Goal: Task Accomplishment & Management: Complete application form

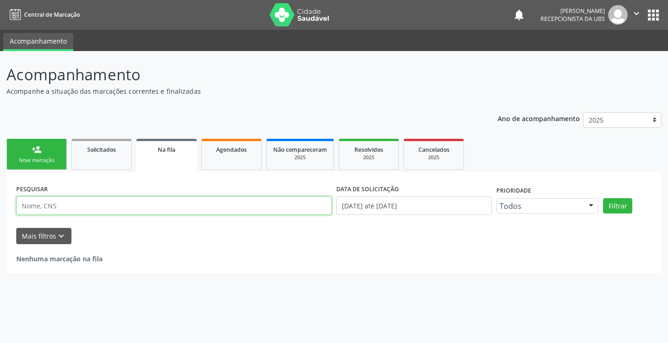
click at [121, 211] on input "text" at bounding box center [173, 205] width 315 height 19
click at [212, 199] on input "text" at bounding box center [173, 205] width 315 height 19
drag, startPoint x: 20, startPoint y: 205, endPoint x: 83, endPoint y: 208, distance: 63.1
click at [89, 211] on input "707003889278037" at bounding box center [173, 205] width 315 height 19
type input "707003889278037"
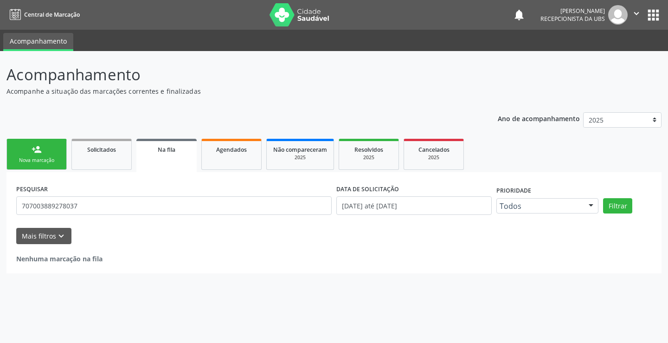
click at [47, 153] on link "person_add Nova marcação" at bounding box center [36, 154] width 60 height 31
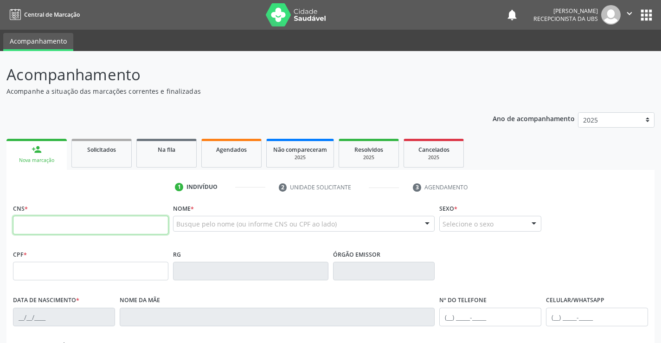
click at [38, 222] on input "text" at bounding box center [90, 225] width 155 height 19
paste input "707 0038 8927 8037"
type input "707 0038 8927 8037"
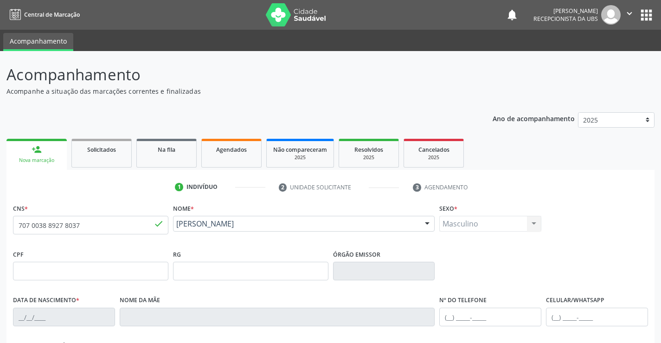
type input "0[DATE]"
type input "[PERSON_NAME]"
type input "[PHONE_NUMBER]"
type input "030.646.474-82"
type input "2685"
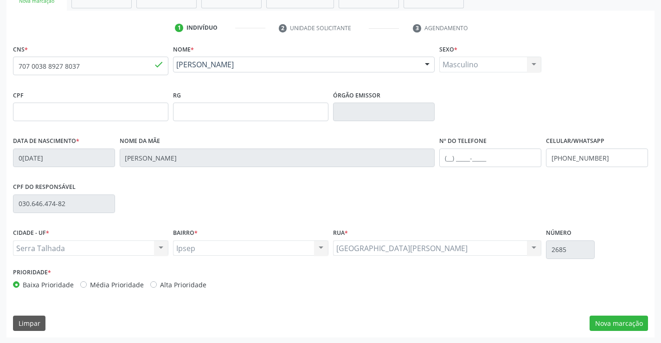
scroll to position [160, 0]
click at [627, 325] on button "Nova marcação" at bounding box center [618, 322] width 58 height 16
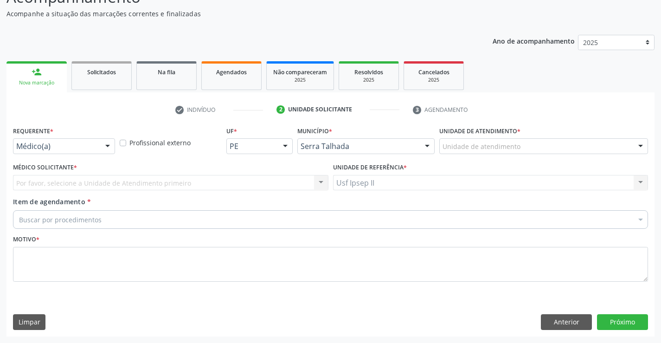
click at [107, 147] on div at bounding box center [108, 147] width 14 height 16
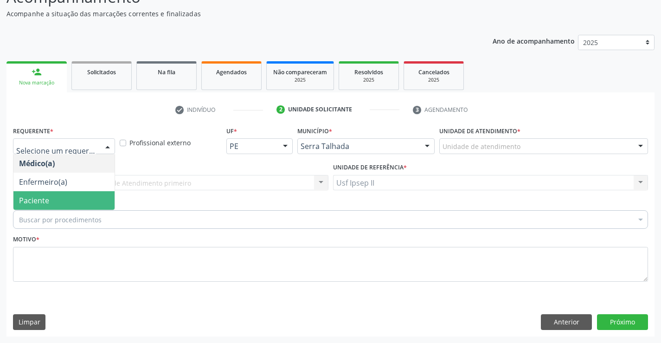
click at [35, 196] on span "Paciente" at bounding box center [34, 200] width 30 height 10
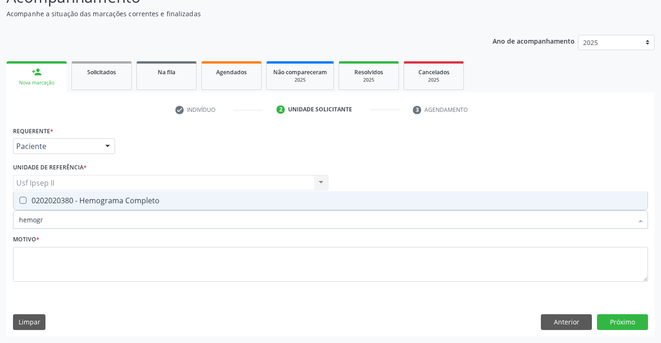
type input "hemogra"
click at [74, 208] on span "0202020380 - Hemograma Completo" at bounding box center [330, 200] width 634 height 19
checkbox Completo "true"
type input "hemogra"
click at [32, 252] on textarea at bounding box center [330, 264] width 635 height 35
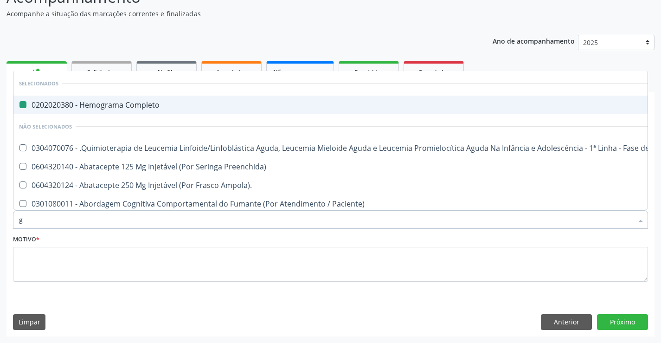
type input "gl"
checkbox Completo "false"
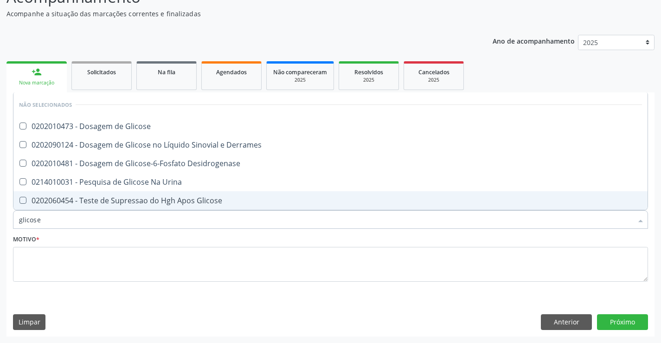
type input "glicose"
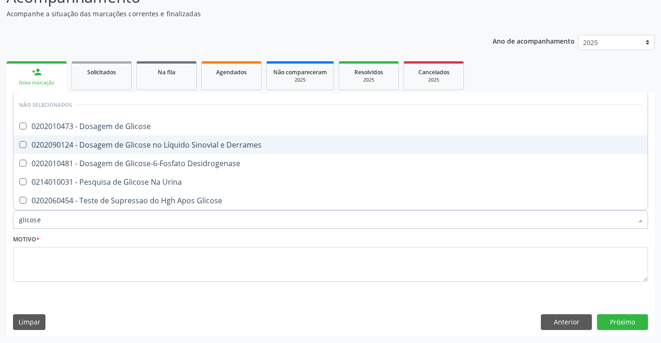
click at [132, 135] on span "0202090124 - Dosagem de Glicose no Líquido Sinovial e Derrames" at bounding box center [330, 144] width 634 height 19
checkbox Derrames "true"
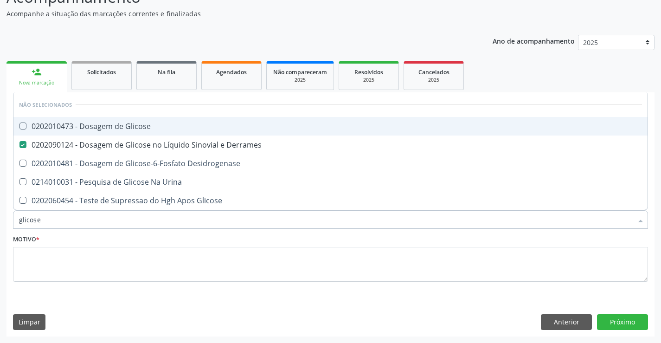
click at [112, 120] on span "0202010473 - Dosagem de Glicose" at bounding box center [330, 126] width 634 height 19
checkbox Glicose "true"
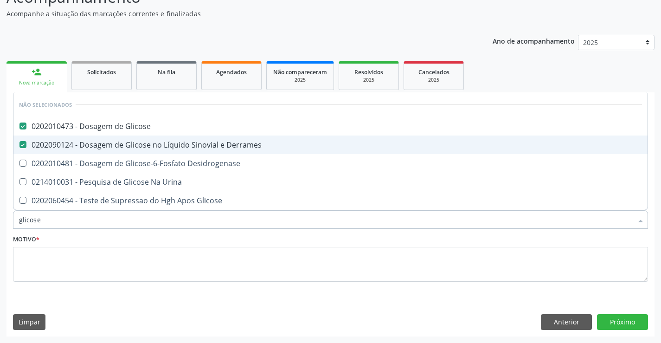
click at [97, 142] on div "0202090124 - Dosagem de Glicose no Líquido Sinovial e Derrames" at bounding box center [330, 144] width 623 height 7
checkbox Derrames "false"
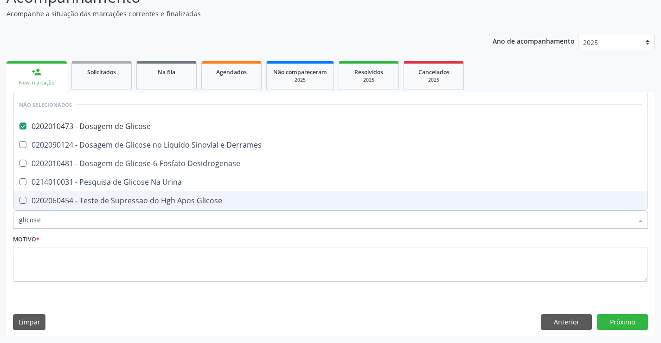
click at [48, 224] on input "glicose" at bounding box center [325, 219] width 613 height 19
type input "glicos"
checkbox Glicose "false"
checkbox Desidrogenase "true"
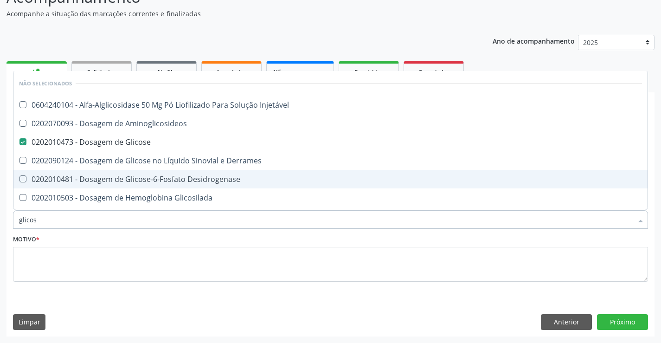
type input "glico"
checkbox Glicose "false"
checkbox Glicosilada "true"
type input "glic"
checkbox Glicose "false"
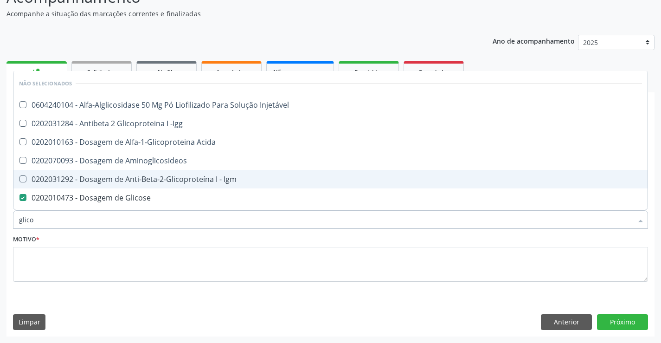
checkbox Glicose "true"
type input "gli"
checkbox Glicose "false"
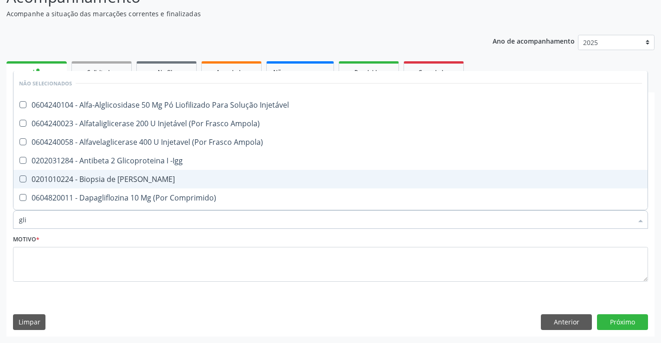
type input "gl"
checkbox Glicose "false"
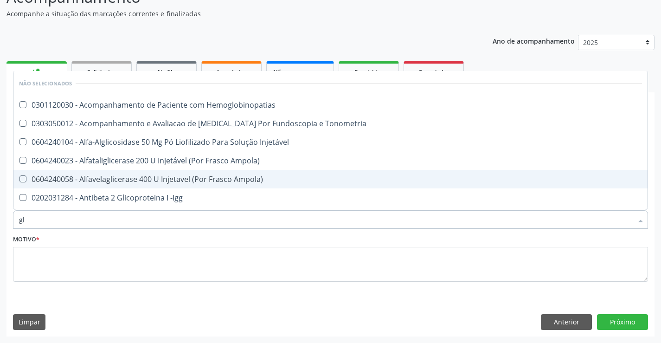
type input "g"
checkbox Hemoglobinopatias "true"
checkbox Glicose "false"
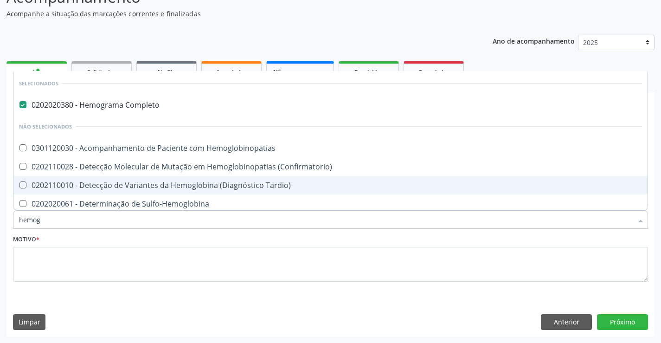
type input "hemogl"
checkbox Completo "false"
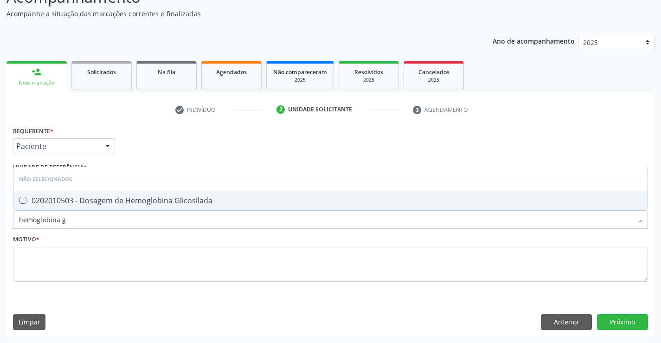
type input "hemoglobina gl"
click at [100, 203] on div "0202010503 - Dosagem de Hemoglobina Glicosilada" at bounding box center [330, 200] width 623 height 7
checkbox Glicosilada "true"
click at [89, 220] on input "hemoglobina gl" at bounding box center [325, 219] width 613 height 19
type input "hemoglobina"
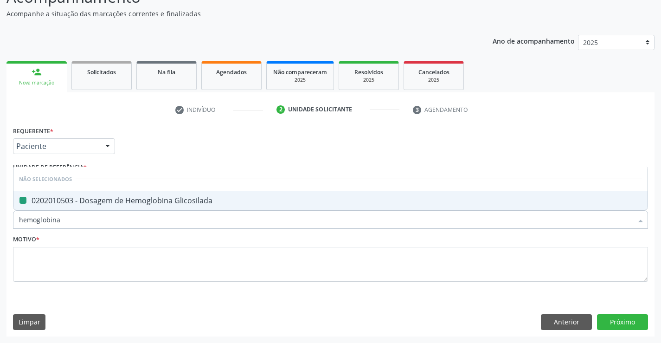
checkbox Glicosilada "false"
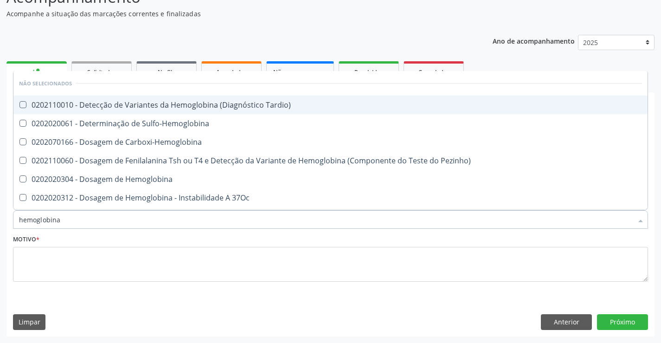
type input "hemoglobin"
checkbox Glicosilada "false"
checkbox Hematocrito\) "true"
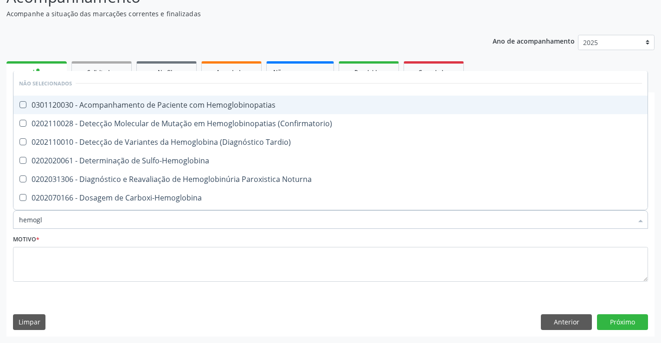
type input "hemog"
checkbox Hemoglobinopatias "true"
checkbox Glicosilada "false"
checkbox Hemoglobina "true"
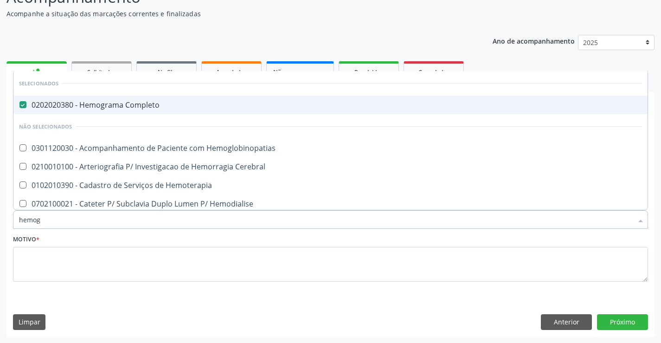
type input "hemo"
checkbox Tardio\) "false"
type input "hem"
checkbox Glicosilada "false"
checkbox Semana\) "true"
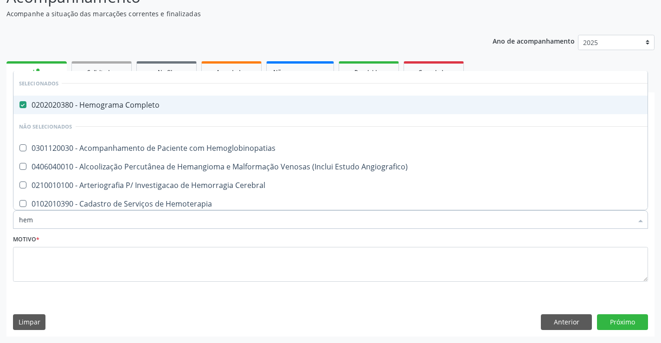
type input "he"
checkbox Glicosilada "false"
checkbox Hematocrito "true"
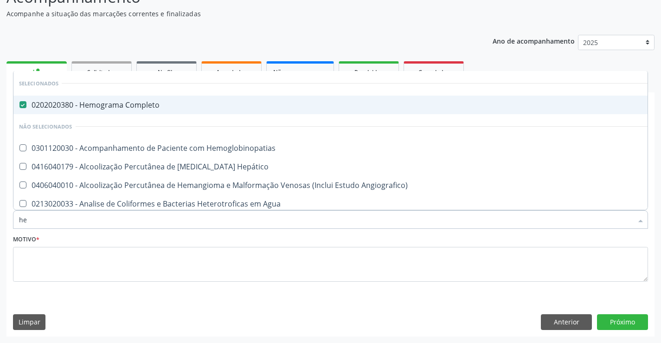
type input "h"
checkbox Glicosilada "false"
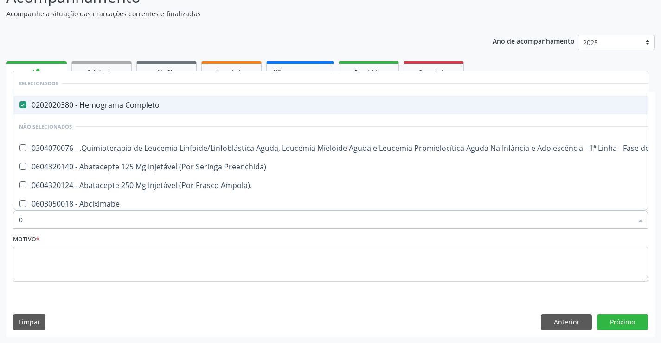
type input "02"
checkbox Bilateral "true"
checkbox Indireta "true"
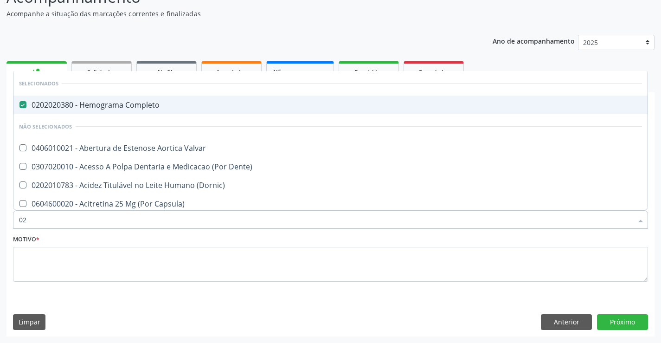
type input "020"
checkbox \(Qualitativo\) "true"
checkbox Glomerular "true"
checkbox Glicose "false"
checkbox Glicosilada "false"
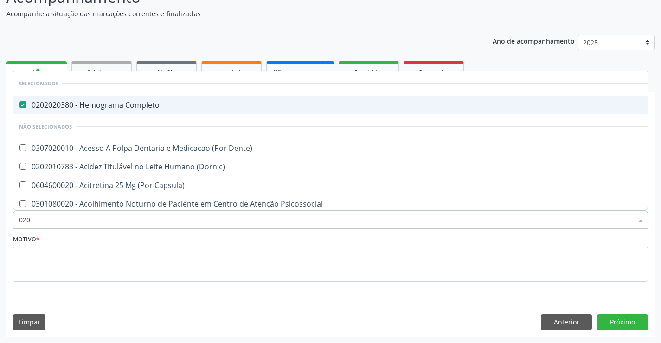
type input "0202"
checkbox Laser "true"
checkbox Septostomia "true"
checkbox Glicose "false"
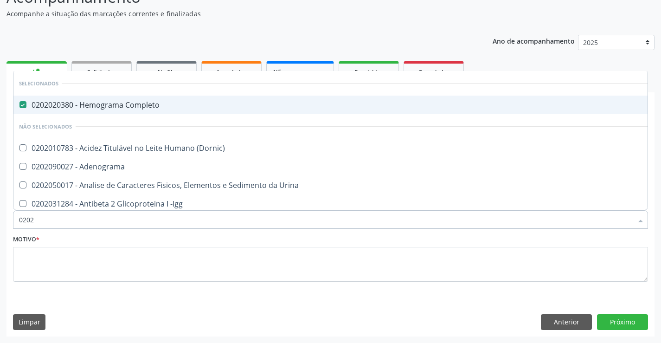
type input "02020"
checkbox Xi "true"
checkbox Fibrinogenio "true"
checkbox Glicose "false"
checkbox Glicosilada "false"
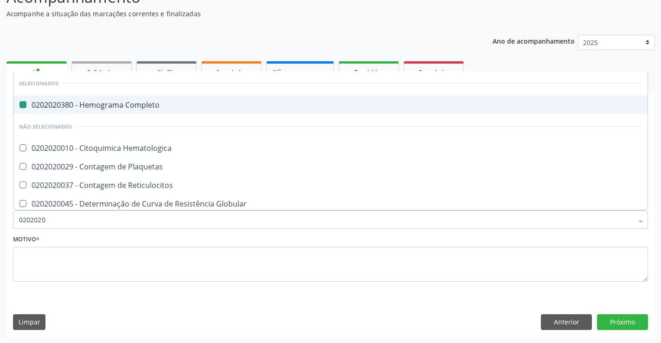
type input "02020201"
checkbox Completo "false"
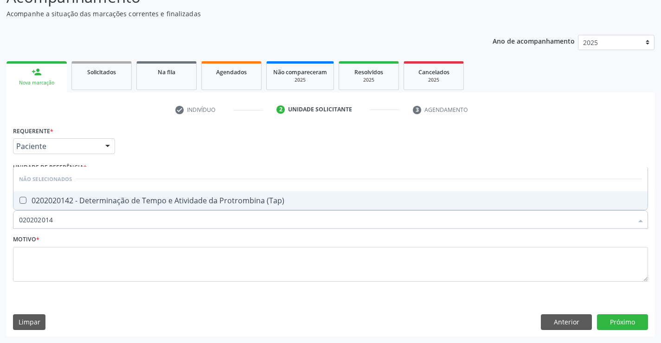
type input "0202020142"
click at [116, 206] on span "0202020142 - Determinação de Tempo e Atividade da Protrombina (Tap)" at bounding box center [330, 200] width 634 height 19
checkbox \(Tap\) "true"
click at [94, 226] on input "0202020142" at bounding box center [325, 219] width 613 height 19
type input "0"
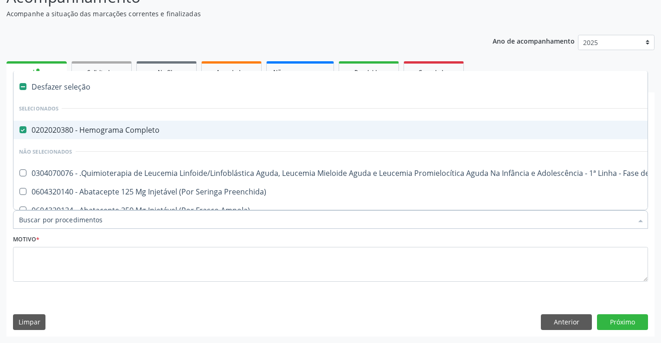
checkbox Completo "true"
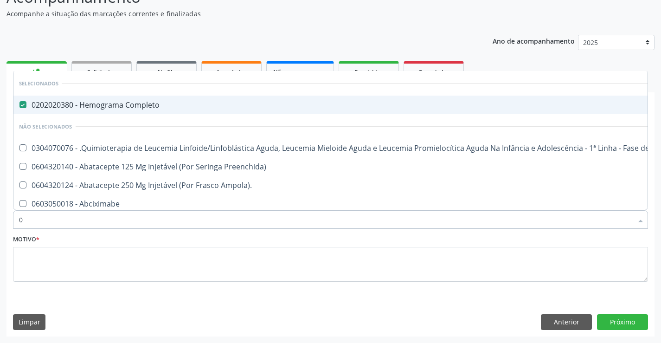
type input "02"
checkbox Trabalho "true"
checkbox Bilateral "true"
checkbox Indireta "true"
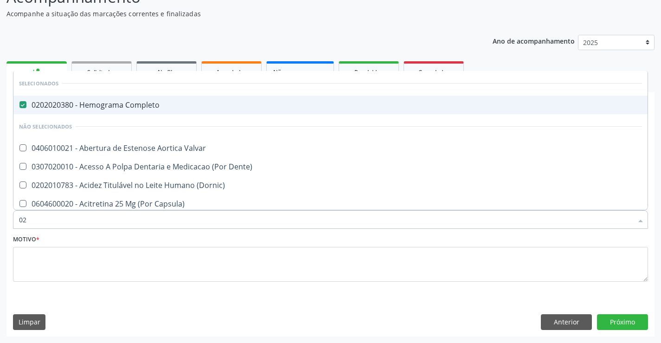
type input "020"
checkbox Pos-Operatoria "true"
checkbox \(Qualitativo\) "true"
checkbox Glomerular "true"
checkbox \(Tap\) "false"
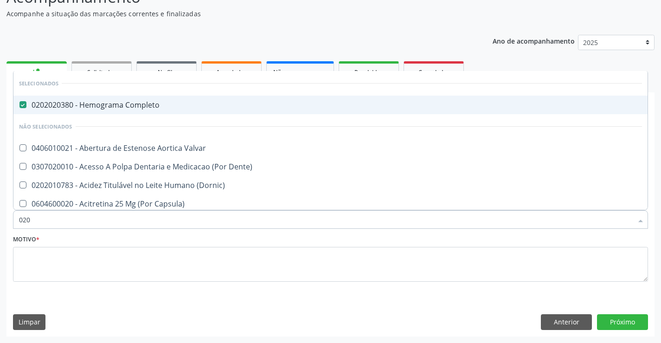
checkbox Glicose "false"
checkbox Glicosilada "false"
type input "0202"
checkbox Cardiovascular "true"
checkbox Laser "true"
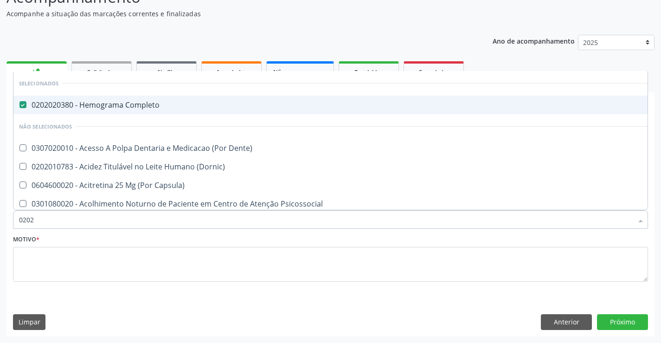
checkbox Septostomia "true"
checkbox \(Tap\) "false"
checkbox Glicose "false"
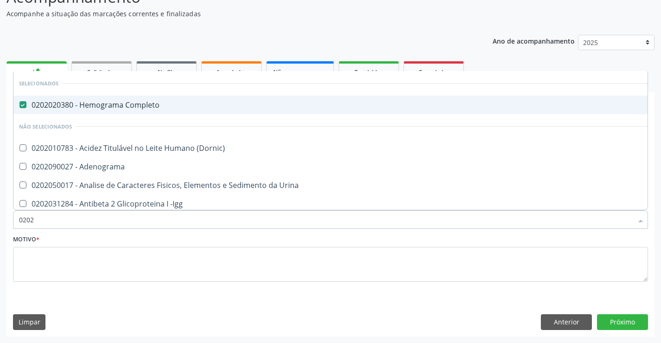
type input "02020"
checkbox Reumatoide "true"
checkbox \(Tap\) "false"
checkbox Xi "true"
checkbox Fibrinogenio "true"
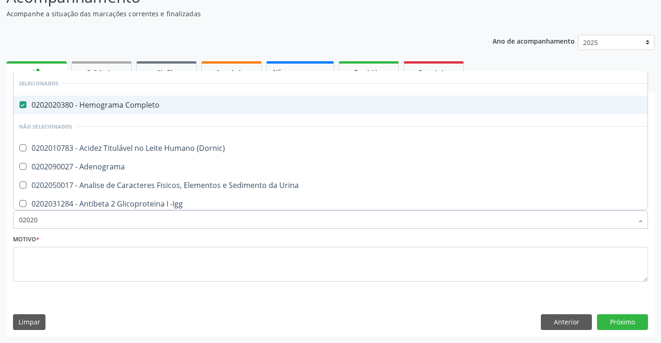
checkbox Glicose "false"
checkbox Glicosilada "false"
type input "020202"
checkbox Trabalhadores "true"
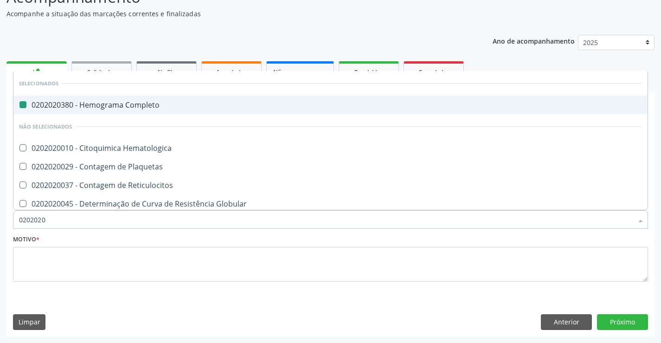
type input "02020200"
checkbox Completo "false"
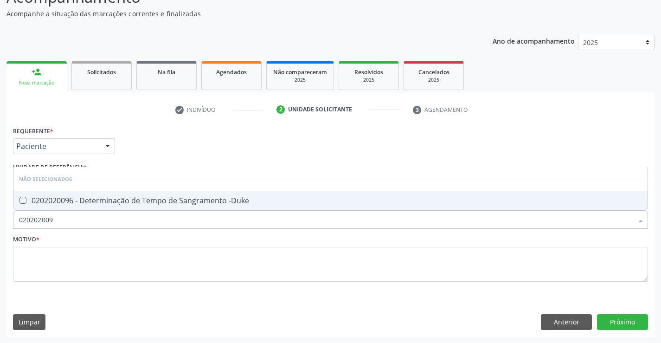
type input "0202020096"
click at [109, 201] on div "0202020096 - Determinação de Tempo de Sangramento -Duke" at bounding box center [330, 200] width 623 height 7
checkbox -Duke "true"
click at [78, 215] on input "0202020096" at bounding box center [325, 219] width 613 height 19
type input "0"
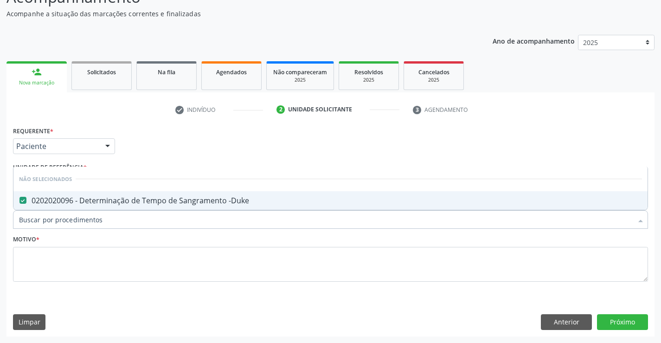
checkbox -Duke "true"
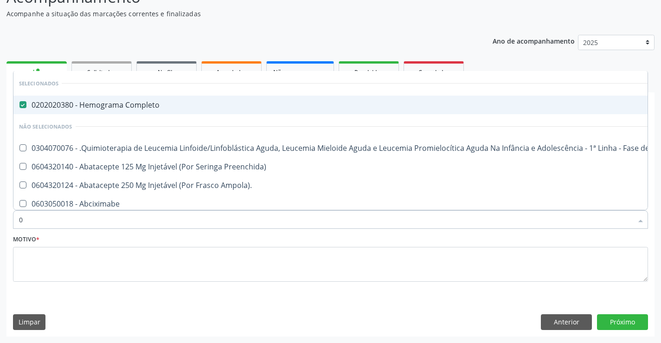
type input "02"
checkbox \(Frasco-Ampola\) "true"
checkbox Trabalho "true"
checkbox Bilateral "true"
checkbox Indireta "true"
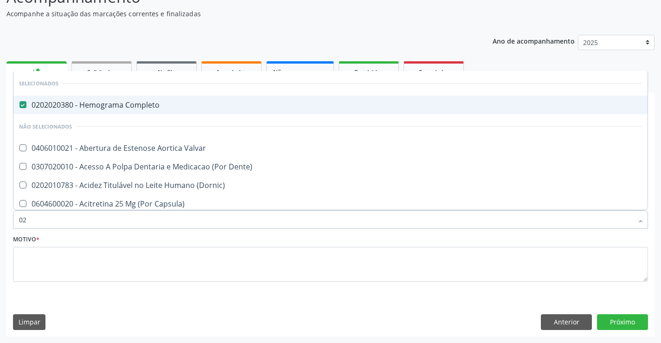
type input "020"
checkbox Comprimido\) "true"
checkbox Pos-Operatoria "true"
checkbox \(Qualitativo\) "true"
checkbox Glomerular "true"
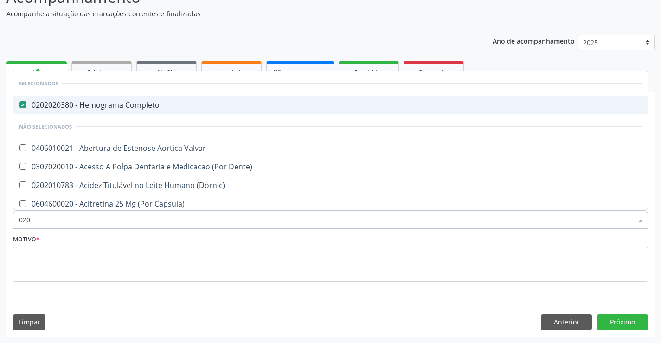
checkbox -Duke "false"
checkbox \(Tap\) "false"
checkbox Glicose "false"
checkbox Glicosilada "false"
type input "0200"
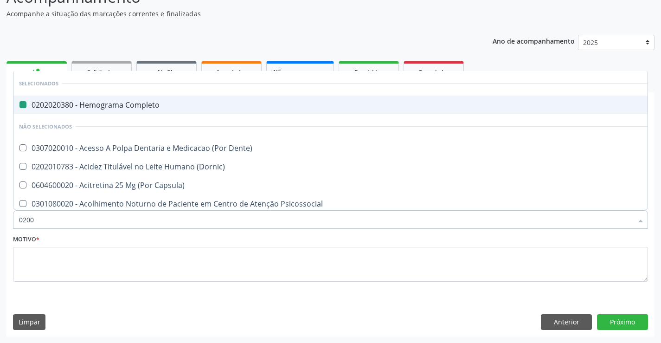
checkbox Completo "false"
checkbox Regulado "true"
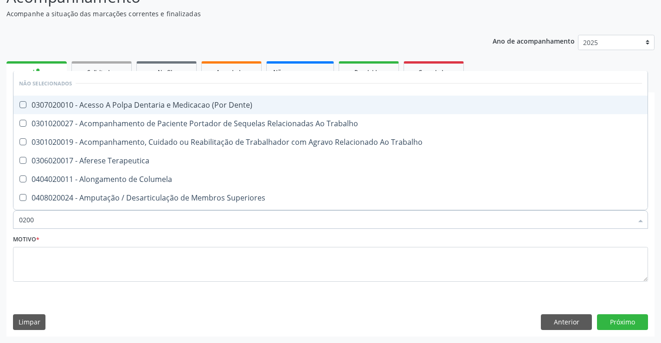
type input "020"
checkbox Dente\) "true"
checkbox -Duke "false"
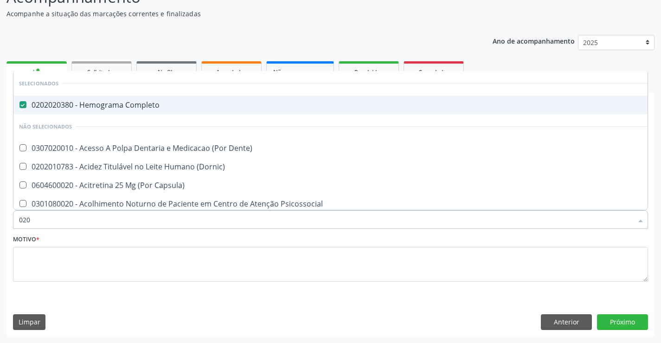
type input "0202"
checkbox Cognitivo "true"
checkbox Cardiovascular "true"
checkbox Laser "true"
checkbox Septostomia "true"
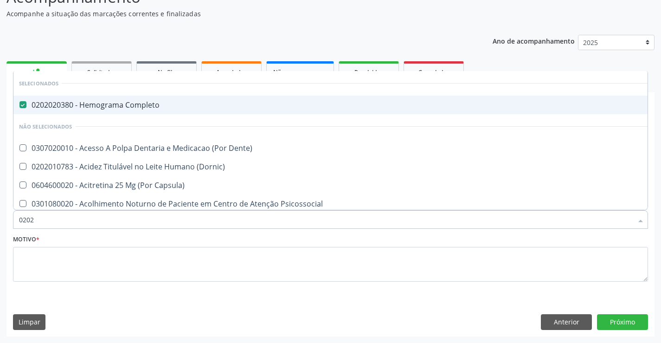
checkbox -Duke "false"
checkbox \(Tap\) "false"
checkbox Glicose "false"
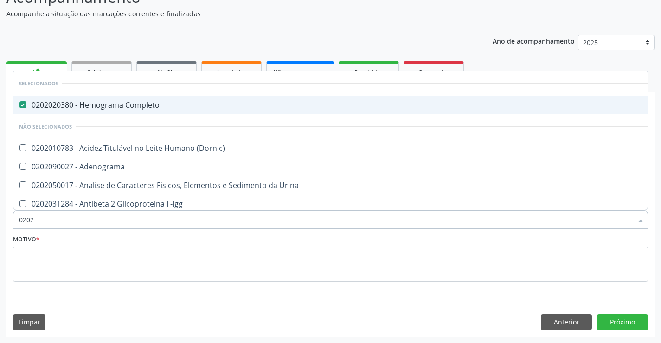
type input "02020"
checkbox Ordenhado "true"
checkbox Reumatoide "true"
checkbox -Duke "false"
checkbox \(Tap\) "false"
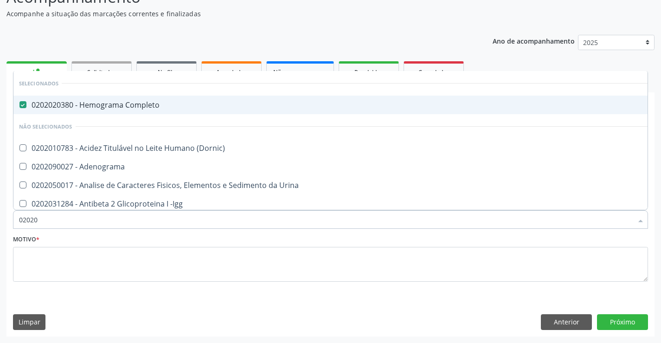
checkbox Xi "true"
checkbox Fibrinogenio "true"
checkbox Glicose "false"
checkbox Glicosilada "false"
type input "020206"
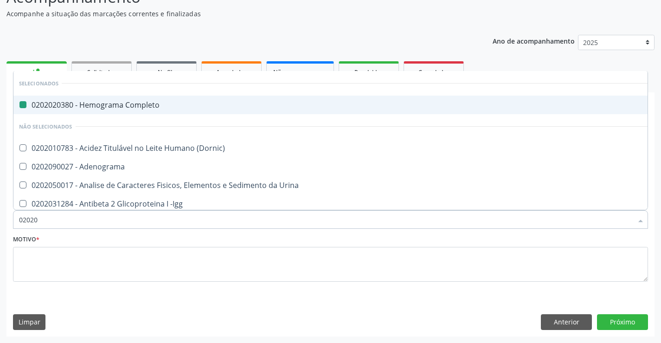
checkbox Completo "false"
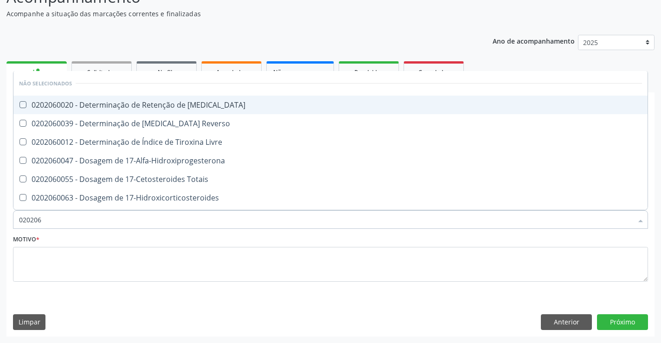
type input "02020"
checkbox T3 "true"
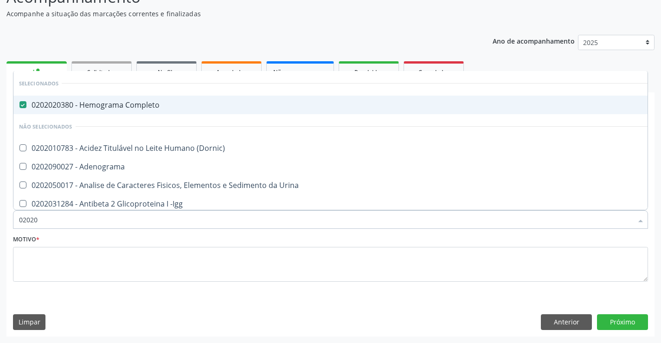
type input "020202"
checkbox Clínico "true"
checkbox Trabalhadores "true"
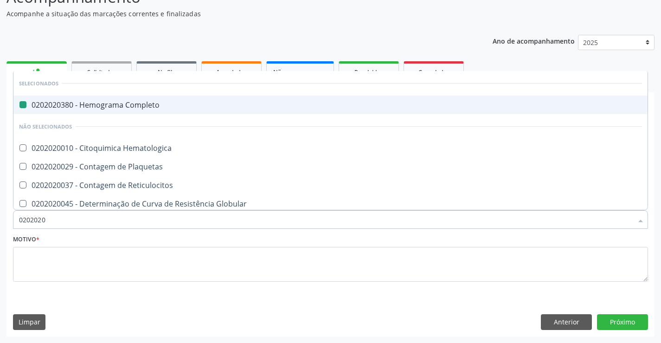
type input "02020200"
checkbox Completo "false"
checkbox Coagulação "true"
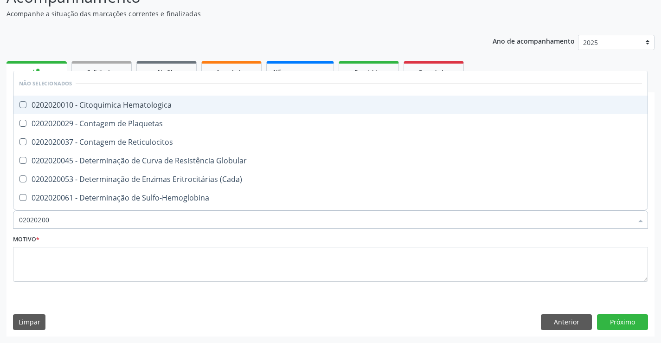
type input "020202009"
checkbox Hematologica "true"
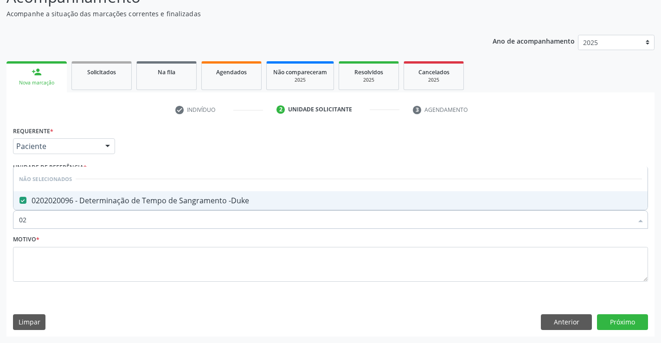
type input "0"
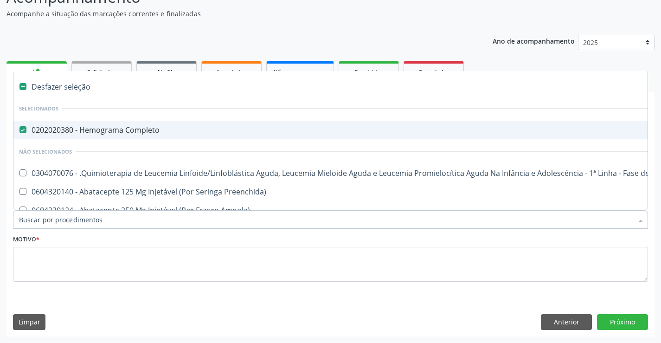
checkbox Completo "true"
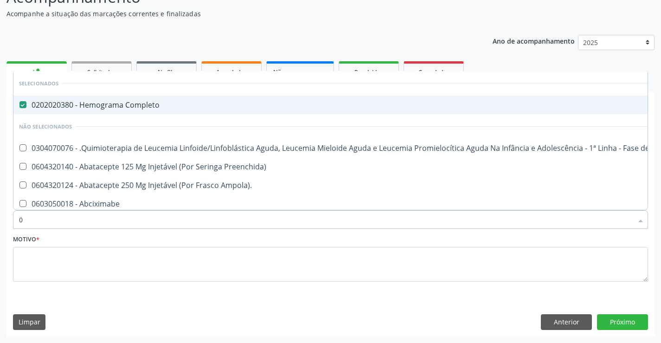
type input "02"
checkbox \(Frasco-Ampola\) "true"
checkbox Trabalho "true"
checkbox Bilateral "true"
checkbox Indireta "true"
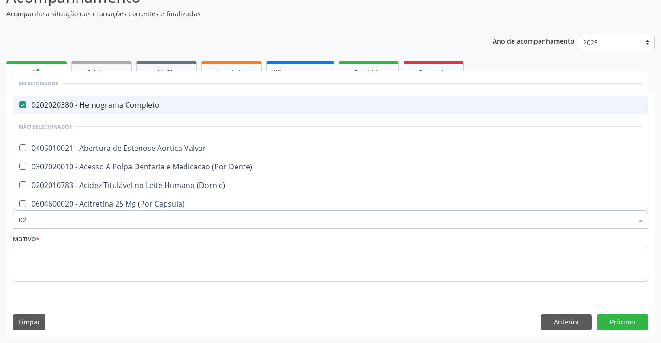
type input "020"
checkbox Comprimido\) "true"
checkbox Pos-Operatoria "true"
checkbox \(Qualitativo\) "true"
checkbox Glomerular "true"
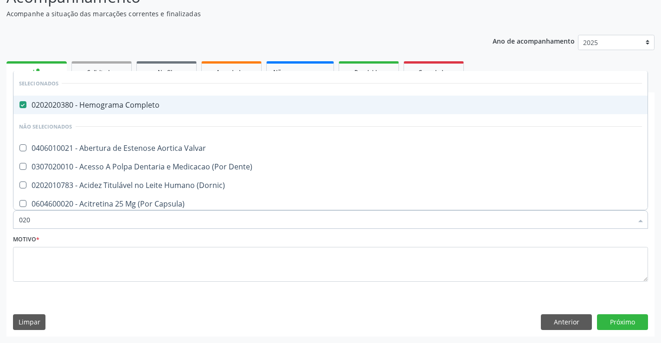
checkbox -Duke "false"
checkbox \(Tap\) "false"
checkbox Glicose "false"
checkbox Glicosilada "false"
type input "0202"
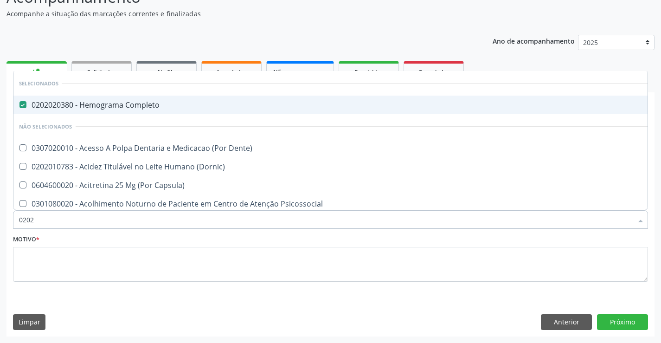
checkbox Cognitivo "true"
checkbox Cardiovascular "true"
checkbox Laser "true"
checkbox Septostomia "true"
checkbox -Duke "false"
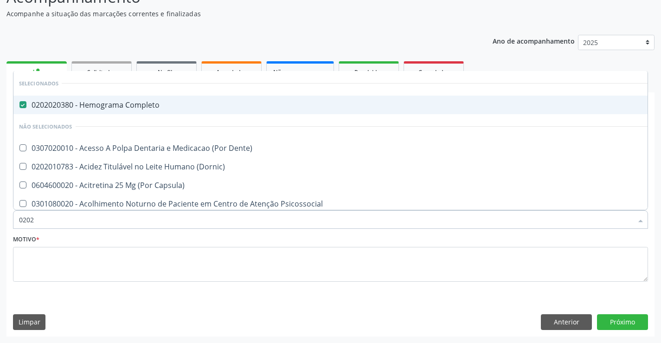
checkbox \(Tap\) "false"
checkbox Glicose "false"
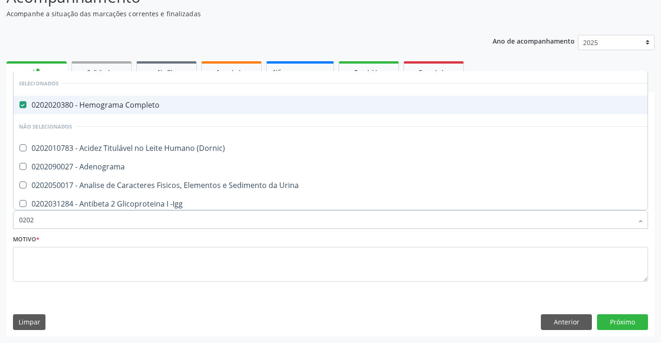
type input "02020"
checkbox Ordenhado "true"
checkbox Reumatoide "true"
checkbox -Duke "false"
checkbox \(Tap\) "false"
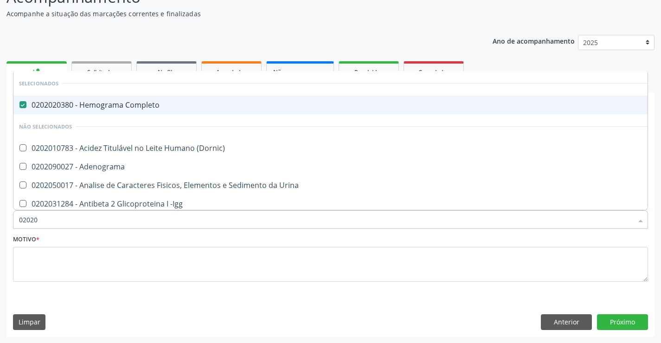
checkbox Xi "true"
checkbox Fibrinogenio "true"
checkbox Glicose "false"
checkbox Glicosilada "false"
type input "020202"
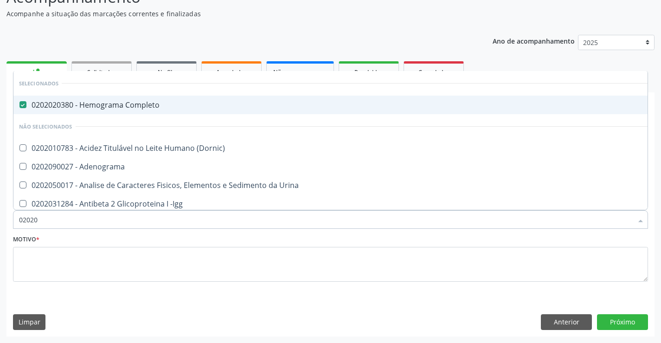
checkbox Clínico "true"
checkbox Trabalhadores "true"
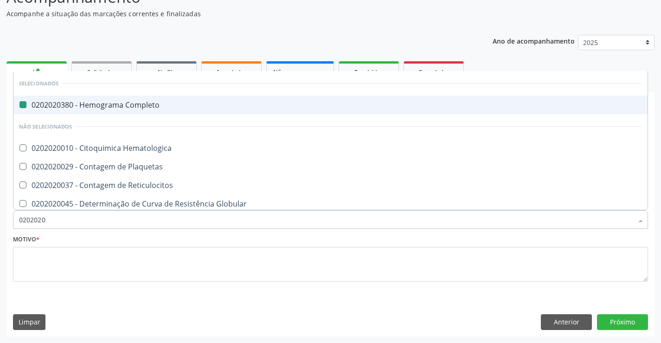
type input "02020200"
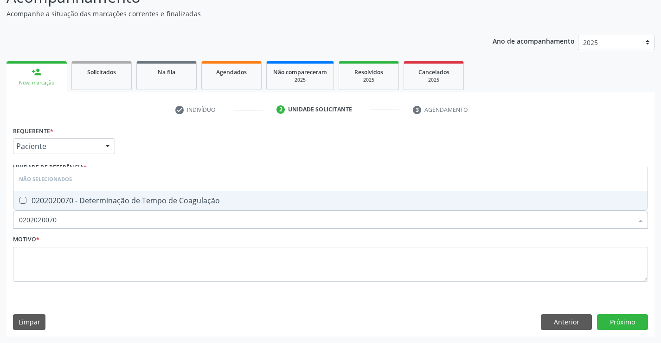
click at [197, 204] on div "0202020070 - Determinação de Tempo de Coagulação" at bounding box center [330, 200] width 623 height 7
click at [49, 255] on textarea at bounding box center [330, 264] width 635 height 35
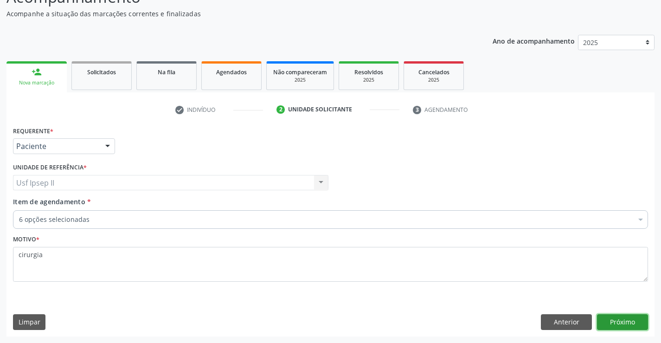
click at [604, 320] on button "Próximo" at bounding box center [622, 322] width 51 height 16
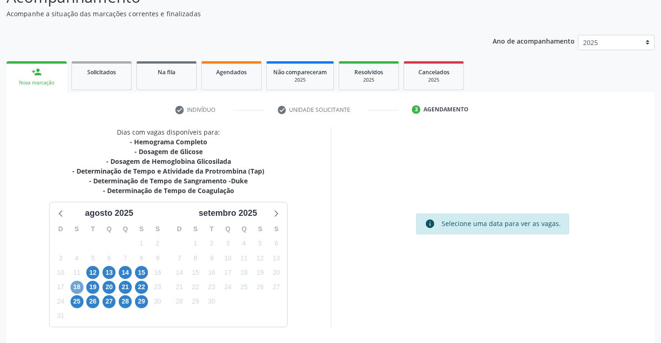
click at [76, 286] on span "18" at bounding box center [76, 287] width 13 height 13
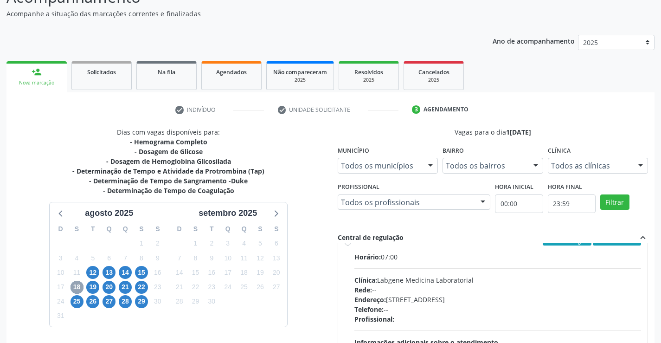
scroll to position [185, 0]
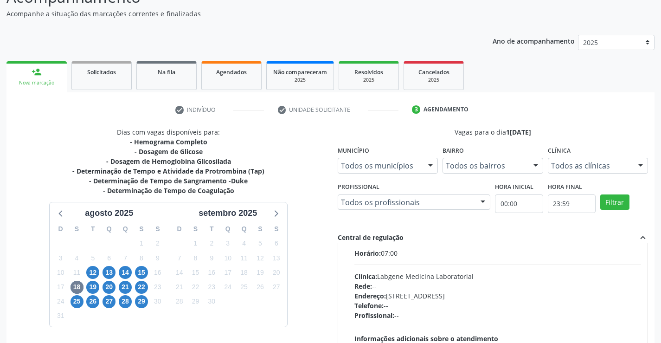
click at [347, 255] on div "Ordem de chegada Consumidos: 1 / 12 Horário: 07:00 Clínica: Labgene Medicina La…" at bounding box center [493, 305] width 297 height 142
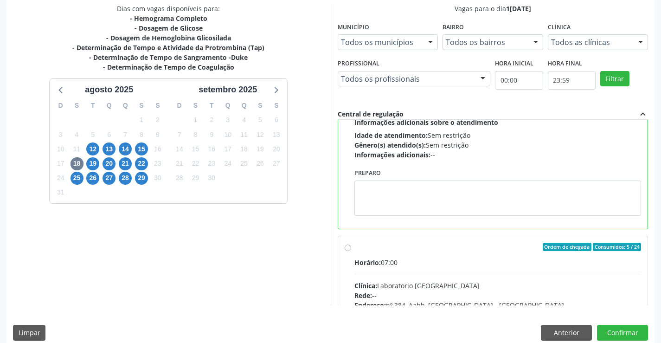
scroll to position [211, 0]
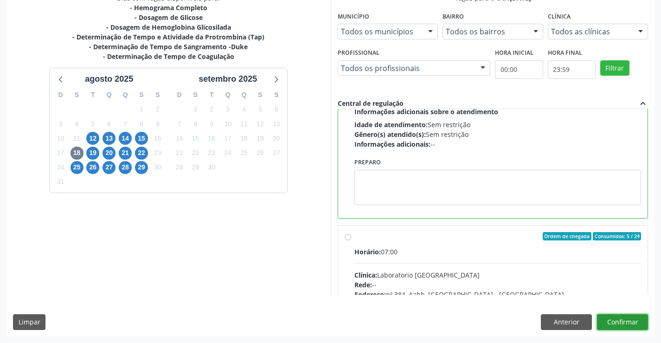
click at [628, 325] on button "Confirmar" at bounding box center [622, 322] width 51 height 16
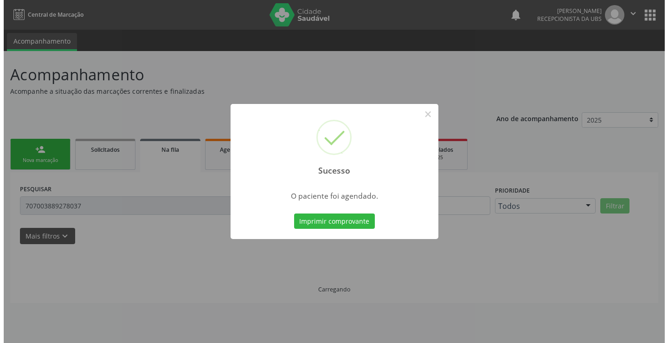
scroll to position [0, 0]
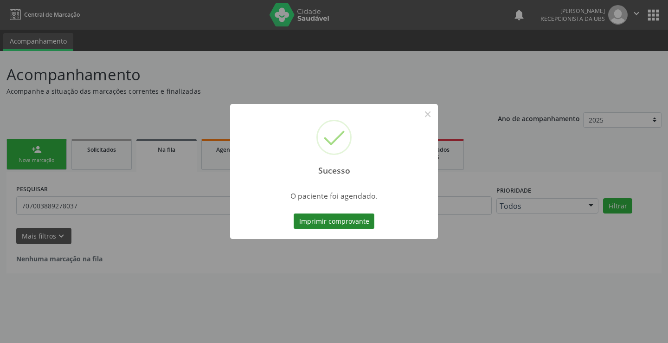
click at [325, 217] on button "Imprimir comprovante" at bounding box center [334, 221] width 81 height 16
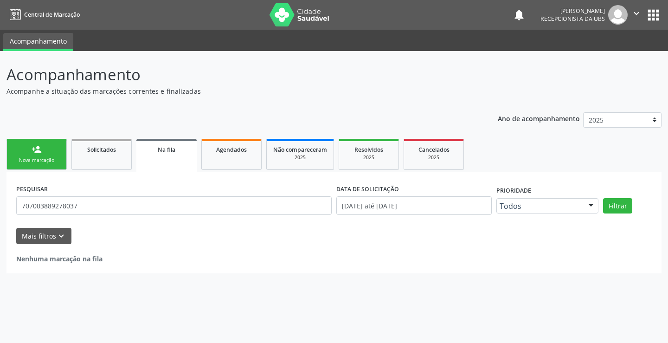
click at [38, 157] on div "Nova marcação" at bounding box center [36, 160] width 46 height 7
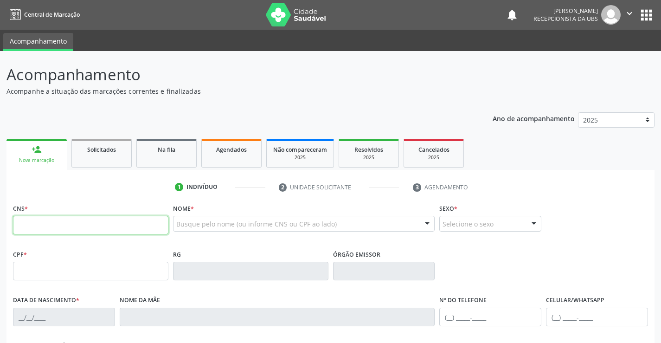
click at [82, 231] on input "text" at bounding box center [90, 225] width 155 height 19
type input "700 5031 9551 0057"
type input "030.646.474-82"
type input "03/02/1962"
type input "Luiza Luzia da Conceicao"
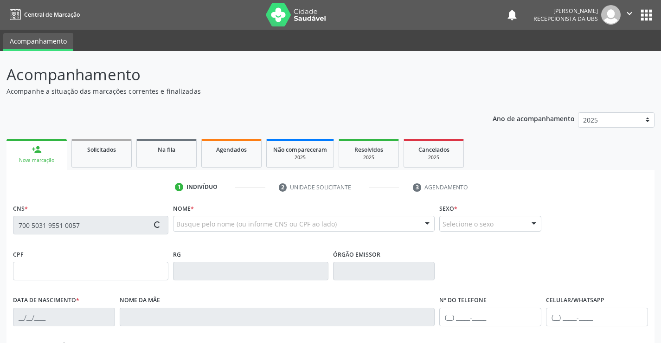
type input "(87) 99919-0544"
type input "2685"
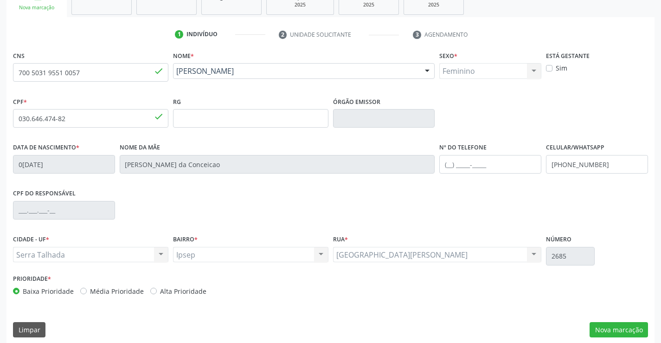
scroll to position [160, 0]
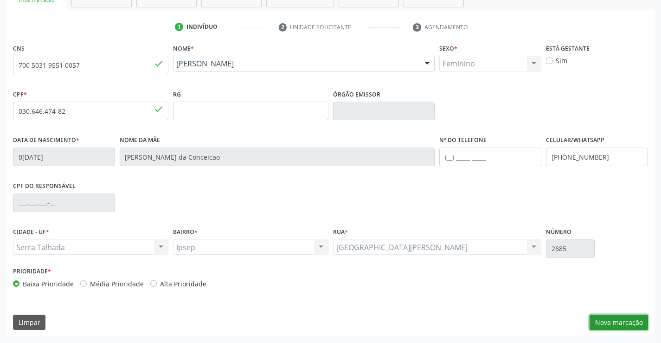
click at [604, 319] on button "Nova marcação" at bounding box center [618, 322] width 58 height 16
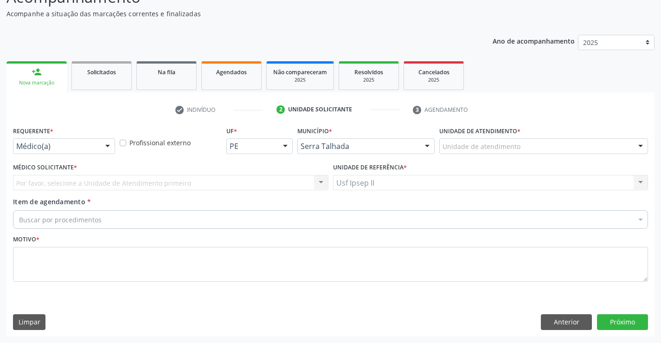
click at [107, 150] on div at bounding box center [108, 147] width 14 height 16
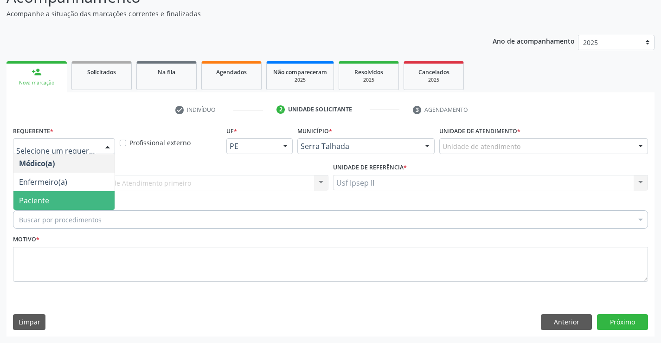
click at [50, 196] on span "Paciente" at bounding box center [63, 200] width 101 height 19
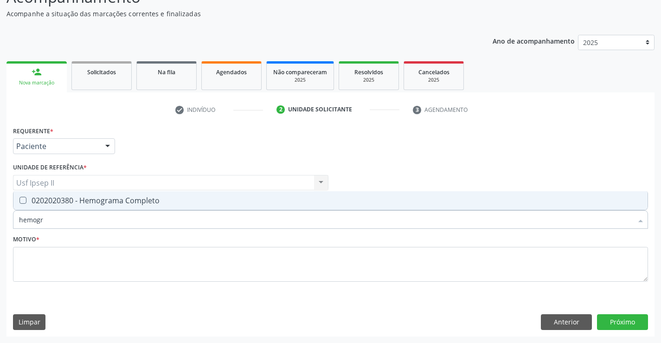
type input "hemogra"
click at [148, 206] on span "0202020380 - Hemograma Completo" at bounding box center [330, 200] width 634 height 19
checkbox Completo "true"
click at [110, 218] on input "hemogra" at bounding box center [325, 219] width 613 height 19
type input "h"
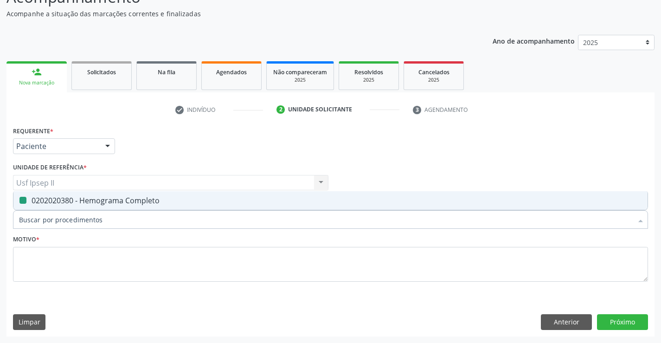
checkbox Completo "false"
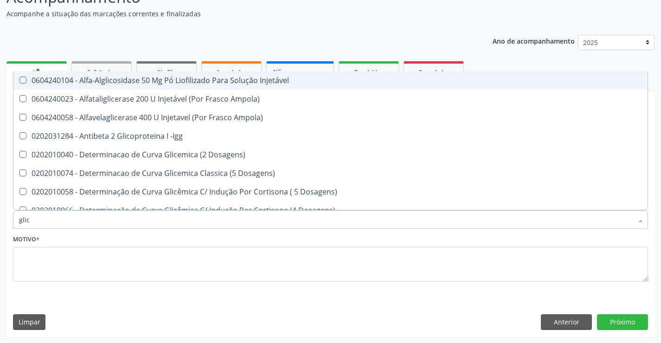
type input "glico"
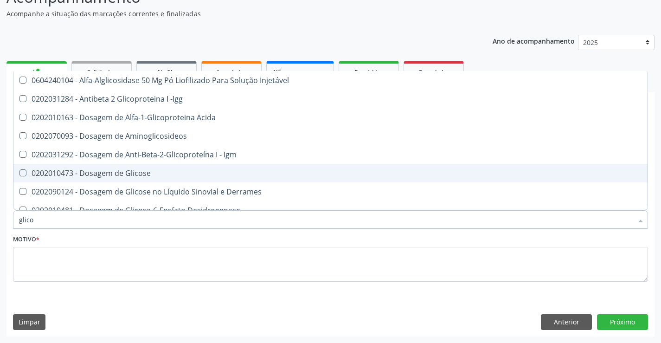
click at [102, 174] on div "0202010473 - Dosagem de Glicose" at bounding box center [330, 172] width 623 height 7
checkbox Glicose "true"
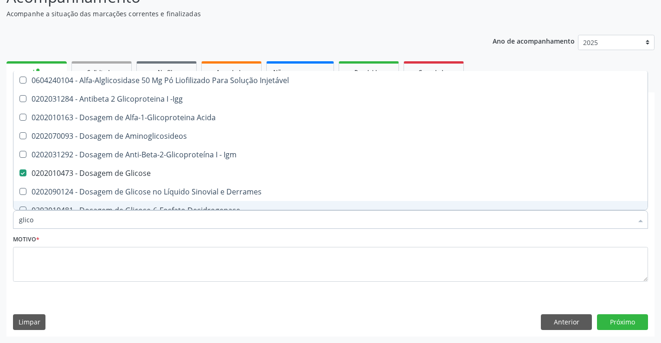
click at [65, 216] on input "glico" at bounding box center [325, 219] width 613 height 19
type input "glic"
checkbox Glicose "false"
checkbox Glicose "true"
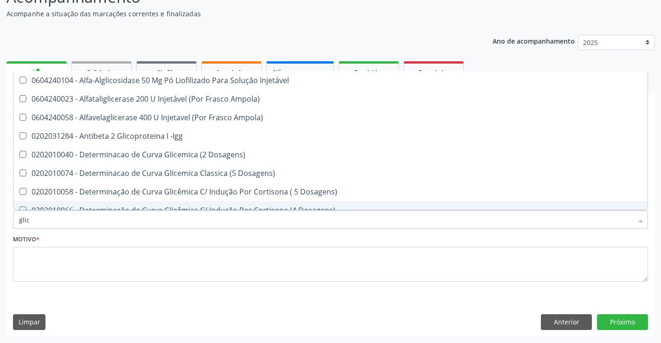
type input "gli"
checkbox Glicose "false"
checkbox Glicosilada "true"
type input "gl"
checkbox Glicose "false"
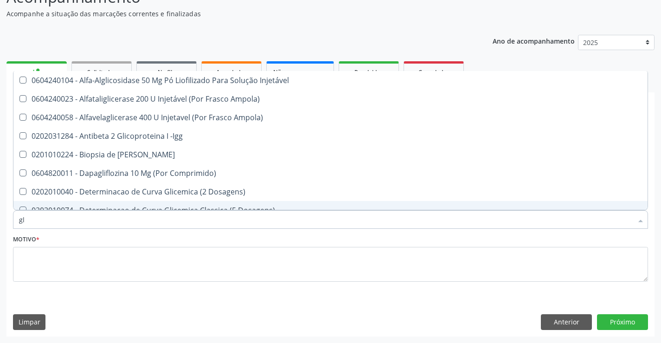
type input "g"
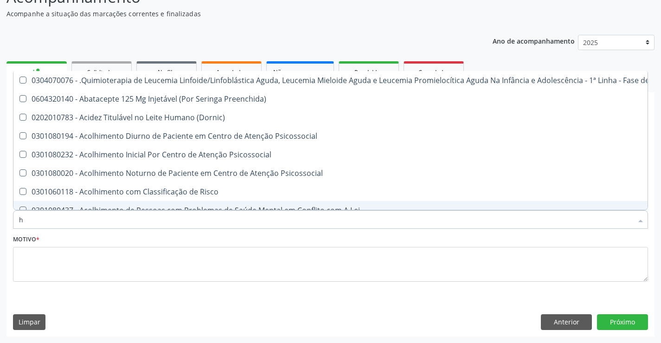
type input "he"
checkbox Removível "true"
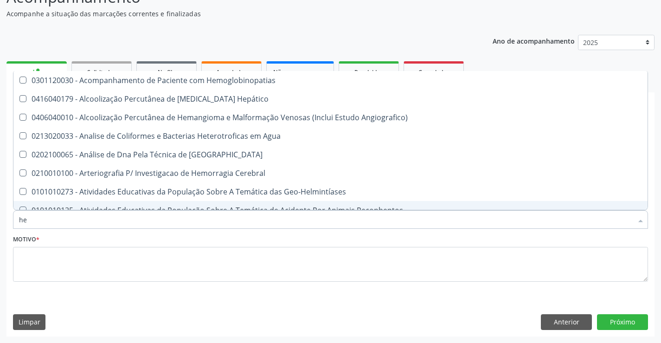
type input "hem"
checkbox II "true"
checkbox Completo "false"
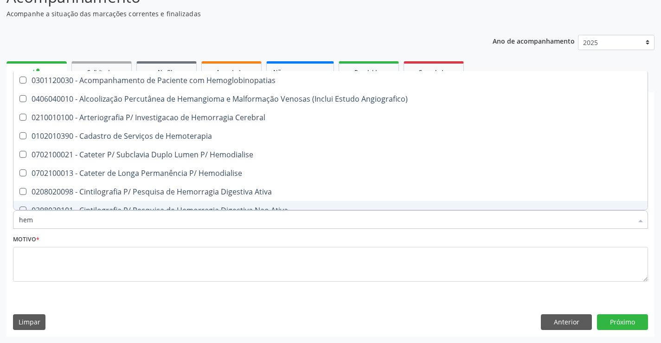
type input "hemo"
checkbox Retro-Retal "true"
checkbox Completo "false"
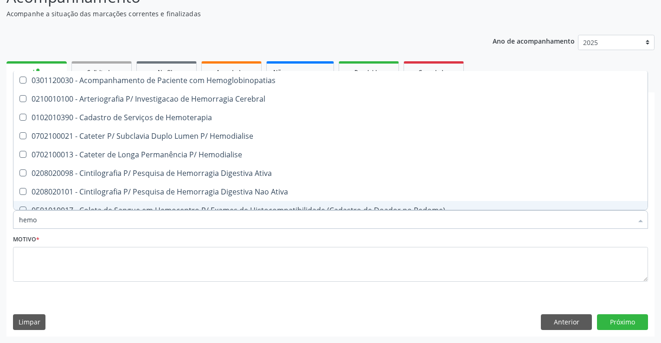
type input "hemog"
checkbox Carboxi-Hemoglobina "true"
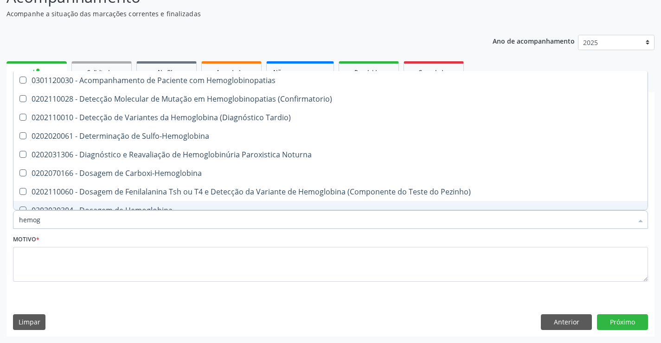
type input "hemogl"
checkbox Completo "false"
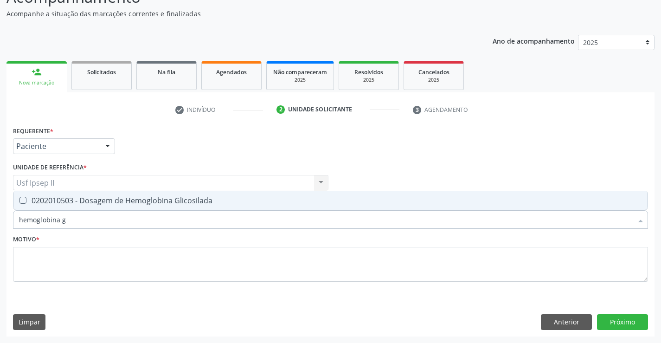
type input "hemoglobina gl"
click at [107, 205] on span "0202010503 - Dosagem de Hemoglobina Glicosilada" at bounding box center [330, 200] width 634 height 19
checkbox Glicosilada "true"
click at [69, 222] on input "hemoglobina gl" at bounding box center [325, 219] width 613 height 19
type input "hemoglobi"
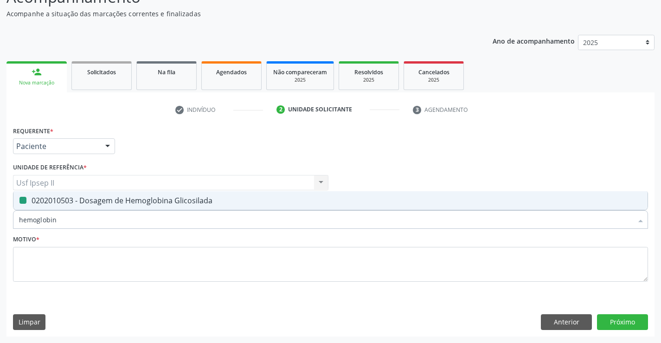
checkbox Glicosilada "false"
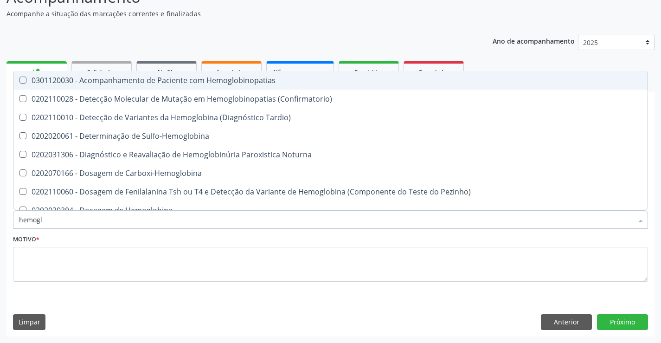
type input "hemog"
checkbox S "true"
type input "h"
checkbox Glicosilada "false"
checkbox S "false"
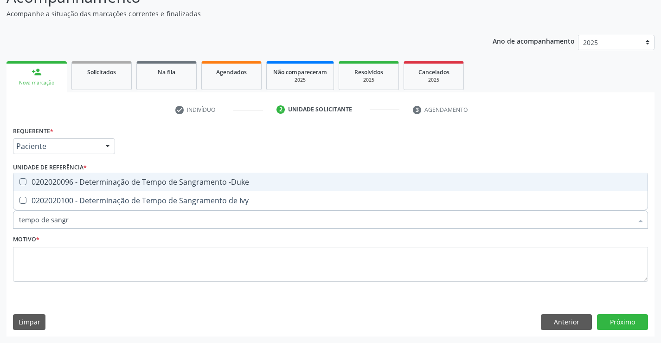
type input "tempo de sangra"
click at [120, 183] on div "0202020096 - Determinação de Tempo de Sangramento -Duke" at bounding box center [330, 181] width 623 height 7
checkbox -Duke "true"
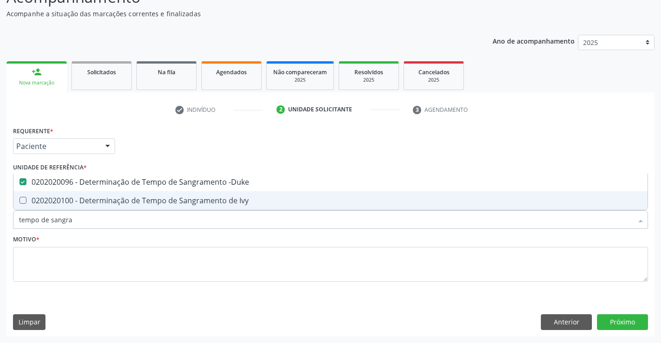
click at [75, 216] on input "tempo de sangra" at bounding box center [325, 219] width 613 height 19
type input "te"
checkbox -Duke "false"
type input "t"
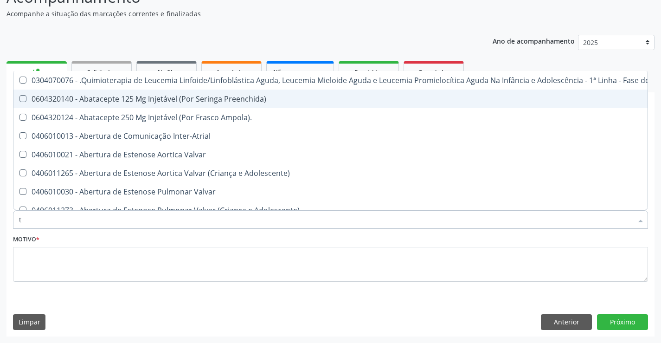
type input "te"
checkbox Capsula\) "true"
type input "tem"
checkbox Coração "true"
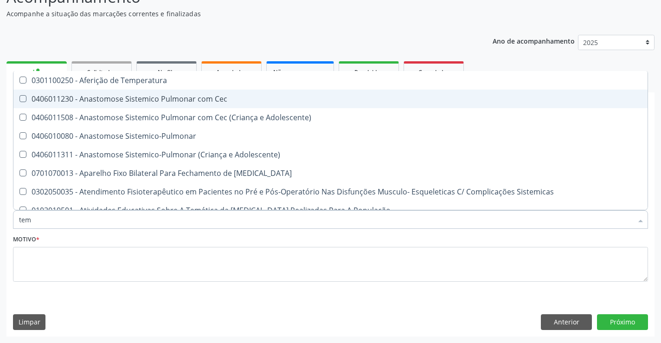
type input "temp"
checkbox Haff\ "true"
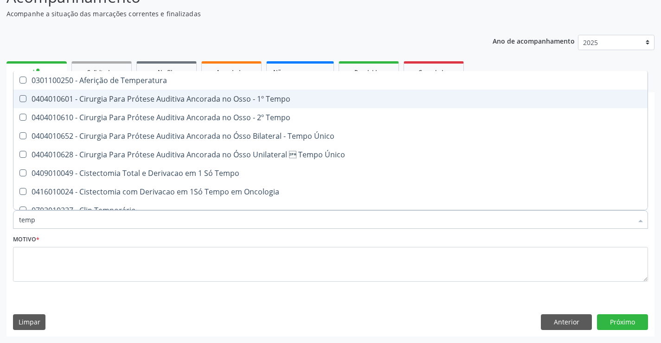
type input "tempo"
checkbox Euglobulina "true"
checkbox -Duke "false"
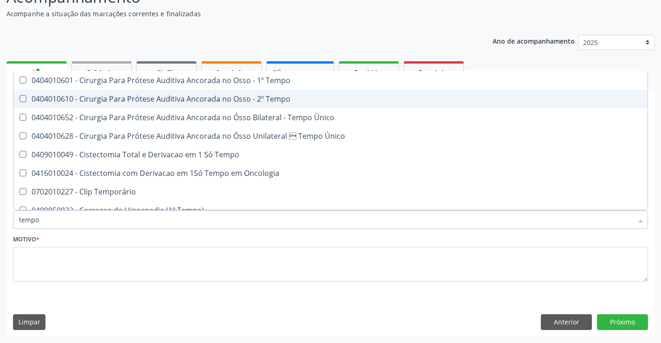
type input "tempo d"
checkbox Único "true"
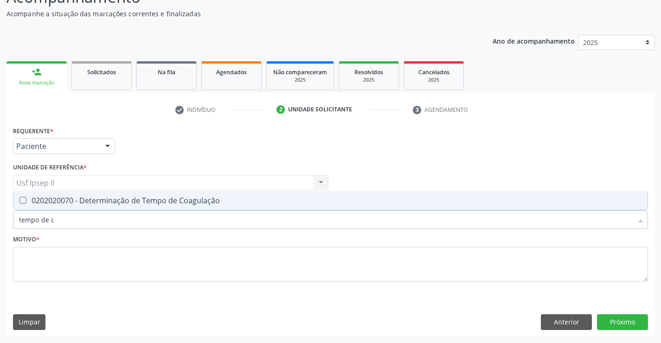
type input "tempo de co"
click at [85, 204] on div "0202020070 - Determinação de Tempo de Coagulação" at bounding box center [330, 200] width 623 height 7
checkbox Coagulação "true"
click at [65, 223] on input "tempo de co" at bounding box center [325, 219] width 613 height 19
type input "temp"
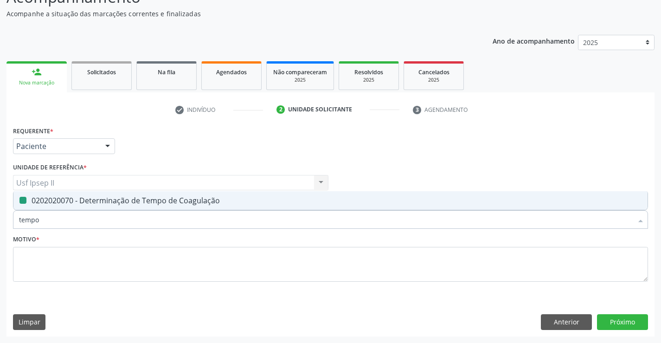
checkbox Coagulação "false"
type input "t"
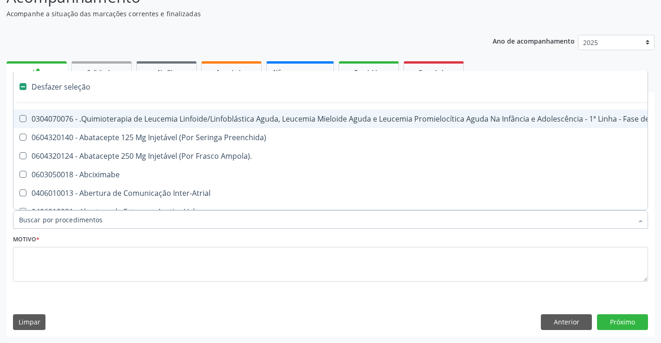
type input "2"
checkbox Biliares "true"
checkbox Estimulo "true"
checkbox Percutanea "true"
checkbox Unidades "true"
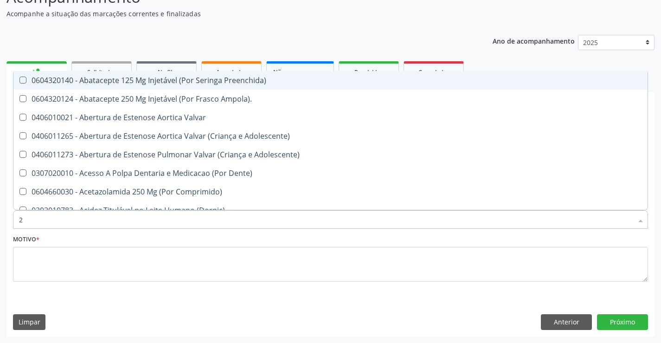
type input "20"
checkbox Encefalica "true"
checkbox Esforco "true"
checkbox Cec "true"
checkbox Aortica "true"
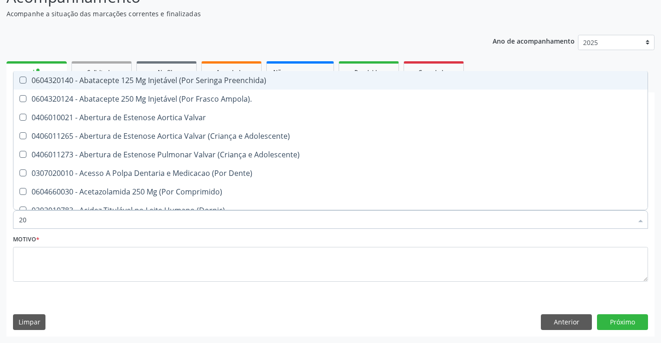
checkbox Coagulação "false"
checkbox -Duke "false"
checkbox Glicose "false"
checkbox Fecal "true"
checkbox Glicosilada "false"
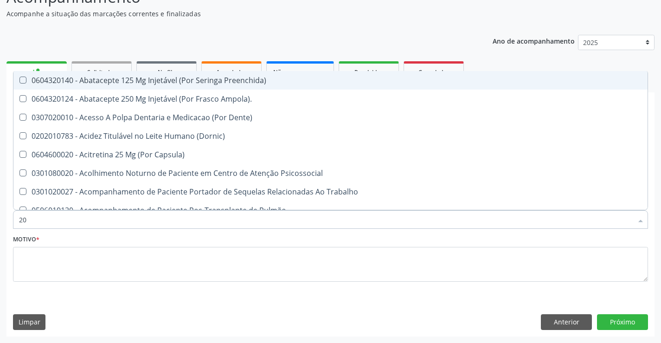
type input "202"
checkbox Lisa "true"
checkbox Nível "true"
checkbox Linha "true"
checkbox Bilateral "true"
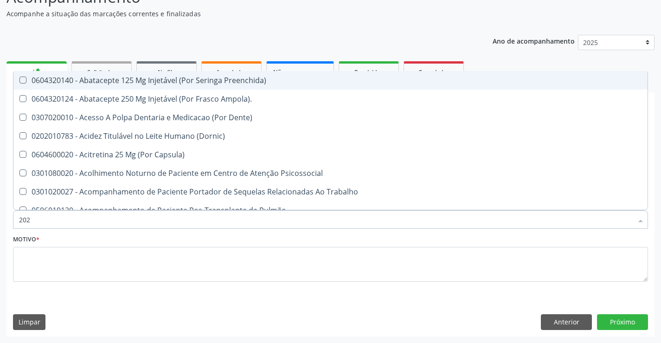
checkbox Creatinina "true"
checkbox Coagulação "false"
checkbox -Duke "false"
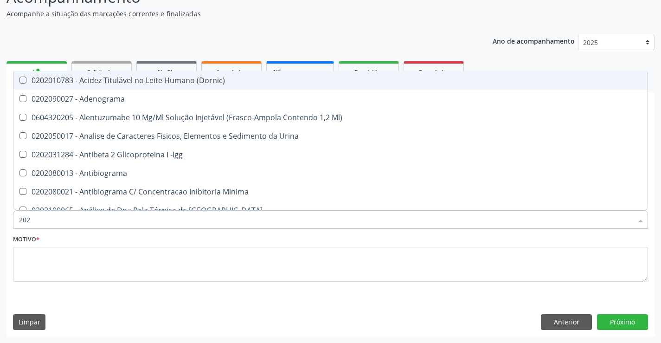
type input "20"
checkbox Coagulação "false"
checkbox -Duke "false"
checkbox Glicose "false"
checkbox Glicosilada "false"
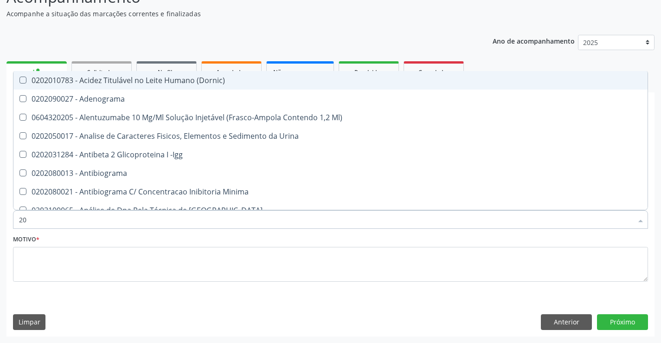
checkbox Completo "false"
checkbox Fecal "true"
checkbox Pylori "true"
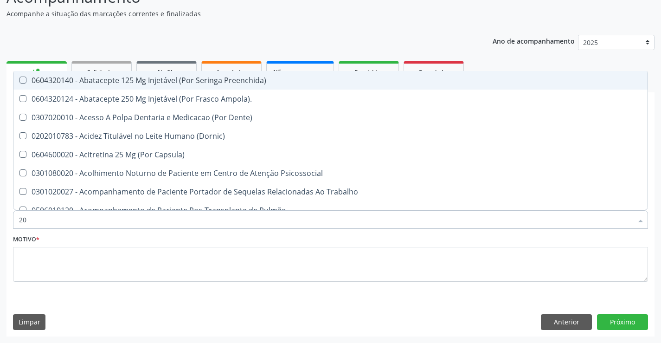
type input "2"
checkbox Coagulação "false"
checkbox -Duke "false"
checkbox Glicose "false"
checkbox Glicosilada "false"
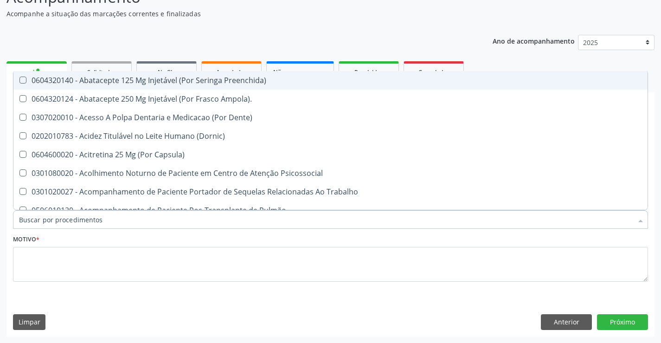
checkbox Metabolismo "false"
checkbox Enterectomia "false"
checkbox Rush "false"
checkbox Completo "false"
checkbox Completo\) "false"
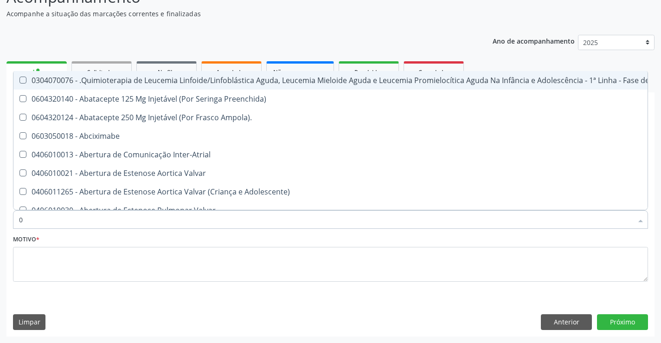
type input "02"
checkbox Inalante\) "true"
checkbox \(Frasco-Ampola\) "true"
checkbox Bilateral "true"
checkbox Indireta "true"
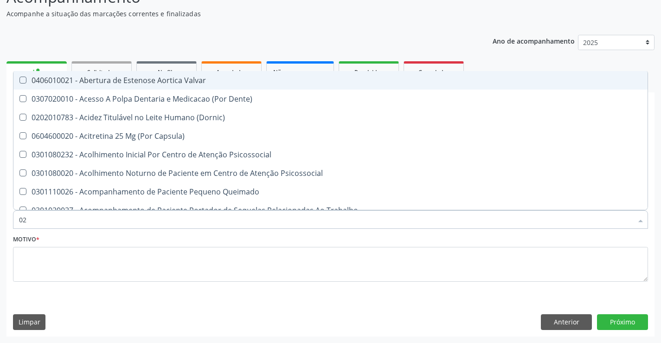
type input "020"
checkbox Comprimido\) "true"
checkbox \(Qualitativo\) "true"
checkbox Glomerular "true"
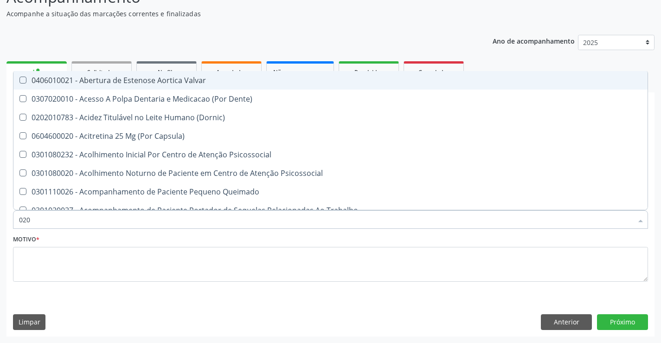
checkbox Coagulação "false"
checkbox -Duke "false"
checkbox Glicose "false"
checkbox Glicosilada "false"
checkbox \(T3\) "true"
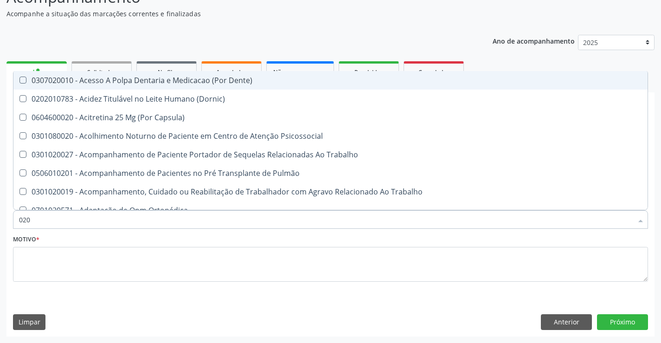
type input "0202"
checkbox Motor "true"
checkbox Cognitivo "true"
checkbox Laser "true"
checkbox Septostomia "true"
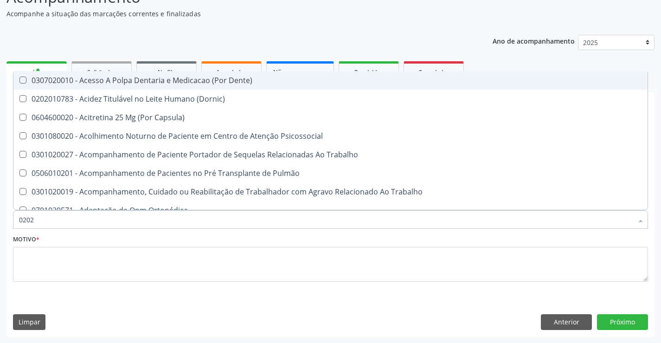
checkbox Biologica "true"
checkbox Coagulação "false"
checkbox -Duke "false"
checkbox Glicose "false"
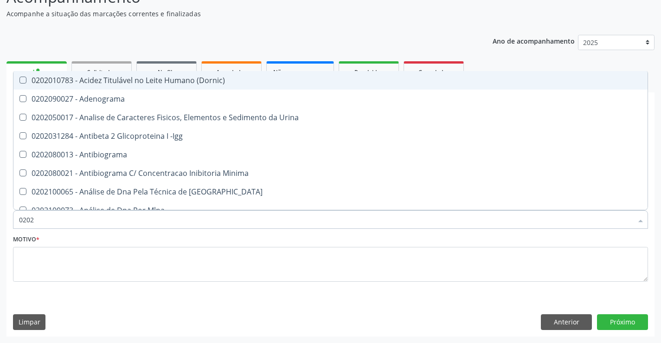
type input "02020"
checkbox Reativa "true"
checkbox Ordenhado "true"
checkbox Coagulação "false"
checkbox -Duke "false"
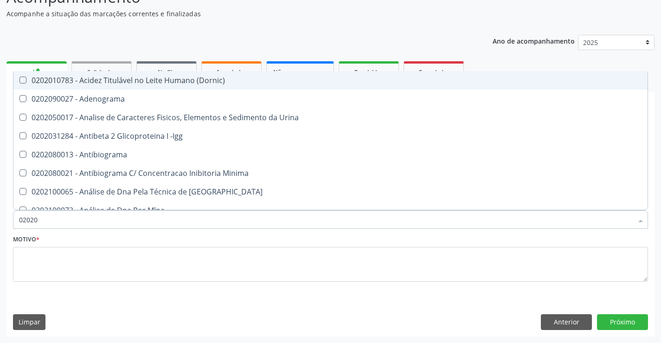
checkbox Xi "true"
checkbox Fibrinogenio "true"
checkbox Glicose "false"
checkbox Glicosilada "false"
checkbox Zinco "true"
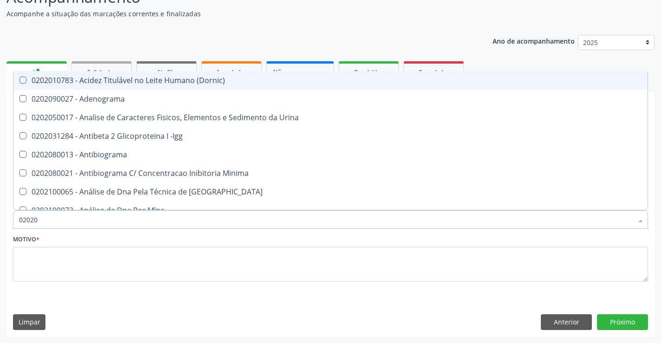
checkbox Completo "false"
type input "020202"
checkbox Ativado "true"
checkbox Clínico "true"
checkbox Molecular "true"
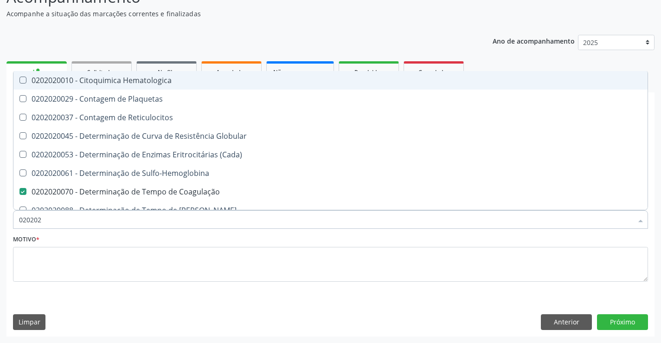
type input "0202020"
checkbox Hematocrito "true"
checkbox Completo "false"
type input "02020201"
checkbox Coagulação "false"
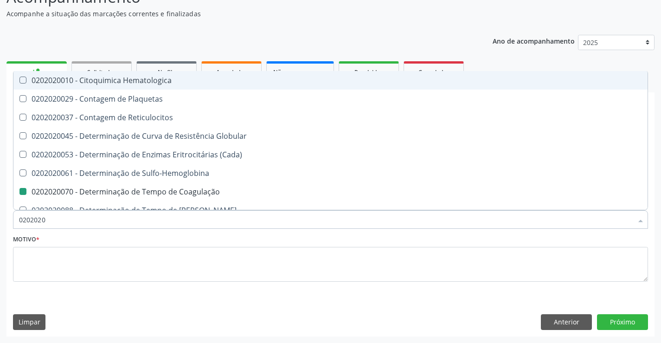
checkbox -Duke "false"
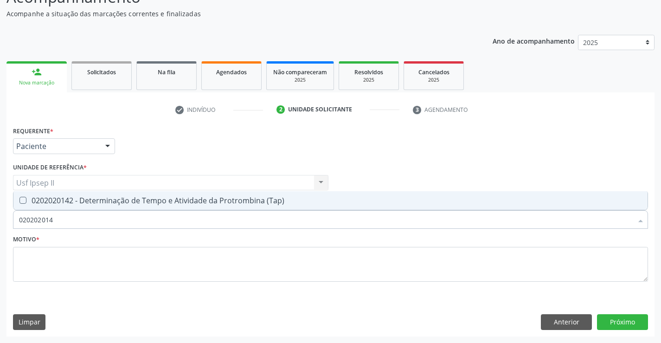
type input "0202020142"
click at [127, 204] on div "0202020142 - Determinação de Tempo e Atividade da Protrombina (Tap)" at bounding box center [330, 200] width 623 height 7
checkbox \(Tap\) "true"
click at [30, 275] on textarea at bounding box center [330, 264] width 635 height 35
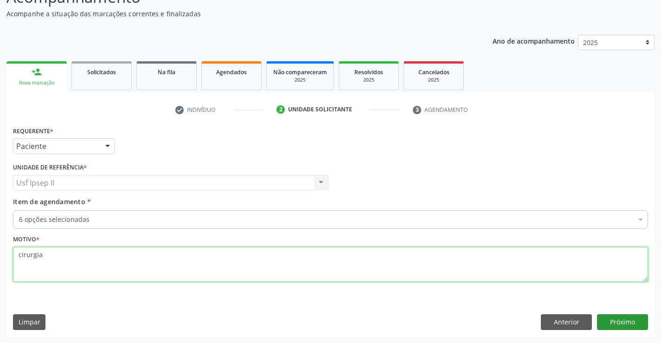
type textarea "cirurgia"
click at [611, 327] on button "Próximo" at bounding box center [622, 322] width 51 height 16
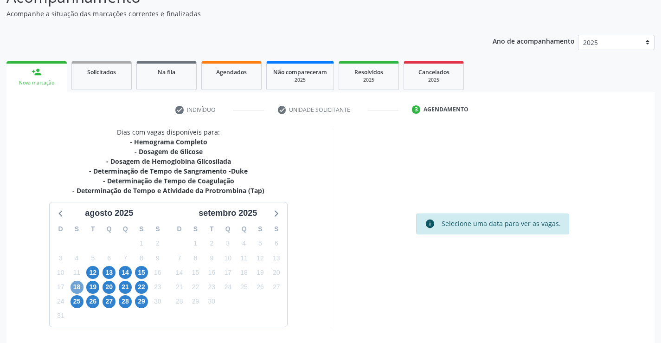
click at [75, 285] on span "18" at bounding box center [76, 287] width 13 height 13
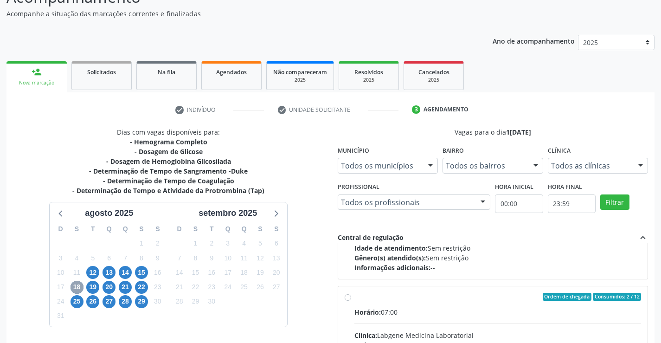
scroll to position [139, 0]
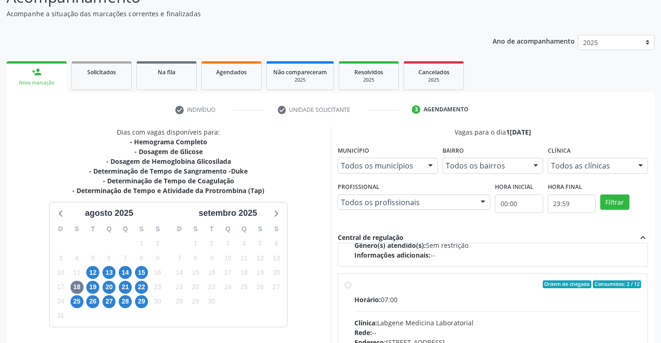
click at [345, 288] on input "Ordem de chegada Consumidos: 2 / 12 Horário: 07:00 Clínica: Labgene Medicina La…" at bounding box center [348, 284] width 6 height 8
radio input "true"
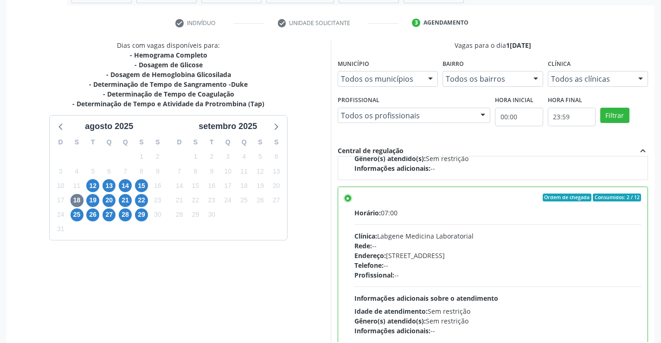
scroll to position [211, 0]
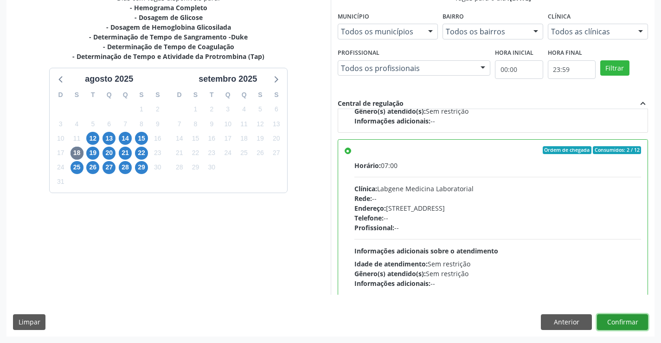
click at [629, 318] on button "Confirmar" at bounding box center [622, 322] width 51 height 16
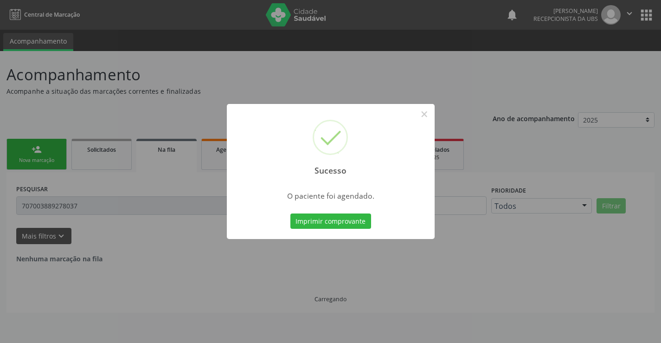
scroll to position [0, 0]
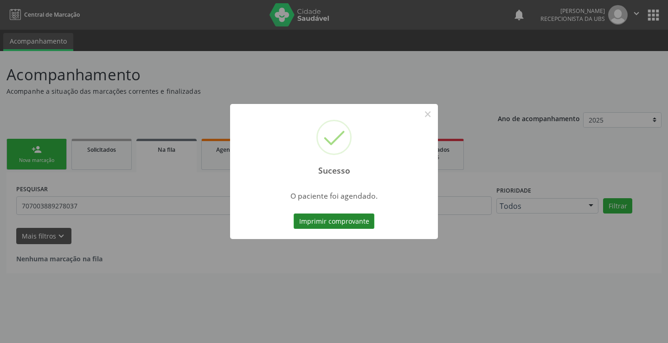
click at [303, 216] on button "Imprimir comprovante" at bounding box center [334, 221] width 81 height 16
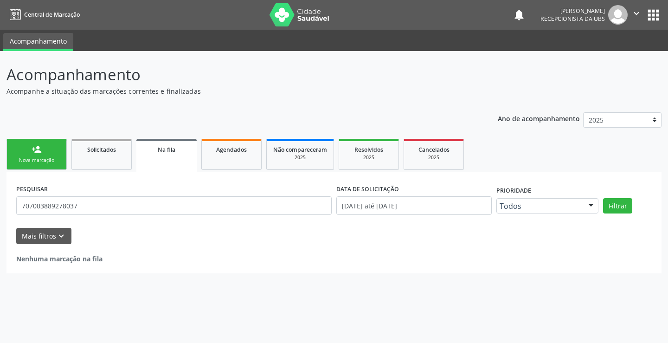
click at [49, 165] on link "person_add Nova marcação" at bounding box center [36, 154] width 60 height 31
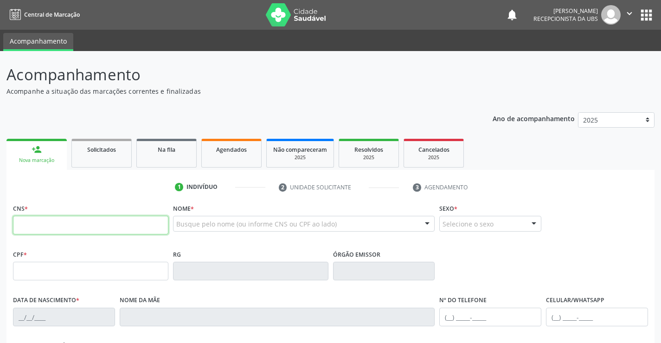
click at [45, 232] on input "text" at bounding box center [90, 225] width 155 height 19
click at [49, 230] on input "text" at bounding box center [90, 225] width 155 height 19
type input "209 2782 4277 0004"
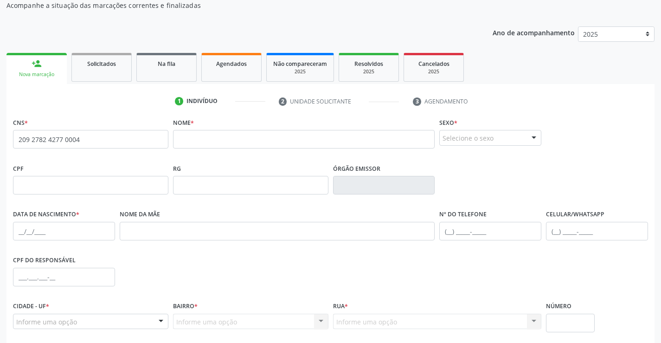
scroll to position [93, 0]
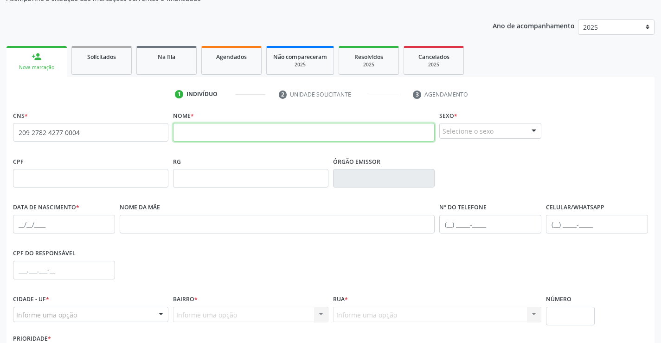
click at [214, 134] on input "text" at bounding box center [304, 132] width 262 height 19
type input "MARIA DAMARES SILVA"
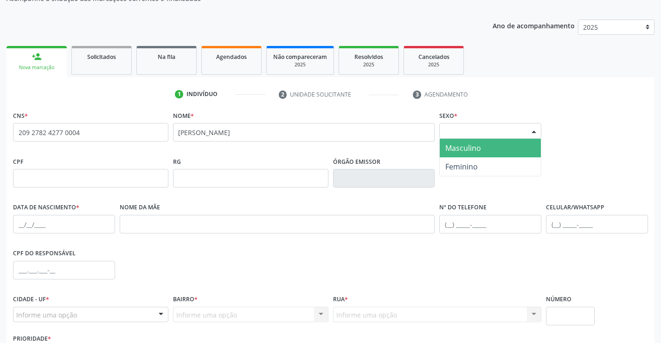
click at [445, 131] on div "Selecione o sexo" at bounding box center [490, 131] width 102 height 16
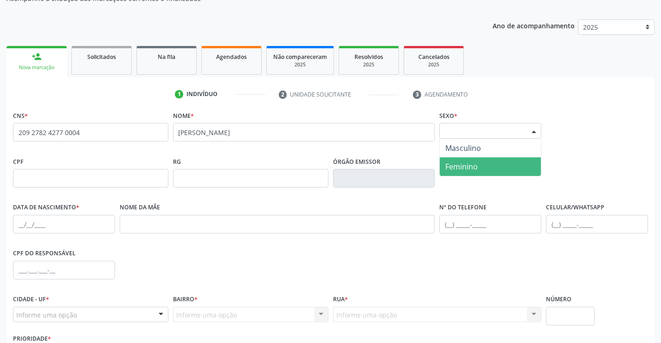
click at [461, 163] on span "Feminino" at bounding box center [461, 166] width 32 height 10
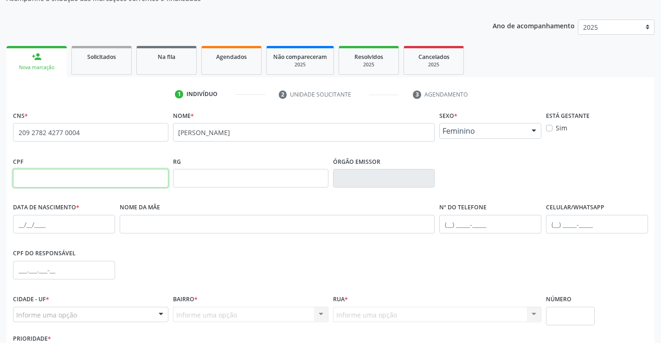
click at [85, 178] on input "text" at bounding box center [90, 178] width 155 height 19
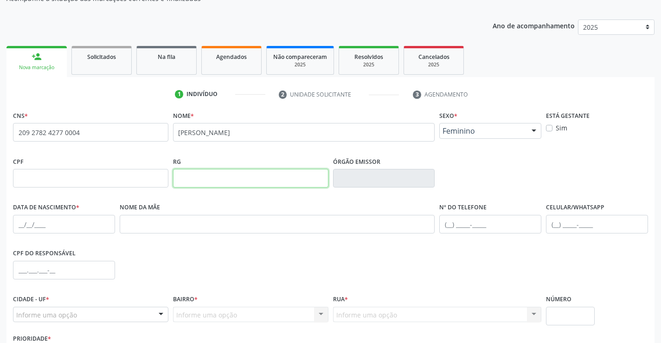
click at [228, 182] on input "text" at bounding box center [250, 178] width 155 height 19
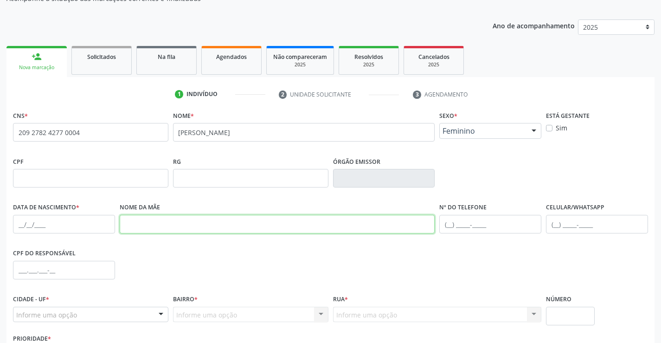
click at [172, 223] on input "text" at bounding box center [277, 224] width 315 height 19
type input "MARIA DO CARMO DA SILVA"
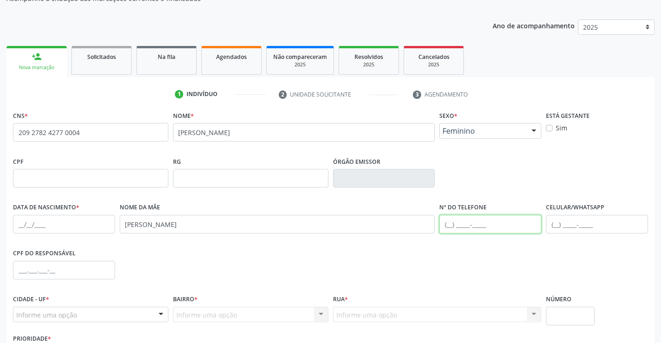
click at [451, 223] on input "text" at bounding box center [490, 224] width 102 height 19
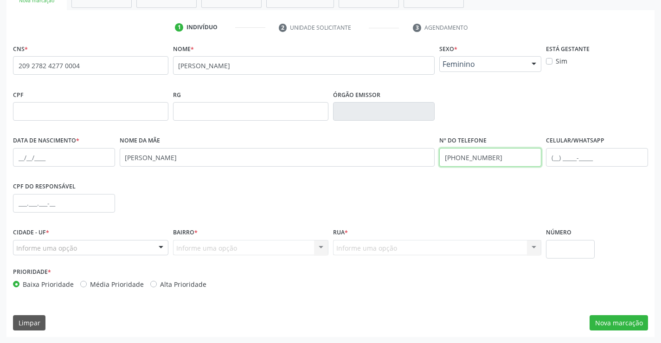
scroll to position [160, 0]
type input "(87) 99262-7668"
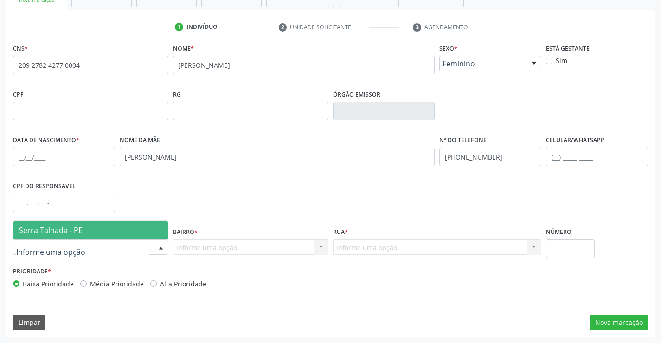
click at [58, 229] on span "Serra Talhada - PE" at bounding box center [51, 230] width 64 height 10
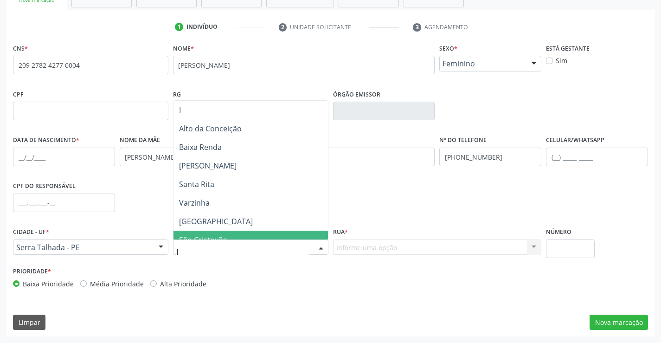
type input "IP"
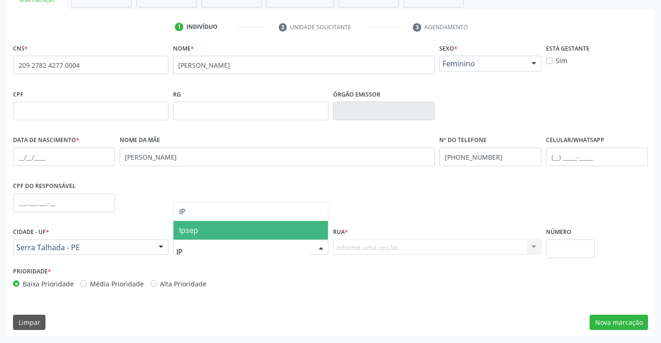
click at [198, 233] on span "Ipsep" at bounding box center [188, 230] width 19 height 10
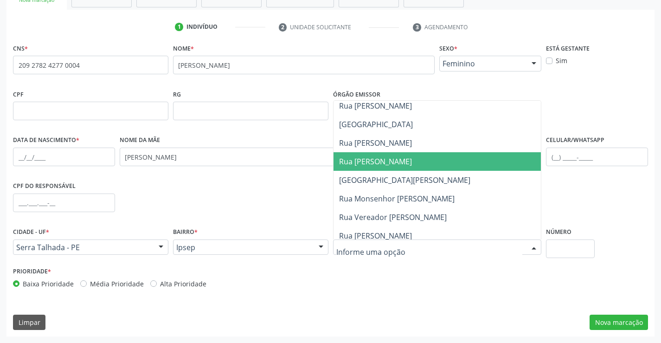
scroll to position [417, 0]
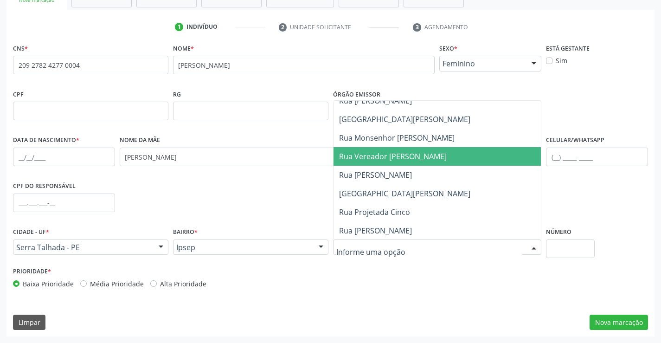
click at [381, 160] on span "Rua Vereador Jose Carlos de Souza" at bounding box center [393, 156] width 108 height 10
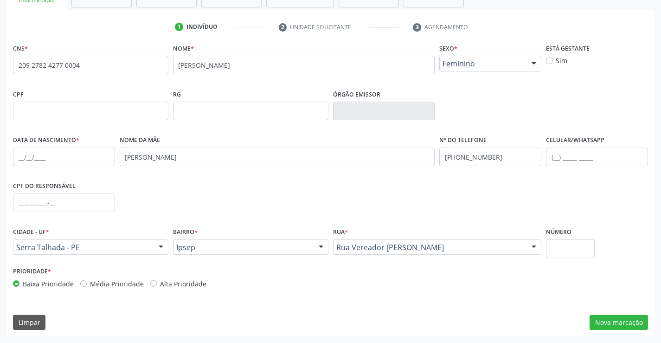
click at [399, 225] on div "Rua * Rua Vereador Jose Carlos de Souza Rua Manoel Pereira Lins Rua Antônio Alv…" at bounding box center [437, 240] width 209 height 30
click at [531, 249] on div at bounding box center [534, 248] width 14 height 16
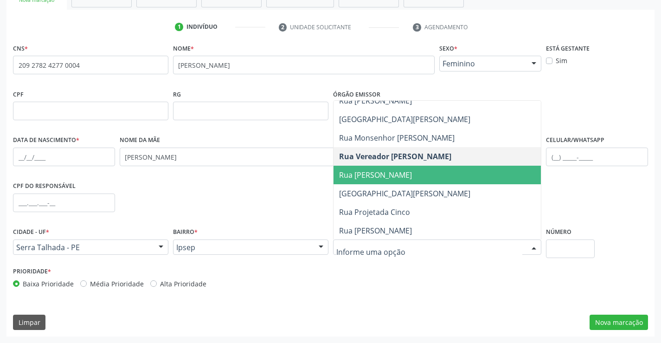
click at [395, 176] on span "Rua Augusto Jose Duarte" at bounding box center [375, 175] width 73 height 10
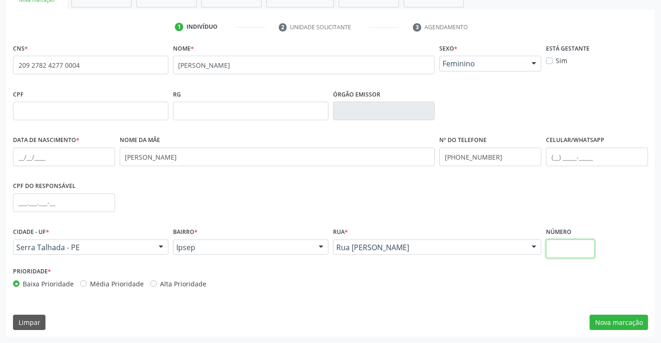
click at [556, 257] on input "text" at bounding box center [570, 248] width 49 height 19
type input "1001"
click at [631, 329] on button "Nova marcação" at bounding box center [618, 322] width 58 height 16
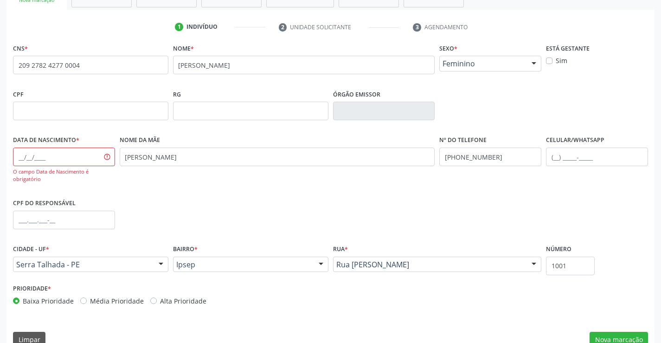
click at [36, 166] on div "O campo Data de Nascimento é obrigatório" at bounding box center [64, 165] width 102 height 36
click at [35, 158] on input "text" at bounding box center [64, 156] width 102 height 19
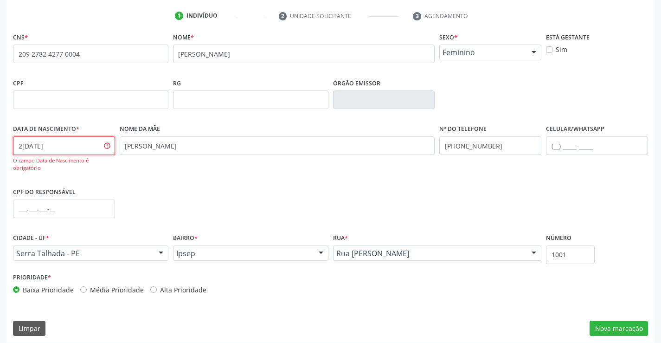
scroll to position [177, 0]
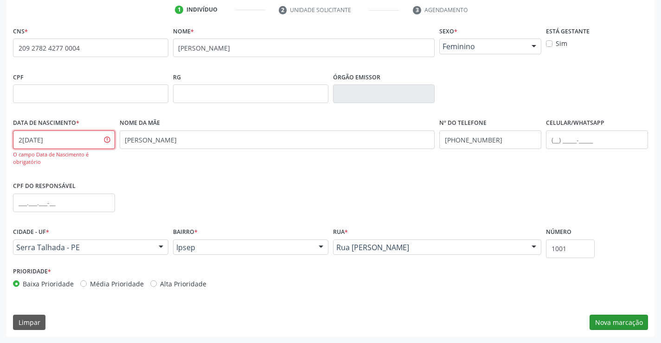
type input "21/11/1962"
click at [628, 322] on button "Nova marcação" at bounding box center [618, 322] width 58 height 16
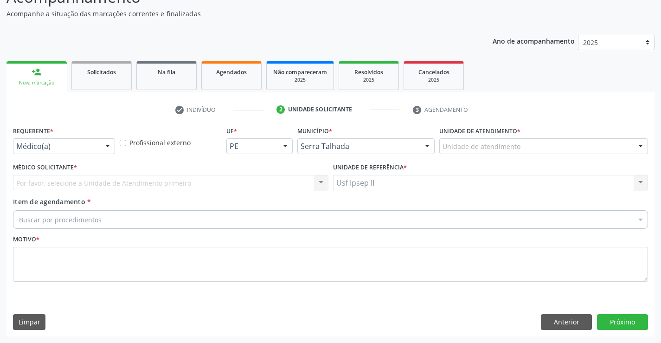
scroll to position [77, 0]
click at [108, 143] on div at bounding box center [108, 147] width 14 height 16
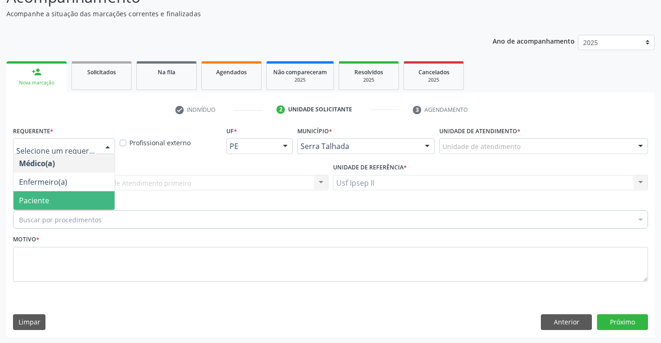
click at [49, 202] on span "Paciente" at bounding box center [63, 200] width 101 height 19
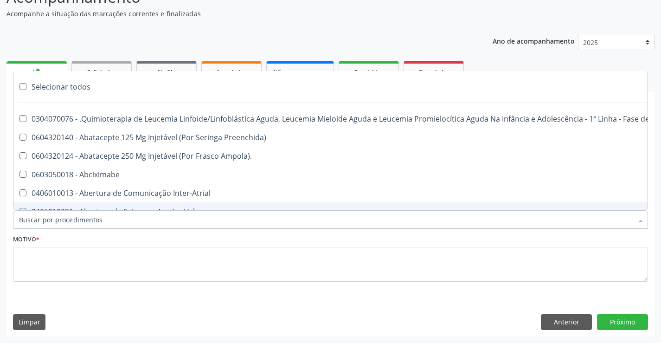
click at [112, 219] on input "Item de agendamento *" at bounding box center [325, 219] width 613 height 19
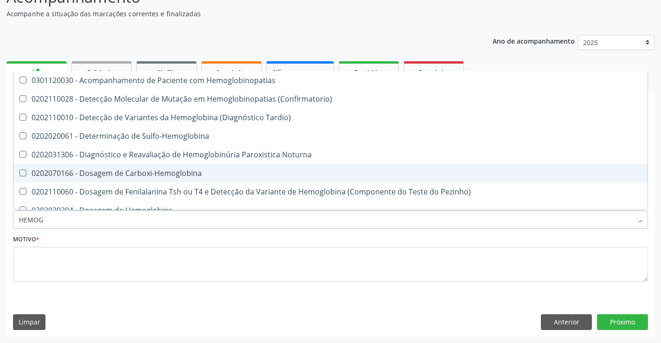
type input "HEMOGR"
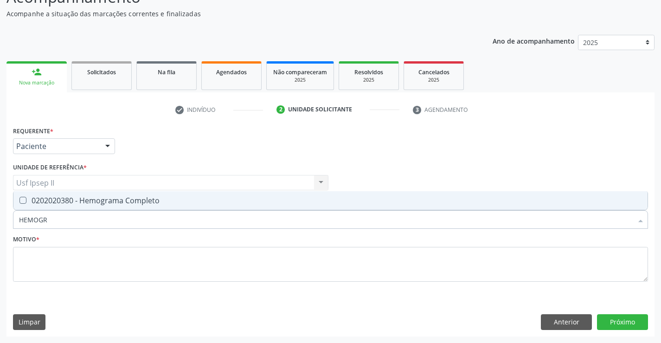
click at [123, 203] on div "0202020380 - Hemograma Completo" at bounding box center [330, 200] width 623 height 7
checkbox Completo "true"
click at [75, 223] on input "HEMOGR" at bounding box center [325, 219] width 613 height 19
type input "HEMOG"
checkbox Completo "false"
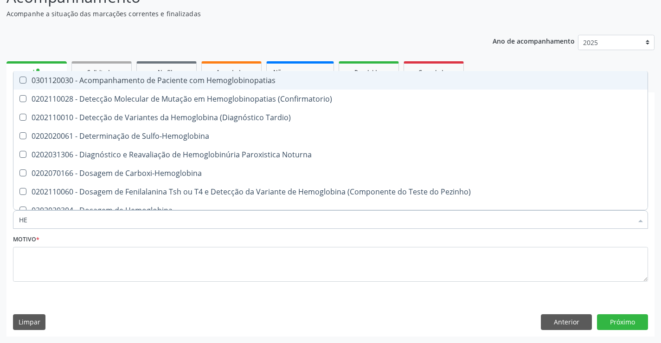
type input "H"
checkbox Completo "false"
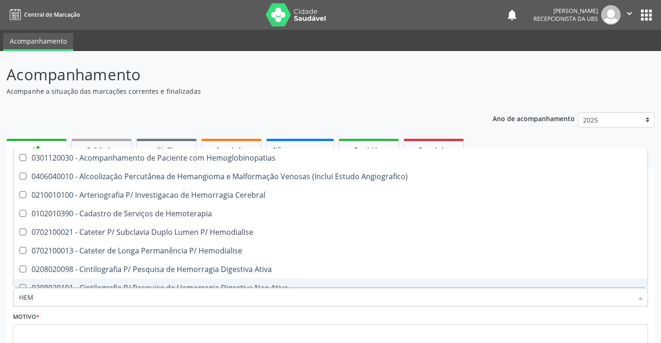
scroll to position [77, 0]
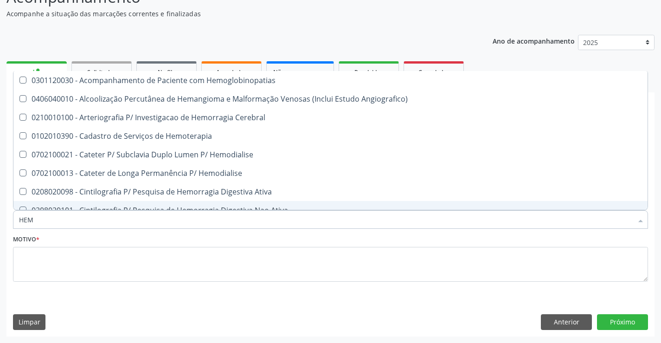
type input "HEMO"
checkbox Retro-Retal "true"
checkbox Completo "false"
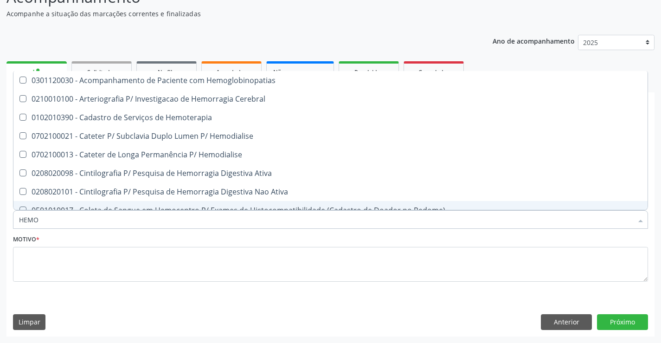
type input "HEMOG"
checkbox Carboxi-Hemoglobina "true"
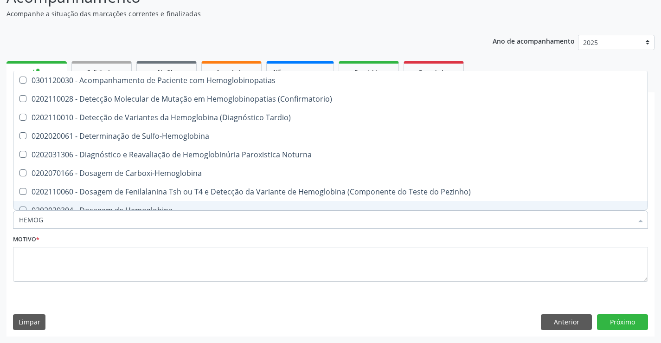
type input "HEMOGL"
checkbox Completo "false"
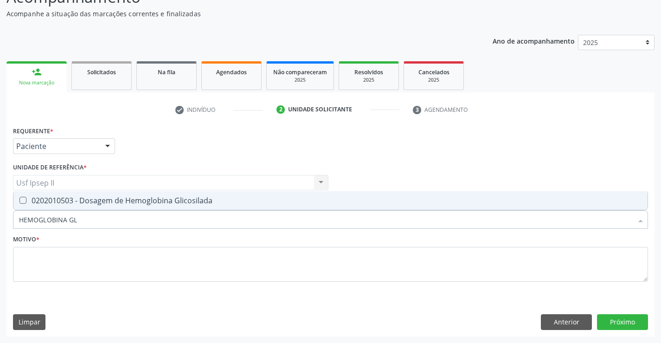
type input "HEMOGLOBINA GLI"
click at [112, 203] on div "0202010503 - Dosagem de Hemoglobina Glicosilada" at bounding box center [330, 200] width 623 height 7
checkbox Glicosilada "true"
click at [104, 213] on input "HEMOGLOBINA GLI" at bounding box center [325, 219] width 613 height 19
type input "HEMOGLOBINA"
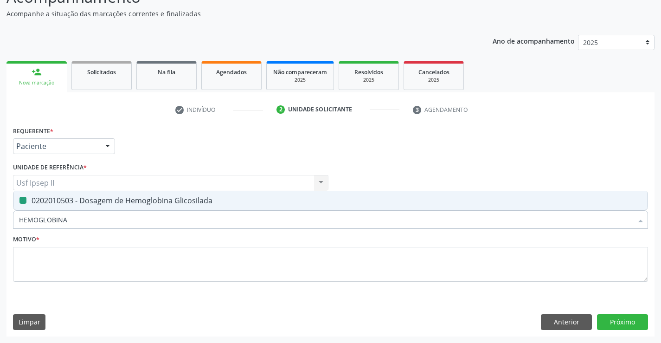
checkbox Glicosilada "false"
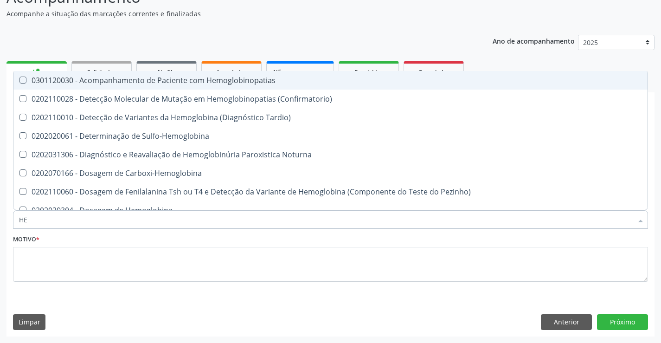
type input "H"
checkbox Glicosilada "false"
checkbox S "false"
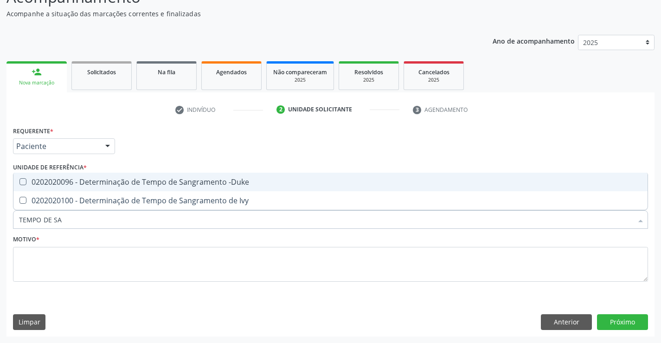
type input "TEMPO DE SAN"
click at [109, 184] on div "0202020096 - Determinação de Tempo de Sangramento -Duke" at bounding box center [330, 181] width 623 height 7
checkbox -Duke "true"
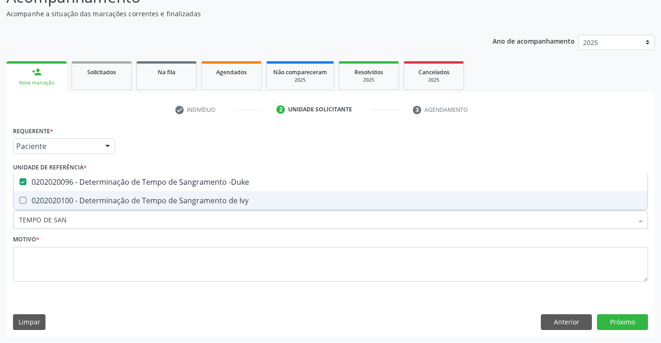
click at [81, 220] on input "TEMPO DE SAN" at bounding box center [325, 219] width 613 height 19
type input "T"
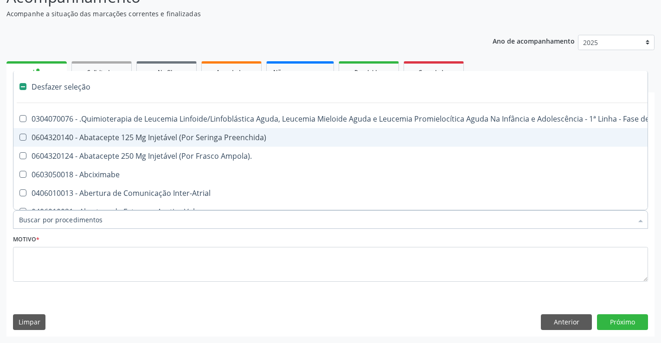
checkbox Manutenção "false"
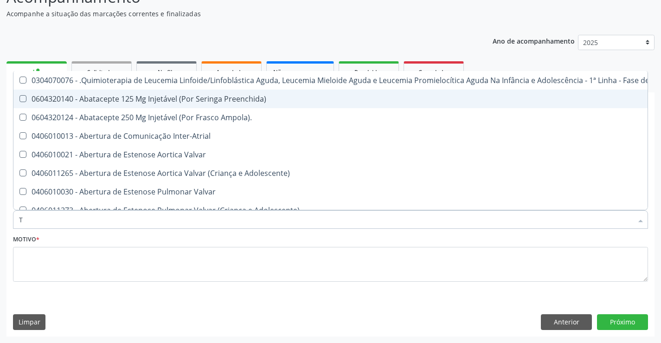
type input "TE"
checkbox Capsula\) "true"
type input "TEM"
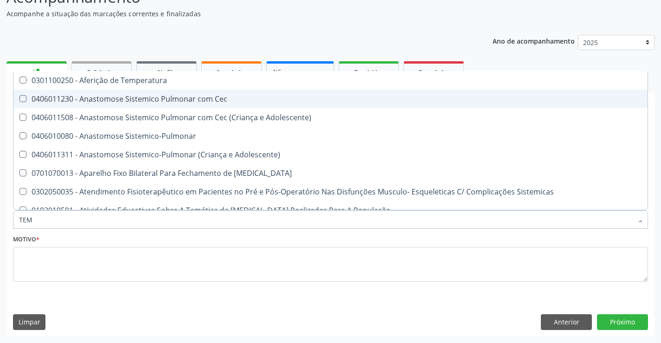
checkbox -Duke "true"
type input "TEMP"
checkbox Haff\ "true"
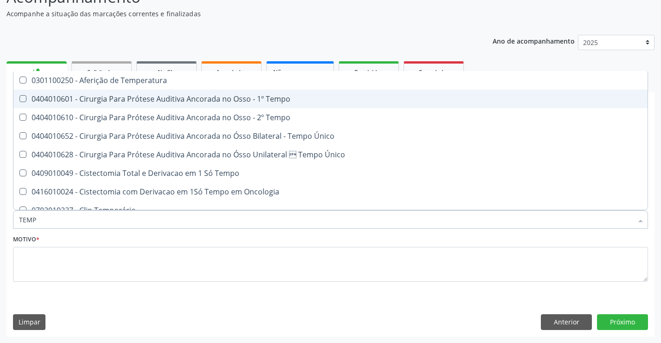
type input "TEMPO"
checkbox Euglobulina "true"
checkbox -Duke "false"
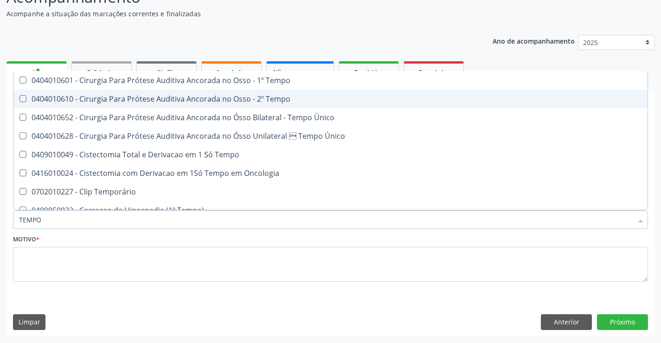
type input "TEMPO D"
checkbox Único "true"
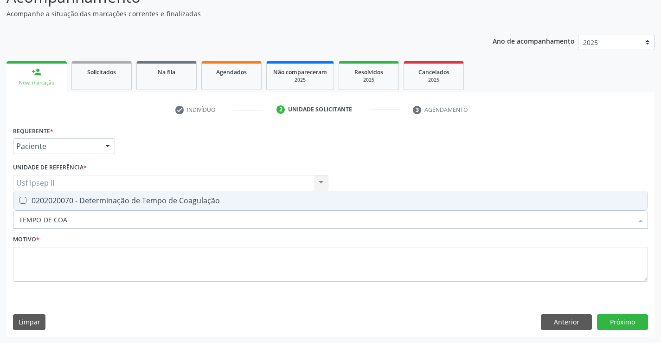
type input "TEMPO DE COAG"
click at [92, 193] on span "0202020070 - Determinação de Tempo de Coagulação" at bounding box center [330, 200] width 634 height 19
checkbox Coagulação "true"
click at [83, 215] on input "TEMPO DE COAG" at bounding box center [325, 219] width 613 height 19
type input "TE"
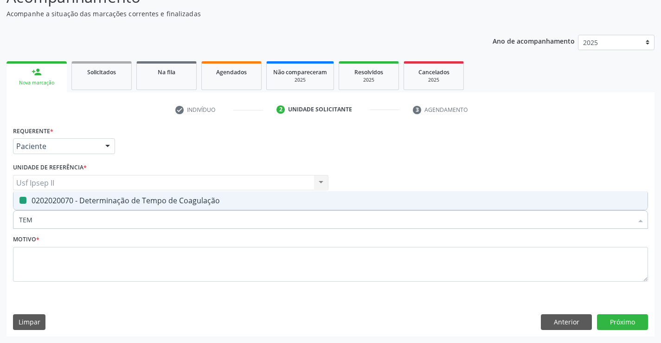
checkbox Coagulação "false"
type input "T"
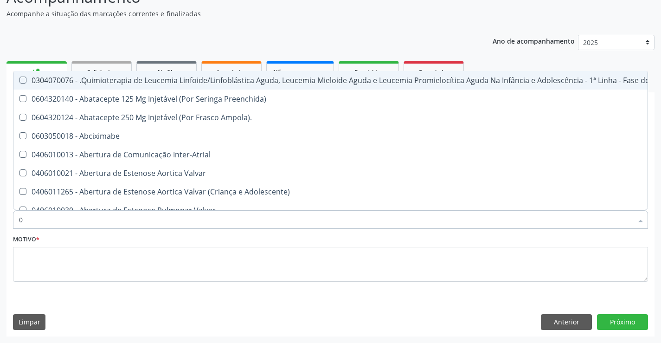
type input "02"
checkbox Inalante\) "true"
checkbox \(Frasco-Ampola\) "true"
checkbox Bilateral "true"
checkbox Indireta "true"
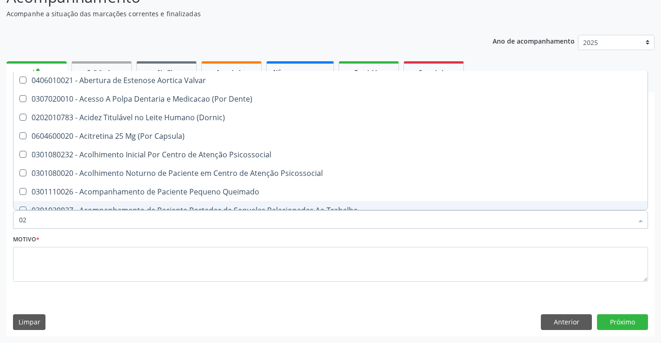
type input "020"
checkbox Comprimido\) "true"
checkbox \(Qualitativo\) "true"
checkbox Glomerular "true"
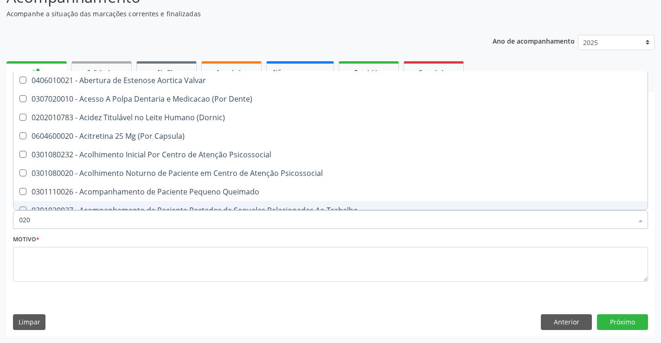
checkbox Coagulação "false"
checkbox -Duke "false"
checkbox Glicose "false"
checkbox Glicosilada "false"
checkbox \(T3\) "true"
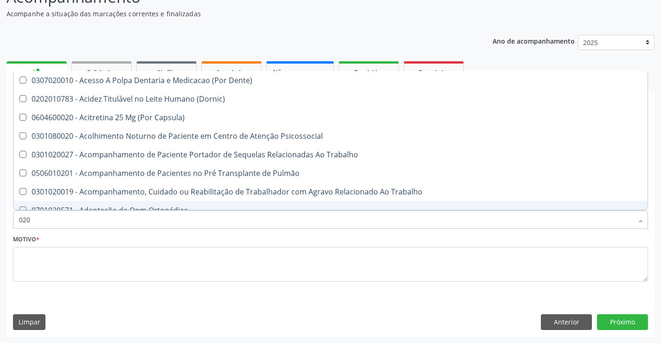
type input "0202"
checkbox Motor "true"
checkbox Cognitivo "true"
checkbox Laser "true"
checkbox Septostomia "true"
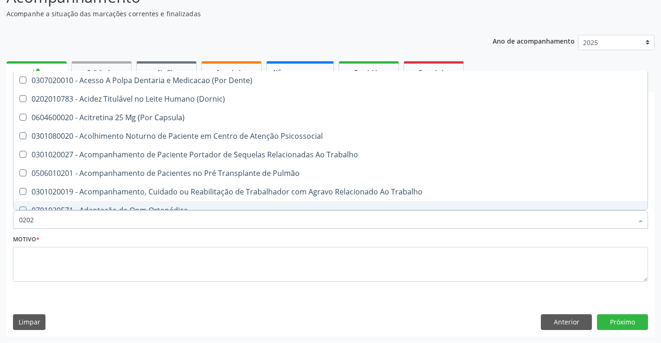
checkbox Biologica "true"
checkbox Coagulação "false"
checkbox -Duke "false"
checkbox Glicose "false"
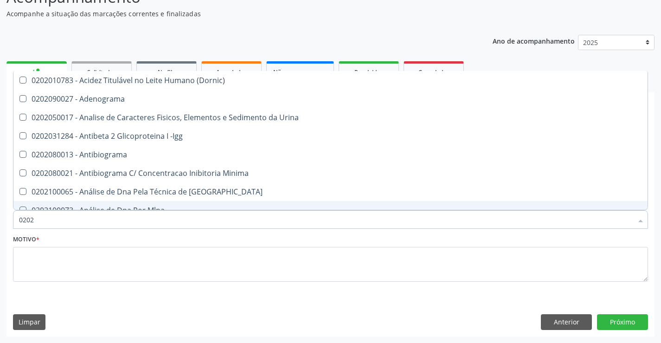
type input "02020"
checkbox Reativa "true"
checkbox Ordenhado "true"
checkbox Coagulação "false"
checkbox -Duke "false"
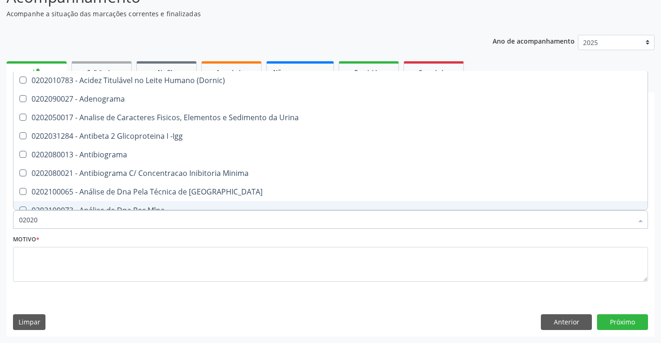
checkbox Xi "true"
checkbox Fibrinogenio "true"
checkbox Glicose "false"
checkbox Glicosilada "false"
checkbox Zinco "true"
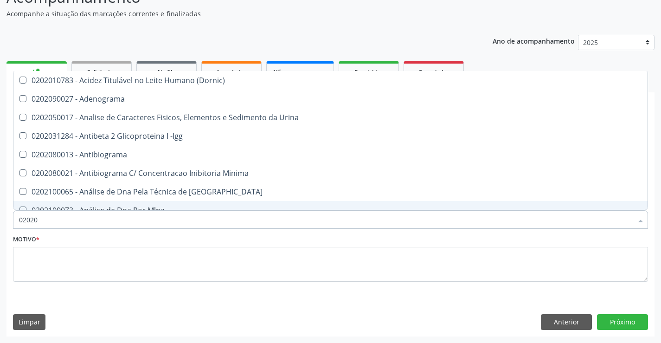
checkbox Completo "false"
type input "020202"
checkbox Ativado "true"
checkbox Clínico "true"
checkbox Molecular "true"
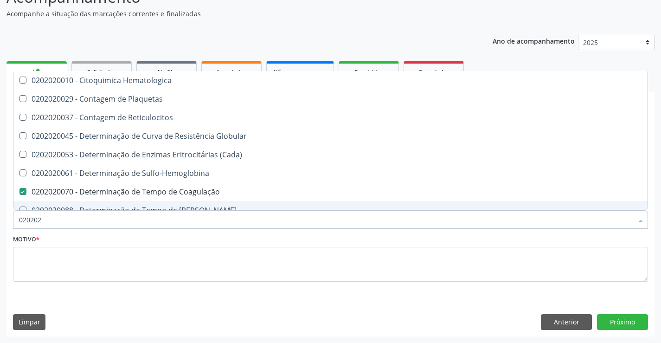
type input "0202020"
checkbox Hematocrito "true"
checkbox Completo "false"
type input "02020"
checkbox Coagulação "false"
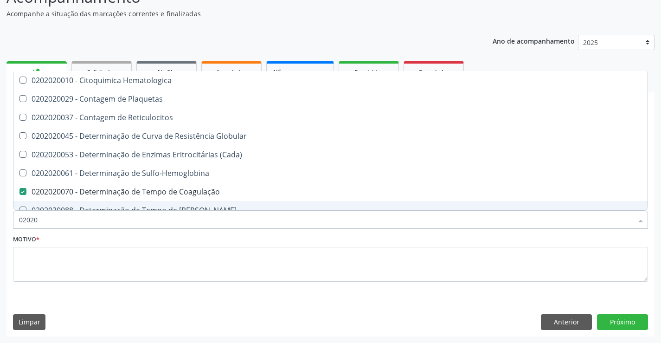
checkbox -Duke "false"
checkbox Completo "false"
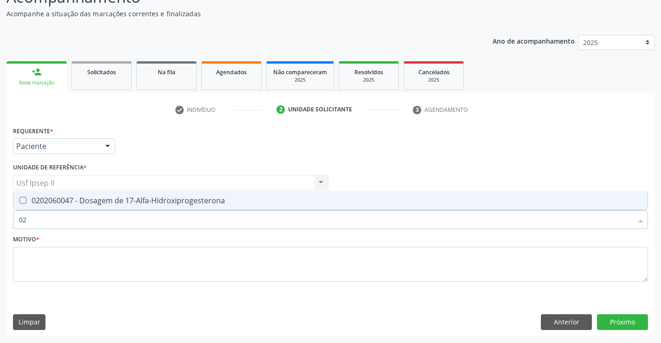
type input "0"
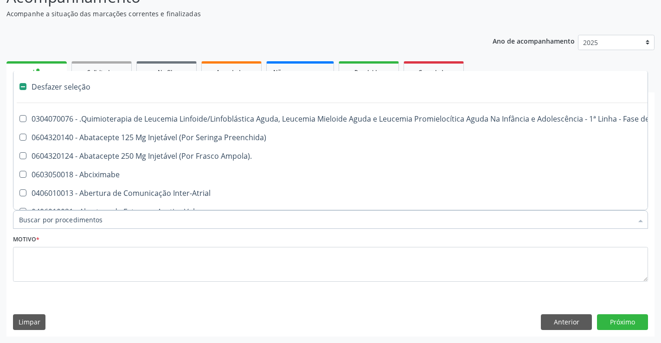
type input "2"
checkbox Biliares "true"
checkbox Estimulo "true"
checkbox Percutanea "true"
checkbox Unidades "true"
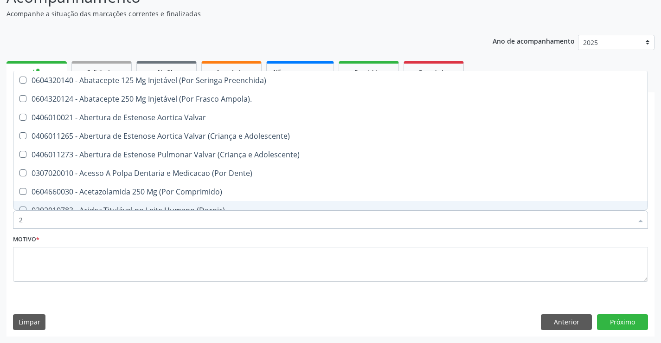
type input "20"
checkbox Encefalica "true"
checkbox Esforco "true"
checkbox Cec "true"
checkbox Aortica "true"
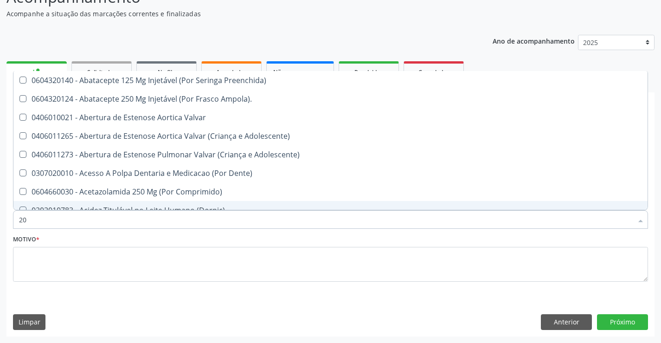
checkbox Coagulação "false"
checkbox -Duke "false"
checkbox Glicose "false"
checkbox Fecal "true"
checkbox Glicosilada "false"
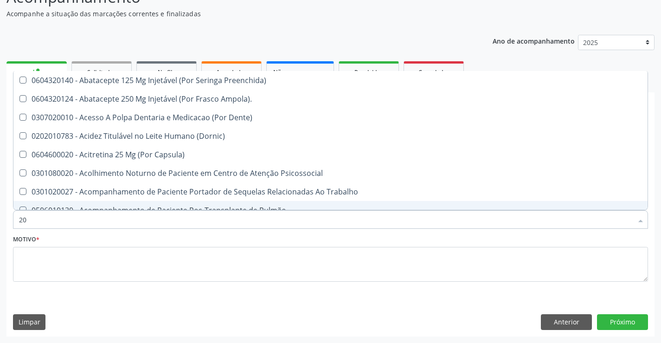
type input "202"
checkbox Lisa "true"
checkbox Nível "true"
checkbox Linha "true"
checkbox Bilateral "true"
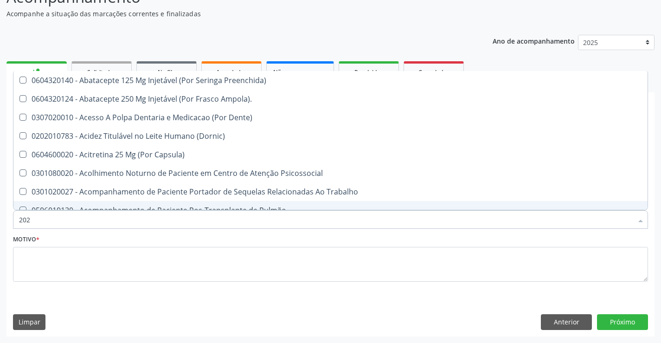
checkbox Creatinina "true"
checkbox Coagulação "false"
checkbox -Duke "false"
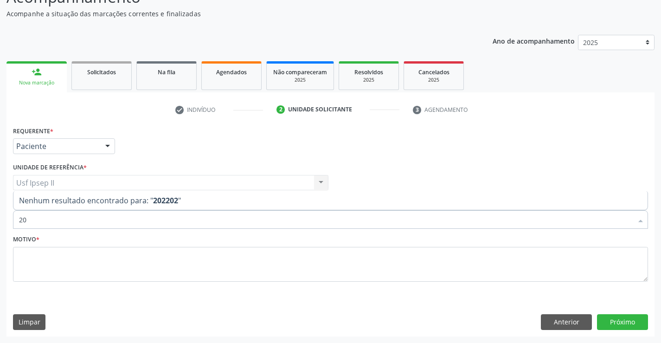
type input "2"
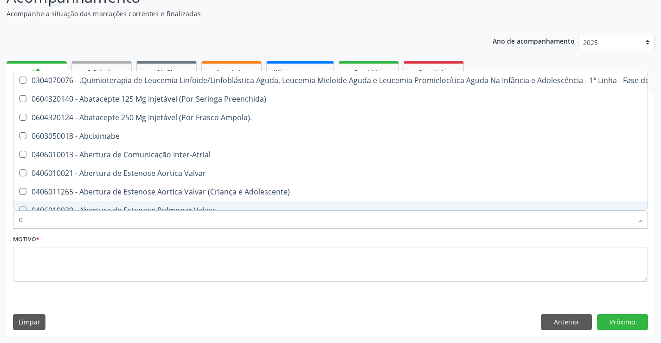
type input "02"
checkbox Inalante\) "true"
checkbox \(Frasco-Ampola\) "true"
checkbox Bilateral "true"
checkbox Indireta "true"
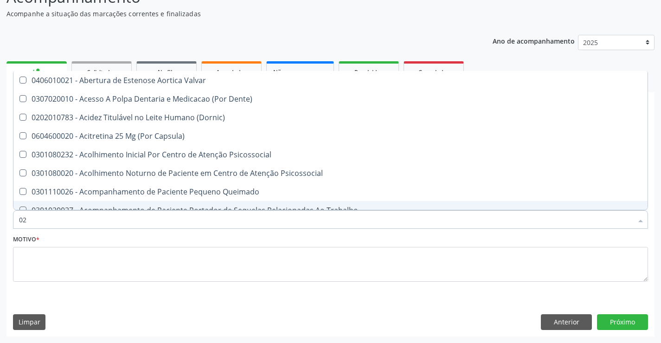
type input "020"
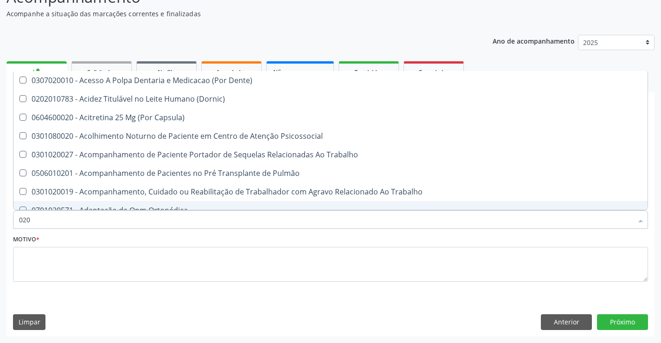
checkbox Coagulação "true"
checkbox -Duke "true"
checkbox Glicose "true"
checkbox Glicosilada "true"
checkbox Meta-Hemoglobina "false"
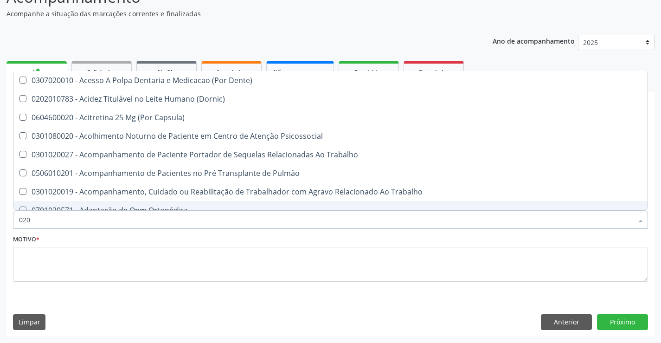
checkbox Metotrexato "false"
checkbox Segmento\) "false"
checkbox Liso "false"
checkbox Completo "true"
type input "0202"
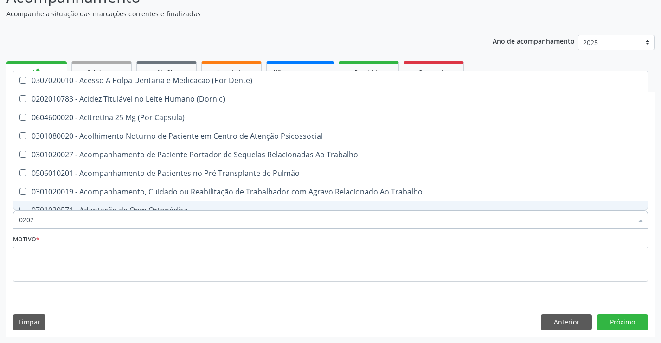
checkbox Motor "true"
checkbox Cognitivo "true"
checkbox Laser "true"
checkbox Septostomia "true"
checkbox Biologica "true"
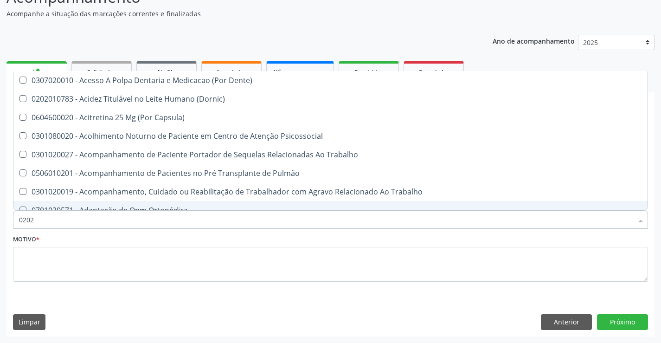
checkbox Coagulação "false"
checkbox -Duke "false"
checkbox Glicose "false"
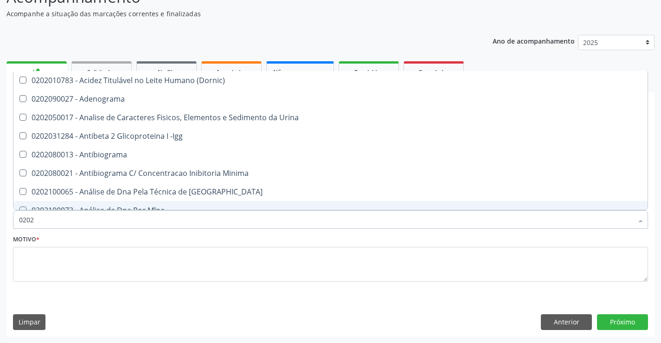
type input "02020"
checkbox Reativa "true"
checkbox Ordenhado "true"
checkbox Coagulação "false"
checkbox -Duke "false"
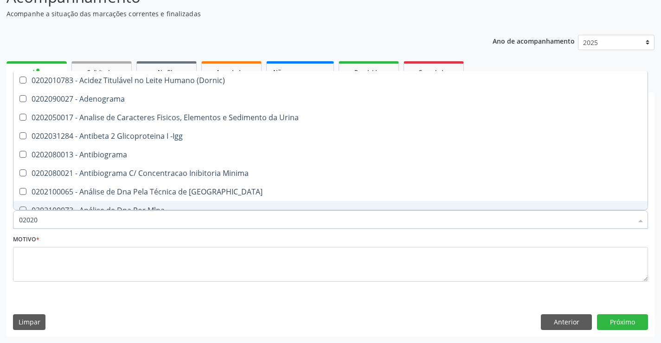
checkbox Xi "true"
checkbox Fibrinogenio "true"
checkbox Glicose "false"
checkbox Glicosilada "false"
checkbox Zinco "true"
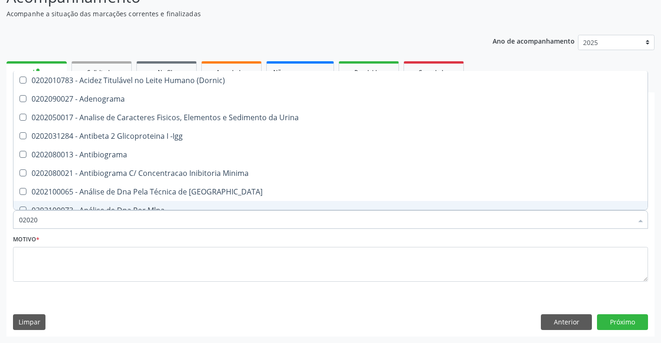
checkbox Completo "false"
type input "020202"
checkbox Ativado "true"
checkbox Clínico "true"
checkbox Molecular "true"
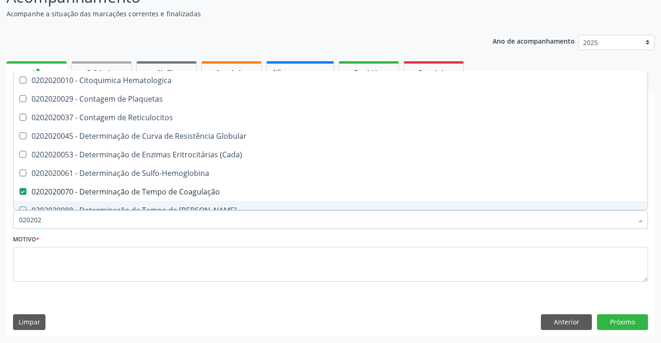
type input "0202020"
checkbox Hematocrito "true"
checkbox Completo "false"
type input "02020201"
checkbox Coagulação "false"
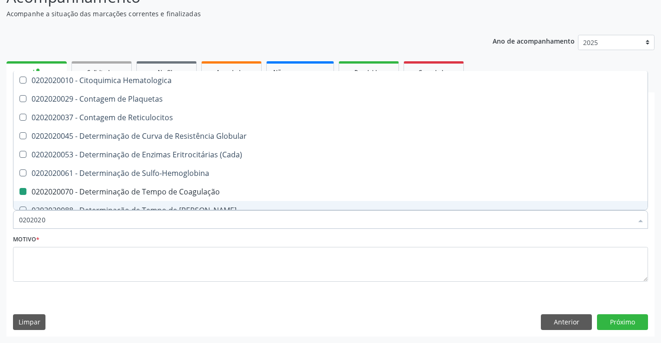
checkbox -Duke "false"
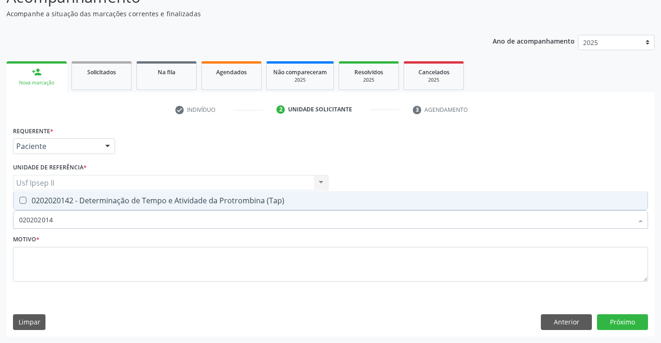
type input "0202020142"
click at [121, 202] on div "0202020142 - Determinação de Tempo e Atividade da Protrombina (Tap)" at bounding box center [330, 200] width 623 height 7
checkbox \(Tap\) "true"
click at [61, 254] on textarea at bounding box center [330, 264] width 635 height 35
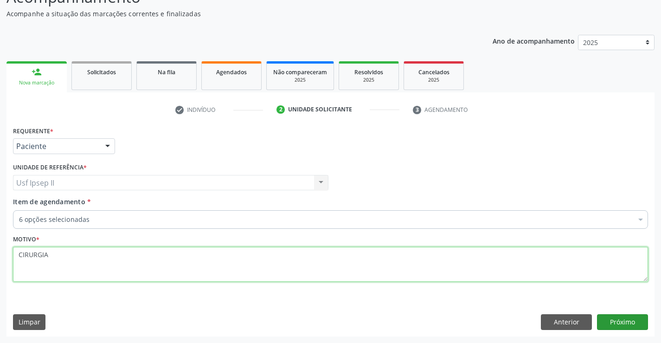
type textarea "CIRURGIA"
click at [620, 316] on button "Próximo" at bounding box center [622, 322] width 51 height 16
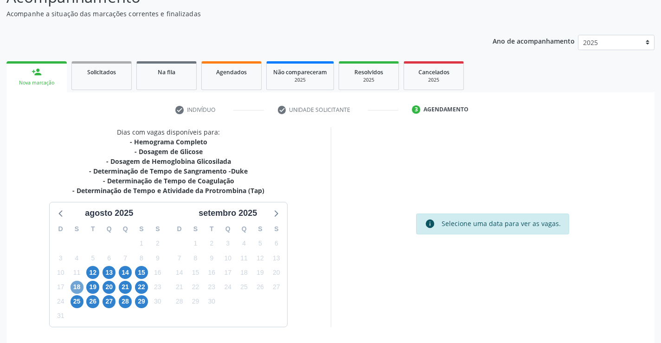
click at [78, 286] on span "18" at bounding box center [76, 287] width 13 height 13
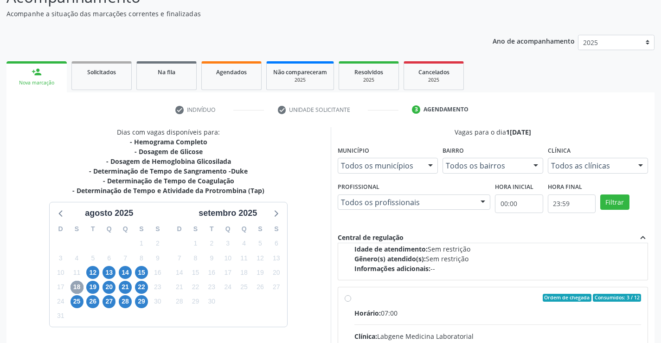
scroll to position [185, 0]
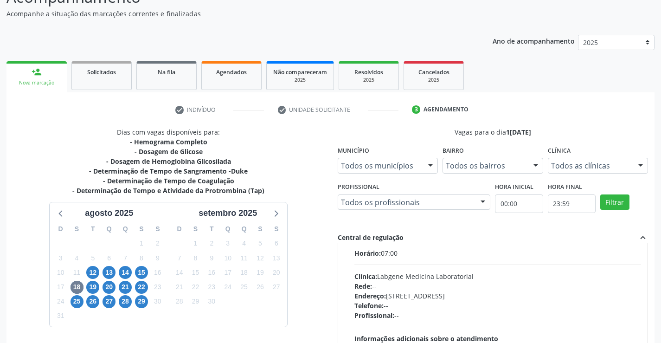
click at [351, 260] on div "Ordem de chegada Consumidos: 3 / 12 Horário: 07:00 Clínica: Labgene Medicina La…" at bounding box center [493, 305] width 297 height 142
radio input "true"
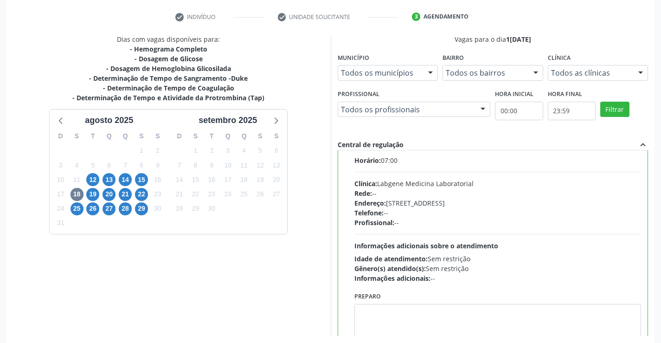
scroll to position [211, 0]
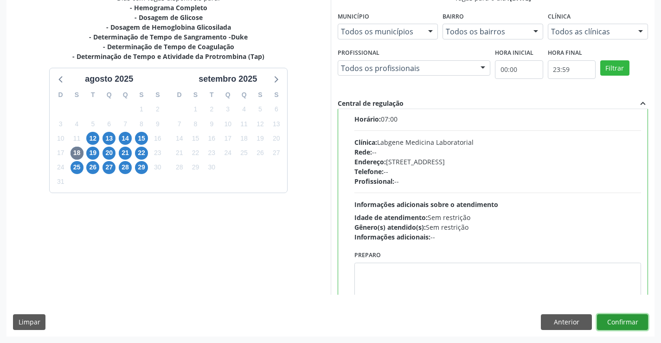
click at [631, 328] on button "Confirmar" at bounding box center [622, 322] width 51 height 16
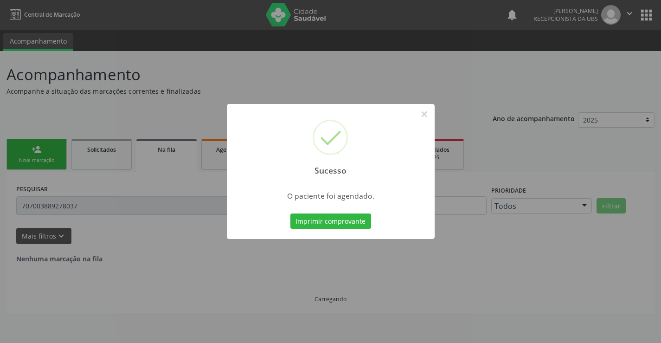
scroll to position [0, 0]
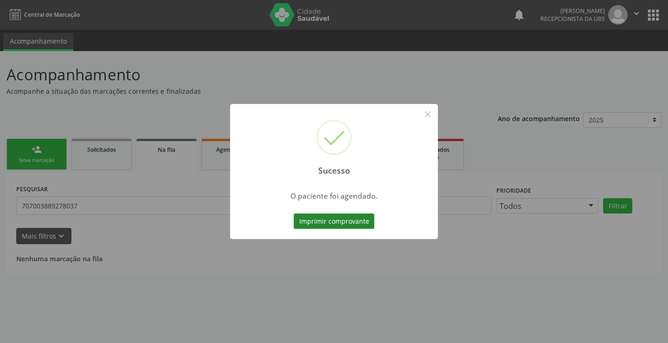
click at [325, 216] on button "Imprimir comprovante" at bounding box center [334, 221] width 81 height 16
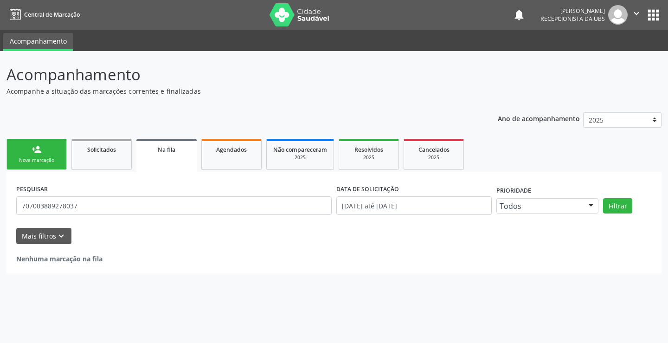
click at [32, 159] on div "Nova marcação" at bounding box center [36, 160] width 46 height 7
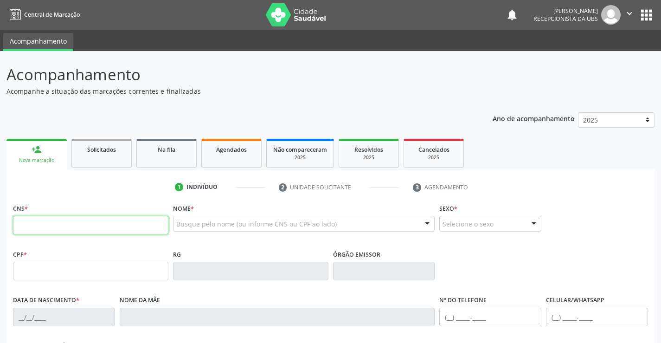
click at [37, 222] on input "text" at bounding box center [90, 225] width 155 height 19
type input "704 1071 1866 2875"
type input "082.081.934-45"
type input "30/03/1989"
type input "Raimunda da Rosa Lima Silva"
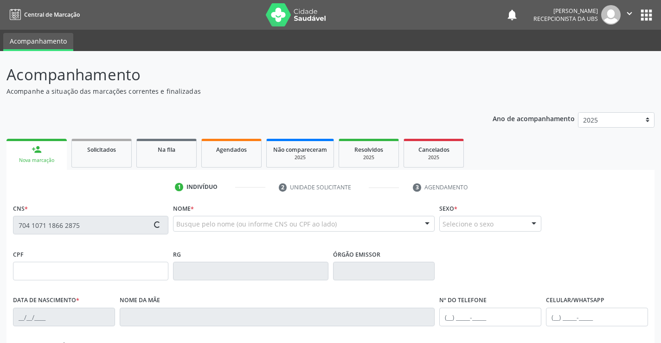
type input "(99) 99999-9999"
type input "(87) 99634-5875"
type input "945"
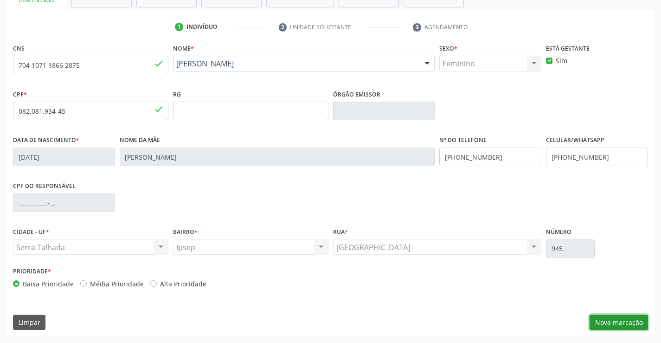
click at [628, 321] on button "Nova marcação" at bounding box center [618, 322] width 58 height 16
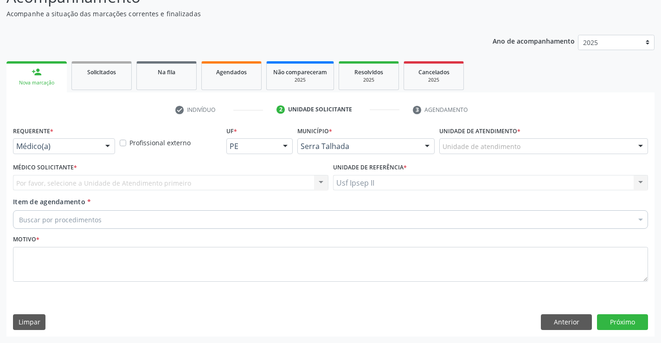
click at [113, 148] on div at bounding box center [108, 147] width 14 height 16
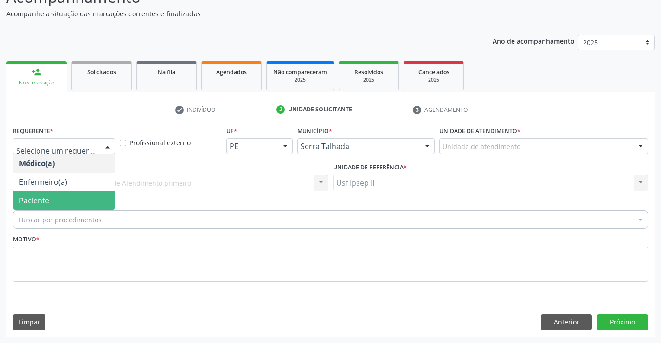
click at [63, 200] on span "Paciente" at bounding box center [63, 200] width 101 height 19
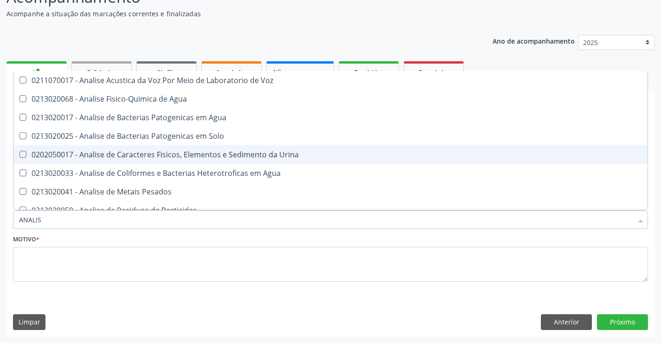
type input "ANALISE"
click at [128, 153] on div "0202050017 - Analise de Caracteres Fisicos, Elementos e Sedimento da Urina" at bounding box center [330, 154] width 623 height 7
checkbox Urina "true"
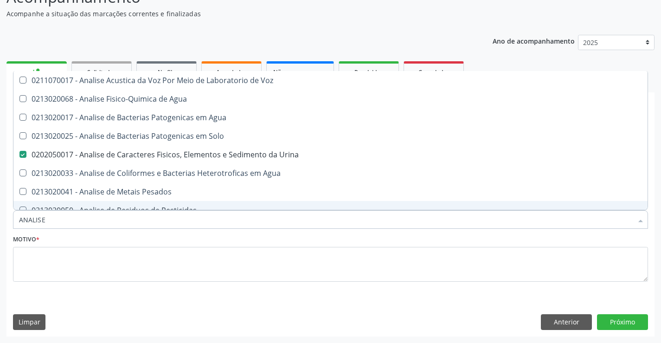
click at [73, 225] on input "ANALISE" at bounding box center [325, 219] width 613 height 19
type input "AN"
checkbox Urina "false"
checkbox Agua "false"
checkbox Alimentos "false"
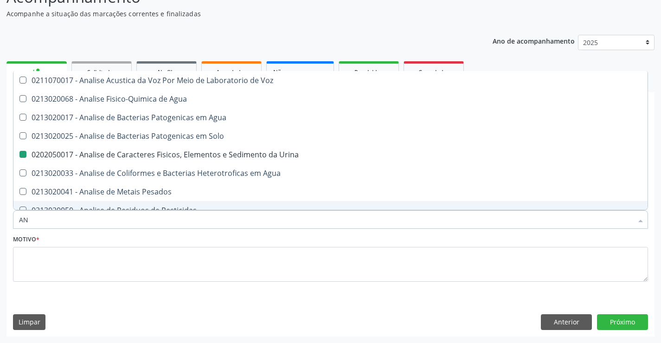
type input "A"
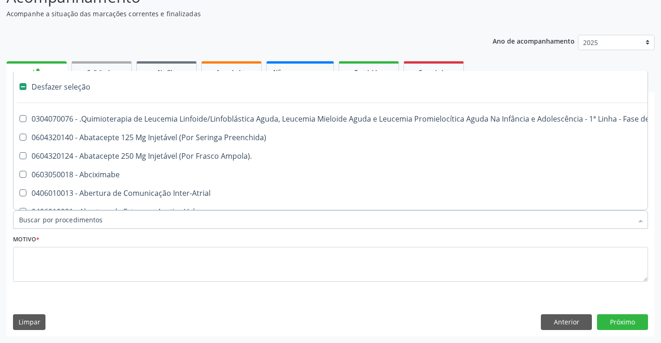
type input "H"
checkbox Urina "false"
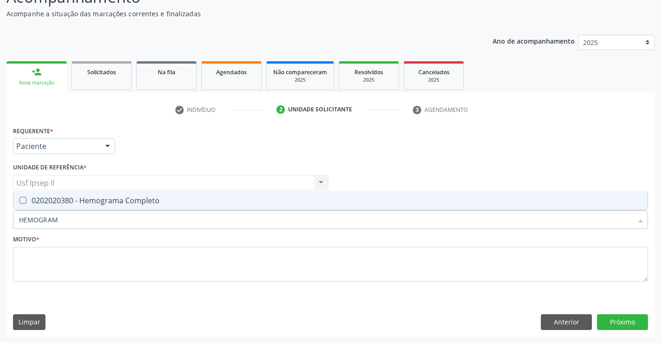
type input "HEMOGRAMA"
click at [73, 201] on div "0202020380 - Hemograma Completo" at bounding box center [330, 200] width 623 height 7
checkbox Completo "true"
click at [81, 222] on input "HEMOGRAMA" at bounding box center [325, 219] width 613 height 19
type input "HEMOG"
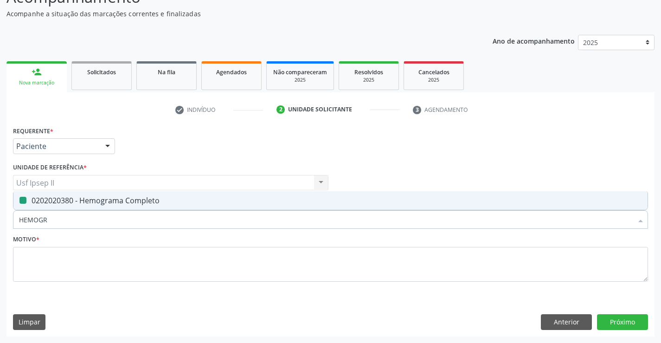
checkbox Completo "false"
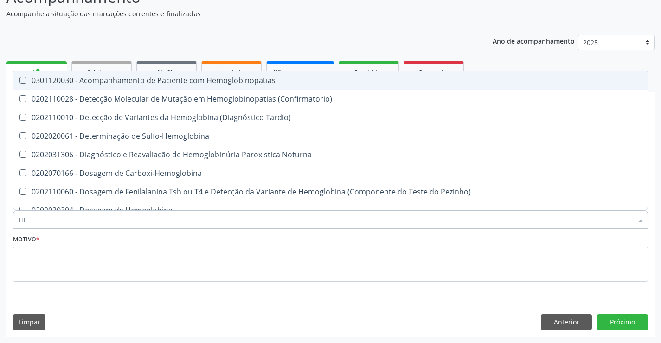
type input "H"
checkbox Completo "false"
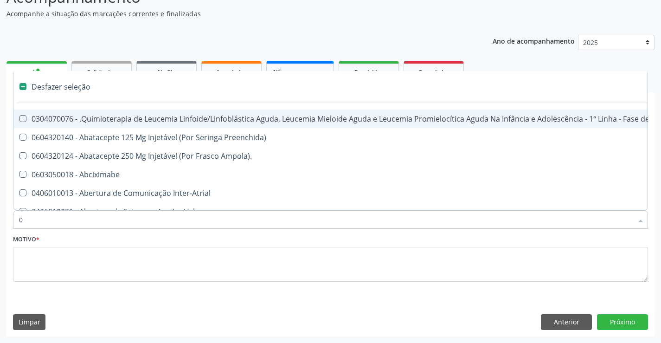
type input "02"
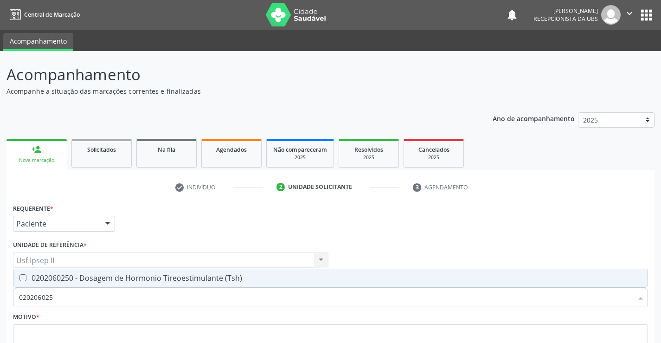
scroll to position [77, 0]
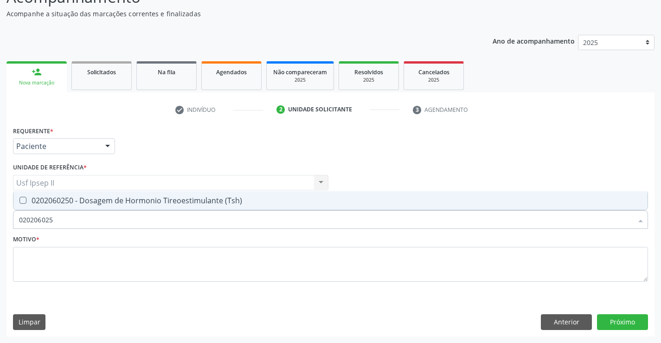
click at [156, 197] on div "0202060250 - Dosagem de Hormonio Tireoestimulante (Tsh)" at bounding box center [330, 200] width 623 height 7
checkbox \(Tsh\) "true"
click at [61, 227] on input "020206025" at bounding box center [325, 219] width 613 height 19
type input "02020602"
checkbox \(Tsh\) "false"
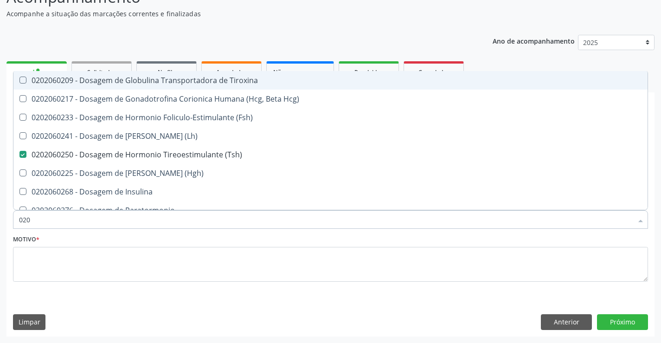
type input "02"
checkbox \(Fsh\) "false"
checkbox \(Tsh\) "false"
type input "0"
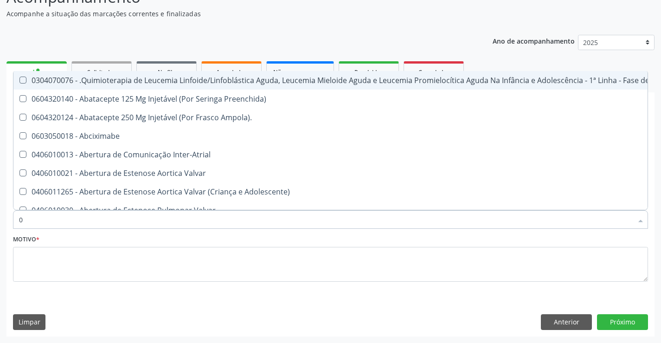
type input "02"
checkbox Coração "true"
checkbox Urina "false"
checkbox Aberto "true"
checkbox Bilateral "true"
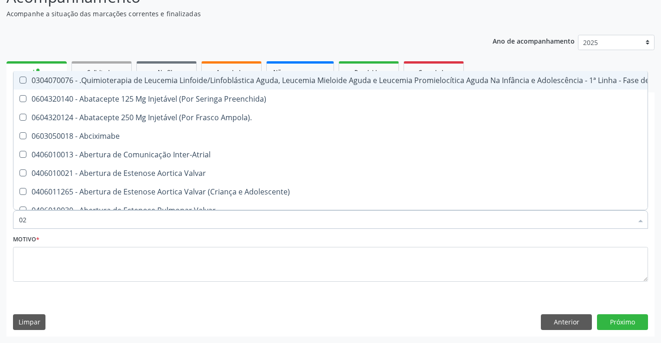
checkbox Simples "true"
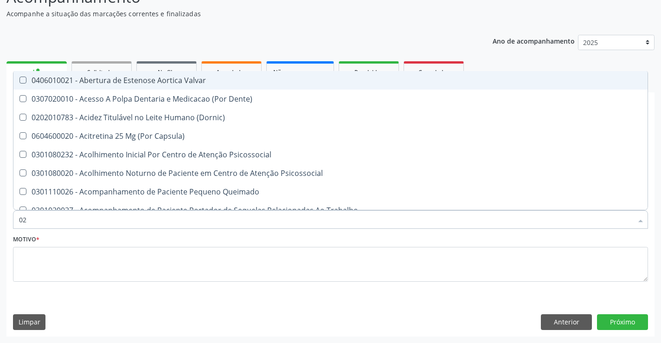
type input "020"
checkbox Terapeutica "true"
checkbox Urina "false"
checkbox Gastro-Esofagico "true"
checkbox Identificação "false"
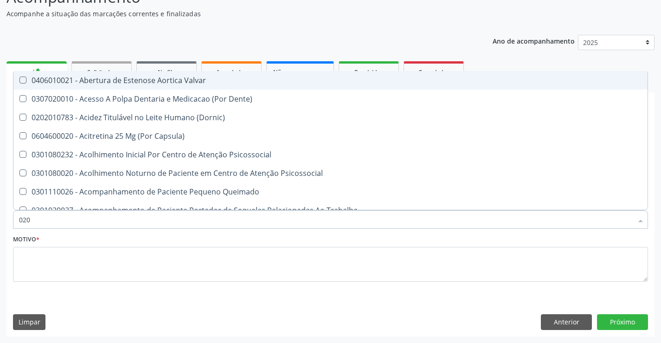
checkbox \(Qualitativo\) "true"
checkbox Hormonais "true"
checkbox Glicose "false"
checkbox \(Tsh\) "false"
checkbox \(T3\) "true"
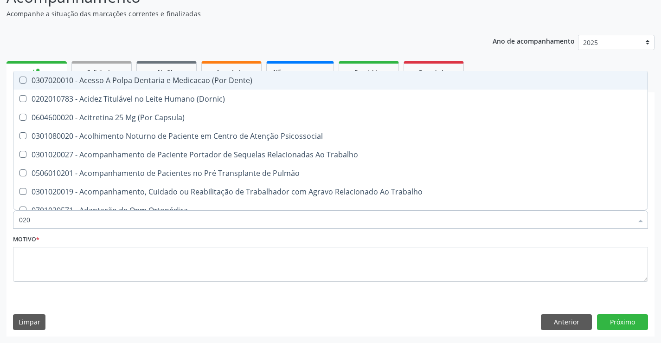
type input "0202"
checkbox Capsula\) "true"
checkbox Urina "false"
checkbox Blot "true"
checkbox Laser "true"
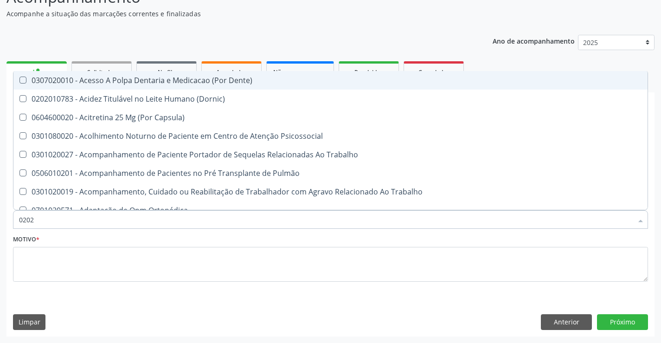
checkbox Drogas "true"
checkbox Biologica "true"
checkbox Identificação "false"
checkbox Glicose "false"
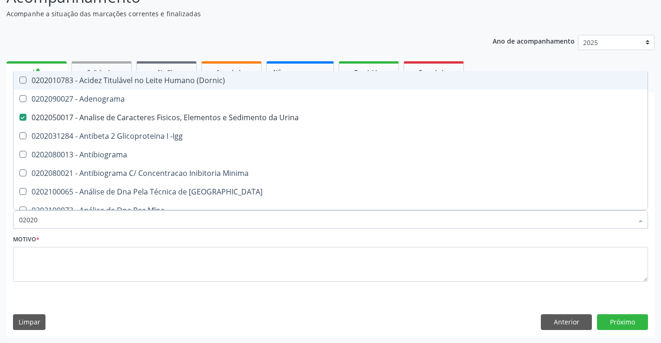
type input "020206"
checkbox Urina "false"
checkbox Herpesvirus "true"
checkbox Anaerobicas "false"
checkbox Identificação "false"
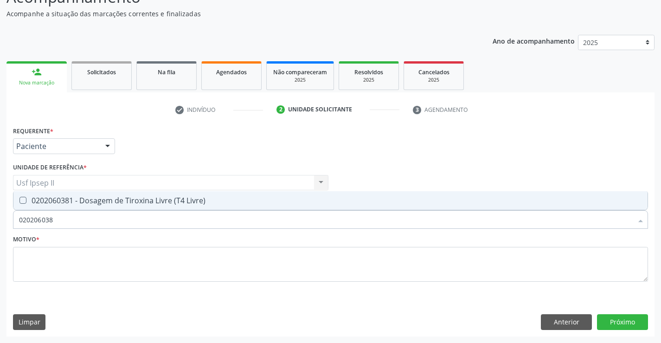
type input "0202060381"
click at [178, 203] on div "0202060381 - Dosagem de Tiroxina Livre (T4 Livre)" at bounding box center [330, 200] width 623 height 7
checkbox Livre\) "true"
click at [64, 260] on textarea at bounding box center [330, 264] width 635 height 35
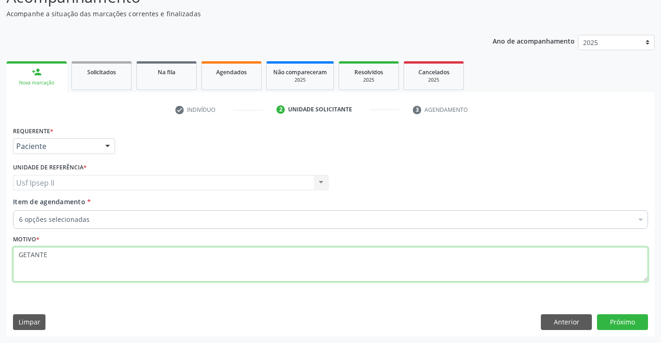
click at [27, 255] on textarea "GETANTE" at bounding box center [330, 264] width 635 height 35
type textarea "GESTANTE"
click at [547, 321] on button "Anterior" at bounding box center [566, 322] width 51 height 16
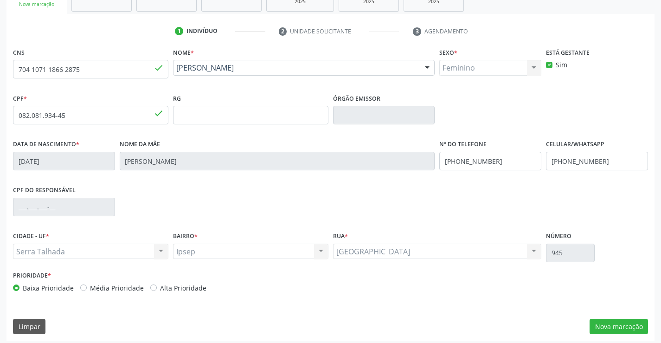
scroll to position [160, 0]
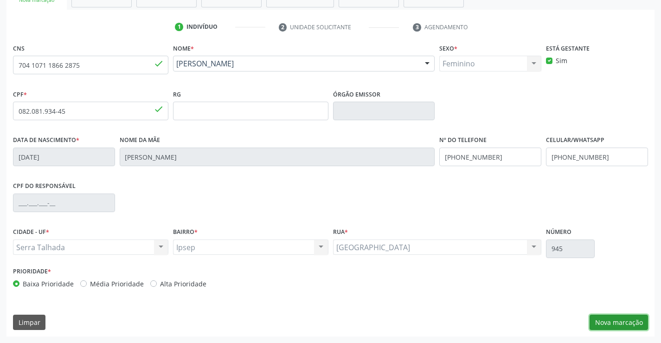
click at [600, 317] on button "Nova marcação" at bounding box center [618, 322] width 58 height 16
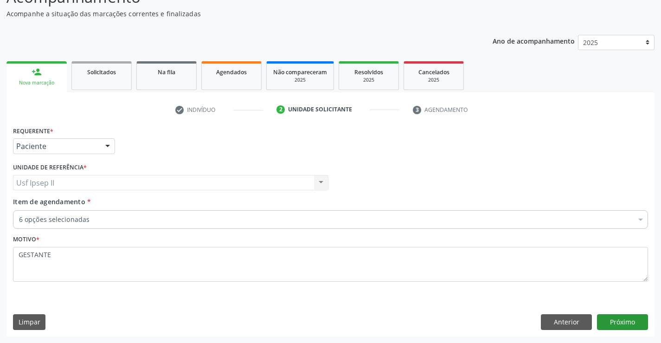
scroll to position [77, 0]
click at [622, 325] on button "Próximo" at bounding box center [622, 322] width 51 height 16
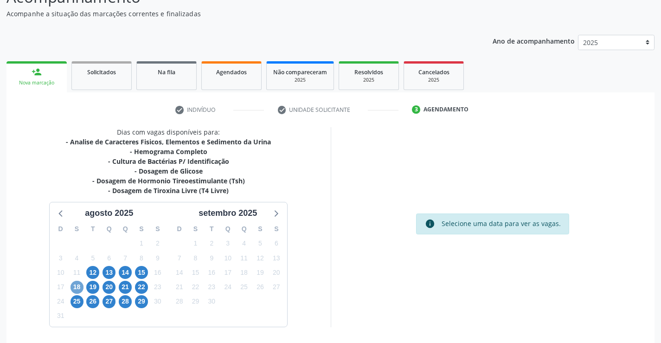
click at [74, 285] on span "18" at bounding box center [76, 287] width 13 height 13
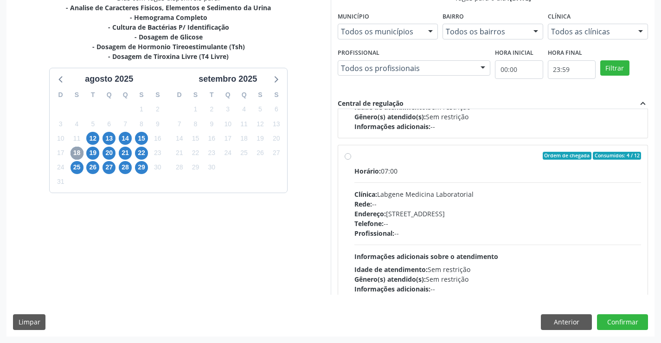
scroll to position [139, 0]
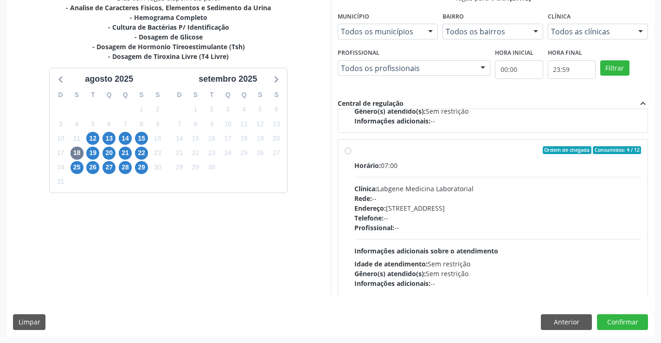
click at [354, 152] on label "Ordem de chegada Consumidos: 4 / 12 Horário: 07:00 Clínica: Labgene Medicina La…" at bounding box center [497, 217] width 287 height 142
click at [347, 152] on input "Ordem de chegada Consumidos: 4 / 12 Horário: 07:00 Clínica: Labgene Medicina La…" at bounding box center [348, 150] width 6 height 8
radio input "true"
click at [624, 322] on button "Confirmar" at bounding box center [622, 322] width 51 height 16
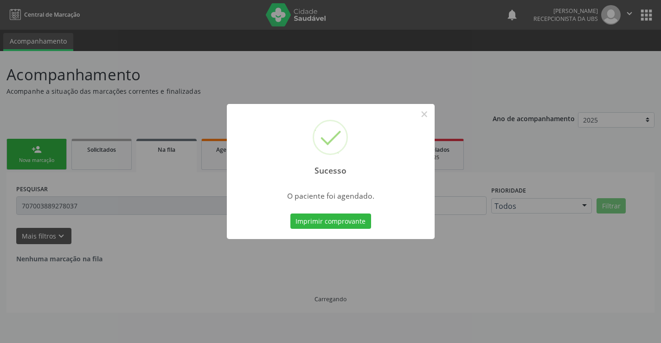
scroll to position [0, 0]
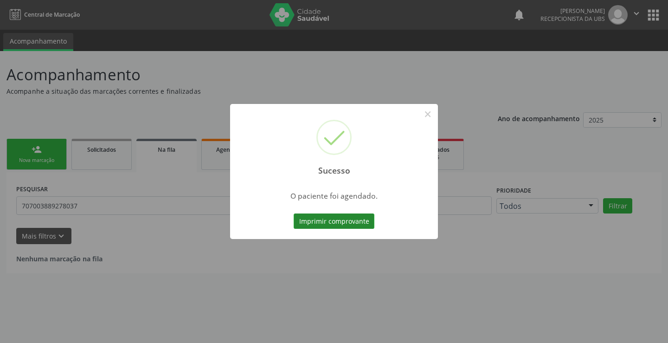
click at [349, 218] on button "Imprimir comprovante" at bounding box center [334, 221] width 81 height 16
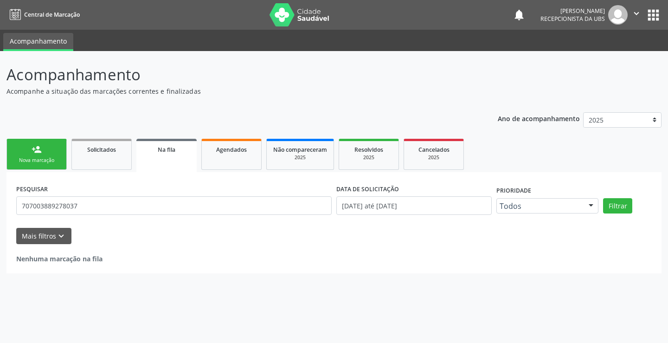
click at [38, 154] on div "person_add" at bounding box center [37, 149] width 10 height 10
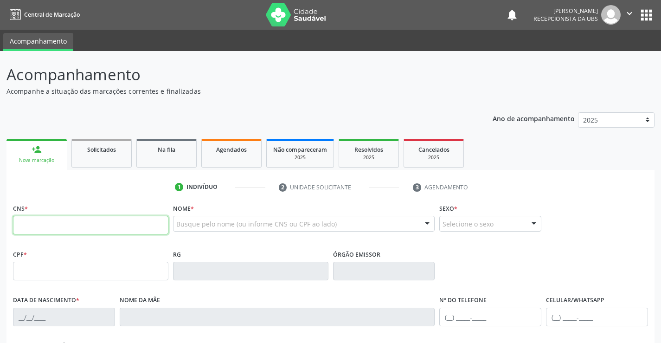
click at [74, 228] on input "text" at bounding box center [90, 225] width 155 height 19
type input "898 0037 4236 4679"
type input "04/04/2010"
type input "Lucicleide do Nascimento Silva"
type input "(99) 99999-9999"
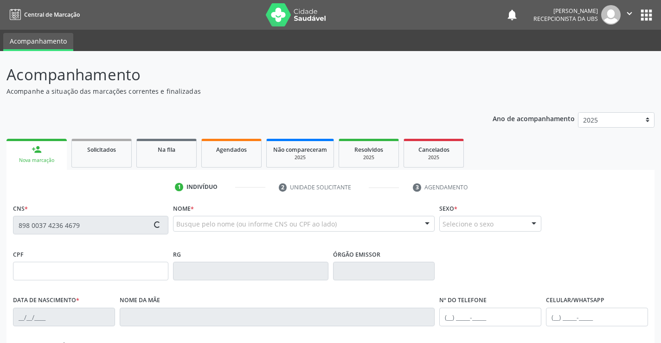
type input "(99) 99999-9999"
type input "045.993.564-09"
type input "1451"
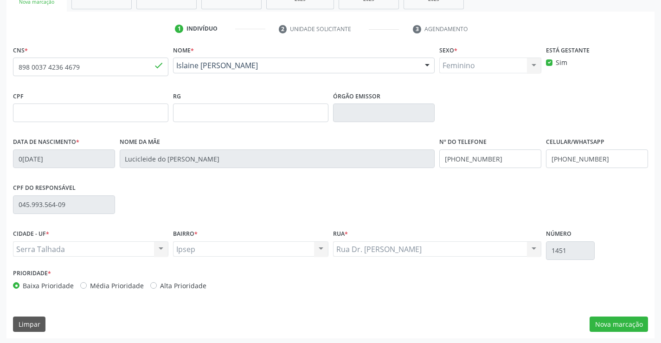
scroll to position [160, 0]
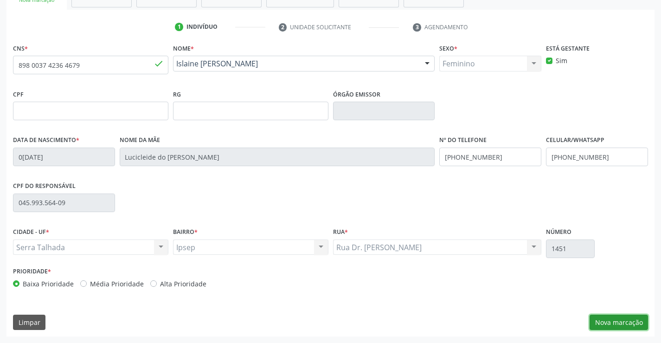
click at [593, 325] on button "Nova marcação" at bounding box center [618, 322] width 58 height 16
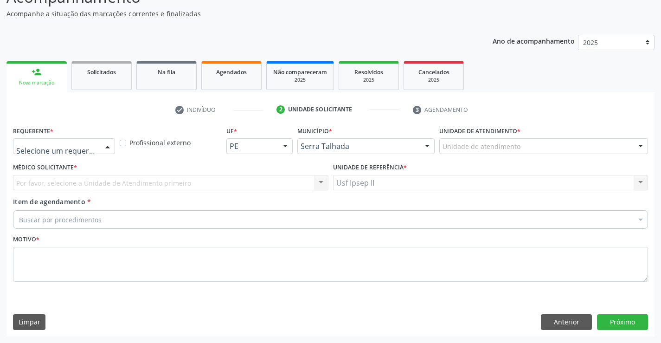
click at [107, 150] on div at bounding box center [108, 147] width 14 height 16
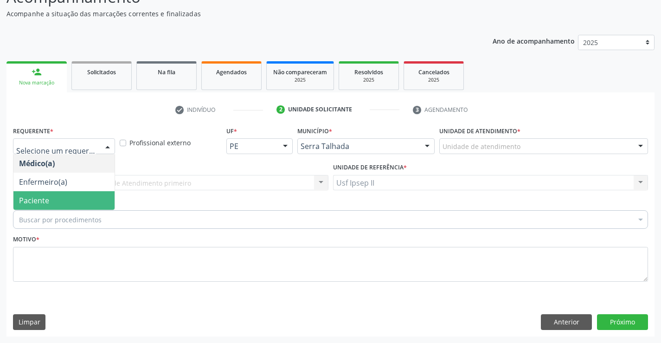
click at [55, 199] on span "Paciente" at bounding box center [63, 200] width 101 height 19
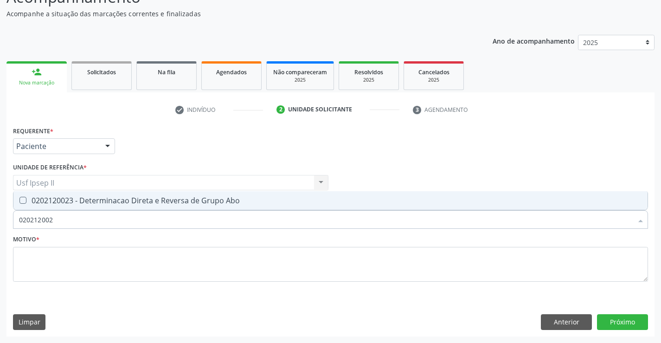
type input "0202120023"
click at [95, 205] on span "0202120023 - Determinacao Direta e Reversa de Grupo Abo" at bounding box center [330, 200] width 634 height 19
checkbox Abo "true"
click at [92, 218] on input "0202120023" at bounding box center [325, 219] width 613 height 19
type input "0"
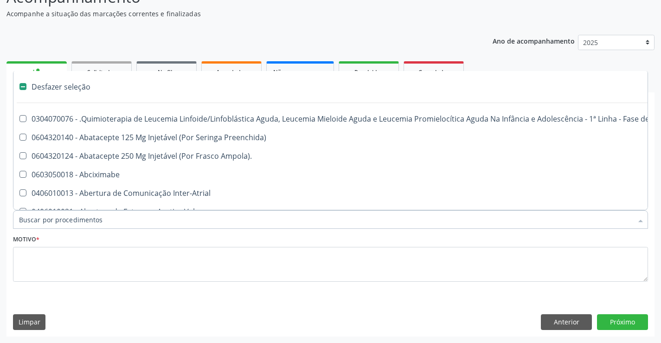
checkbox Manutenção "false"
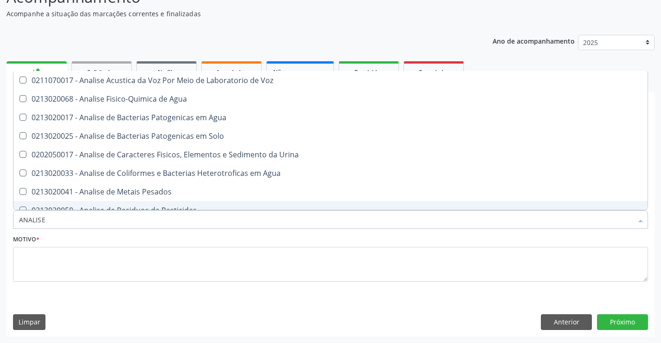
type input "ANALISE"
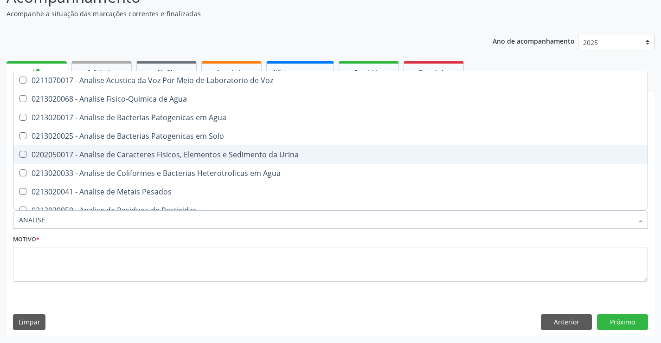
click at [128, 160] on span "0202050017 - Analise de Caracteres Fisicos, Elementos e Sedimento da Urina" at bounding box center [330, 154] width 634 height 19
checkbox Urina "true"
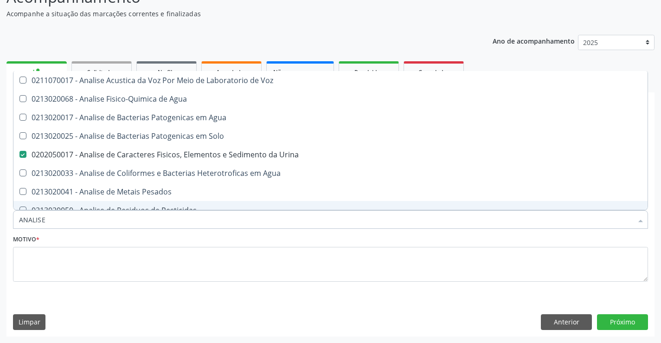
click at [71, 228] on input "ANALISE" at bounding box center [325, 219] width 613 height 19
type input "A"
checkbox Urina "false"
checkbox Agua "false"
checkbox Alimentos "false"
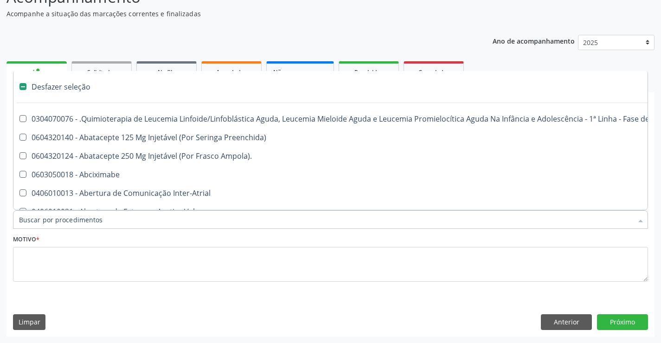
type input "G"
checkbox Urina "false"
checkbox Alimentar "true"
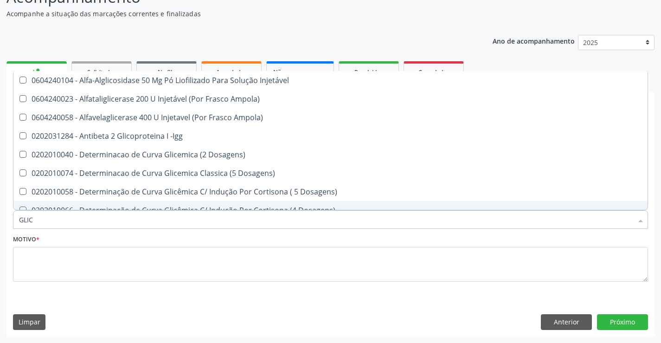
type input "GLICO"
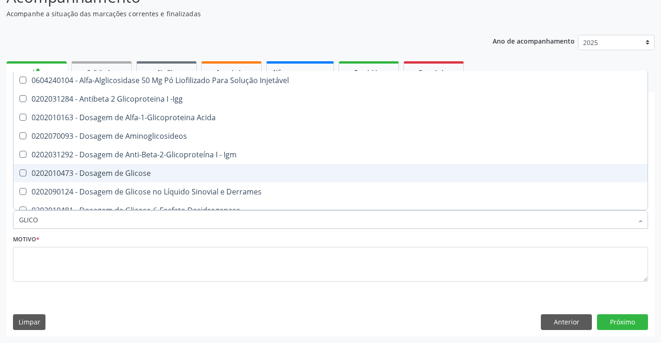
click at [124, 174] on div "0202010473 - Dosagem de Glicose" at bounding box center [330, 172] width 623 height 7
checkbox Glicose "true"
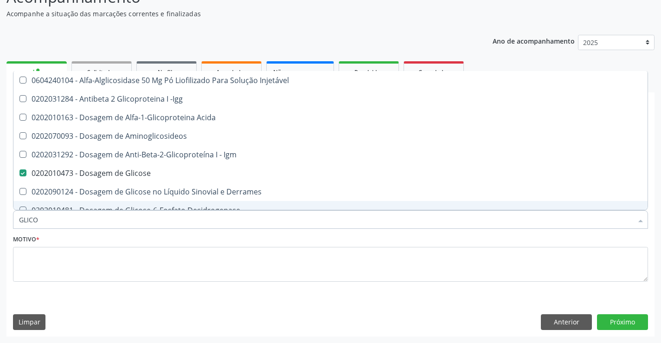
click at [70, 222] on input "GLICO" at bounding box center [325, 219] width 613 height 19
type input "GLIC"
checkbox Glicose "false"
checkbox Glicose "true"
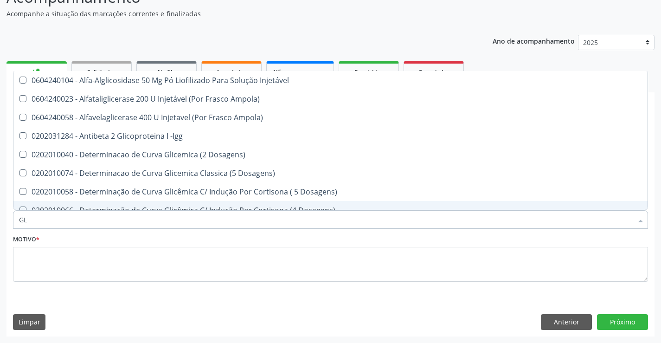
type input "G"
checkbox Glicose "false"
checkbox Glicosilada "false"
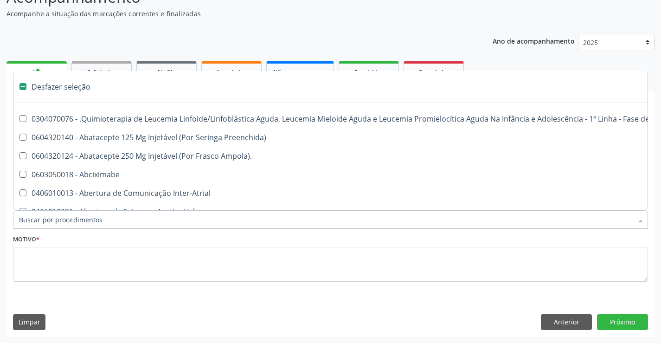
type input "H"
checkbox Urina "false"
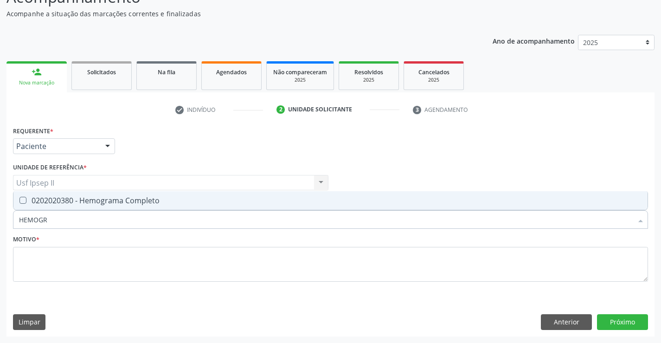
type input "HEMOGRA"
click at [78, 205] on span "0202020380 - Hemograma Completo" at bounding box center [330, 200] width 634 height 19
checkbox Completo "true"
click at [57, 220] on input "HEMOGRA" at bounding box center [325, 219] width 613 height 19
type input "H"
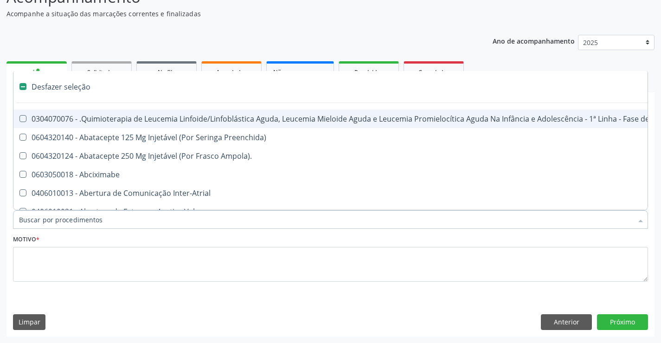
checkbox Manutenção "false"
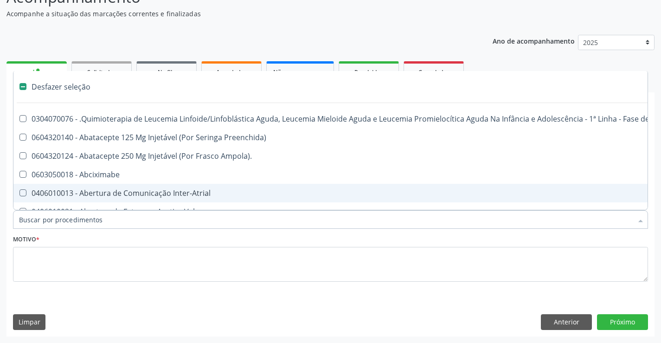
click at [54, 222] on input "Item de agendamento *" at bounding box center [325, 219] width 613 height 19
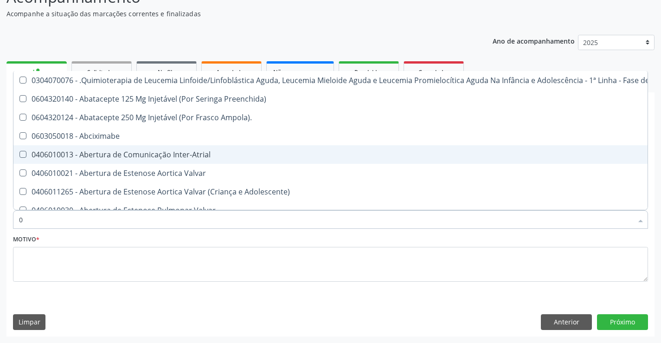
type input "02"
checkbox Coração "true"
checkbox Urina "false"
checkbox Vulva "true"
checkbox Bilateral "true"
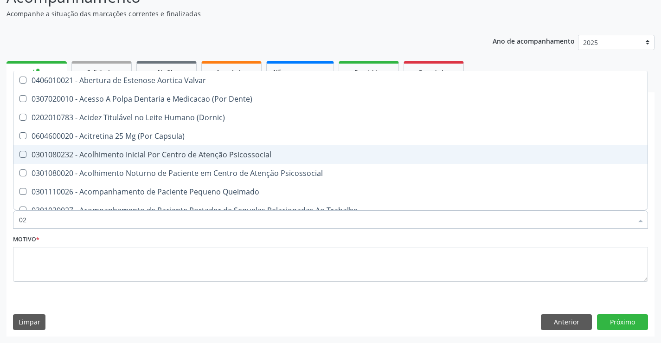
type input "020"
checkbox Terapeutica "true"
checkbox Urina "false"
checkbox Projecoes\) "true"
checkbox \(Qualitativo\) "true"
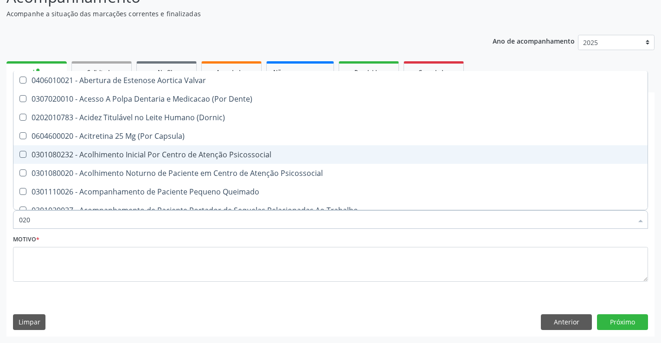
checkbox Abo "false"
checkbox Glicose "false"
checkbox \(T3\) "true"
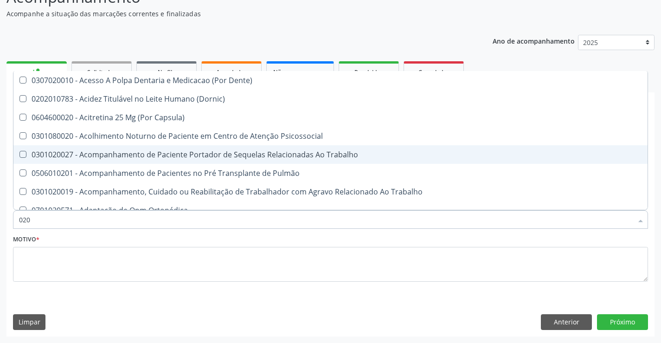
type input "0202"
checkbox Capsula\) "true"
checkbox Urina "false"
checkbox Coagulação\ "true"
checkbox Laser "true"
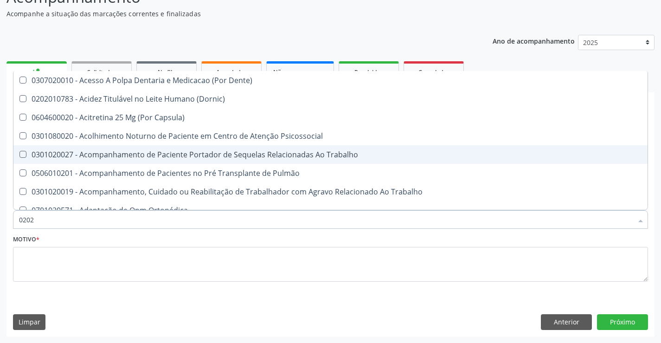
checkbox Biologica "true"
checkbox Abo "false"
checkbox Glicose "false"
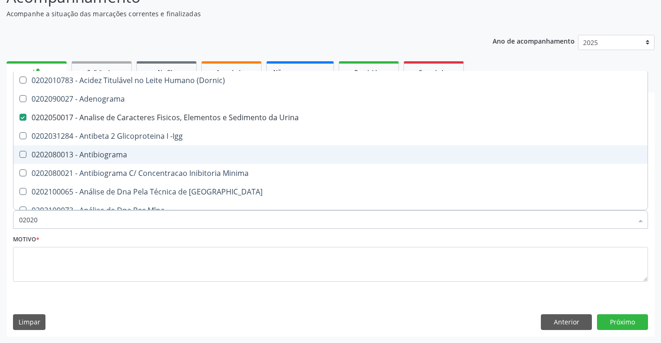
type input "020203"
checkbox Urina "false"
checkbox Molecular "true"
checkbox Abo "false"
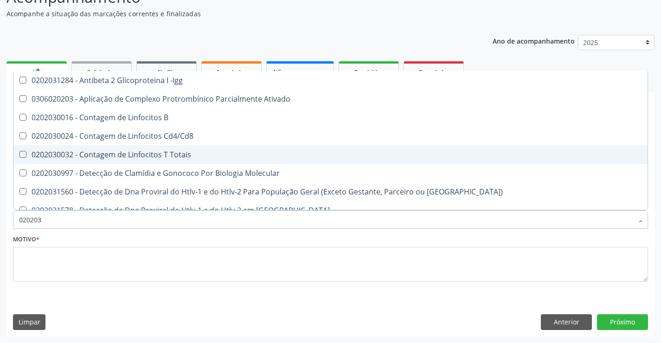
type input "0202030"
checkbox Completo "false"
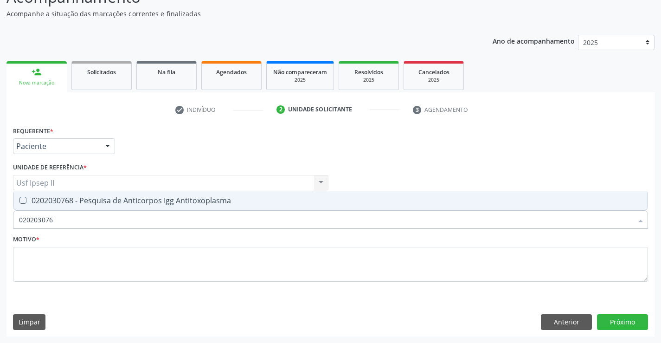
type input "0202030768"
click at [129, 201] on div "0202030768 - Pesquisa de Anticorpos Igg Antitoxoplasma" at bounding box center [330, 200] width 623 height 7
checkbox Antitoxoplasma "true"
click at [101, 215] on input "0202030768" at bounding box center [325, 219] width 613 height 19
type input "0"
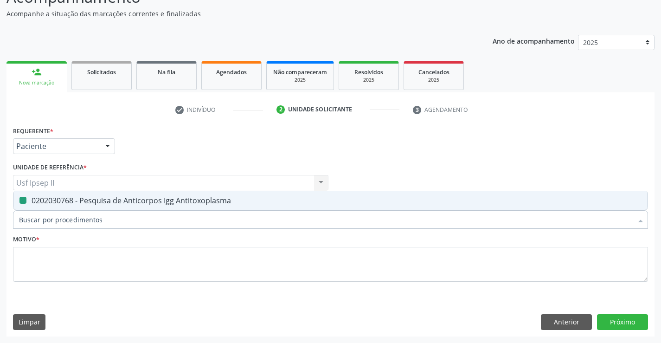
checkbox Antitoxoplasma "false"
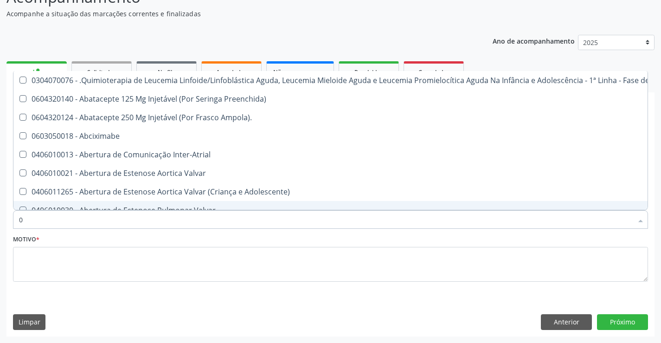
type input "02"
checkbox Coração "true"
checkbox Urina "false"
checkbox Vulva "true"
checkbox Bilateral "true"
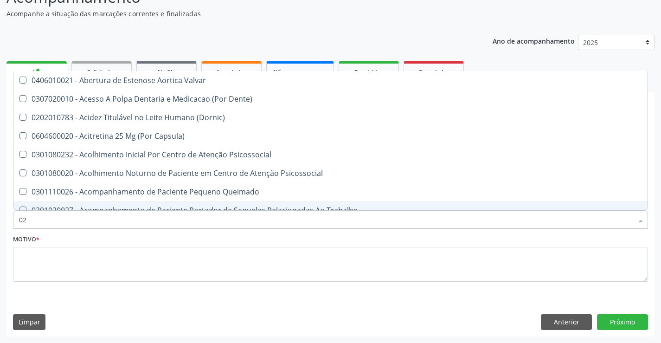
type input "020"
checkbox Terapeutica "true"
checkbox Urina "false"
checkbox Projecoes\) "true"
checkbox \(Qualitativo\) "true"
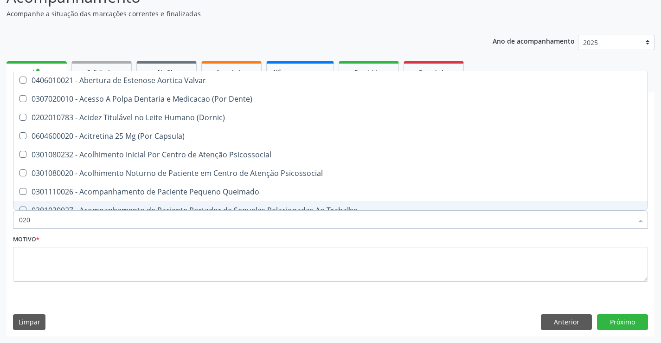
checkbox Abo "false"
checkbox Glicose "false"
checkbox \(T3\) "true"
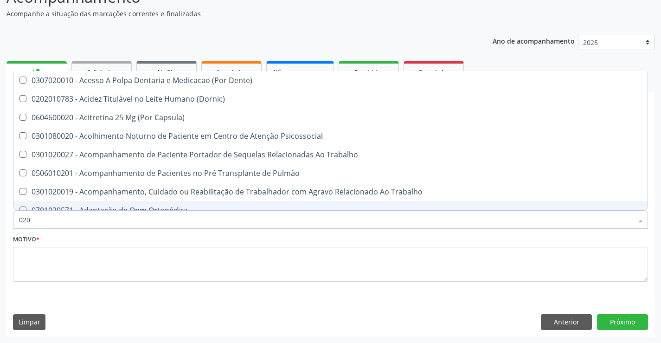
type input "0202"
checkbox Capsula\) "true"
checkbox Urina "false"
checkbox Coagulação\ "true"
checkbox Laser "true"
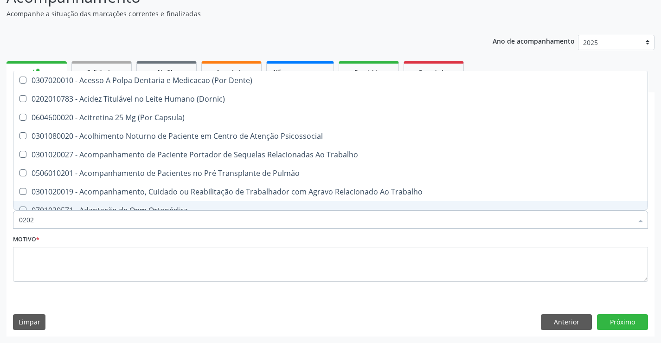
checkbox Biologica "true"
checkbox Abo "false"
checkbox Dosagens\) "true"
checkbox Glicose "false"
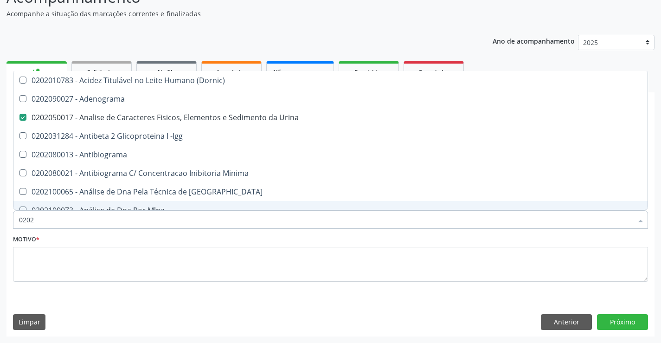
type input "02020"
checkbox Abo "false"
checkbox Xi "true"
checkbox Glicose "false"
checkbox Zinco "true"
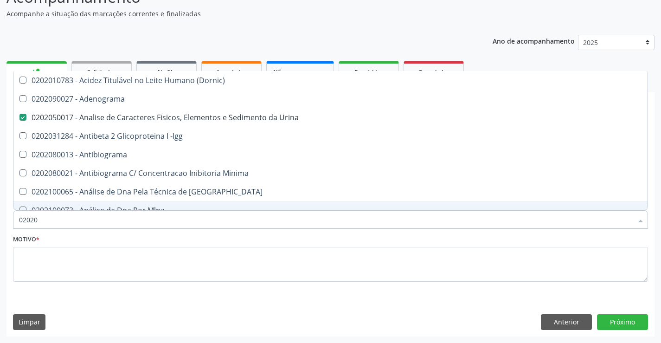
checkbox Completo "false"
checkbox Carini "true"
checkbox Antitoxoplasma "false"
type input "020203"
checkbox Urina "false"
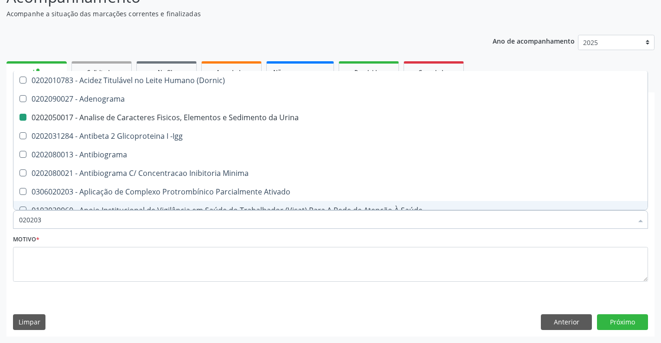
checkbox Aminoacidos "true"
checkbox Anti-Achr "true"
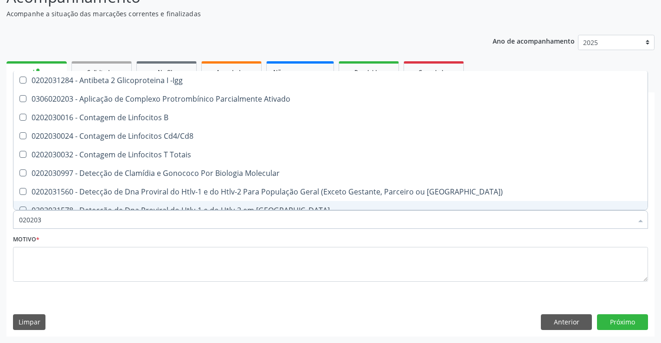
type input "0202030"
checkbox Completo "false"
checkbox \(Ro\) "true"
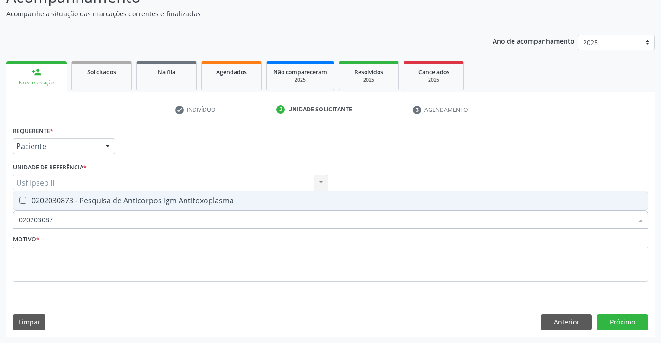
type input "0202030873"
click at [107, 203] on div "0202030873 - Pesquisa de Anticorpos Igm Antitoxoplasma" at bounding box center [330, 200] width 623 height 7
checkbox Antitoxoplasma "true"
click at [78, 222] on input "0202030873" at bounding box center [325, 219] width 613 height 19
type input "0"
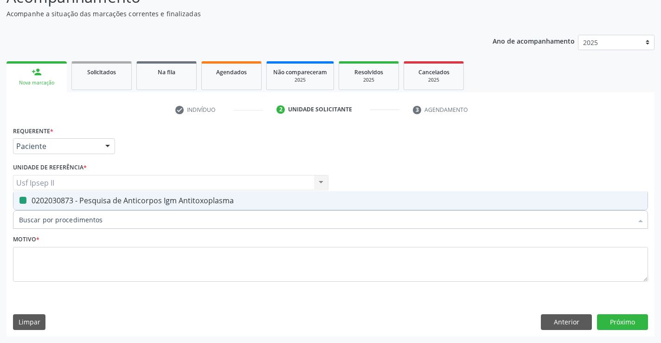
checkbox Antitoxoplasma "false"
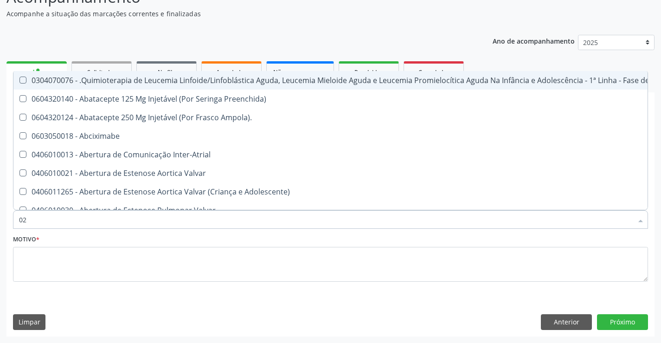
type input "020"
checkbox Fígado "true"
checkbox Coração "false"
checkbox Urina "false"
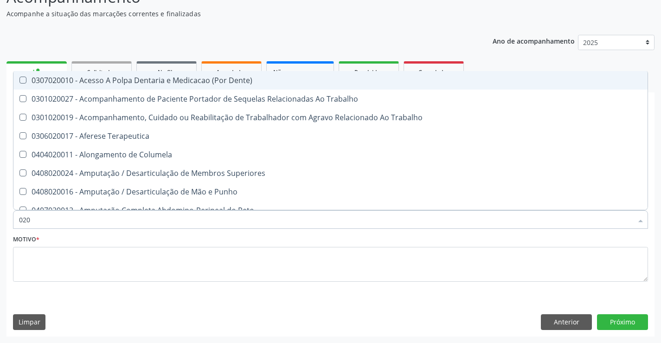
type input "0200"
checkbox Coagulação\ "false"
type input "020"
checkbox Coagulação\ "true"
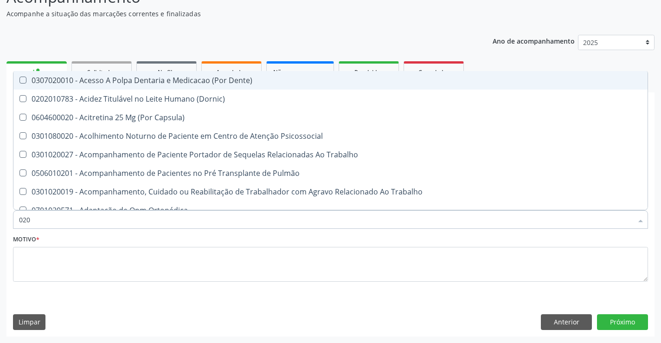
type input "0202"
checkbox Capsula\) "true"
checkbox Urina "false"
checkbox Coagulação\ "true"
checkbox Laser "true"
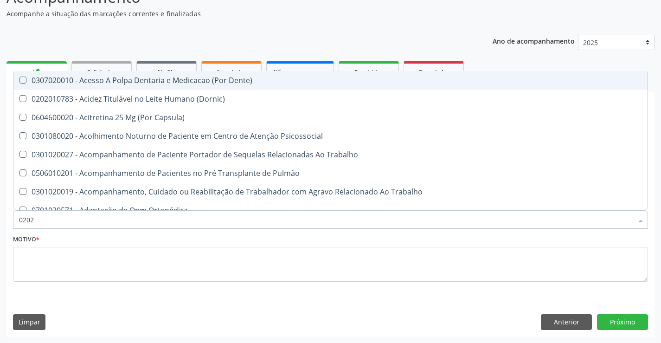
checkbox Biologica "true"
checkbox Abo "false"
checkbox Dosagens\) "true"
checkbox Euglobulina "true"
checkbox Glicose "false"
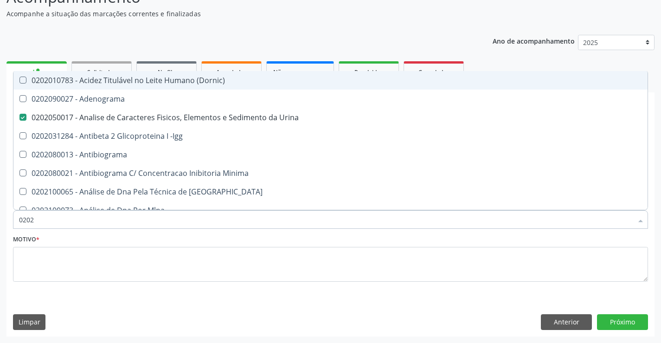
type input "02020"
checkbox Abo "false"
checkbox Xi "true"
checkbox Glicose "false"
checkbox Zinco "true"
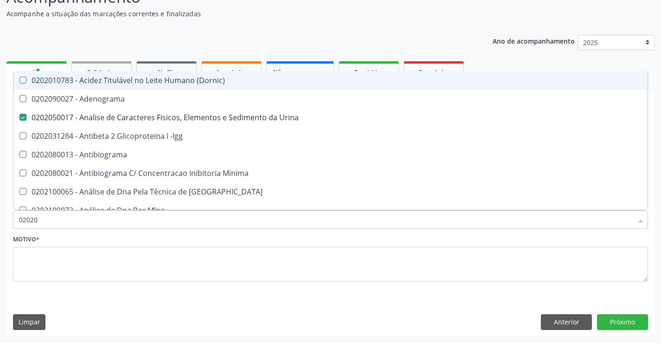
checkbox Completo "false"
checkbox Carini "true"
checkbox Parceria\) "true"
checkbox Antitoxoplasma "false"
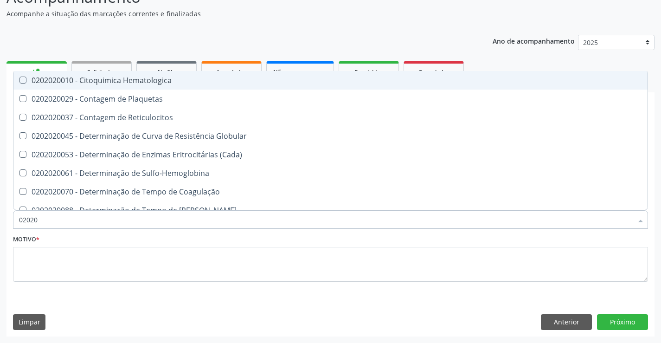
type input "020202"
checkbox Reticulocitos "false"
checkbox Completo "true"
type input "02020"
checkbox Reticulocitos "true"
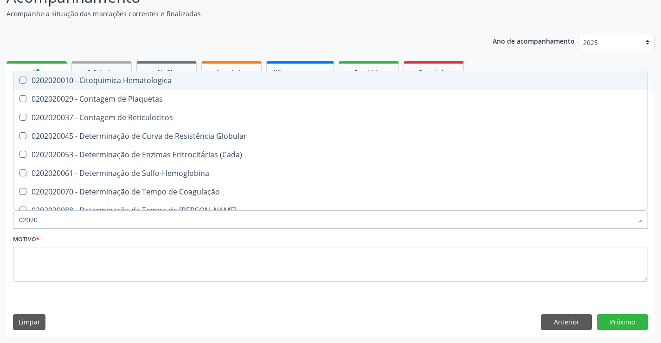
checkbox Completo "false"
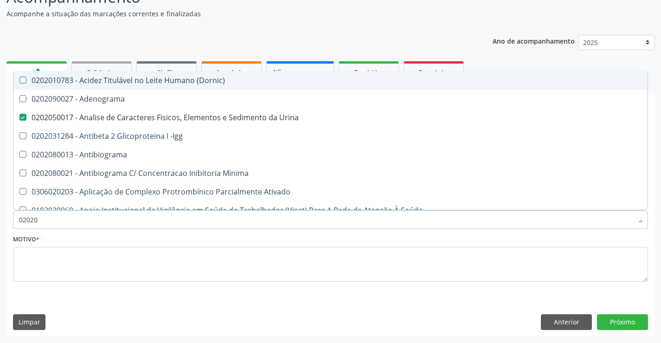
type input "0202"
checkbox Dosagens\) "true"
checkbox Glicose "false"
checkbox Lactato "true"
checkbox Completo "false"
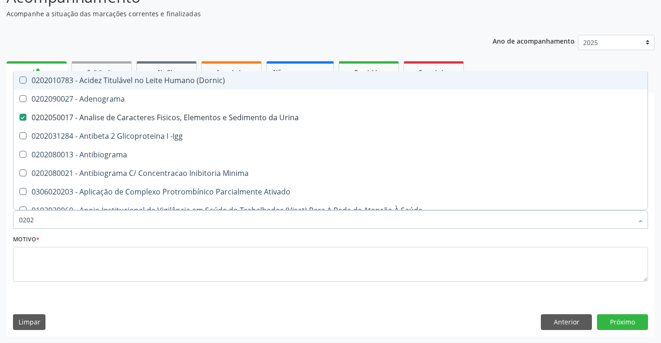
checkbox Pylori "true"
checkbox Antitoxoplasma "false"
checkbox Fezes "true"
checkbox \(Urina\) "true"
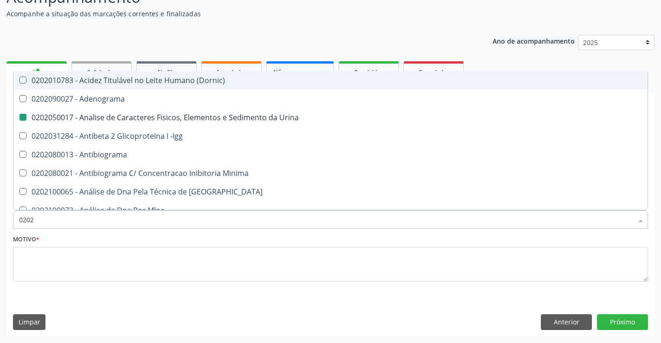
type input "02021"
checkbox Urina "false"
checkbox Ativado "true"
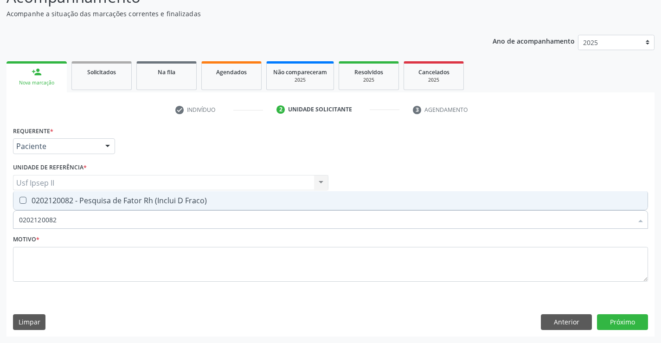
click at [125, 200] on div "0202120082 - Pesquisa de Fator Rh (Inclui D Fraco)" at bounding box center [330, 200] width 623 height 7
click at [90, 210] on span "0202120082 - Pesquisa de Fator Rh (Inclui D Fraco)" at bounding box center [330, 200] width 634 height 19
click at [77, 219] on input "0202120082" at bounding box center [325, 219] width 613 height 19
click at [55, 198] on div "0202120082 - Pesquisa de Fator Rh (Inclui D Fraco)" at bounding box center [330, 200] width 623 height 7
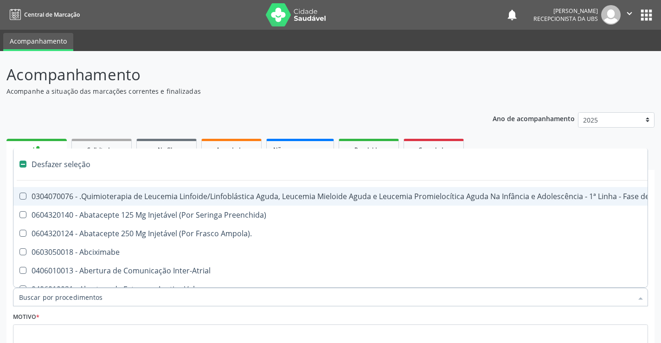
scroll to position [77, 0]
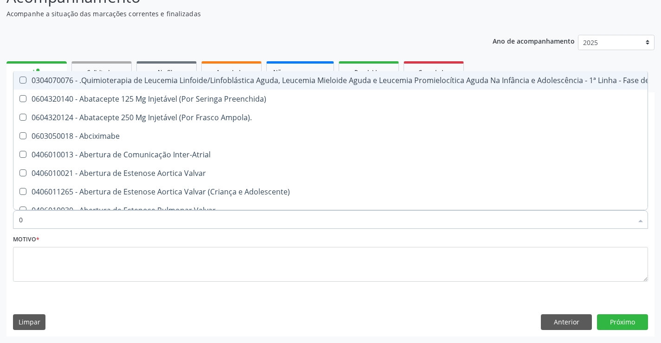
type input "02"
checkbox Coração "true"
checkbox Urina "false"
checkbox Vulva "true"
checkbox Bilateral "true"
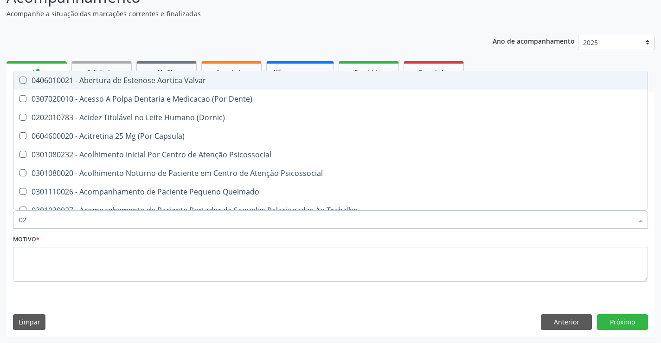
type input "020"
checkbox Terapeutica "true"
checkbox Urina "false"
checkbox Projecoes\) "true"
checkbox \(Qualitativo\) "true"
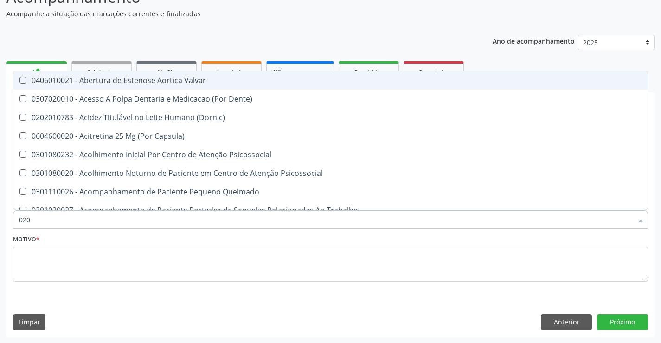
checkbox Abo "false"
checkbox Glicose "false"
checkbox \(T3\) "true"
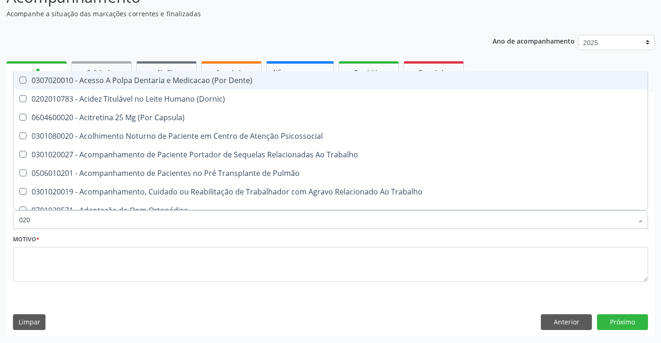
type input "0202"
checkbox Capsula\) "true"
checkbox Urina "false"
checkbox Coagulação\ "true"
checkbox Laser "true"
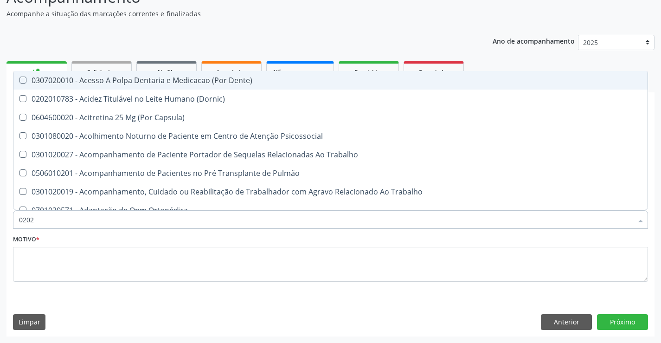
checkbox Biologica "true"
checkbox Abo "false"
checkbox Dosagens\) "true"
checkbox Euglobulina "true"
checkbox Bloqueio "true"
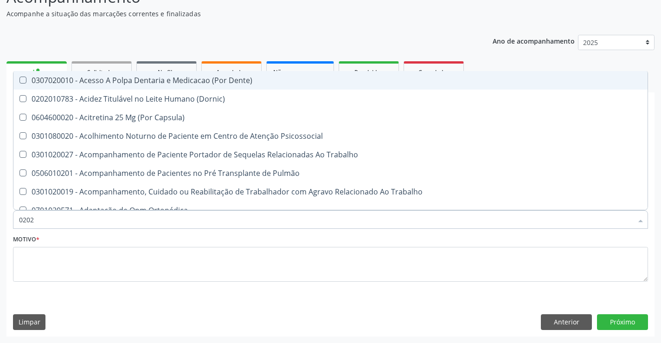
checkbox Glicose "false"
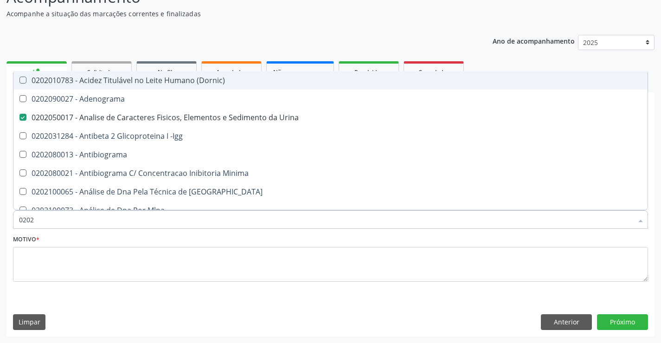
type input "02020"
checkbox Abo "false"
checkbox Xi "true"
checkbox Glicose "false"
checkbox Zinco "true"
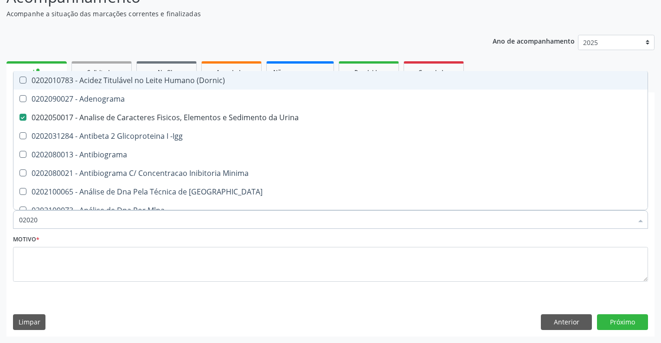
checkbox Completo "false"
checkbox Carini "true"
checkbox Parceria\) "true"
checkbox Antitoxoplasma "false"
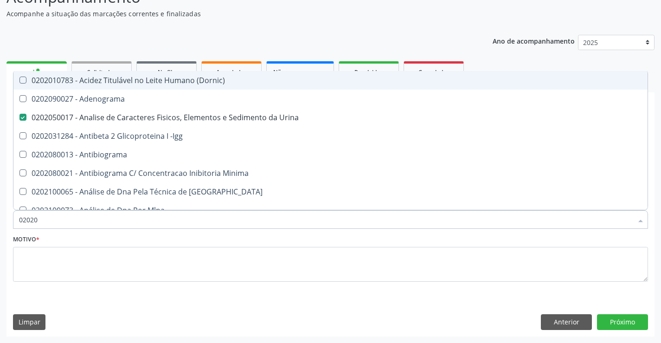
checkbox Fraco\) "false"
type input "020208"
checkbox Urina "false"
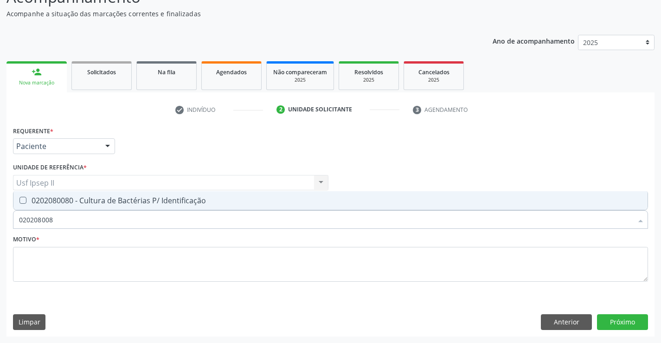
type input "0202080080"
click at [80, 207] on span "0202080080 - Cultura de Bactérias P/ Identificação" at bounding box center [330, 200] width 634 height 19
checkbox Identificação "true"
click at [55, 224] on input "0202080080" at bounding box center [325, 219] width 613 height 19
type input "0"
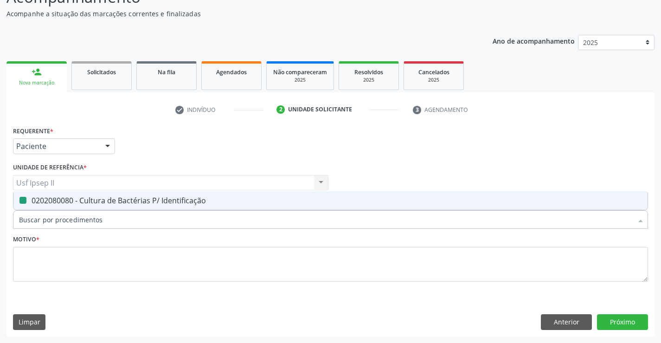
checkbox Identificação "false"
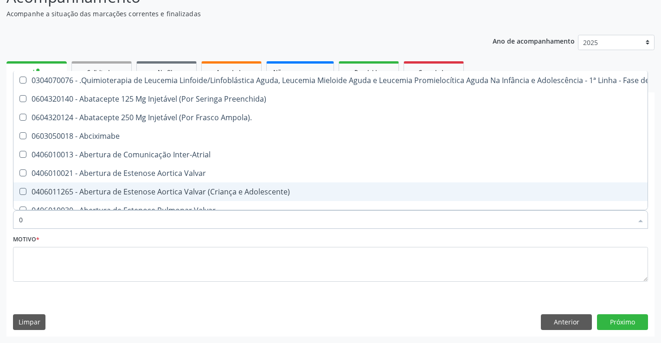
type input "02"
checkbox Coração "true"
checkbox Urina "false"
checkbox Aberto "true"
checkbox Vulva "true"
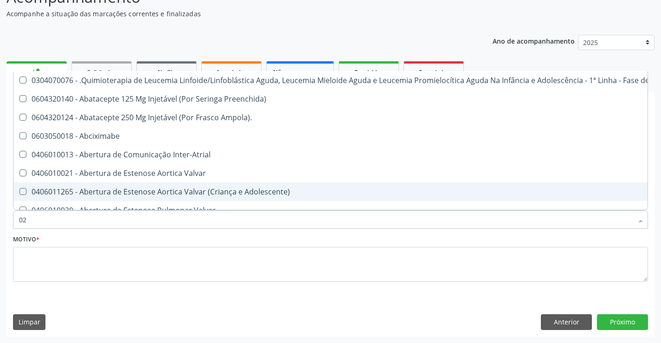
checkbox Bilateral "true"
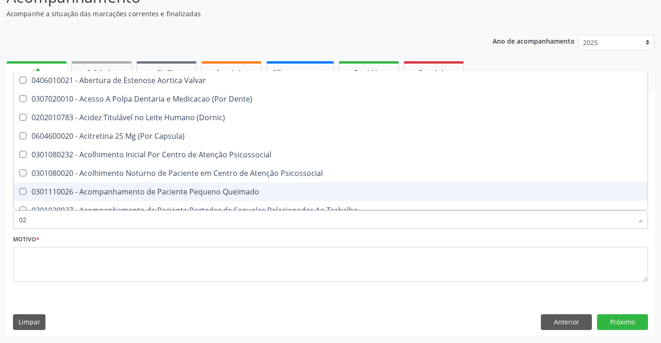
type input "020"
checkbox Terapeutica "true"
checkbox Urina "false"
checkbox Gastro-Esofagico "true"
checkbox Projecoes\) "true"
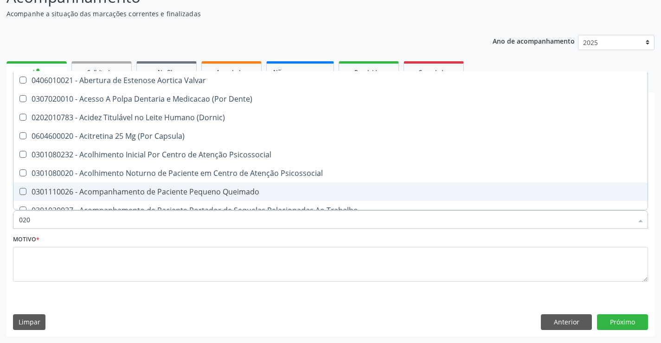
checkbox Identificação "false"
checkbox \(Qualitativo\) "true"
checkbox Abo "false"
checkbox Glicose "false"
checkbox \(T3\) "true"
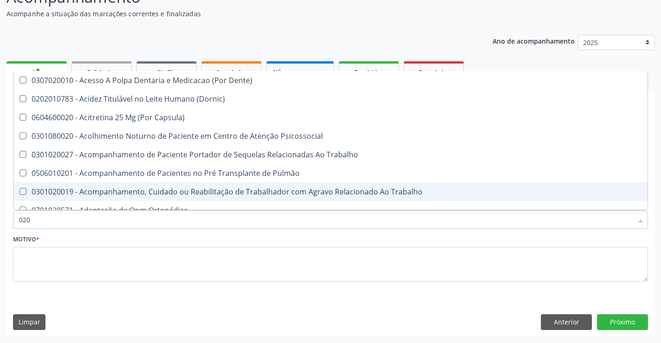
type input "0202"
checkbox Capsula\) "true"
checkbox Urina "false"
checkbox Blot "true"
checkbox Coagulação\ "true"
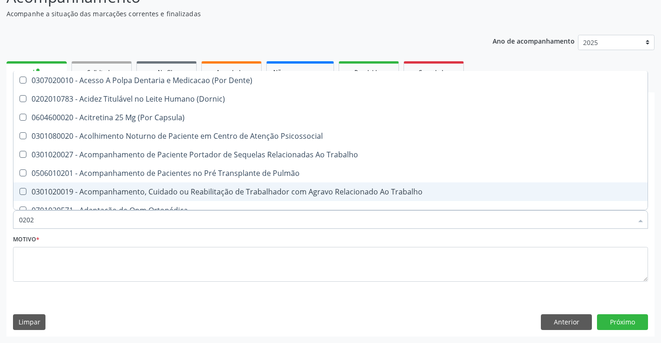
checkbox Laser "true"
checkbox Biologica "true"
checkbox Identificação "false"
checkbox Abo "false"
checkbox Dosagens\) "true"
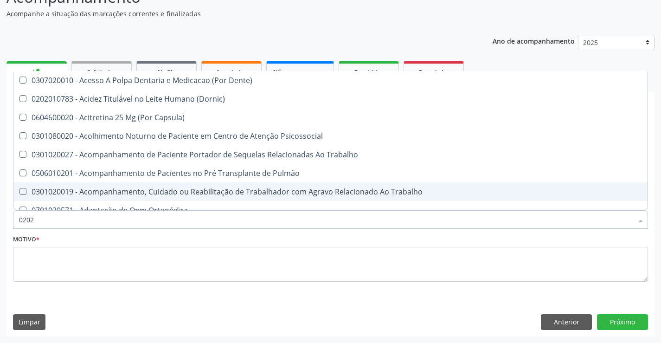
checkbox Euglobulina "true"
checkbox Bloqueio "true"
checkbox Glicose "false"
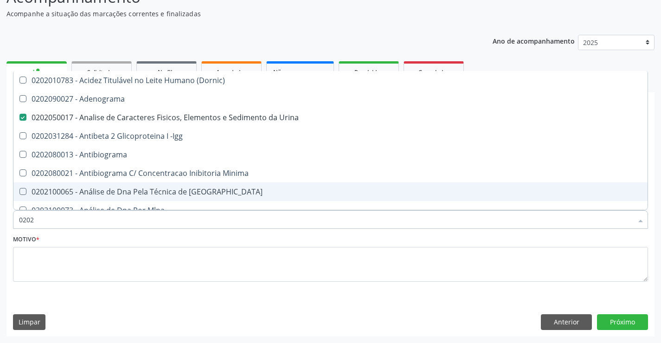
type input "02020"
checkbox Anaerobicas "true"
checkbox Identificação "false"
checkbox Abo "false"
checkbox Xi "true"
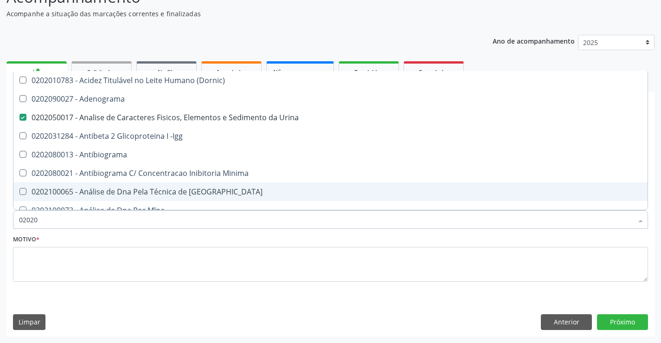
checkbox Glicose "false"
checkbox Zinco "true"
checkbox Completo "false"
checkbox Carini "true"
checkbox Parceria\) "true"
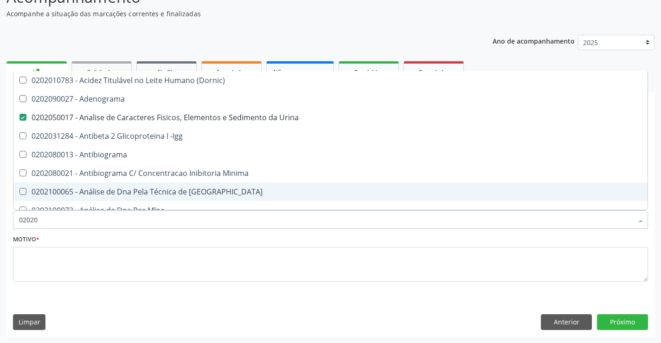
checkbox Antitoxoplasma "false"
checkbox Fraco\) "false"
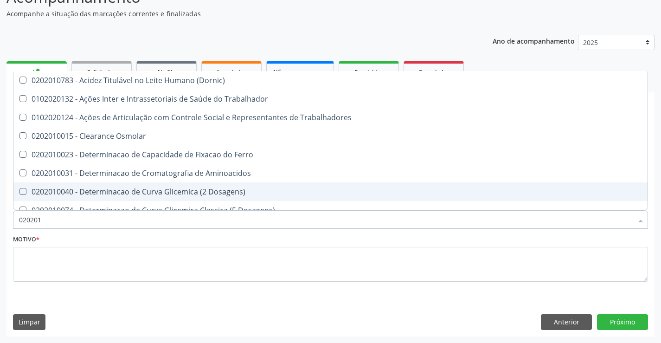
type input "02020"
checkbox Trabalhadores "true"
checkbox Cloreto "true"
checkbox Glicose "false"
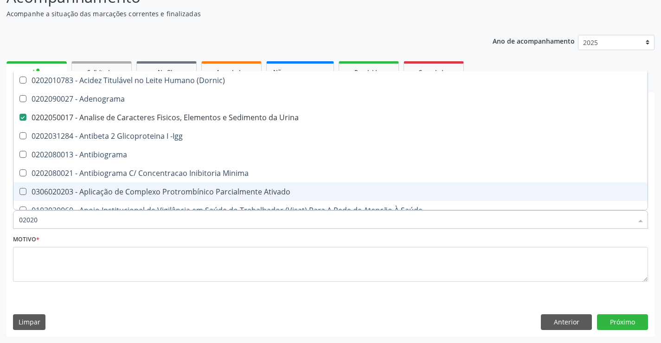
type input "0202"
checkbox Identificação "false"
checkbox Parceria\) "true"
checkbox Dosagens\) "true"
checkbox Glicose "false"
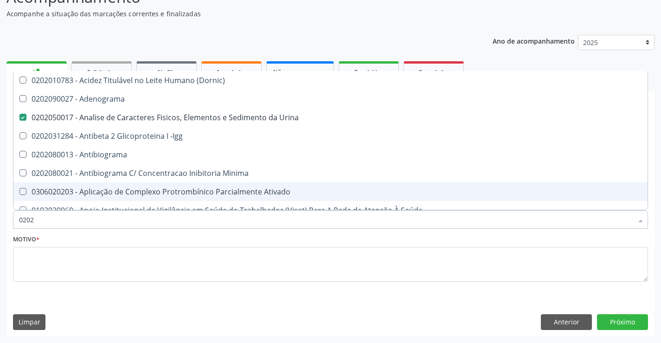
checkbox Lactato "true"
checkbox Completo "false"
checkbox Pylori "true"
checkbox Antitoxoplasma "false"
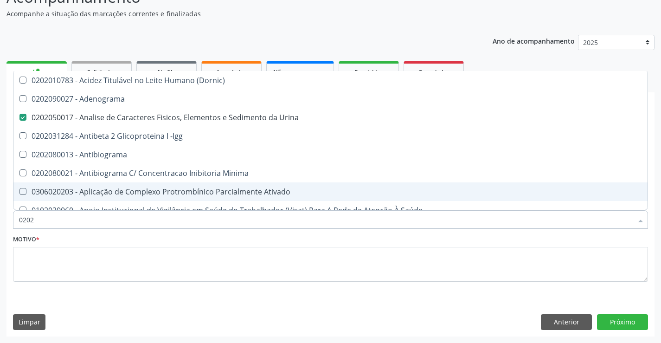
checkbox Fezes "true"
checkbox \(Urina\) "true"
checkbox Gestante "true"
type input "020"
checkbox Urina "false"
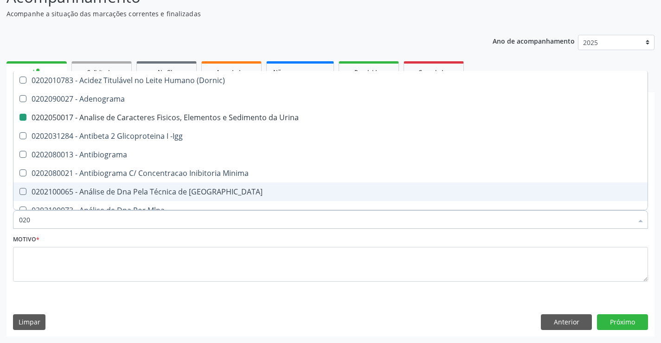
checkbox Creatinina "true"
checkbox Identificação "false"
checkbox Abo "false"
checkbox Glicose "false"
checkbox Completo "false"
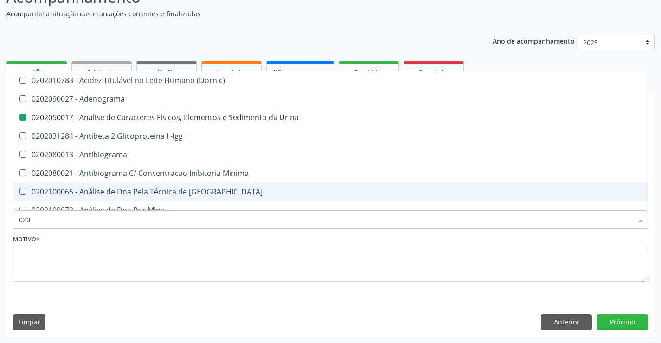
checkbox Blot\/Imunoblot\) "true"
checkbox Estriado "true"
checkbox Antitoxoplasma "false"
checkbox Fraco\) "false"
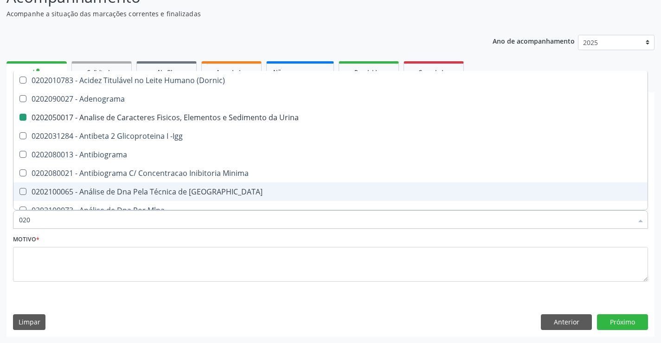
checkbox Boston "true"
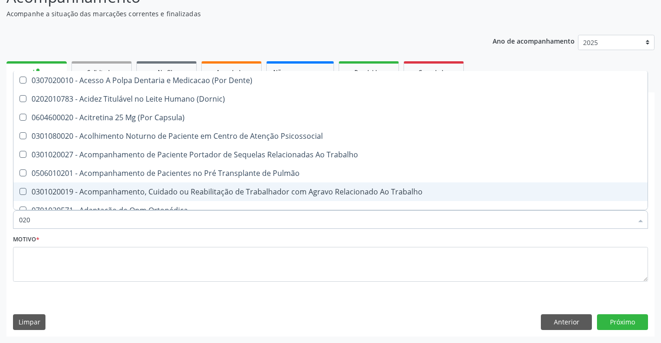
type input "0202"
checkbox Capsula\) "true"
checkbox Urina "false"
checkbox Blot "true"
checkbox Coagulação\ "true"
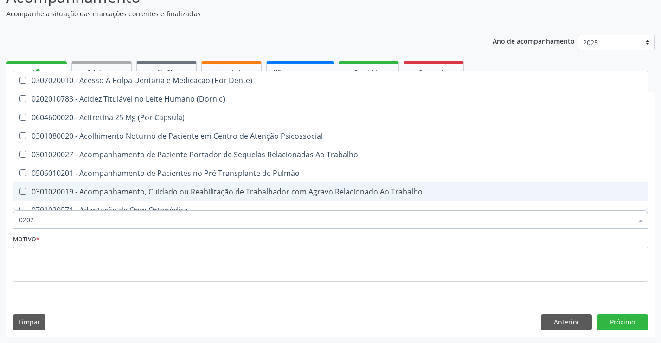
checkbox Laser "true"
checkbox Biologica "true"
checkbox Identificação "false"
checkbox Abo "false"
checkbox Dosagens\) "true"
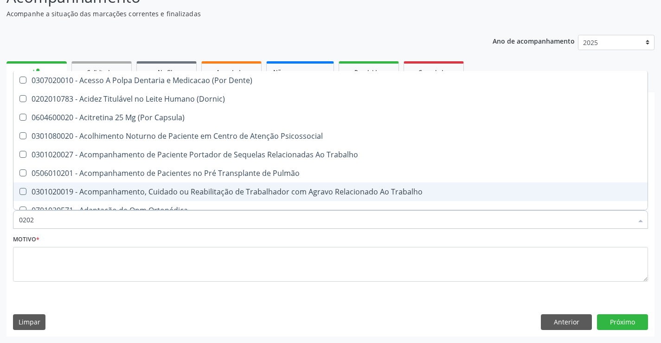
checkbox Euglobulina "true"
checkbox Bloqueio "true"
checkbox Glicose "false"
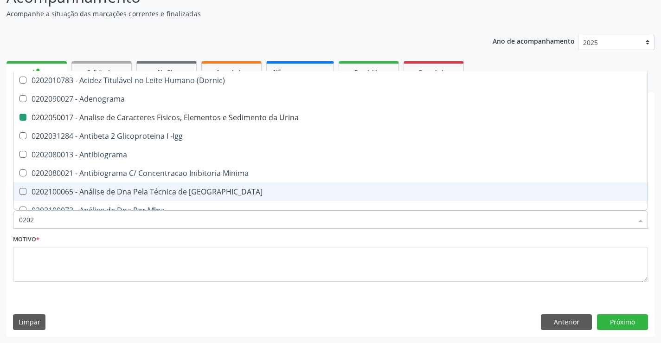
type input "02021"
checkbox Urina "false"
checkbox Ativado "true"
checkbox Identificação "false"
checkbox Molecular "true"
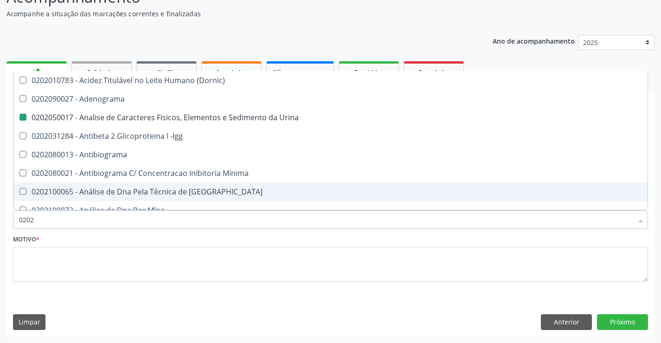
checkbox Abo "false"
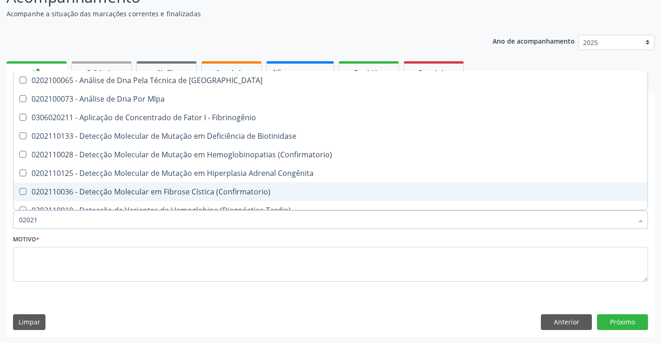
type input "020212"
checkbox Blot "true"
checkbox Tardio\) "true"
checkbox Abo "false"
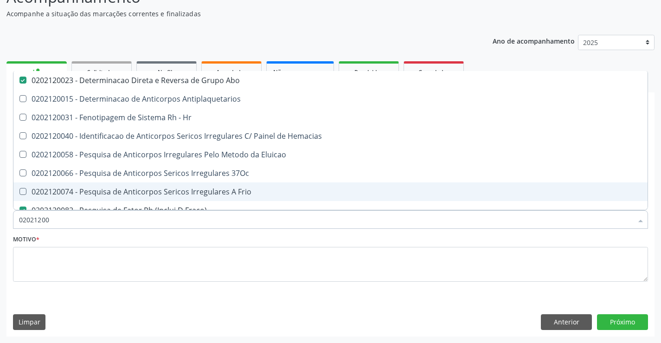
type input "020212009"
checkbox Abo "false"
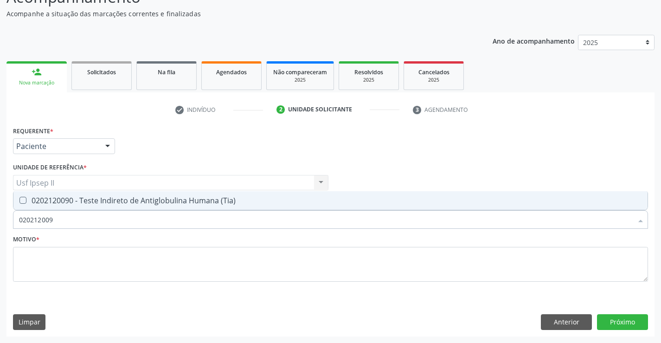
type input "0202120090"
click at [57, 199] on div "0202120090 - Teste Indireto de Antiglobulina Humana (Tia)" at bounding box center [330, 200] width 623 height 7
checkbox \(Tia\) "true"
click at [58, 226] on input "0202120090" at bounding box center [325, 219] width 613 height 19
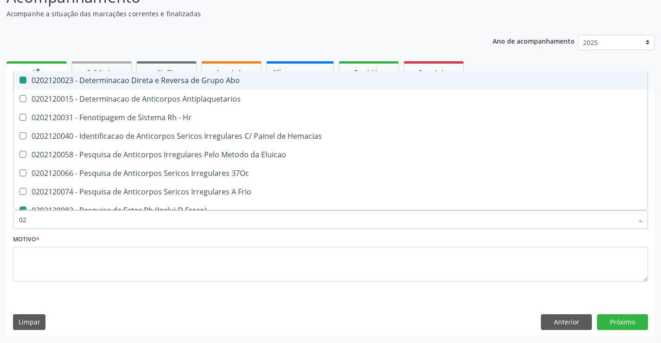
type input "0"
checkbox Abo "false"
checkbox Hr "false"
checkbox Fraco\) "false"
checkbox \(Tia\) "false"
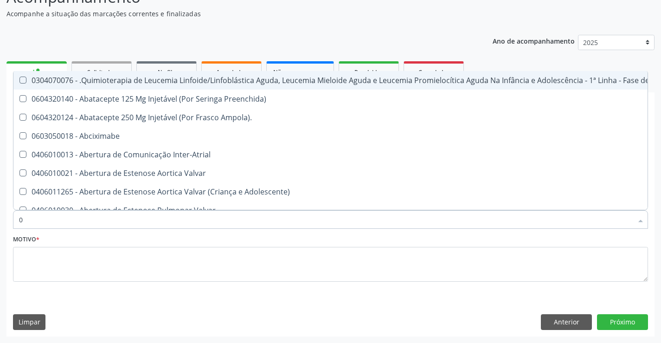
type input "02"
checkbox Coração "true"
checkbox Urina "false"
checkbox Aberto "true"
checkbox Vulva "true"
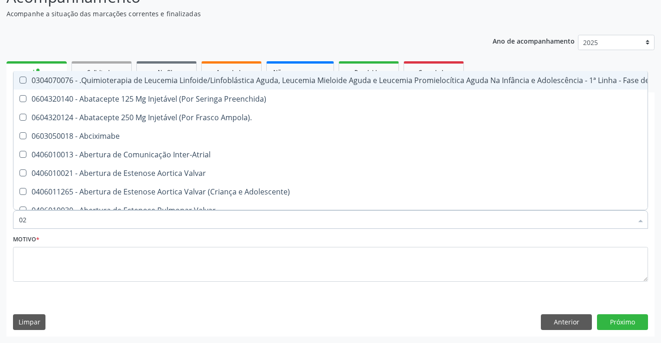
checkbox Bilateral "true"
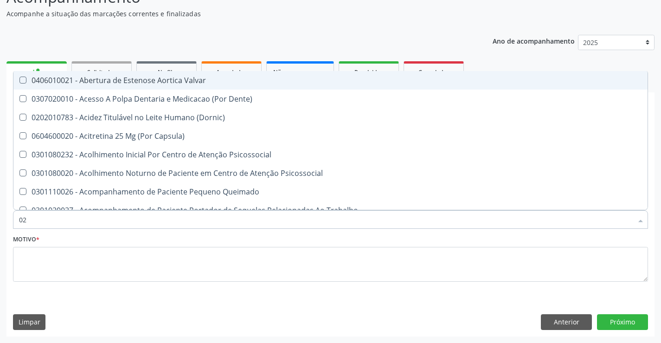
type input "020"
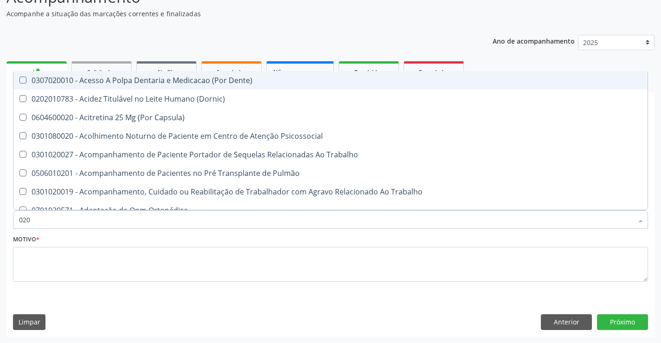
checkbox Urina "true"
checkbox Recombinante "false"
checkbox Identificação "true"
checkbox Abo "true"
checkbox Digitoxina\) "false"
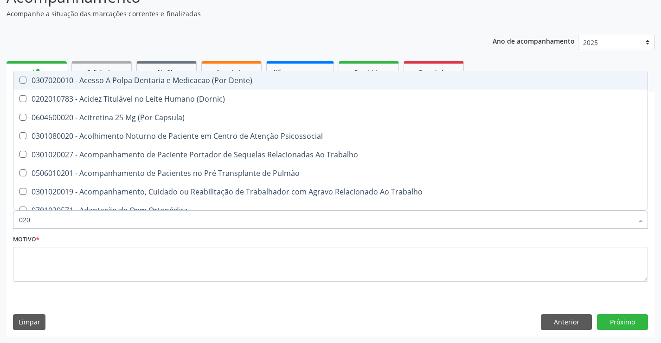
checkbox Glicose "true"
checkbox Derrames "false"
checkbox Segmento\) "false"
checkbox Completo "true"
type input "0202"
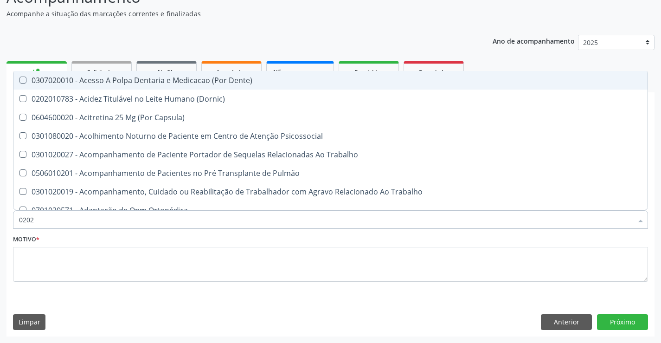
checkbox Capsula\) "true"
checkbox Urina "false"
checkbox Blot "true"
checkbox Coagulação\ "true"
checkbox Laser "true"
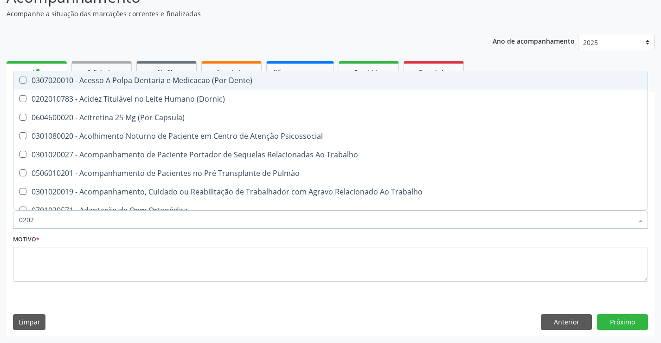
checkbox Biologica "true"
checkbox Identificação "false"
checkbox Abo "false"
checkbox Dosagens\) "true"
checkbox Euglobulina "true"
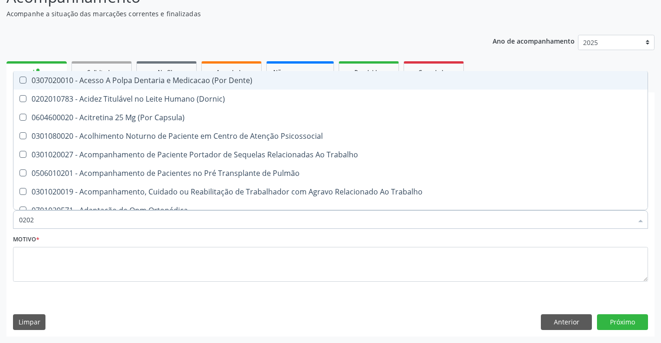
checkbox Bloqueio "true"
checkbox \(Dht\) "true"
checkbox Glicose "false"
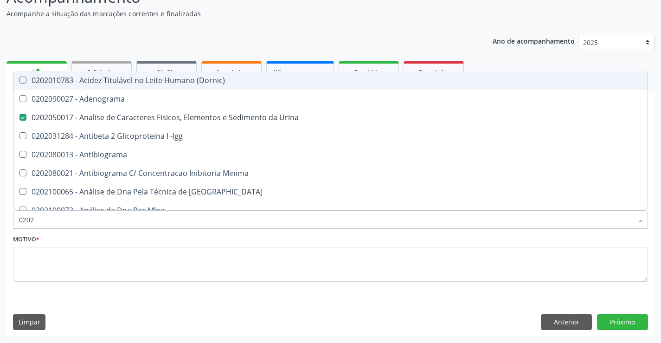
type input "02020"
checkbox Anaerobicas "true"
checkbox Identificação "false"
checkbox Abo "false"
checkbox Xi "true"
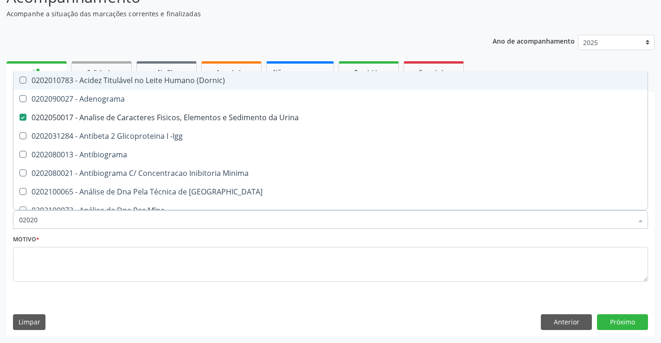
checkbox Glicose "false"
checkbox Zinco "true"
checkbox Completo "false"
checkbox Carini "true"
checkbox Parceria\) "true"
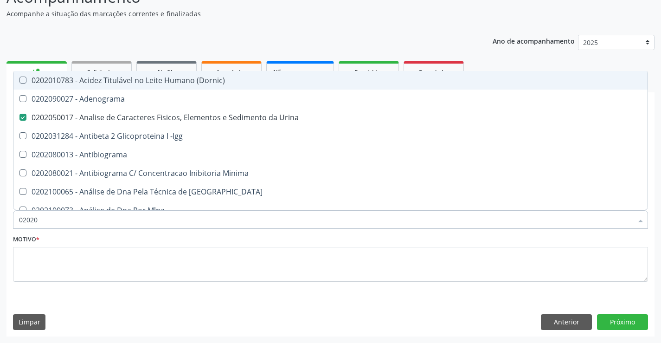
checkbox Antitoxoplasma "false"
checkbox Fraco\) "false"
type input "020208"
checkbox Urina "false"
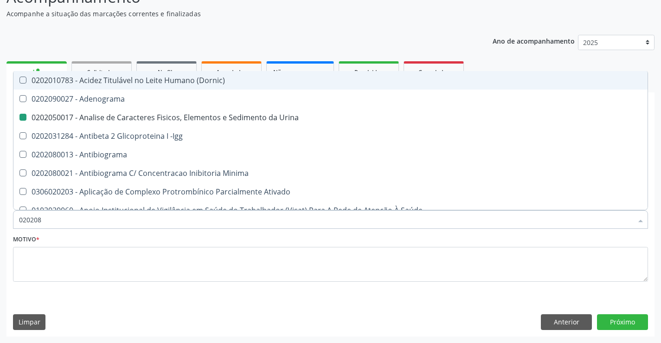
checkbox Trabalhador "true"
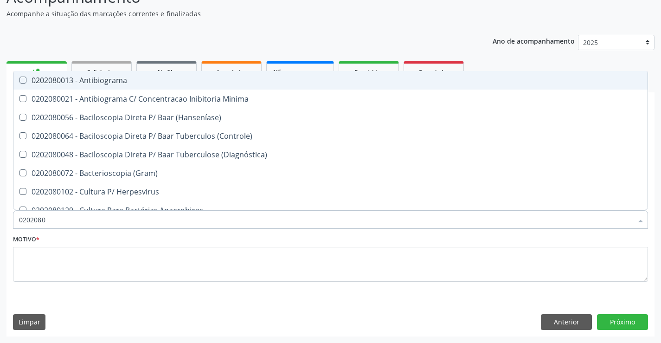
type input "02020800"
checkbox Herpesvirus "true"
type input "020208008"
checkbox Antibiograma "true"
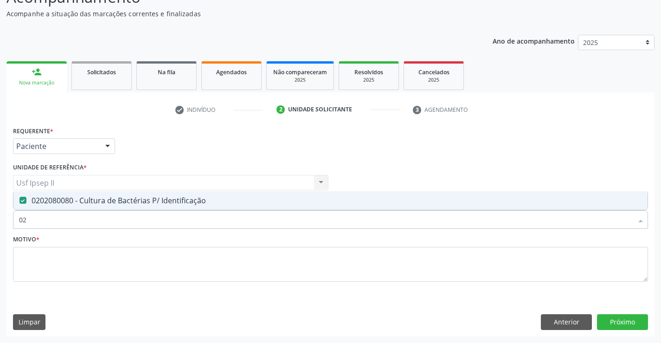
type input "0"
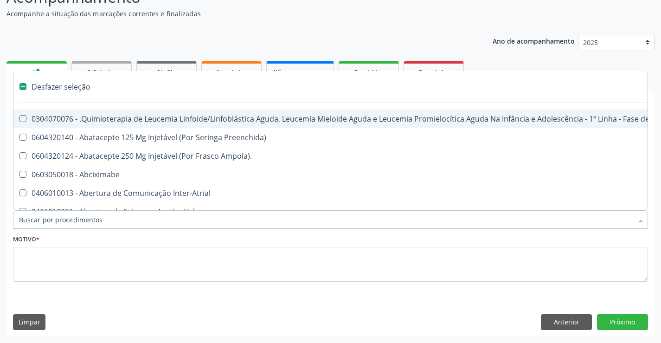
checkbox Manutenção "false"
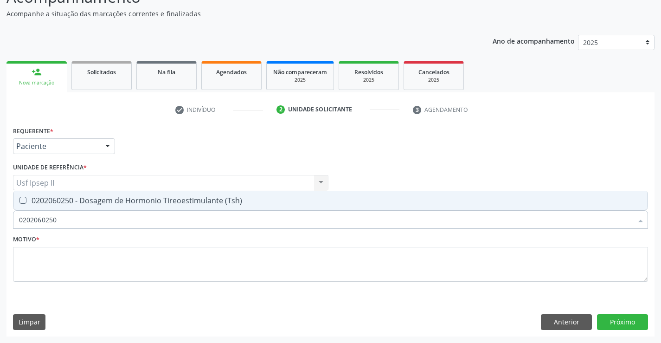
click at [82, 204] on div "0202060250 - Dosagem de Hormonio Tireoestimulante (Tsh)" at bounding box center [330, 200] width 623 height 7
click at [73, 223] on input "0202060250" at bounding box center [325, 219] width 613 height 19
click at [117, 207] on span "0202060381 - Dosagem de Tiroxina Livre (T4 Livre)" at bounding box center [330, 200] width 634 height 19
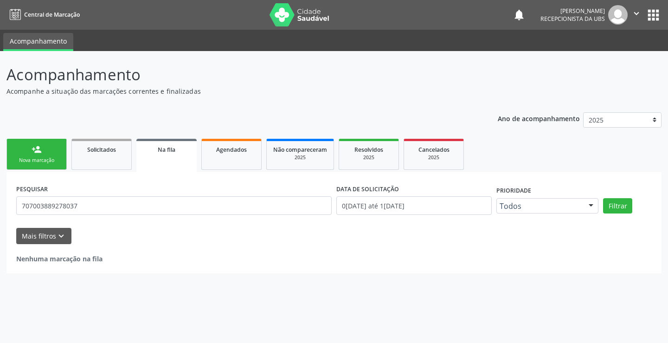
click at [43, 158] on div "Nova marcação" at bounding box center [36, 160] width 46 height 7
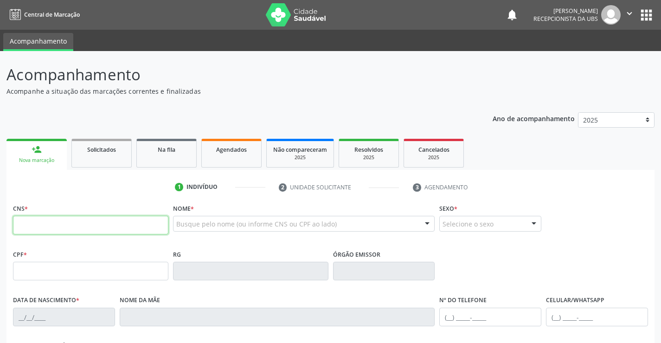
click at [77, 226] on input "text" at bounding box center [90, 225] width 155 height 19
type input "898 0034 8172 8605"
type input "154.841.824-25"
type input "01/05/2007"
type input "Eroneide Maria de Souza Silva"
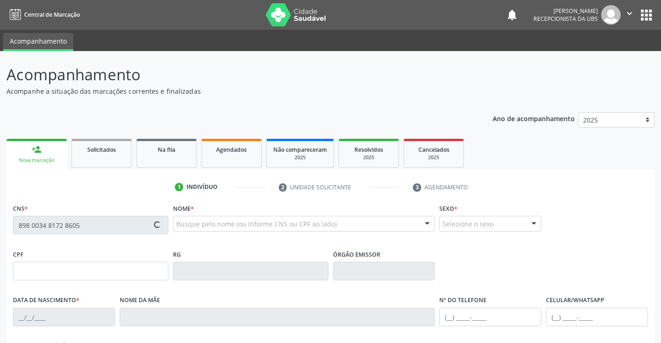
type input "(87) 98149-2397"
type input "[PHONE_NUMBER]"
type input "1430"
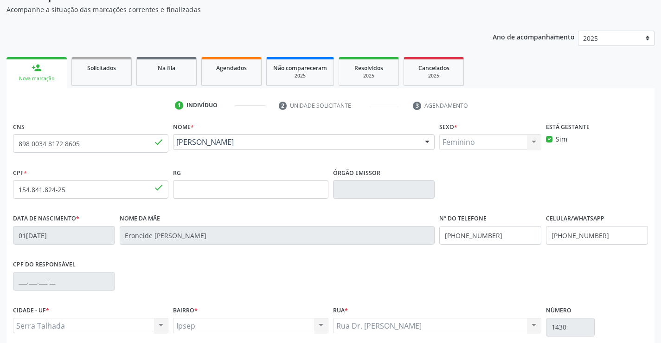
scroll to position [160, 0]
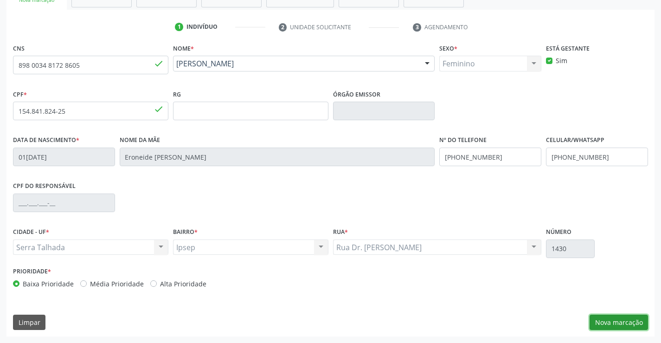
click at [611, 315] on button "Nova marcação" at bounding box center [618, 322] width 58 height 16
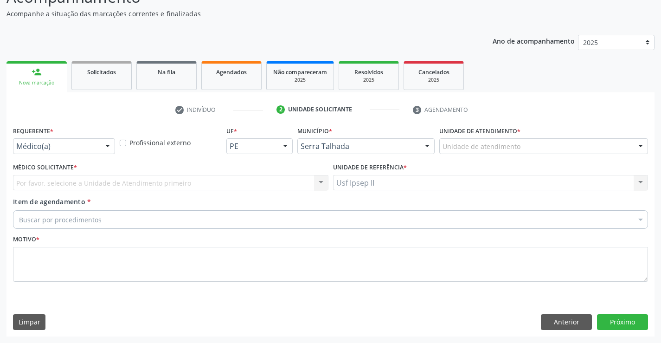
scroll to position [77, 0]
click at [103, 149] on div at bounding box center [108, 147] width 14 height 16
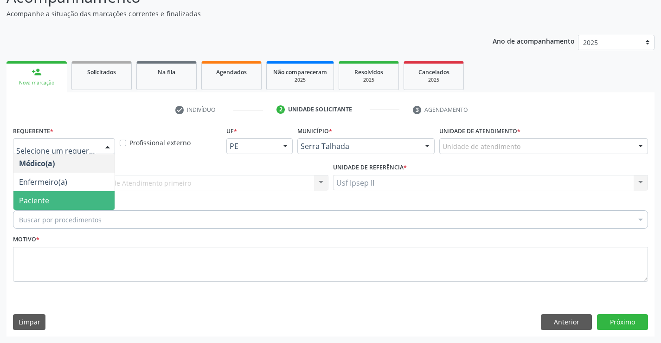
click at [67, 194] on span "Paciente" at bounding box center [63, 200] width 101 height 19
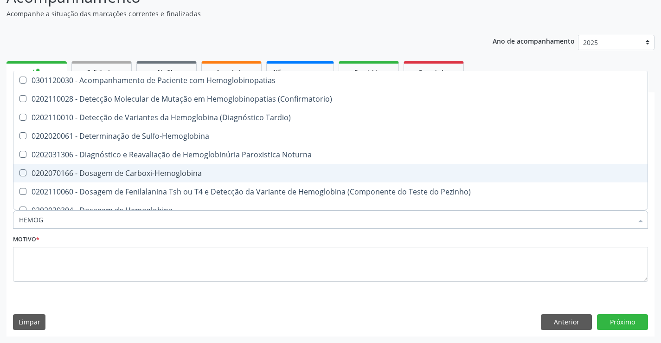
type input "HEMOGR"
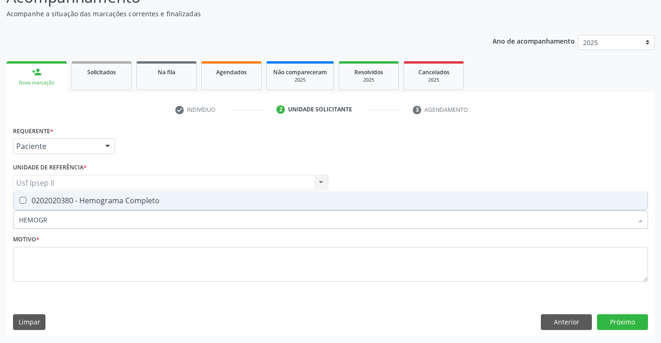
click at [47, 206] on span "0202020380 - Hemograma Completo" at bounding box center [330, 200] width 634 height 19
checkbox Completo "true"
click at [48, 216] on input "HEMOGR" at bounding box center [325, 219] width 613 height 19
type input "HEMOG"
checkbox Completo "false"
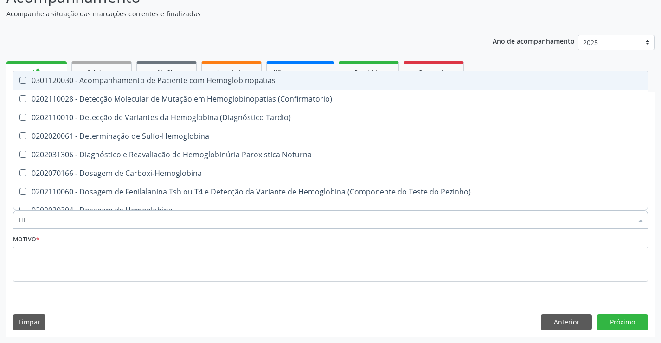
type input "H"
checkbox Completo "false"
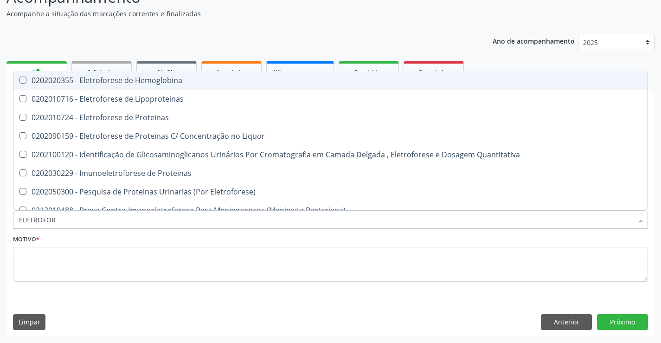
type input "ELETROFORE"
click at [87, 77] on div "0202020355 - Eletroforese de Hemoglobina" at bounding box center [330, 80] width 623 height 7
checkbox Hemoglobina "true"
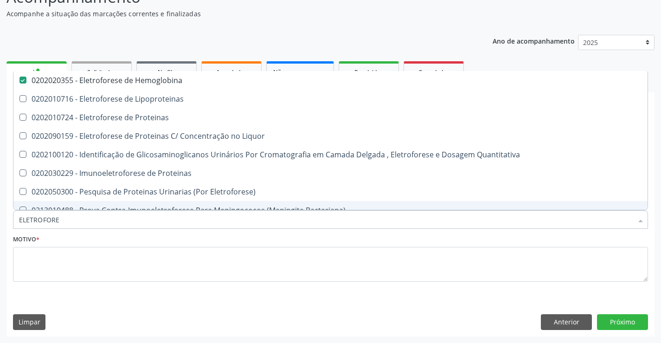
click at [70, 225] on input "ELETROFORE" at bounding box center [325, 219] width 613 height 19
type input "E"
checkbox Hemoglobina "false"
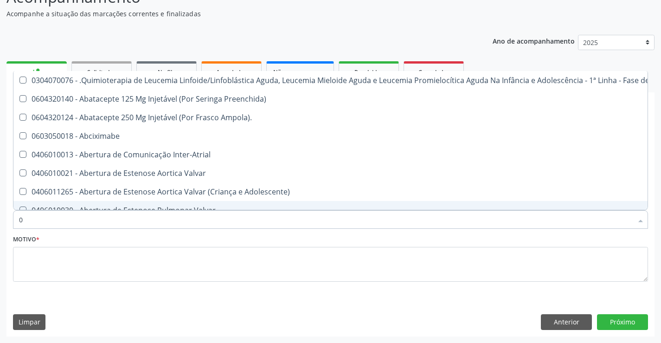
type input "02"
checkbox Impactado "true"
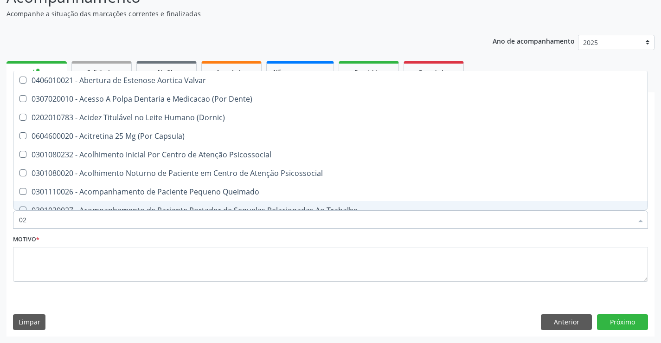
type input "020"
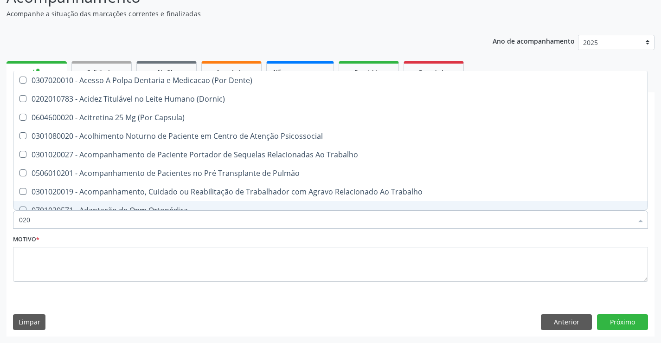
checkbox Hemoglobina "true"
checkbox Completo "true"
checkbox Peri-Uretral "false"
type input "0202"
checkbox Indireta "true"
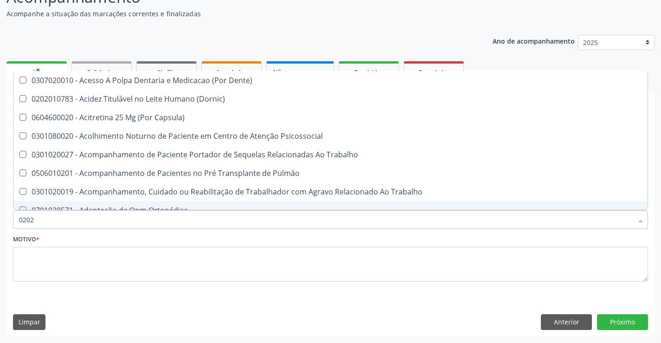
checkbox Biologica "true"
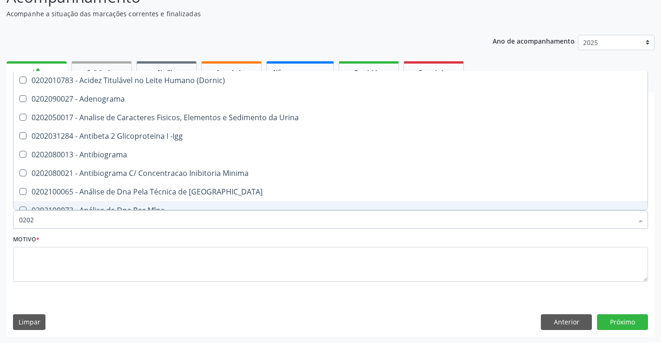
type input "02020"
checkbox Sirolimo "true"
checkbox Zinco "true"
checkbox Hemoglobina "false"
checkbox Completo "false"
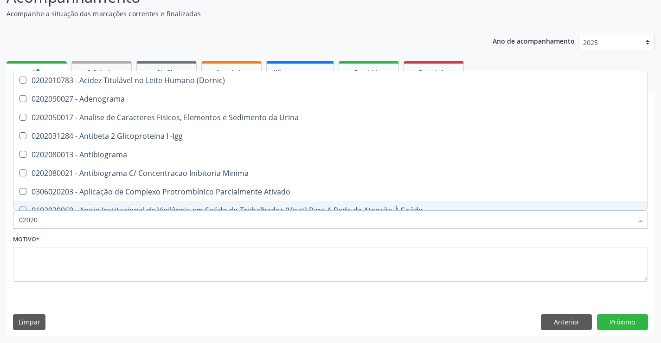
type input "020203"
checkbox Parceria\) "true"
checkbox Aminoacidos "true"
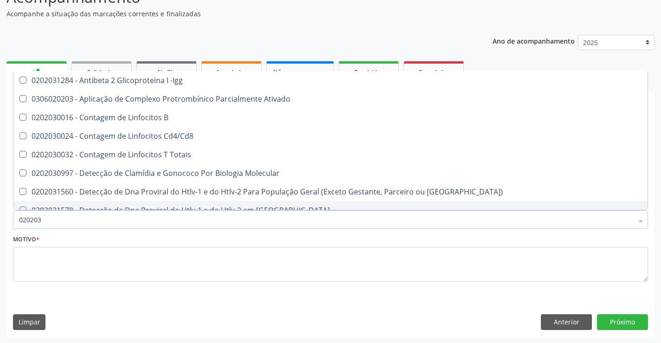
type input "0202030"
checkbox Hemoglobina "false"
checkbox Completo "false"
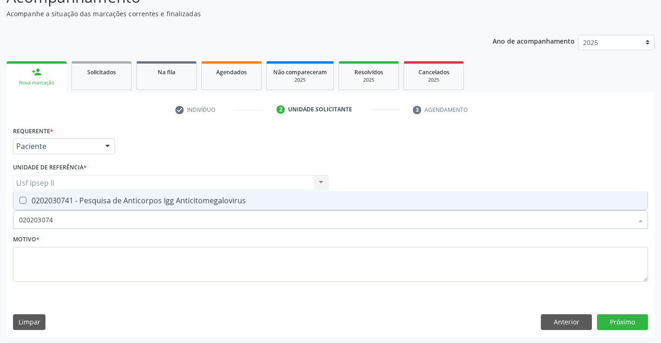
type input "0202030741"
click at [134, 198] on div "0202030741 - Pesquisa de Anticorpos Igg Anticitomegalovirus" at bounding box center [330, 200] width 623 height 7
checkbox Anticitomegalovirus "true"
click at [76, 216] on input "0202030741" at bounding box center [325, 219] width 613 height 19
type input "0"
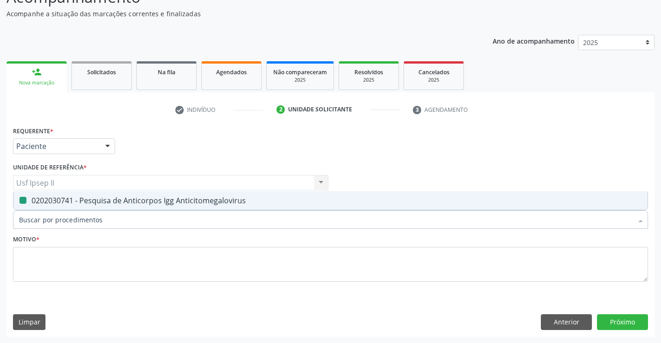
checkbox Anticitomegalovirus "false"
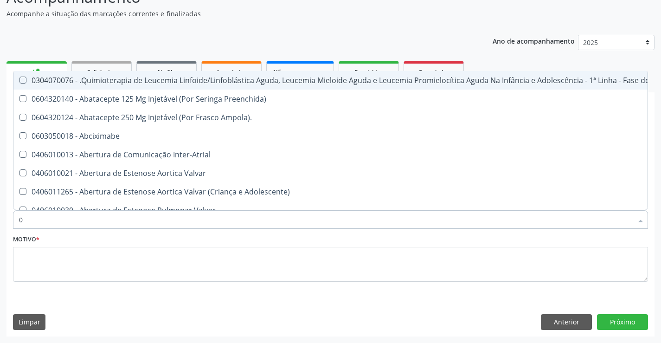
type input "02"
checkbox Impactado "true"
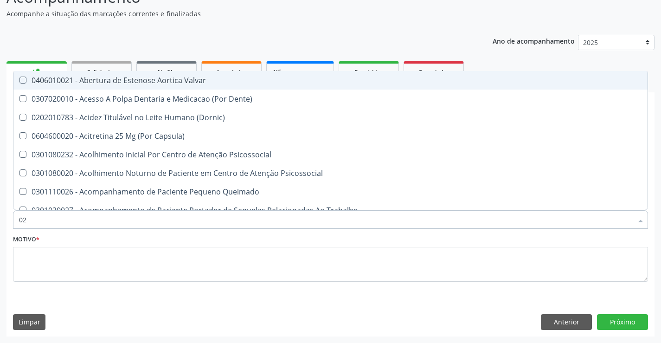
type input "020"
checkbox \(Ada\) "true"
checkbox \(T3\) "true"
checkbox Hemoglobina "false"
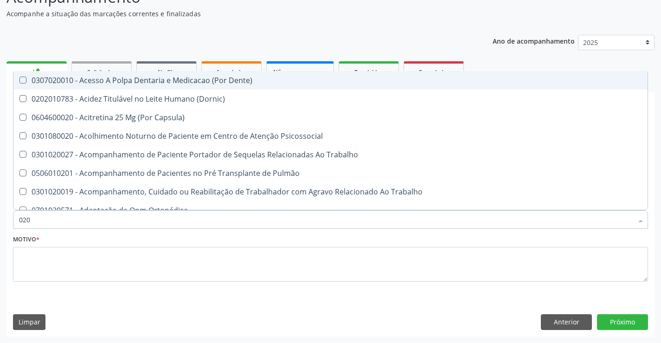
type input "0202"
checkbox Indireta "true"
checkbox Biologica "true"
checkbox \(Ch50\) "true"
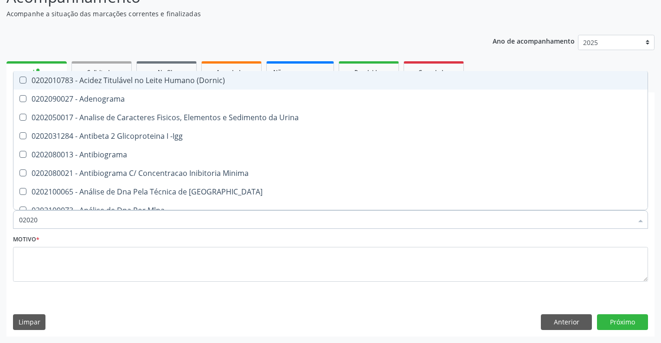
type input "020203"
checkbox Identificação "true"
checkbox Molecular "true"
checkbox Urico "true"
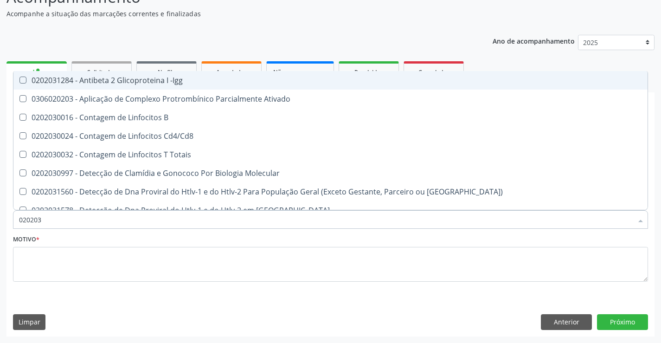
type input "0202030"
checkbox Hemoglobina "false"
checkbox Completo "false"
checkbox Anti-Schistosomas "true"
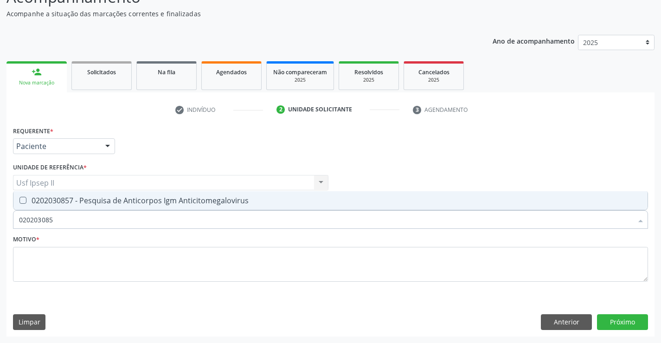
type input "0202030857"
click at [123, 197] on div "0202030857 - Pesquisa de Anticorpos Igm Anticitomegalovirus" at bounding box center [330, 200] width 623 height 7
checkbox Anticitomegalovirus "true"
click at [67, 227] on input "0202030857" at bounding box center [325, 219] width 613 height 19
type input "0"
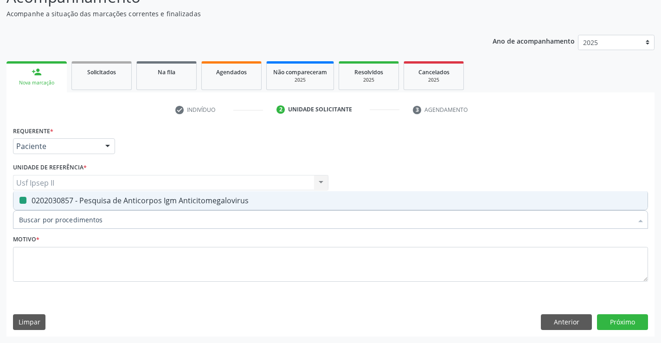
checkbox Anticitomegalovirus "false"
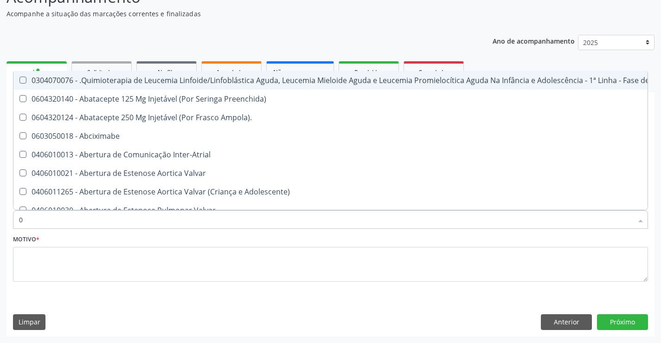
type input "02"
checkbox Impactado "true"
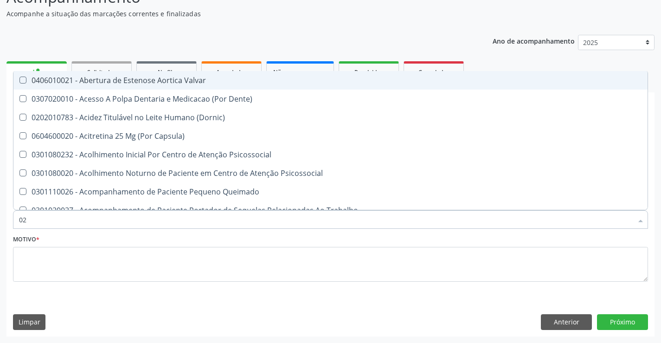
type input "020"
checkbox \(Ada\) "true"
checkbox \(T3\) "true"
checkbox Hemoglobina "false"
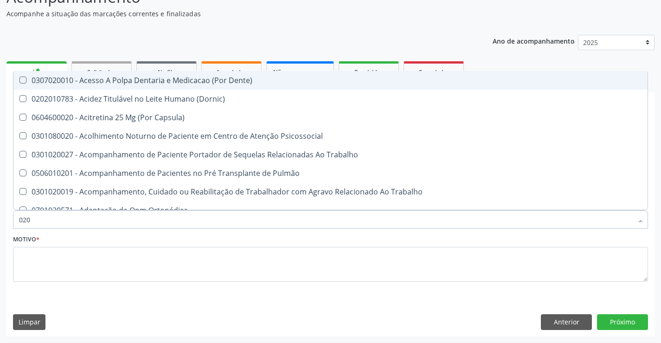
type input "0202"
checkbox Indireta "true"
checkbox Biologica "true"
checkbox \(Ch50\) "true"
checkbox Reverso "true"
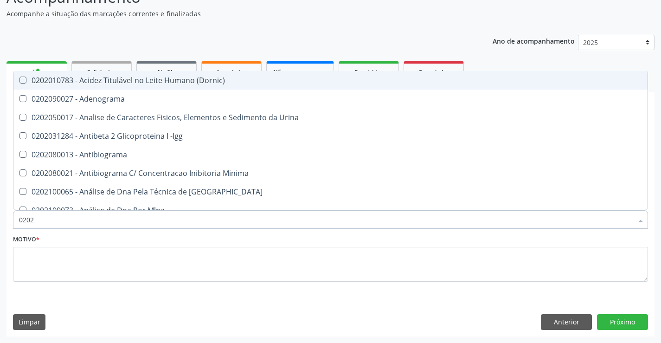
type input "02020"
checkbox Sirolimo "true"
checkbox Zinco "true"
checkbox Hemoglobina "false"
checkbox Completo "false"
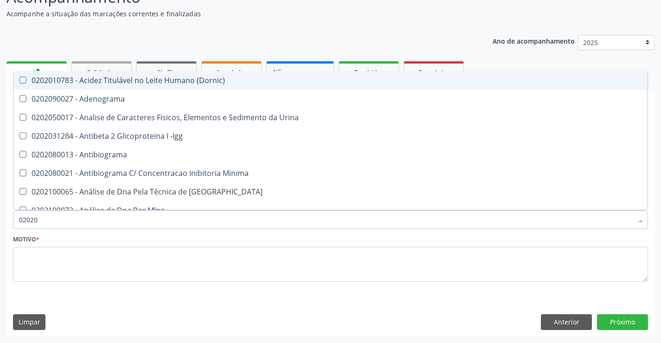
checkbox Trabalho "true"
checkbox Gestante "true"
checkbox Anticitomegalovirus "false"
type input "020203"
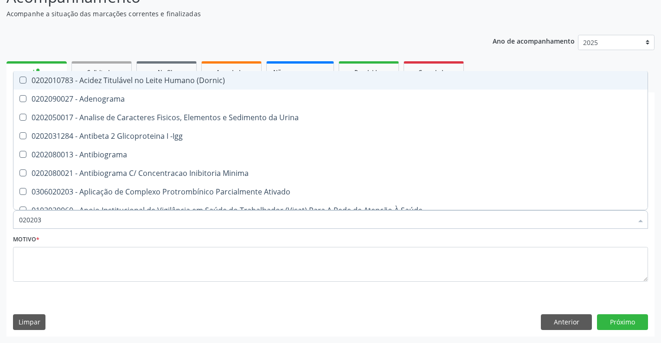
checkbox Parceria\) "true"
checkbox Aminoacidos "true"
checkbox Igm "true"
checkbox Fracoes "true"
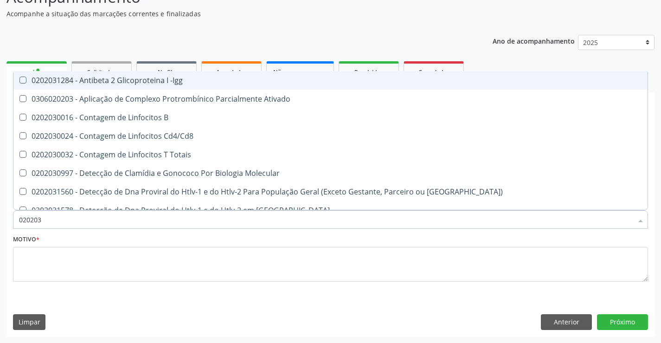
type input "0202030"
checkbox Hemoglobina "false"
checkbox Completo "false"
checkbox Anti-Schistosomas "true"
checkbox Antiequinococos "true"
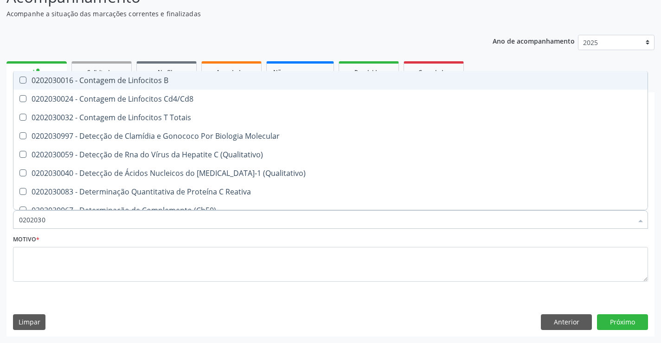
type input "02020308"
checkbox \(Qualitativo\) "true"
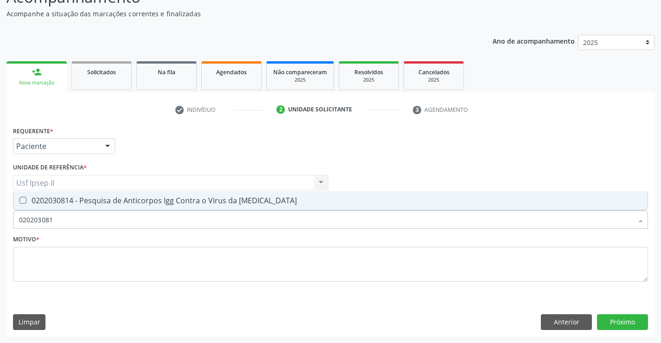
type input "0202030814"
click at [66, 197] on div "0202030814 - Pesquisa de Anticorpos Igg Contra o Virus da [MEDICAL_DATA]" at bounding box center [330, 200] width 623 height 7
checkbox Rubeola "true"
click at [63, 214] on input "0202030814" at bounding box center [325, 219] width 613 height 19
type input "02"
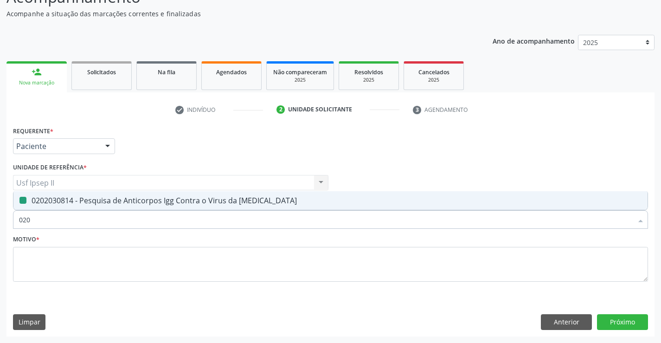
checkbox Rubeola "false"
type input "0"
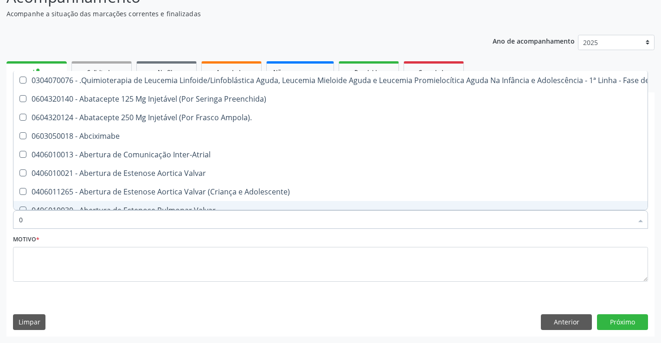
type input "02"
checkbox Impactado "true"
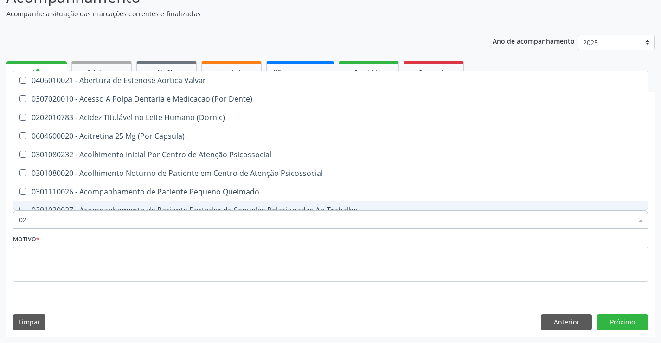
type input "020"
checkbox \(Ada\) "true"
checkbox \(T3\) "true"
checkbox Hemoglobina "false"
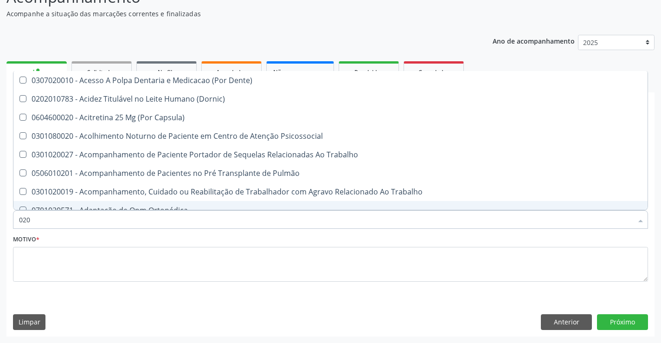
type input "0202"
checkbox Indireta "true"
checkbox Biologica "true"
checkbox \(Ch50\) "true"
checkbox Osmolaridade "true"
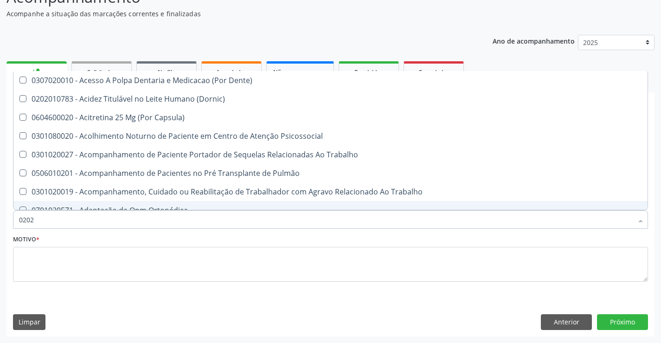
checkbox Reverso "true"
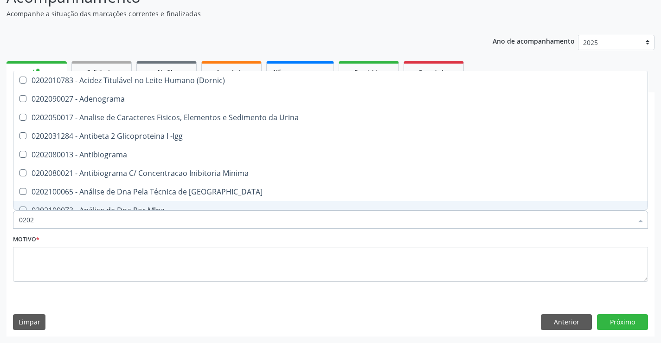
type input "02020"
checkbox Sirolimo "true"
checkbox Zinco "true"
checkbox Hemoglobina "false"
checkbox Completo "false"
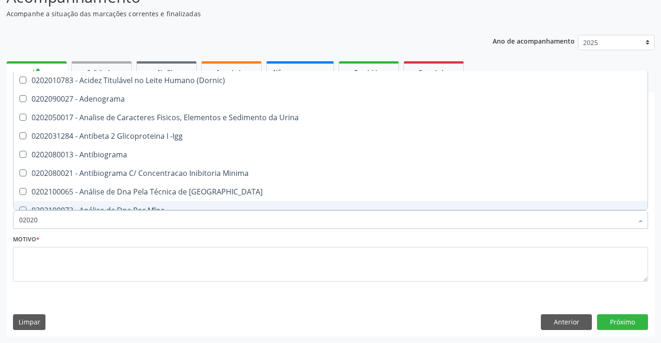
checkbox Trabalho "true"
checkbox Gestante "true"
checkbox Anticitomegalovirus "false"
checkbox Rubeola "false"
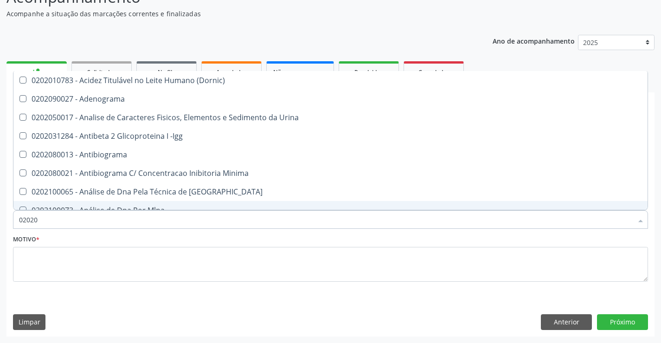
checkbox Anticitomegalovirus "false"
type input "020203"
checkbox Parceria\) "true"
checkbox Aminoacidos "true"
checkbox Igm "true"
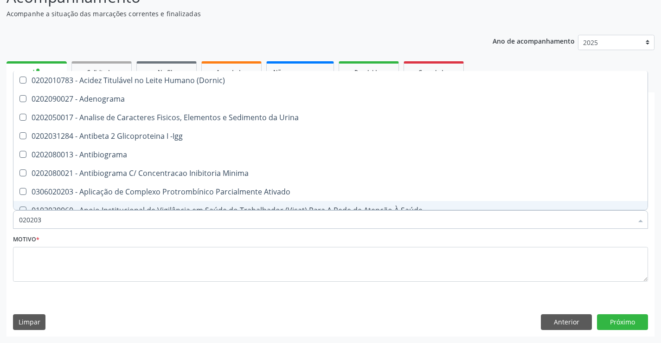
checkbox Barbituratos "true"
checkbox Fracoes "true"
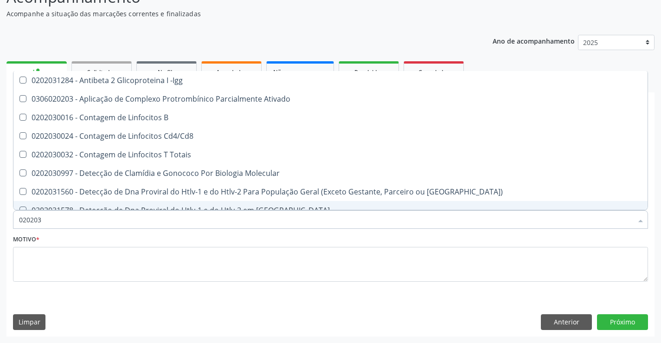
type input "0202030"
checkbox Hemoglobina "false"
checkbox Completo "false"
checkbox Anti-Schistosomas "true"
checkbox Anticisticerco "true"
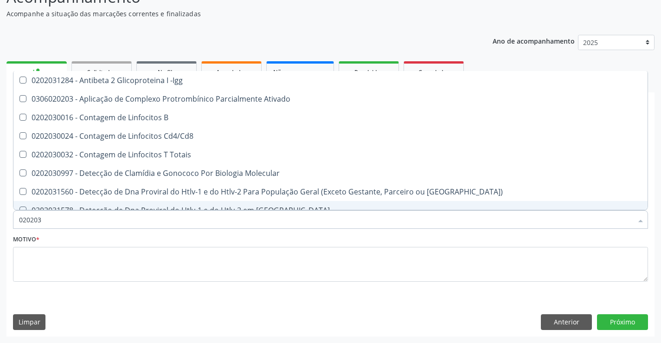
checkbox Antiequinococos "true"
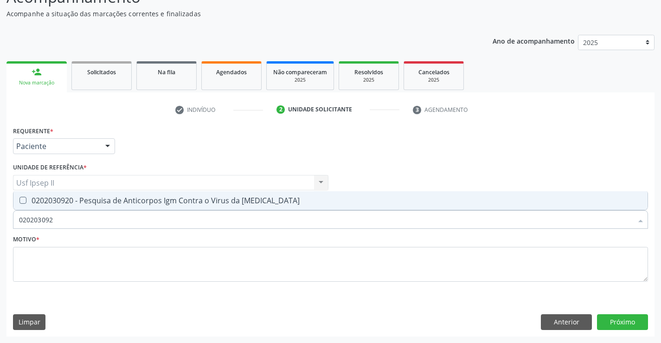
type input "0202030920"
click at [99, 197] on div "0202030920 - Pesquisa de Anticorpos Igm Contra o Virus da [MEDICAL_DATA]" at bounding box center [330, 200] width 623 height 7
checkbox Rubeola "true"
click at [67, 218] on input "0202030920" at bounding box center [325, 219] width 613 height 19
type input "02"
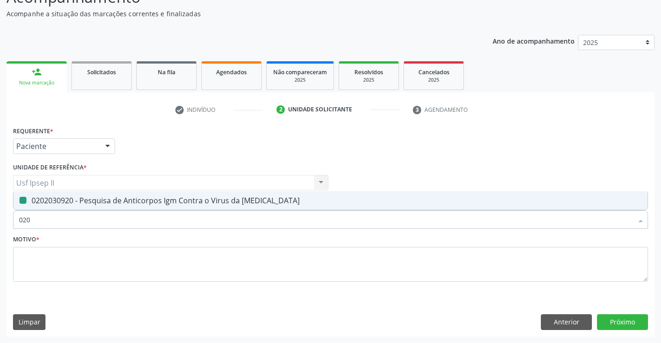
checkbox Rubeola "false"
type input "0"
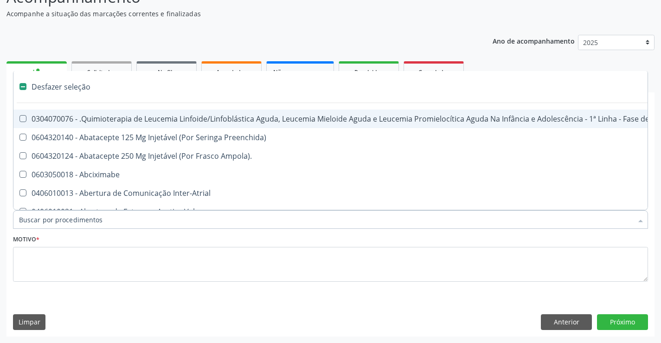
type input "G"
checkbox Único "true"
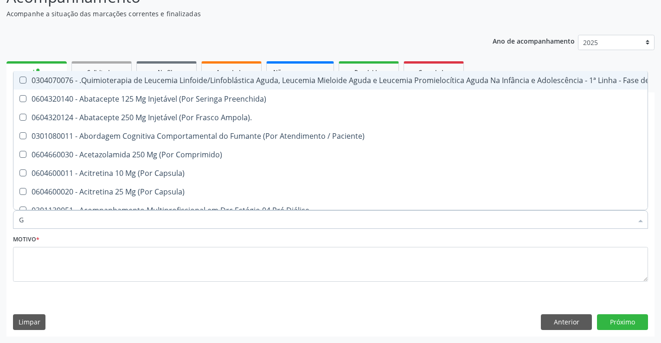
type input "GL"
checkbox Bucomaxilofacial "true"
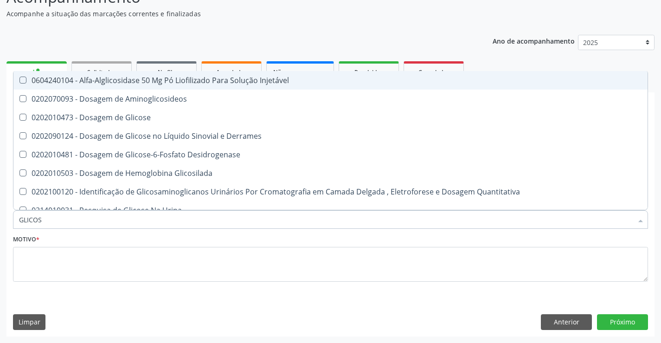
type input "GLICOSE"
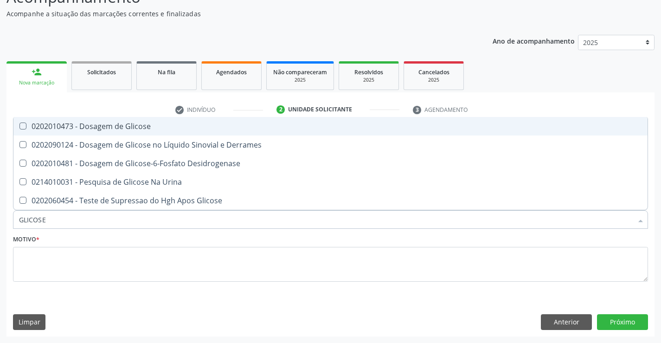
click at [108, 128] on div "0202010473 - Dosagem de Glicose" at bounding box center [330, 125] width 623 height 7
checkbox Glicose "true"
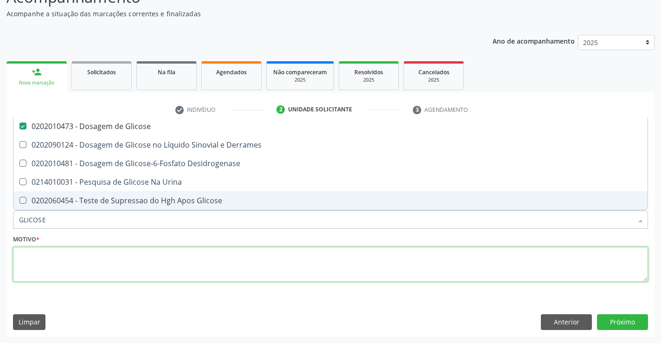
click at [42, 265] on textarea at bounding box center [330, 264] width 635 height 35
checkbox Derrames "true"
checkbox Desidrogenase "true"
checkbox Urina "true"
checkbox Glicose "true"
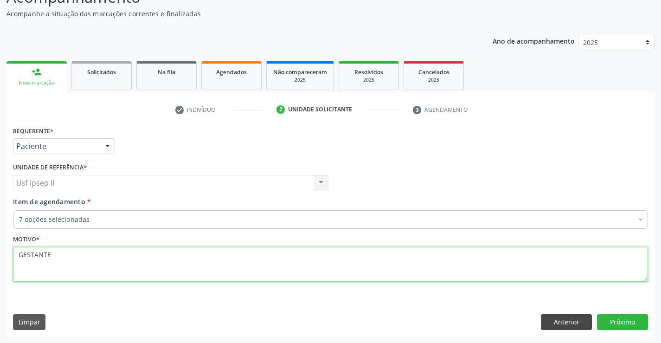
type textarea "GESTANTE"
click at [558, 321] on button "Anterior" at bounding box center [566, 322] width 51 height 16
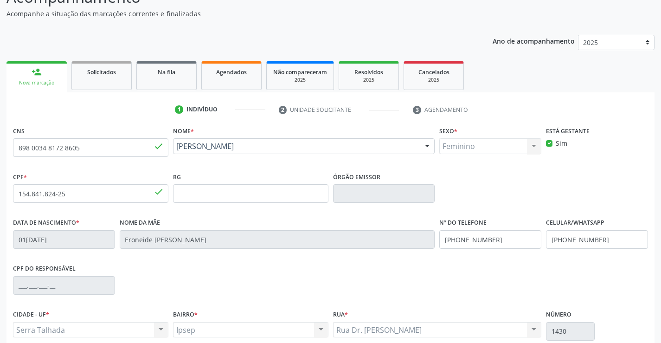
scroll to position [160, 0]
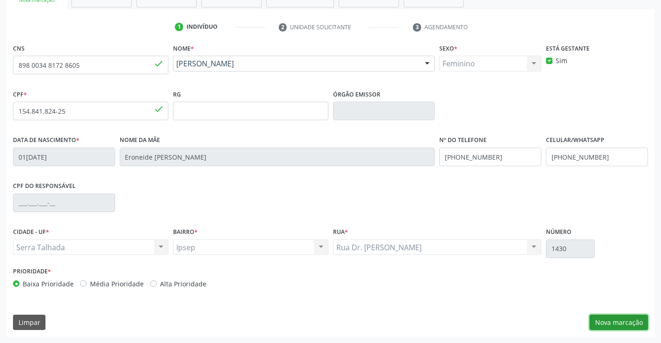
click at [601, 318] on button "Nova marcação" at bounding box center [618, 322] width 58 height 16
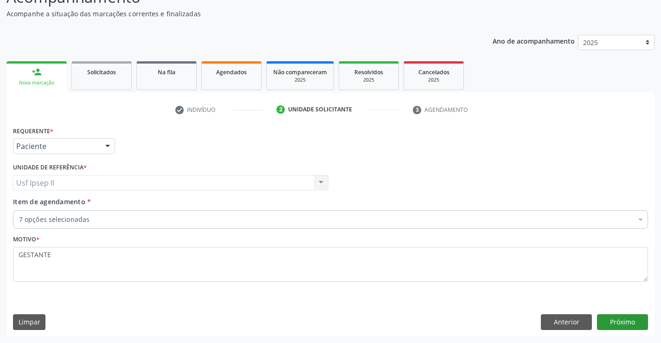
scroll to position [77, 0]
click at [614, 323] on button "Próximo" at bounding box center [622, 322] width 51 height 16
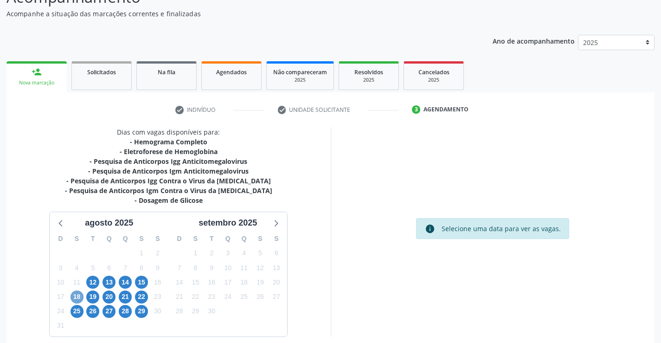
click at [78, 296] on span "18" at bounding box center [76, 296] width 13 height 13
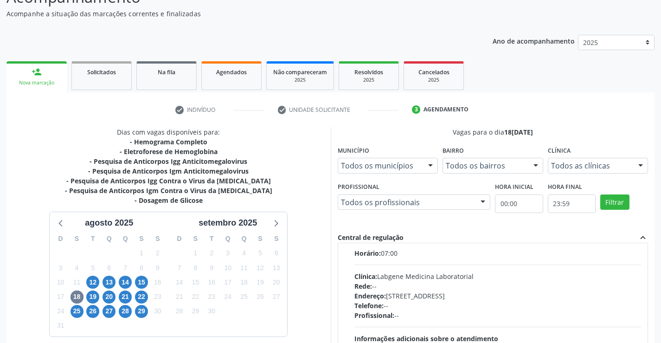
click at [378, 259] on div "Horário: 07:00 Clínica: Labgene Medicina Laboratorial Rede: -- Endereço: nº 531…" at bounding box center [497, 312] width 287 height 128
click at [351, 242] on input "Ordem de chegada Consumidos: 6 / 12 Horário: 07:00 Clínica: Labgene Medicina La…" at bounding box center [348, 238] width 6 height 8
radio input "true"
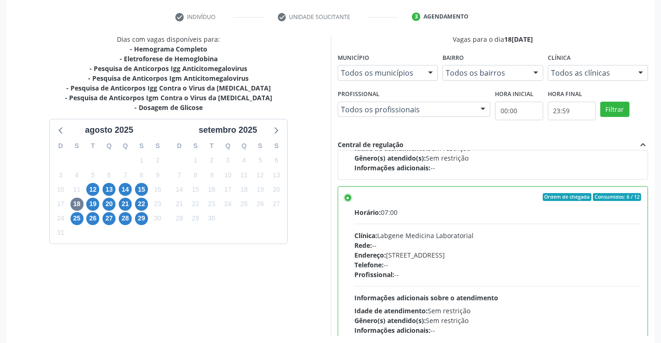
scroll to position [211, 0]
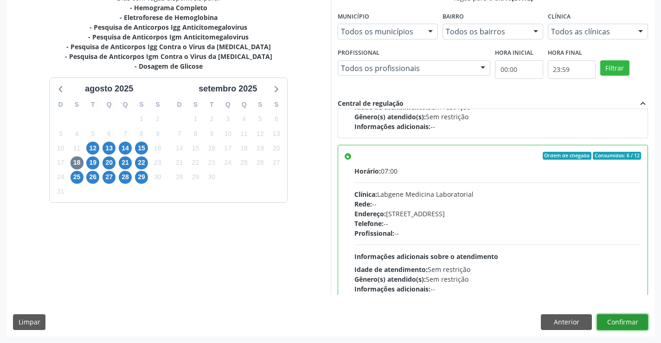
click at [625, 327] on button "Confirmar" at bounding box center [622, 322] width 51 height 16
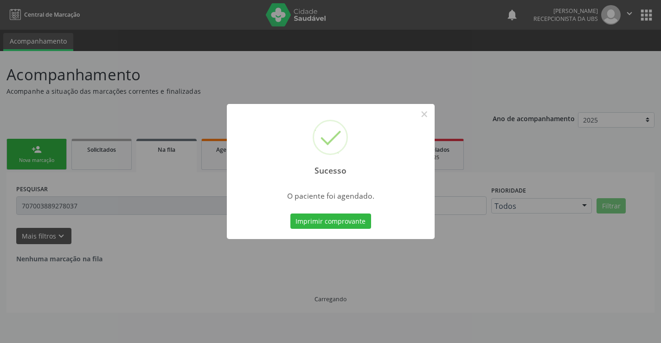
scroll to position [0, 0]
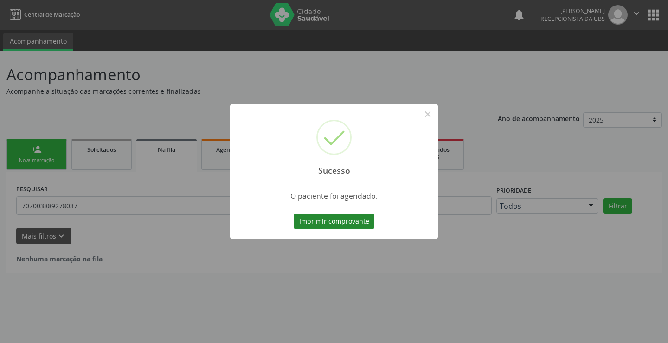
click at [367, 218] on button "Imprimir comprovante" at bounding box center [334, 221] width 81 height 16
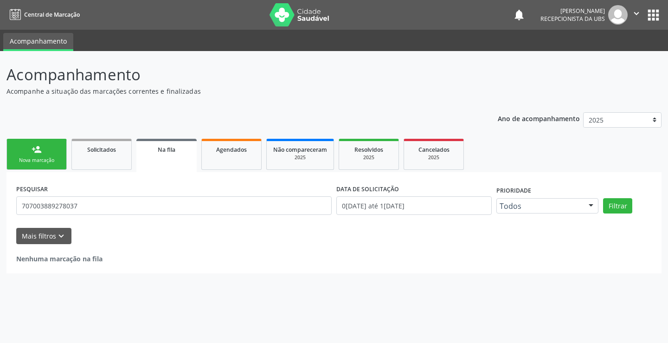
click at [40, 155] on link "person_add Nova marcação" at bounding box center [36, 154] width 60 height 31
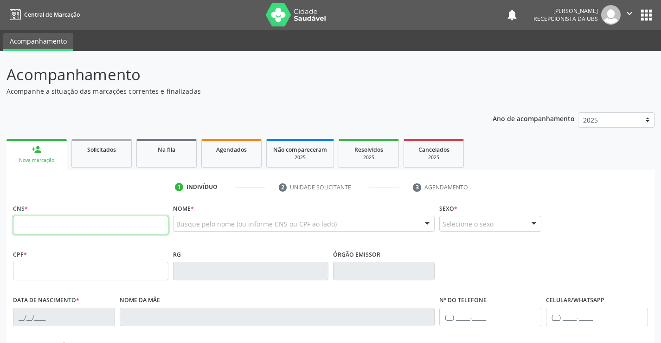
click at [61, 220] on input "text" at bounding box center [90, 225] width 155 height 19
click at [68, 218] on input "text" at bounding box center [90, 225] width 155 height 19
type input "709 6096 1397 0579"
type input "04[DATE]"
type input "[PERSON_NAME]"
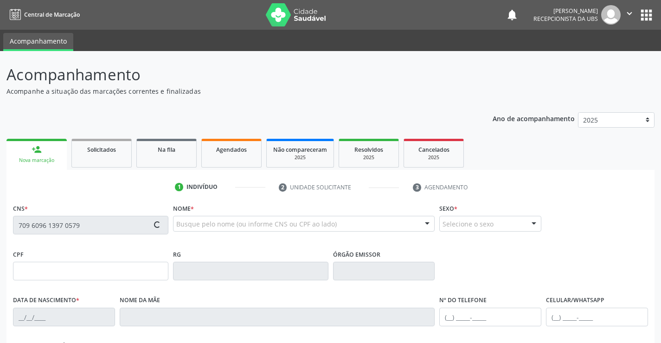
type input "[PHONE_NUMBER]"
type input "271"
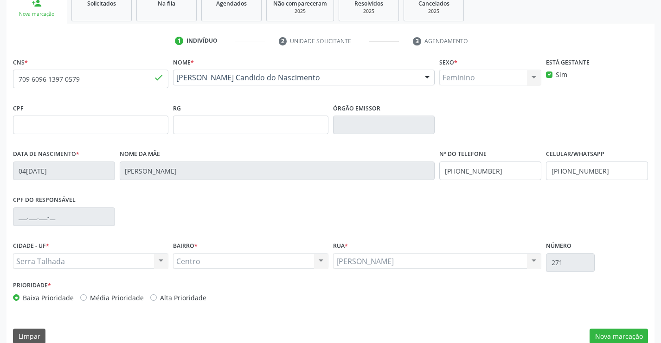
scroll to position [160, 0]
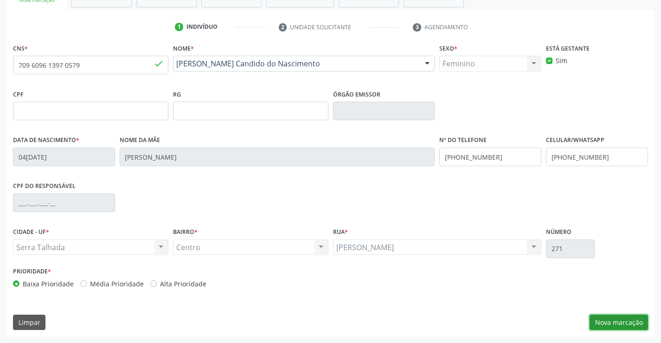
click at [602, 326] on button "Nova marcação" at bounding box center [618, 322] width 58 height 16
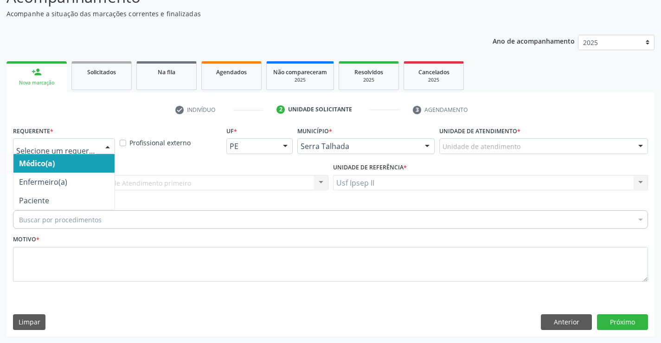
click at [107, 149] on div at bounding box center [108, 147] width 14 height 16
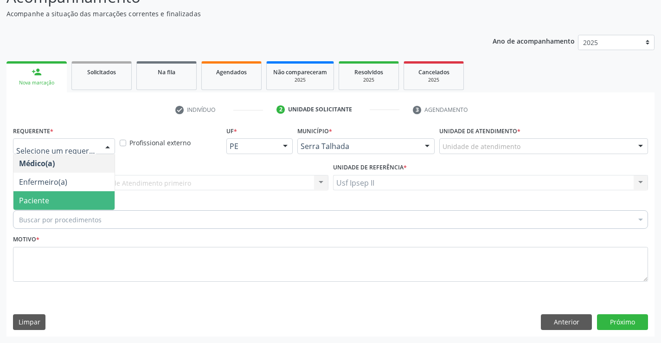
click at [50, 200] on span "Paciente" at bounding box center [63, 200] width 101 height 19
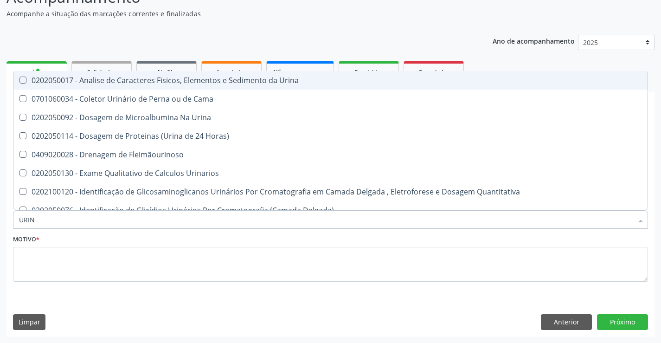
type input "URINA"
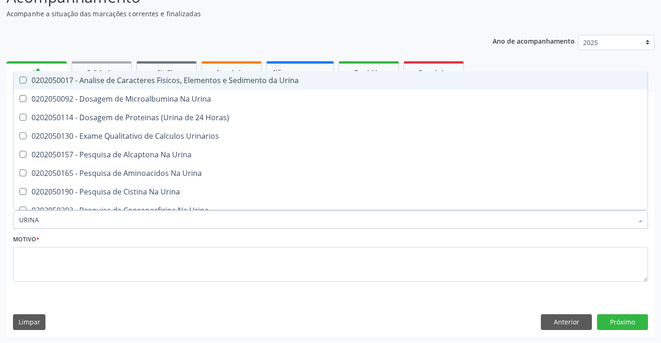
click at [141, 81] on div "0202050017 - Analise de Caracteres Fisicos, Elementos e Sedimento da Urina" at bounding box center [330, 80] width 623 height 7
checkbox Urina "true"
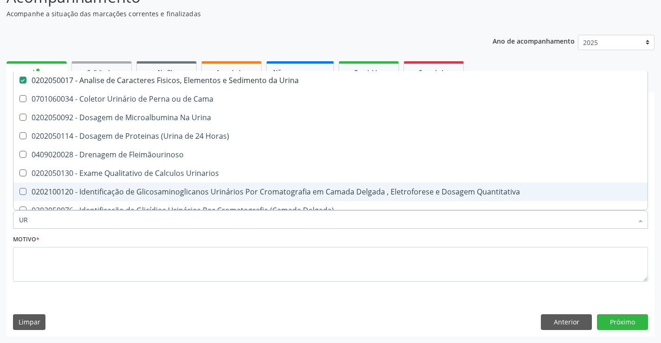
type input "U"
checkbox Urina "false"
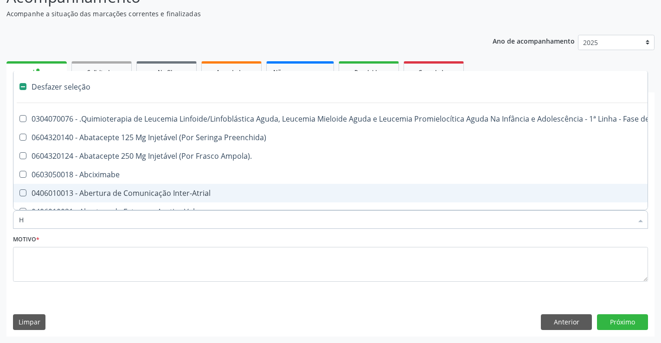
type input "HE"
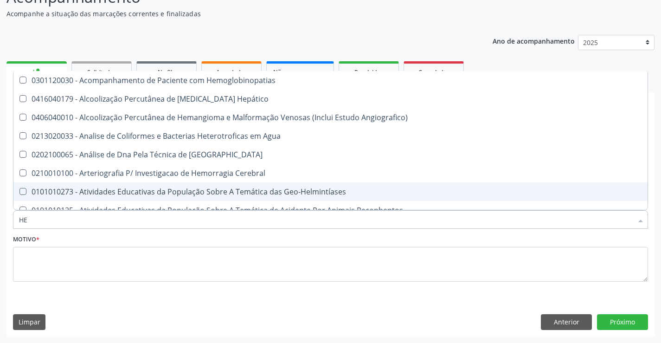
checkbox Folheto "false"
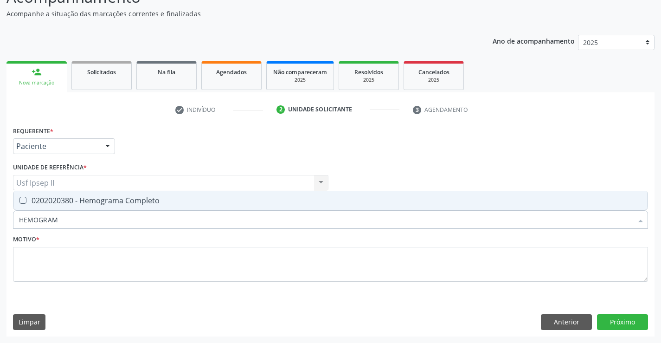
type input "HEMOGRAMA"
click at [57, 198] on div "0202020380 - Hemograma Completo" at bounding box center [330, 200] width 623 height 7
checkbox Completo "true"
click at [84, 221] on input "HEMOGRAMA" at bounding box center [325, 219] width 613 height 19
type input "H"
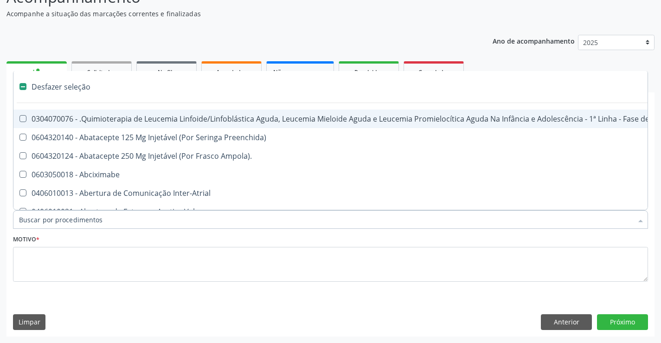
checkbox Manutenção "false"
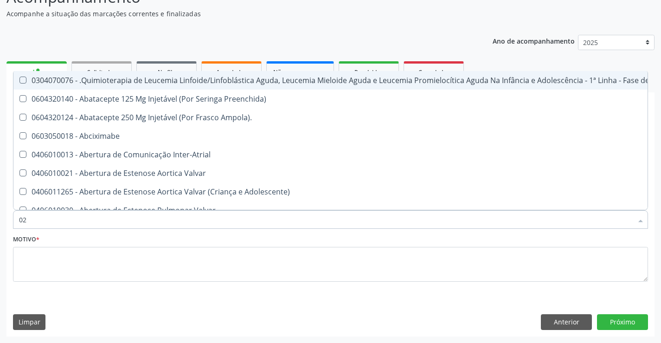
type input "020"
checkbox Fígado "true"
checkbox Coração "false"
checkbox Urina "false"
type input "0202"
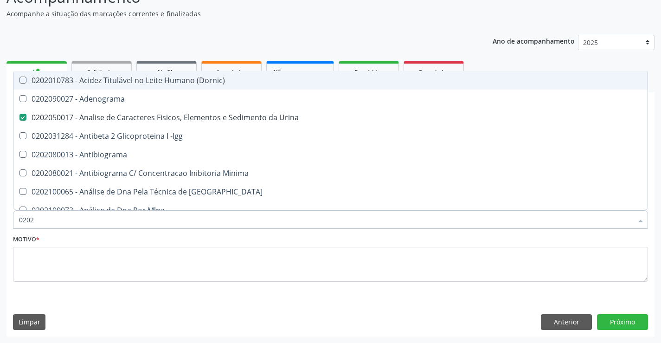
checkbox Urina "true"
checkbox Creatinina "false"
checkbox Completo "true"
type input "02020"
checkbox Zinco "true"
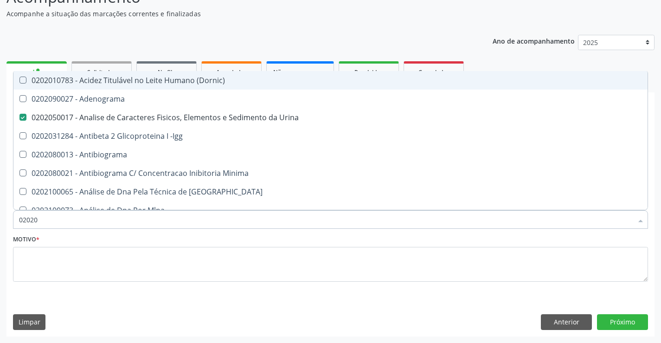
checkbox Completo "false"
type input "020203"
checkbox Urina "false"
checkbox Aminoacidos "true"
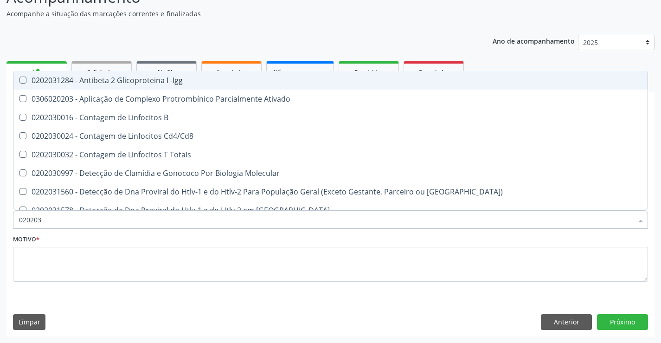
type input "0202030"
checkbox Completo "false"
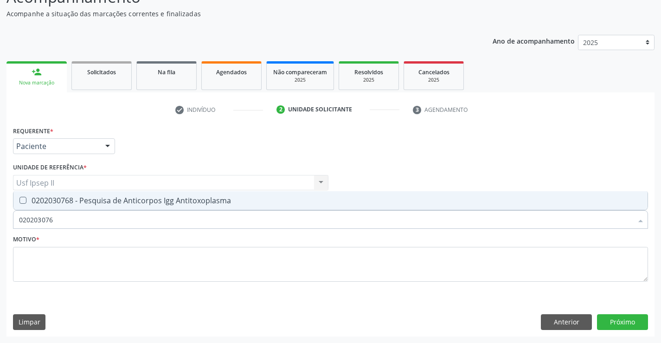
type input "0202030768"
click at [102, 199] on div "0202030768 - Pesquisa de Anticorpos Igg Antitoxoplasma" at bounding box center [330, 200] width 623 height 7
checkbox Antitoxoplasma "true"
click at [98, 216] on input "0202030768" at bounding box center [325, 219] width 613 height 19
type input "0"
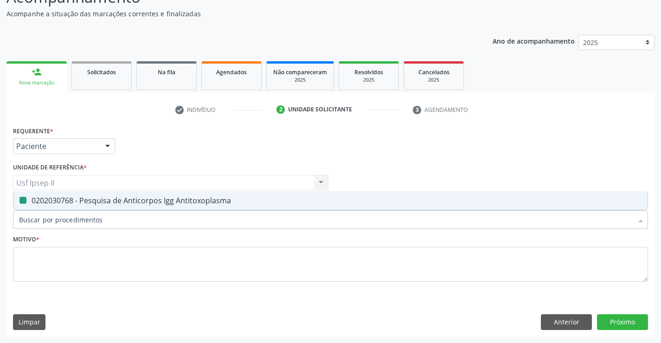
checkbox Antitoxoplasma "false"
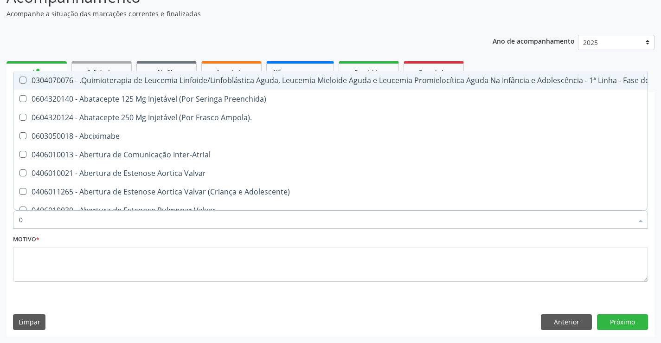
type input "02"
checkbox Coração "true"
checkbox Urina "false"
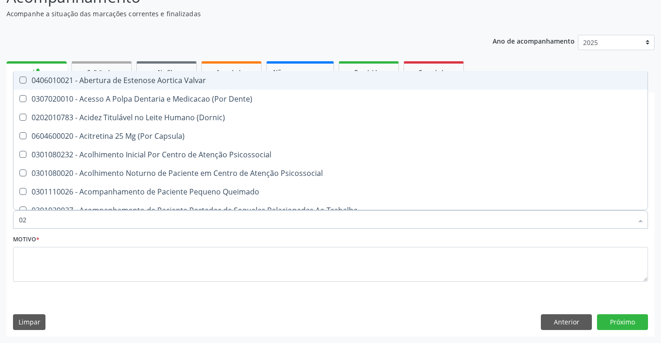
type input "020"
checkbox Terapeutica "true"
checkbox Urina "false"
checkbox \(T3\) "true"
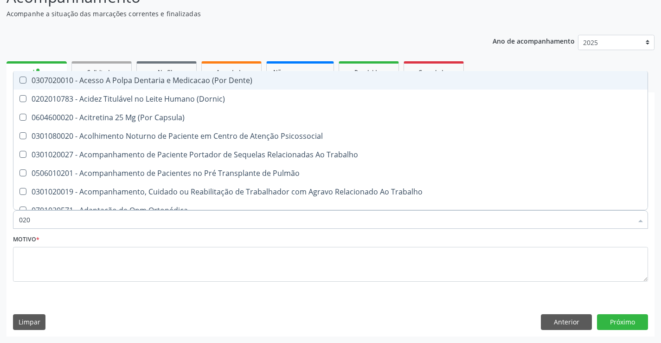
type input "0202"
checkbox Capsula\) "true"
checkbox Urina "false"
checkbox Biologica "true"
checkbox Dosagens\) "true"
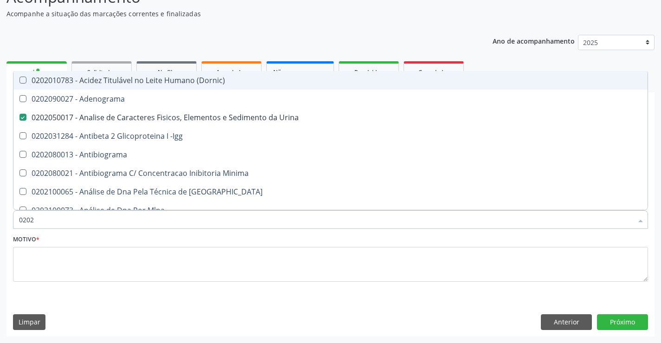
type input "02020"
checkbox Zinco "true"
checkbox Completo "false"
checkbox Carini "true"
checkbox Antitoxoplasma "false"
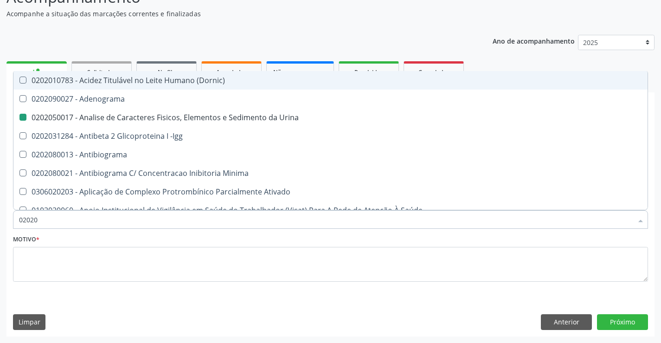
type input "020203"
checkbox Urina "false"
checkbox Aminoacidos "true"
checkbox Anti-Achr "true"
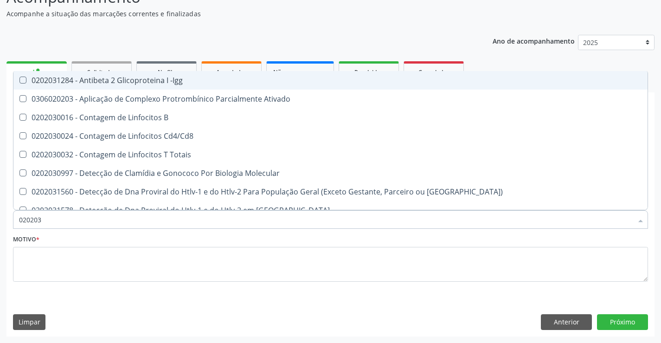
type input "0202030"
checkbox Completo "false"
checkbox \(Ro\) "true"
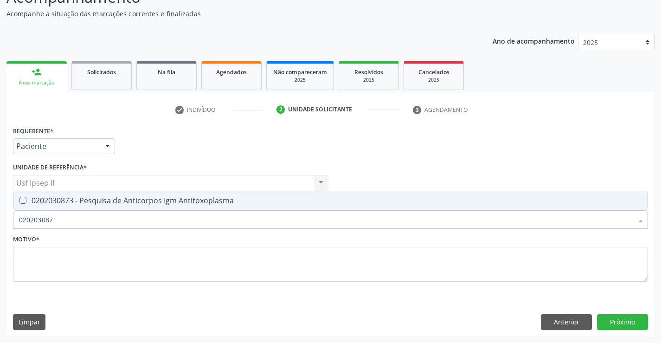
type input "0202030873"
click at [114, 201] on div "0202030873 - Pesquisa de Anticorpos Igm Antitoxoplasma" at bounding box center [330, 200] width 623 height 7
checkbox Antitoxoplasma "true"
click at [94, 226] on input "0202030873" at bounding box center [325, 219] width 613 height 19
type input "0"
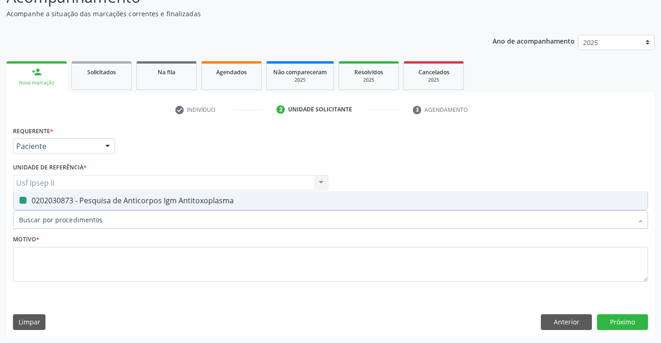
checkbox Antitoxoplasma "false"
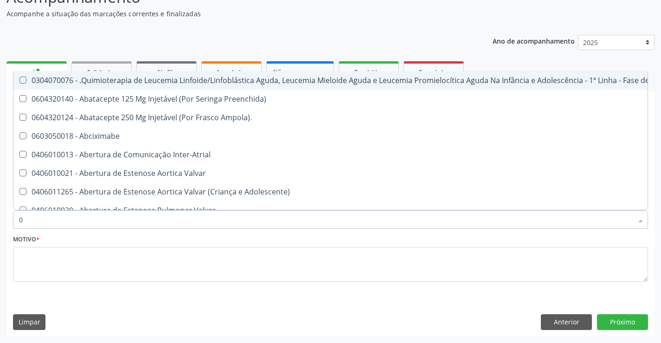
type input "02"
checkbox Coração "true"
checkbox Urina "false"
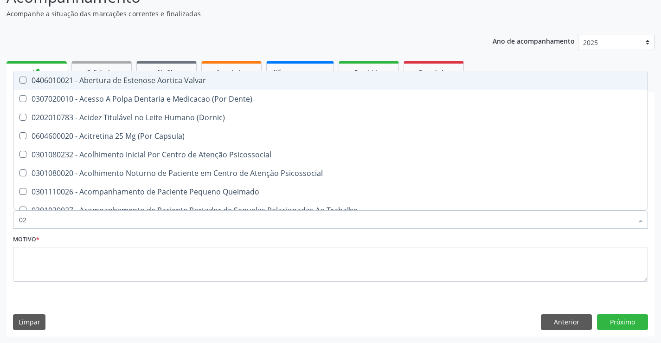
type input "020"
checkbox Terapeutica "true"
checkbox Urina "false"
checkbox \(T3\) "true"
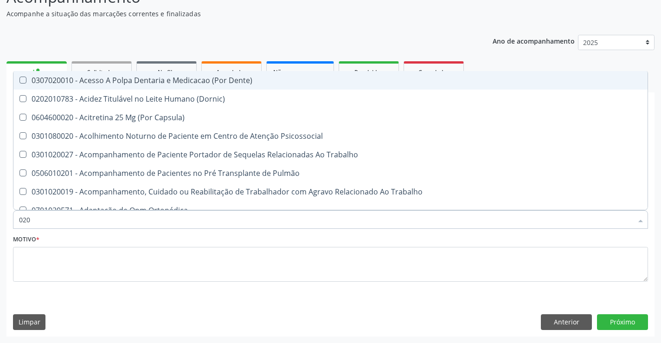
type input "0202"
checkbox Capsula\) "true"
checkbox Urina "false"
checkbox Biologica "true"
checkbox Dosagens\) "true"
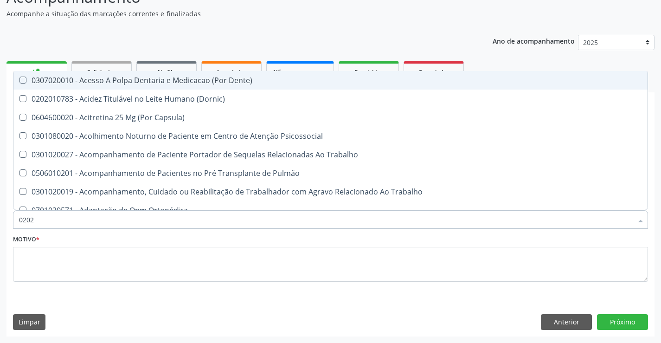
checkbox Euglobulina "true"
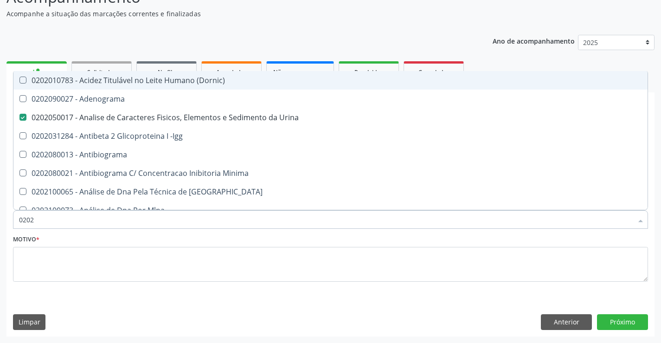
type input "02020"
checkbox Zinco "true"
checkbox Completo "false"
checkbox Carini "true"
checkbox Parceria\) "true"
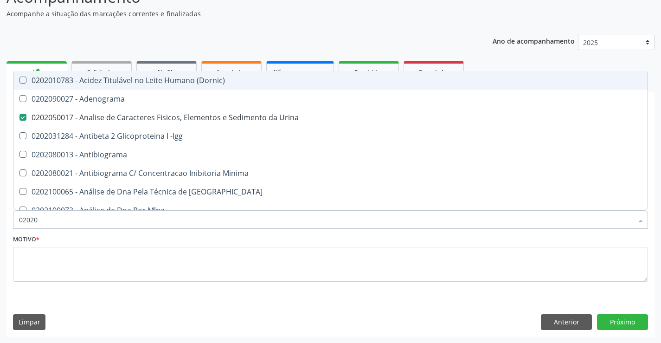
checkbox Antitoxoplasma "false"
type input "020208"
checkbox Urina "false"
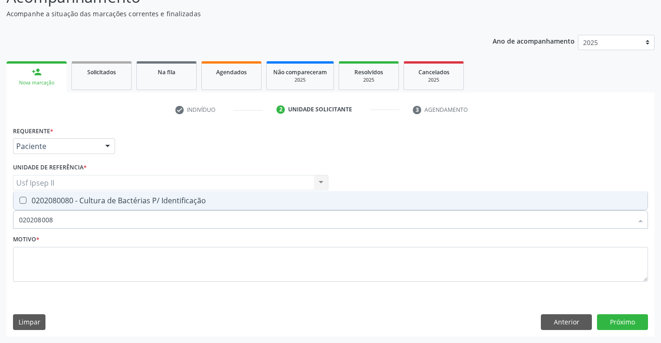
type input "0202080080"
click at [89, 197] on div "0202080080 - Cultura de Bactérias P/ Identificação" at bounding box center [330, 200] width 623 height 7
checkbox Identificação "true"
click at [72, 220] on input "0202080080" at bounding box center [325, 219] width 613 height 19
type input "0"
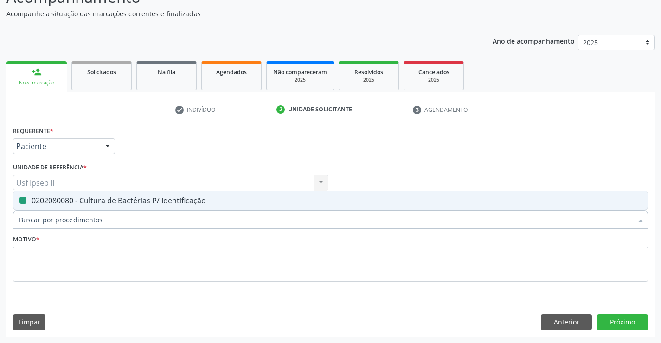
checkbox Identificação "false"
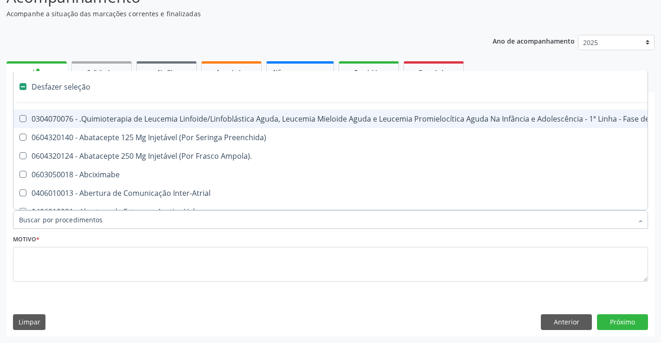
type input "G"
checkbox Urina "false"
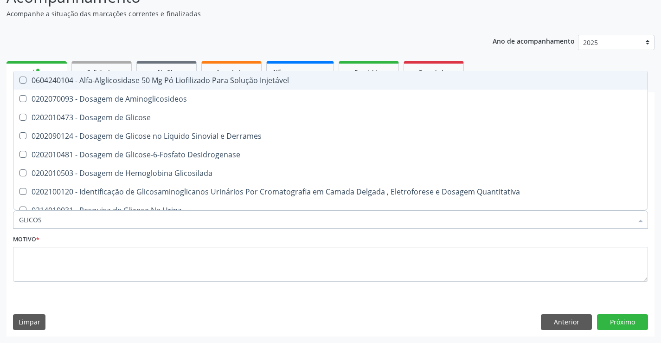
type input "GLICOSE"
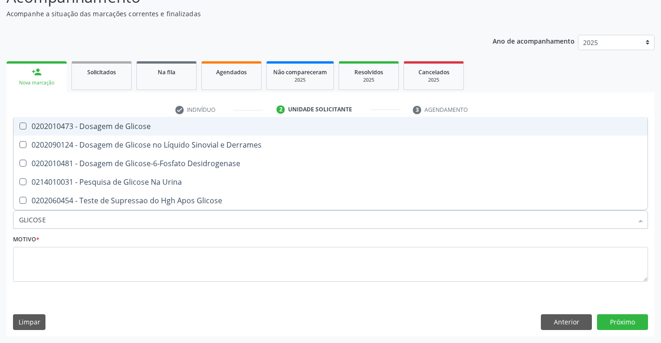
click at [134, 131] on span "0202010473 - Dosagem de Glicose" at bounding box center [330, 126] width 634 height 19
checkbox Glicose "true"
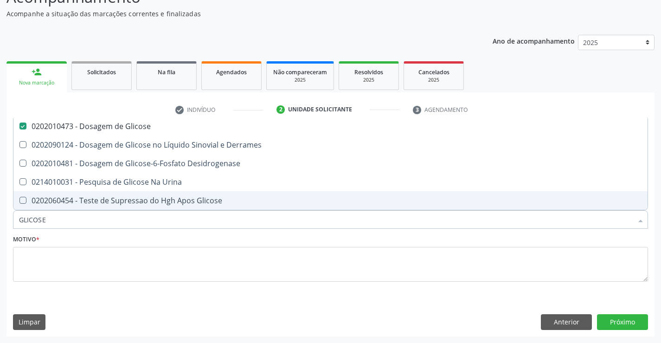
type input "GLICOSE"
click at [58, 230] on div "Item de agendamento * GLICOSE Desfazer seleção 0202010473 - Dosagem de Glicose …" at bounding box center [330, 215] width 639 height 36
checkbox Derrames "true"
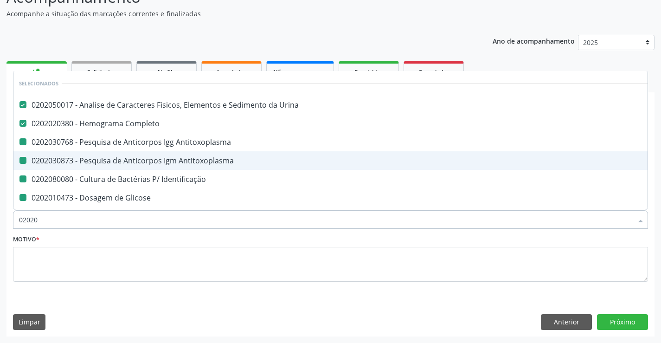
type input "020202"
checkbox Antitoxoplasma "false"
checkbox Identificação "false"
checkbox Glicose "false"
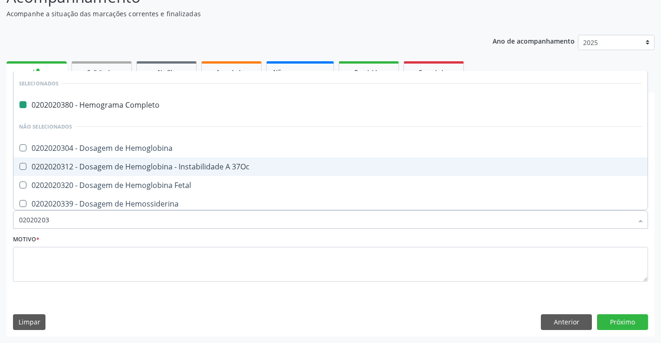
type input "020202035"
checkbox Completo "false"
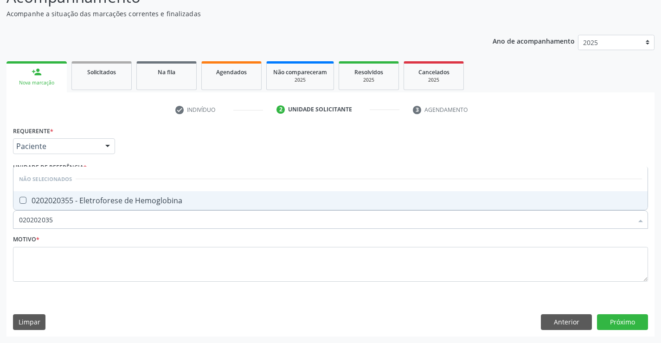
type input "0202020355"
click at [115, 204] on div "0202020355 - Eletroforese de Hemoglobina" at bounding box center [330, 200] width 623 height 7
checkbox Hemoglobina "true"
click at [79, 223] on input "0202020355" at bounding box center [325, 219] width 613 height 19
type input "0"
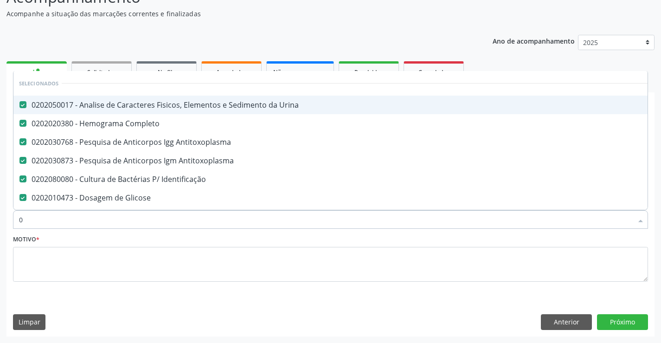
type input "02"
checkbox Primario "true"
type input "020"
checkbox Hemoglobina "true"
checkbox Hospitais "false"
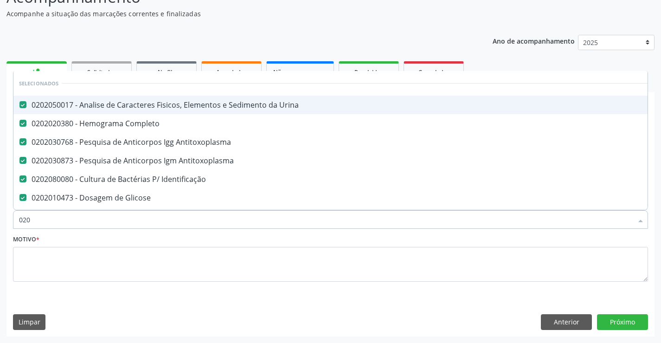
type input "0202"
checkbox Liquorico\) "true"
type input "02020"
checkbox Sirolimo "true"
checkbox Hemoglobina "false"
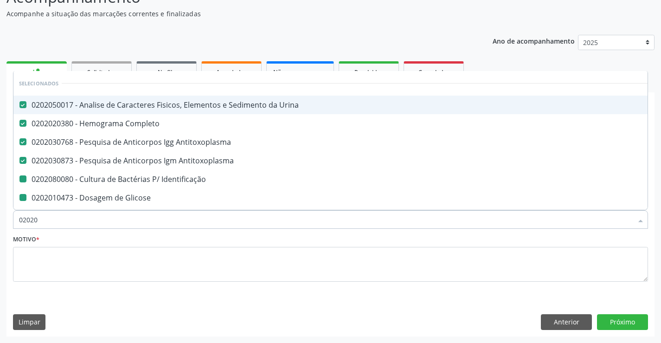
type input "020203"
checkbox Identificação "false"
checkbox Glicose "false"
checkbox Molecular "true"
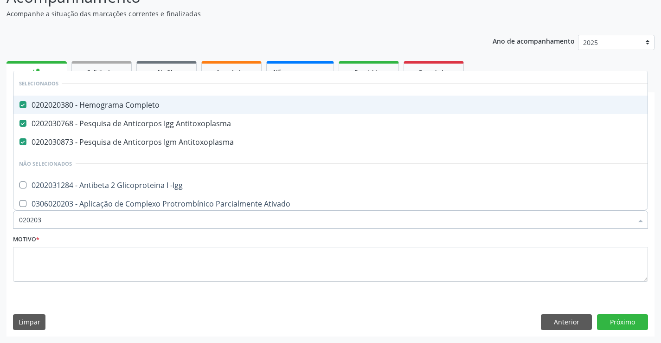
type input "0202030"
checkbox Hemoglobina "false"
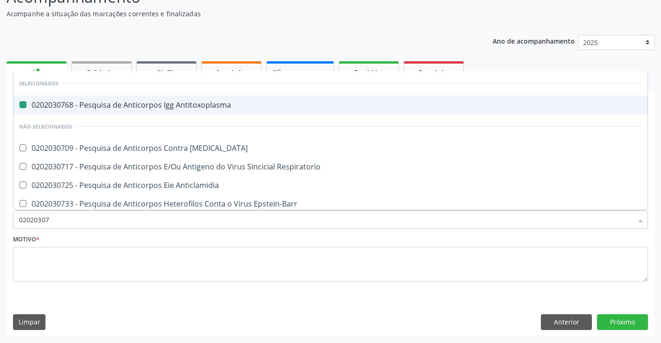
type input "020203074"
checkbox Antitoxoplasma "false"
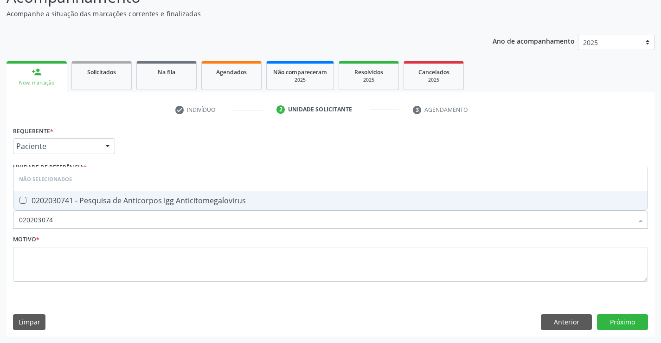
type input "0202030741"
click at [127, 197] on div "0202030741 - Pesquisa de Anticorpos Igg Anticitomegalovirus" at bounding box center [330, 200] width 623 height 7
checkbox Anticitomegalovirus "true"
click at [78, 211] on input "0202030741" at bounding box center [325, 219] width 613 height 19
type input "0"
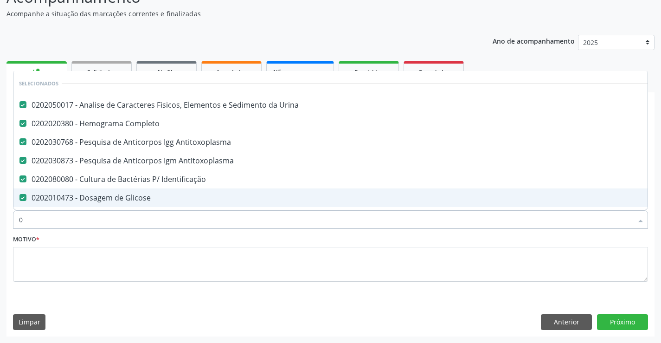
type input "02"
checkbox Primario "true"
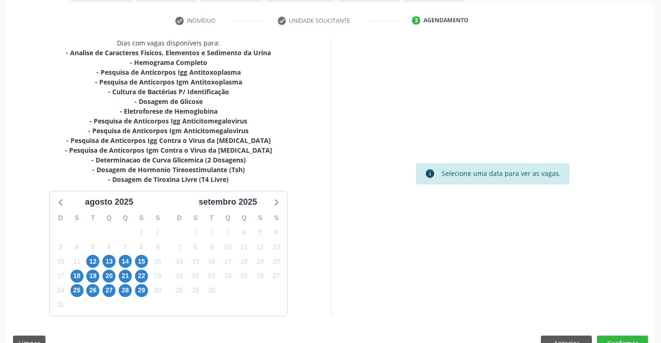
scroll to position [170, 0]
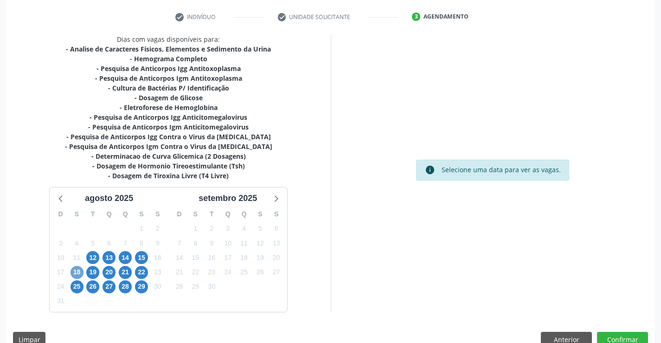
click at [80, 270] on span "18" at bounding box center [76, 272] width 13 height 13
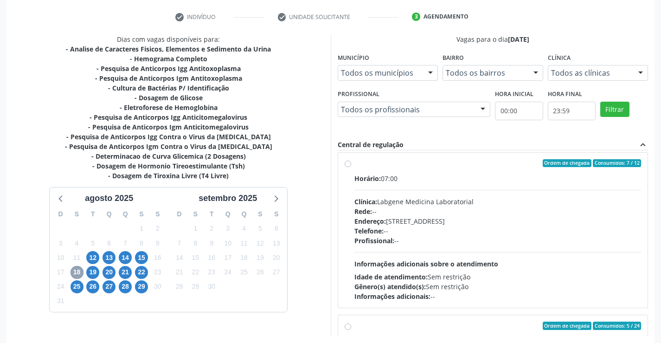
scroll to position [185, 0]
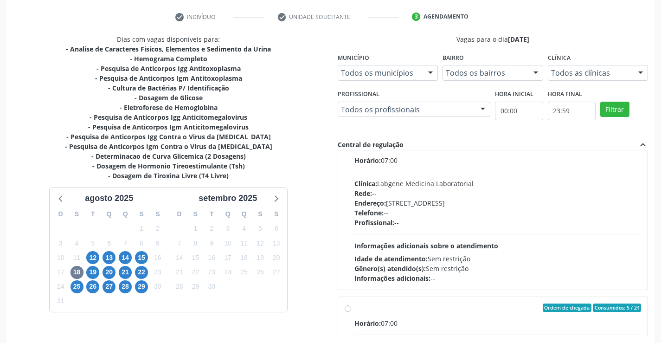
click at [380, 178] on div "Horário: 07:00 Clínica: Labgene Medicina Laboratorial Rede: -- Endereço: [STREE…" at bounding box center [497, 219] width 287 height 128
click at [351, 149] on input "Ordem de chegada Consumidos: 7 / 12 Horário: 07:00 Clínica: Labgene Medicina La…" at bounding box center [348, 145] width 6 height 8
radio input "true"
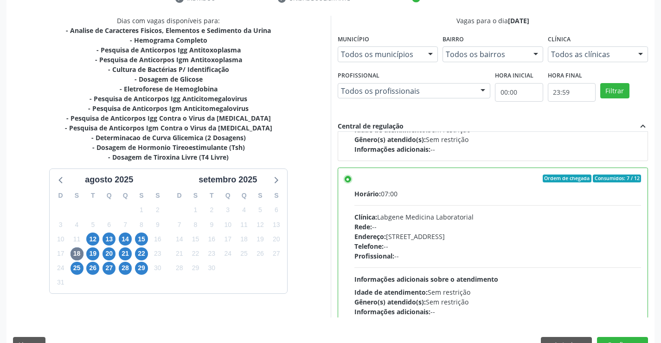
scroll to position [211, 0]
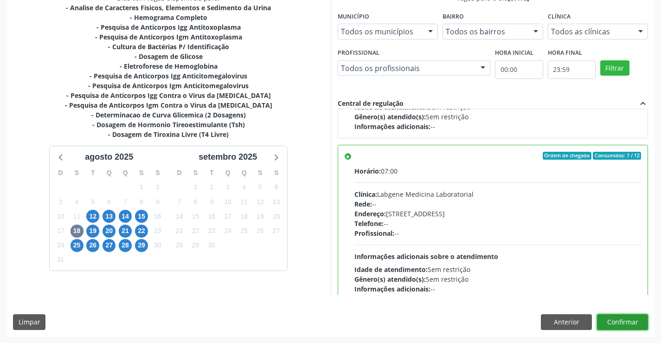
click at [632, 329] on button "Confirmar" at bounding box center [622, 322] width 51 height 16
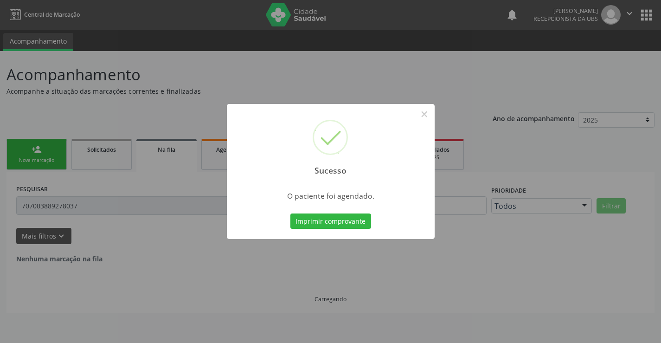
scroll to position [0, 0]
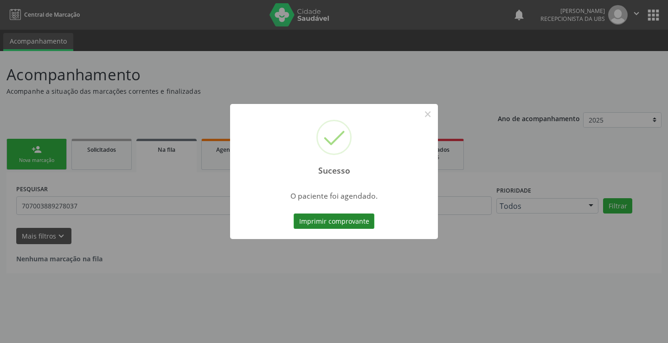
click at [308, 215] on button "Imprimir comprovante" at bounding box center [334, 221] width 81 height 16
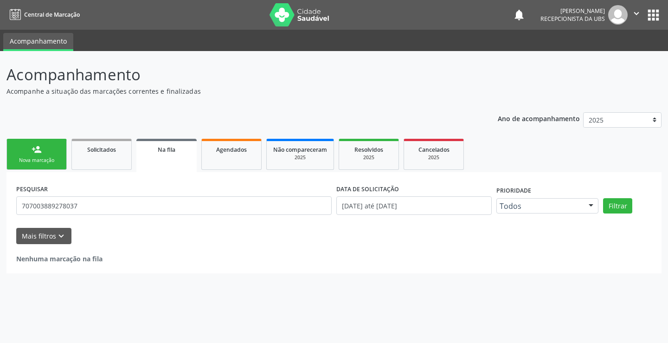
click at [20, 150] on link "person_add Nova marcação" at bounding box center [36, 154] width 60 height 31
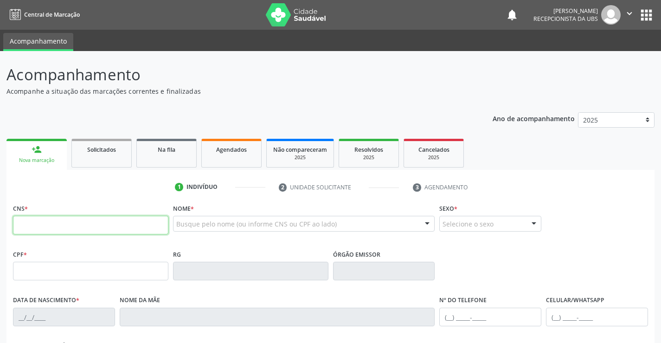
click at [54, 228] on input "text" at bounding box center [90, 225] width 155 height 19
type input "706 0053 8248 3144"
type input "[DATE]"
type input "[PERSON_NAME]"
type input "[PHONE_NUMBER]"
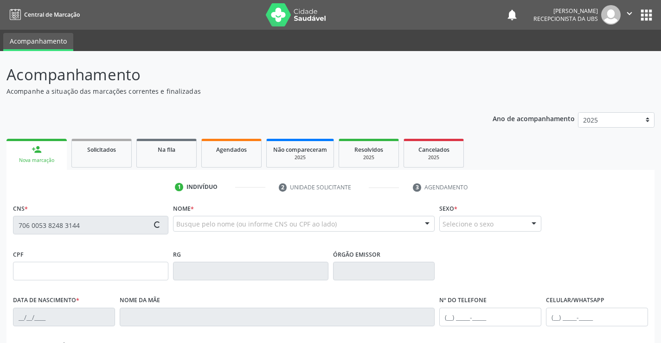
type input "[PHONE_NUMBER]"
type input "499"
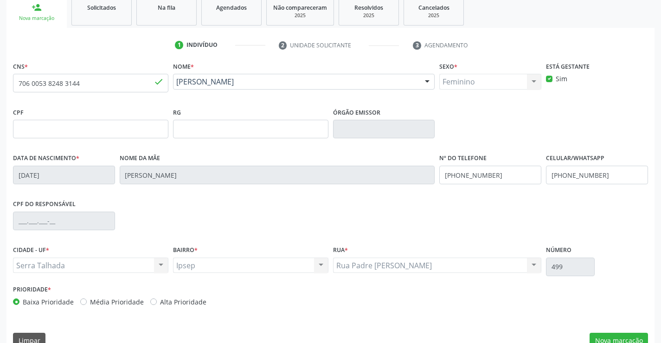
scroll to position [160, 0]
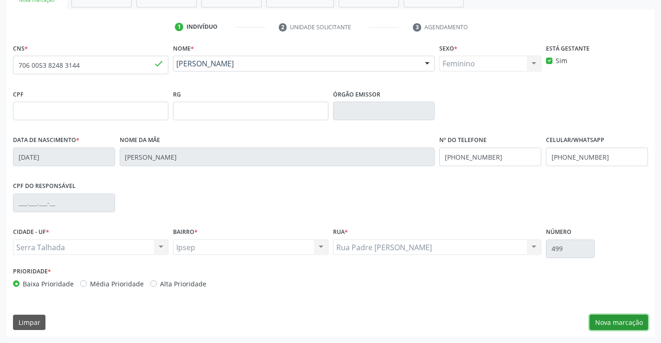
click at [629, 325] on button "Nova marcação" at bounding box center [618, 322] width 58 height 16
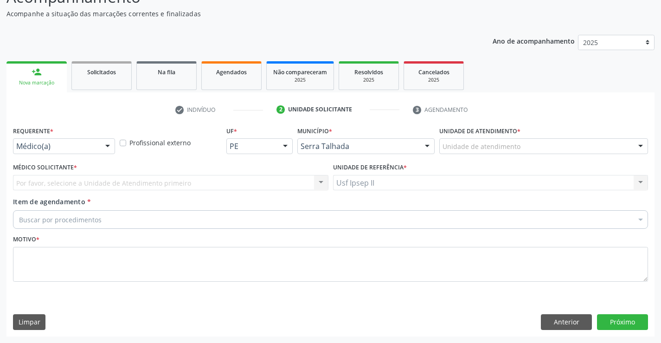
click at [108, 141] on div at bounding box center [108, 147] width 14 height 16
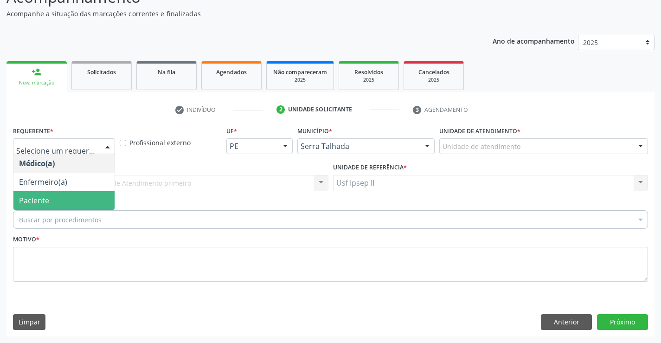
click at [61, 203] on span "Paciente" at bounding box center [63, 200] width 101 height 19
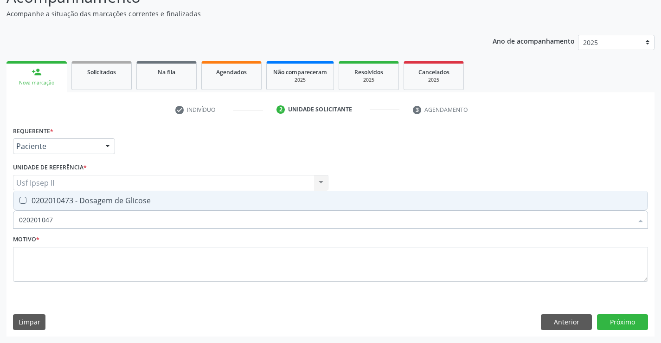
type input "0202010473"
click at [60, 199] on div "0202010473 - Dosagem de Glicose" at bounding box center [330, 200] width 623 height 7
checkbox Glicose "true"
click at [66, 215] on input "0202010473" at bounding box center [325, 219] width 613 height 19
type input "0"
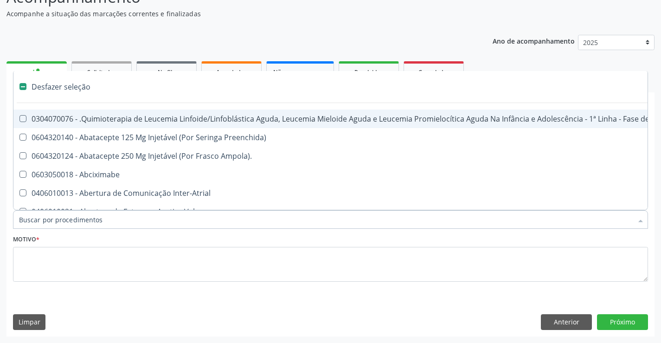
checkbox Manutenção "false"
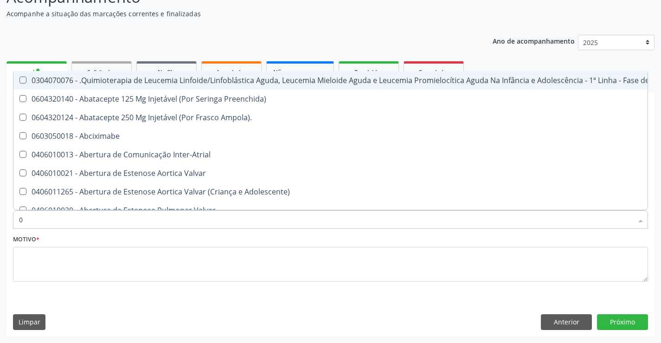
type input "02"
checkbox Bilateral "true"
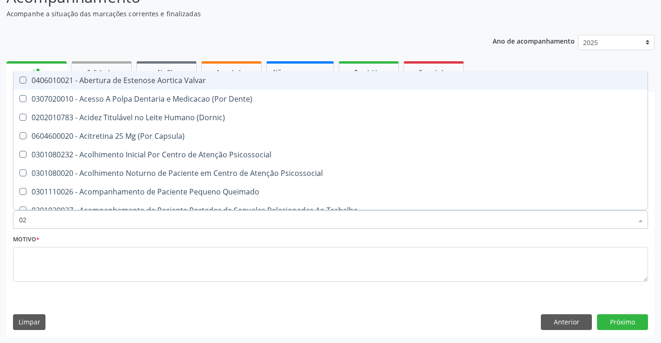
type input "020"
checkbox \(Qualitativo\) "true"
checkbox Glicose "false"
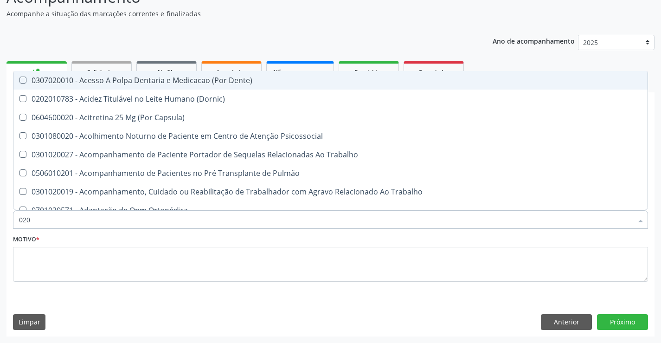
type input "0202"
checkbox Laser "true"
checkbox Glicose "false"
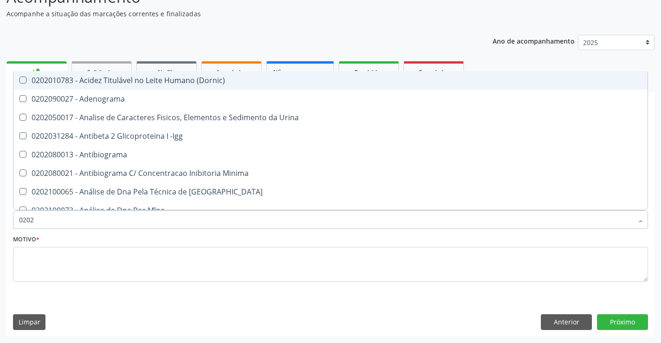
type input "02020"
checkbox Xi "true"
checkbox Glicose "false"
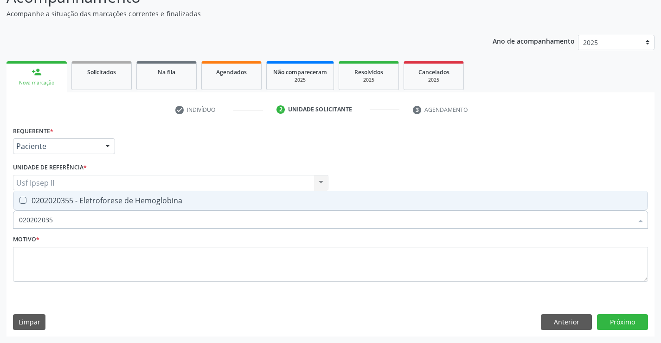
type input "0202020355"
click at [77, 207] on span "0202020355 - Eletroforese de Hemoglobina" at bounding box center [330, 200] width 634 height 19
checkbox Hemoglobina "true"
click at [70, 220] on input "0202020355" at bounding box center [325, 219] width 613 height 19
type input "0"
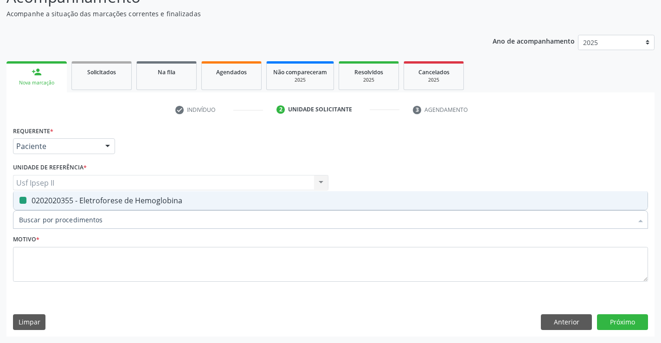
checkbox Hemoglobina "false"
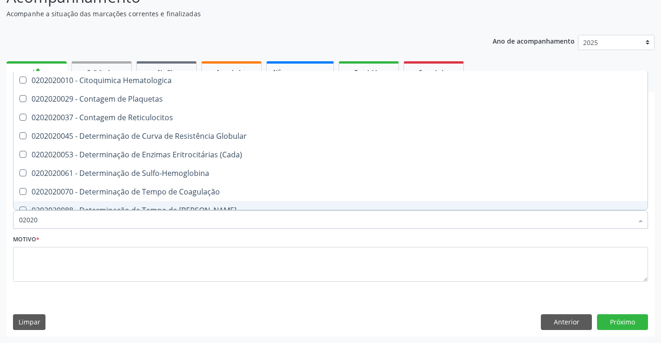
type input "020202"
checkbox Hemoglobina "true"
type input "02020203"
checkbox Sulfo-Hemoglobina "true"
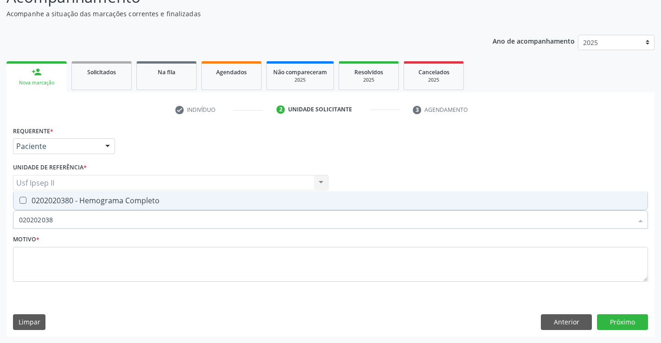
type input "0202020380"
click at [103, 202] on div "0202020380 - Hemograma Completo" at bounding box center [330, 200] width 623 height 7
checkbox Completo "true"
click at [92, 218] on input "0202020380" at bounding box center [325, 219] width 613 height 19
type input "0"
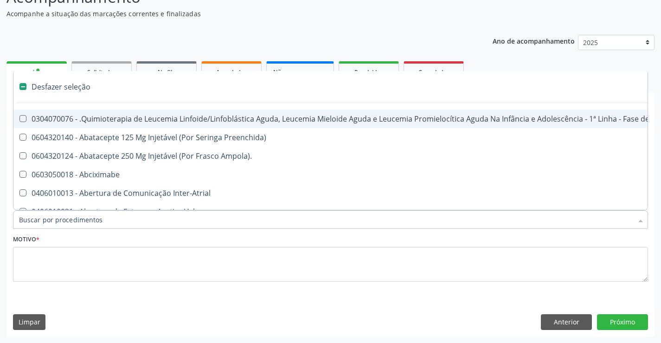
checkbox Manutenção "false"
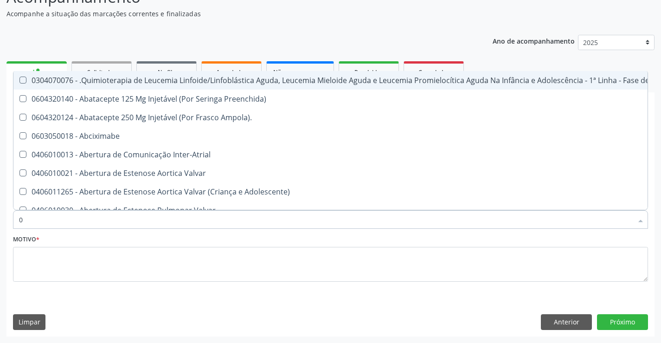
type input "02"
checkbox Bilateral "true"
checkbox Impactado "true"
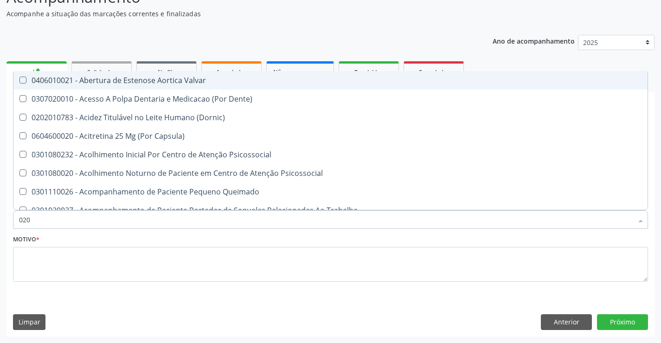
type input "0202"
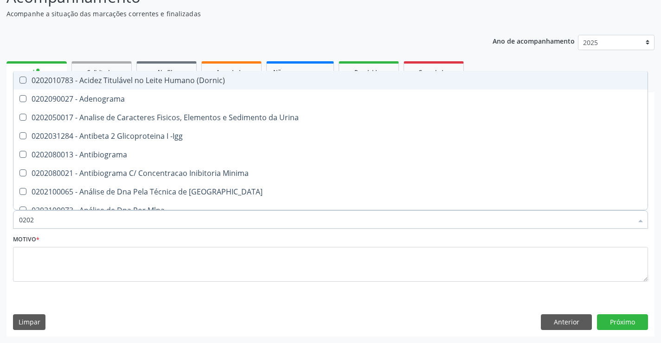
checkbox Glicose "true"
checkbox Hemoglobina "true"
checkbox Completo "true"
checkbox Boston "false"
type input "02020"
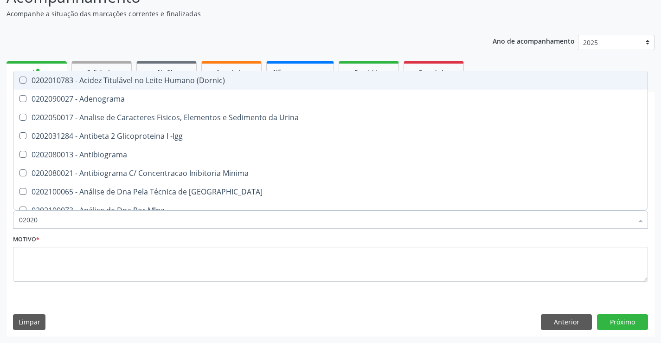
checkbox Xi "true"
checkbox Glicose "false"
checkbox Sirolimo "true"
checkbox Zinco "true"
checkbox Hemoglobina "false"
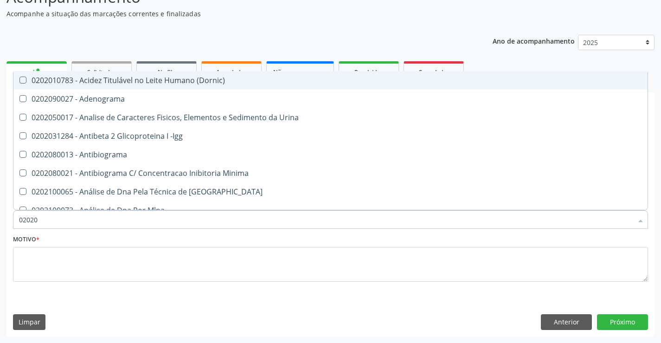
checkbox Completo "false"
type input "020203"
checkbox Parceria\) "true"
checkbox Aminoacidos "true"
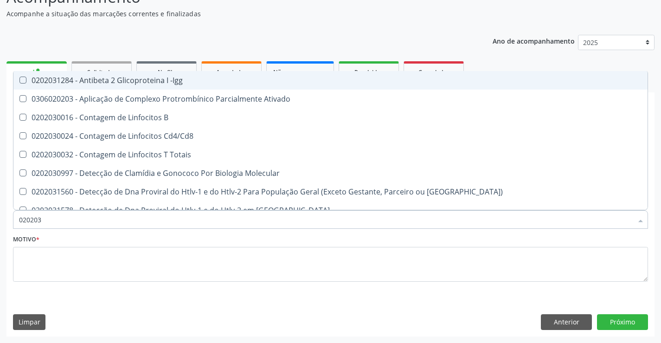
type input "0202030"
checkbox Hemoglobina "false"
checkbox Completo "false"
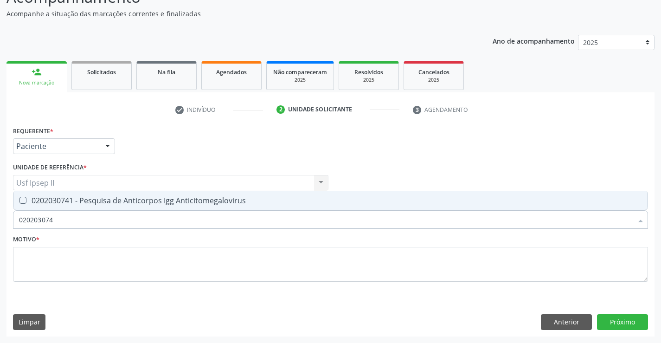
type input "0202030741"
click at [153, 205] on span "0202030741 - Pesquisa de Anticorpos Igg Anticitomegalovirus" at bounding box center [330, 200] width 634 height 19
checkbox Anticitomegalovirus "true"
click at [105, 217] on input "0202030741" at bounding box center [325, 219] width 613 height 19
type input "0"
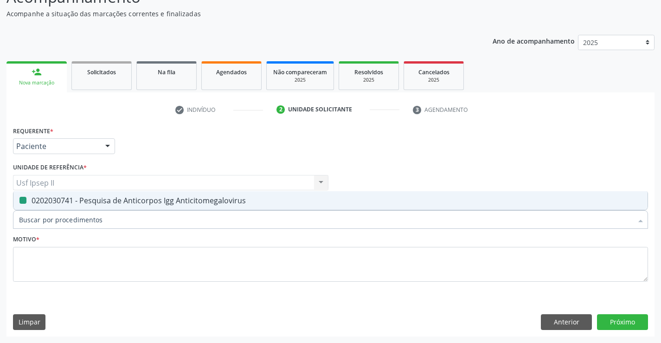
checkbox Anticitomegalovirus "false"
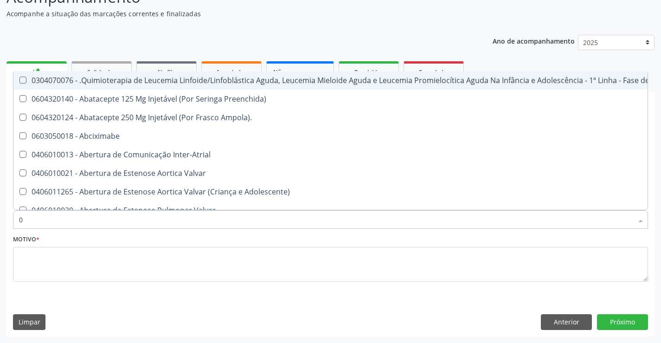
type input "02"
checkbox Bilateral "true"
checkbox Impactado "true"
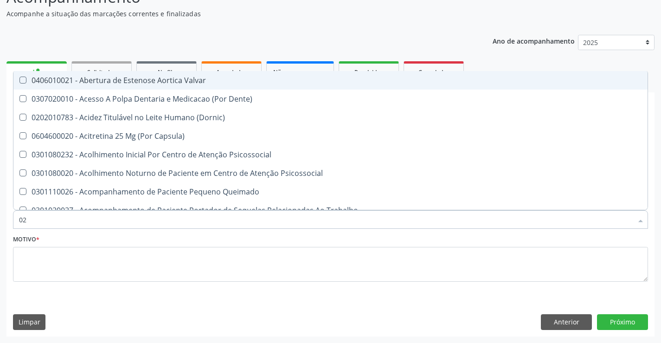
type input "020"
checkbox \(Qualitativo\) "true"
checkbox \(Ada\) "true"
checkbox Glicose "false"
checkbox \(T3\) "true"
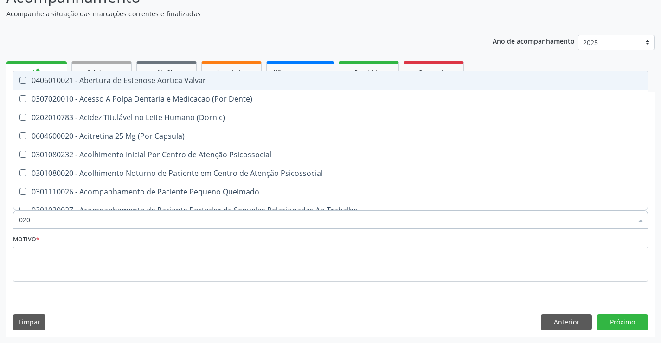
checkbox Hemoglobina "false"
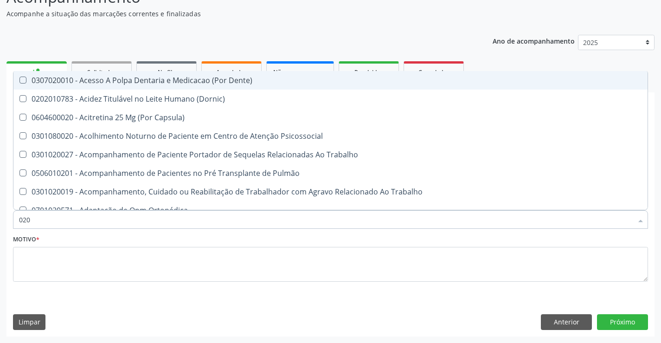
type input "0202"
checkbox Laser "true"
checkbox Indireta "true"
checkbox Biologica "true"
checkbox \(Ch50\) "true"
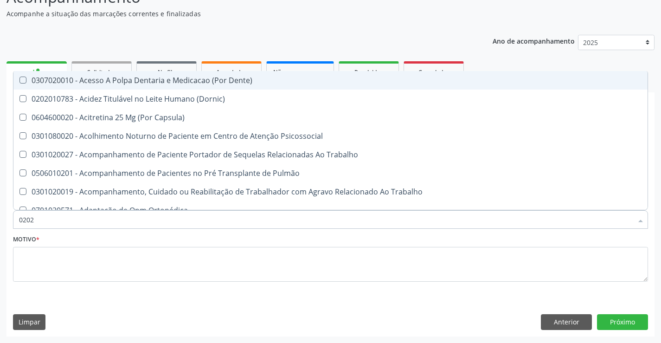
checkbox Glicose "false"
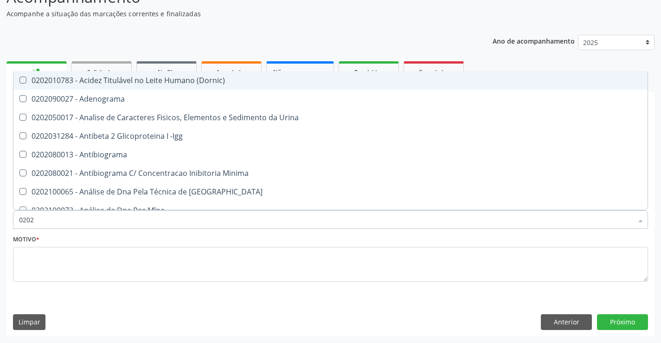
type input "02020"
checkbox Xi "true"
checkbox Glicose "false"
checkbox Sirolimo "true"
checkbox Zinco "true"
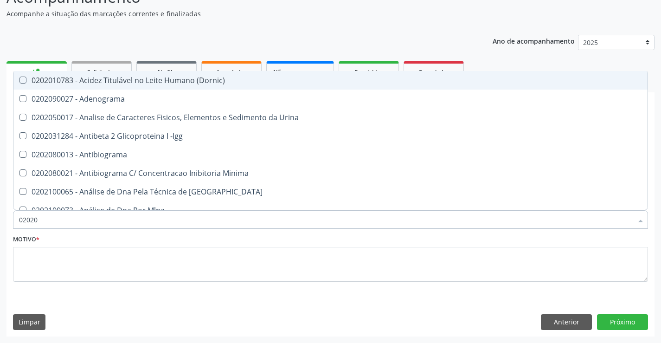
checkbox Hemoglobina "false"
checkbox Completo "false"
checkbox Trabalho "true"
checkbox Anticitomegalovirus "false"
type input "020203"
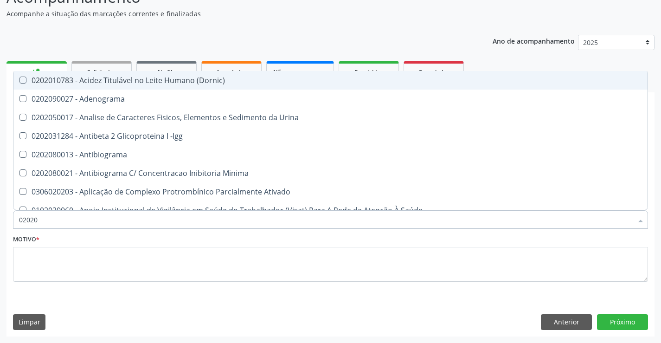
checkbox Parceria\) "true"
checkbox Aminoacidos "true"
checkbox Igm "true"
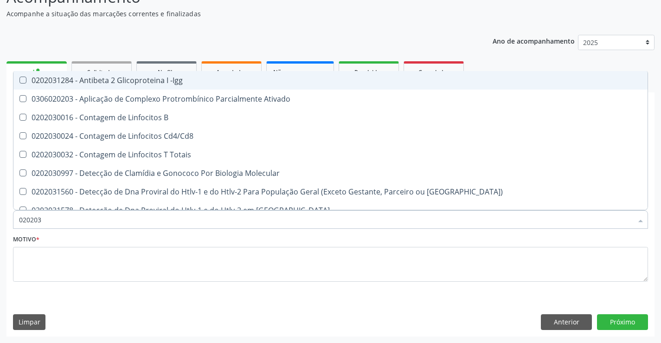
type input "0202030"
checkbox Hemoglobina "false"
checkbox Completo "false"
checkbox Anti-Schistosomas "true"
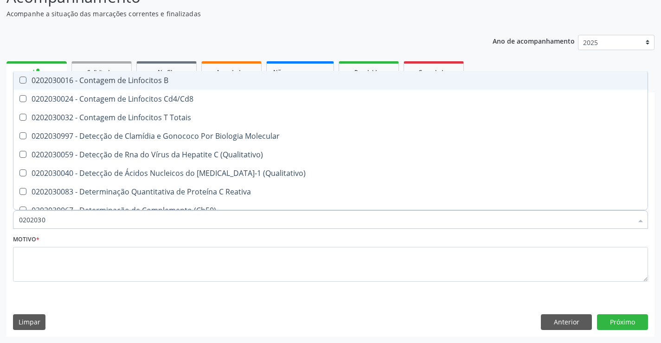
type input "02020307"
checkbox \(Qualitativo\) "true"
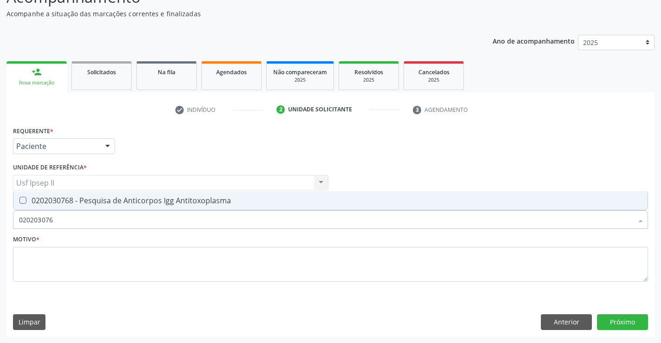
type input "0202030768"
click at [112, 203] on div "0202030768 - Pesquisa de Anticorpos Igg Antitoxoplasma" at bounding box center [330, 200] width 623 height 7
checkbox Antitoxoplasma "true"
click at [82, 221] on input "0202030768" at bounding box center [325, 219] width 613 height 19
type input "0"
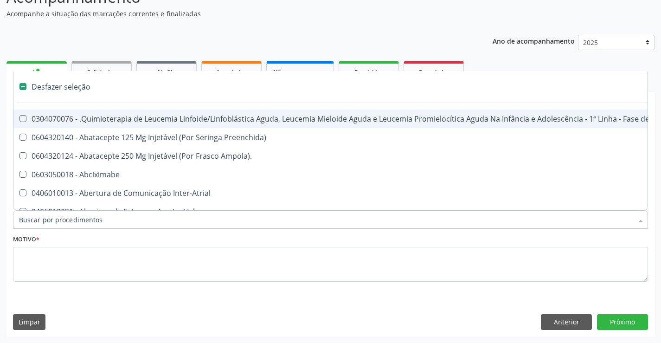
checkbox Manutenção "false"
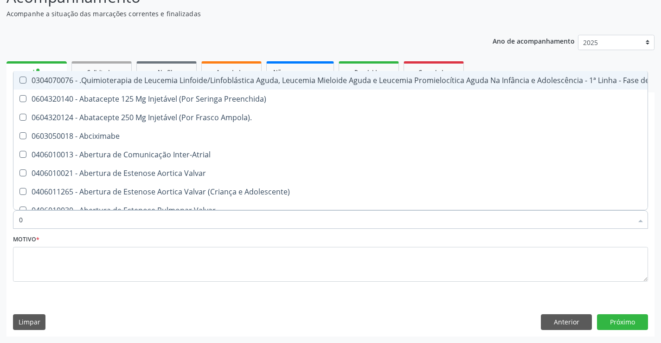
type input "02"
checkbox Bilateral "true"
checkbox Impactado "true"
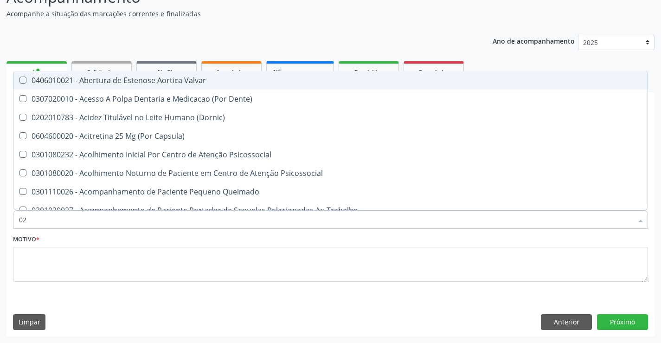
type input "020"
checkbox \(Qualitativo\) "true"
checkbox \(Ada\) "true"
checkbox Glicose "false"
checkbox \(T3\) "true"
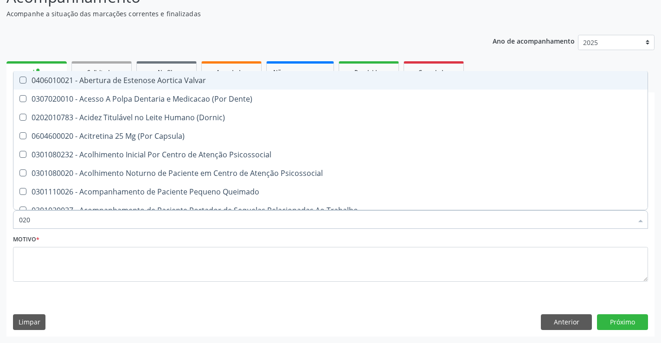
checkbox Hemoglobina "false"
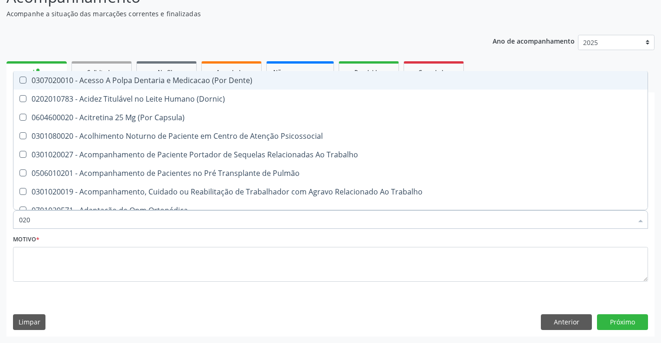
type input "0202"
checkbox Laser "true"
checkbox Indireta "true"
checkbox Biologica "true"
checkbox \(Ch50\) "true"
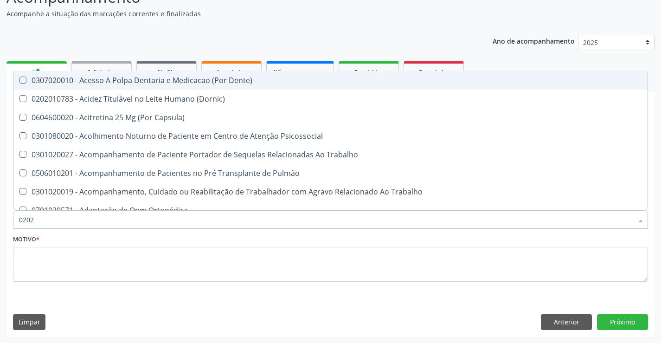
checkbox Dosagens\) "true"
checkbox Glicose "false"
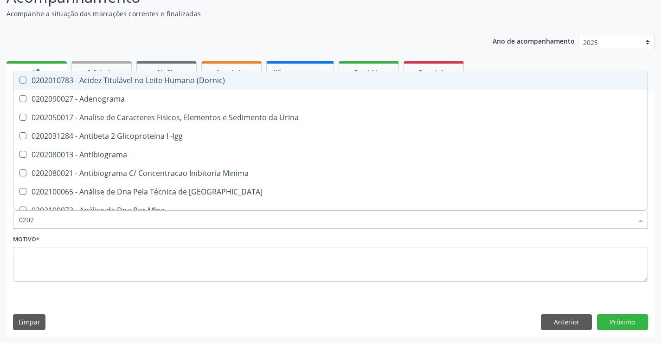
type input "02020"
checkbox Xi "true"
checkbox Glicose "false"
checkbox Sirolimo "true"
checkbox Zinco "true"
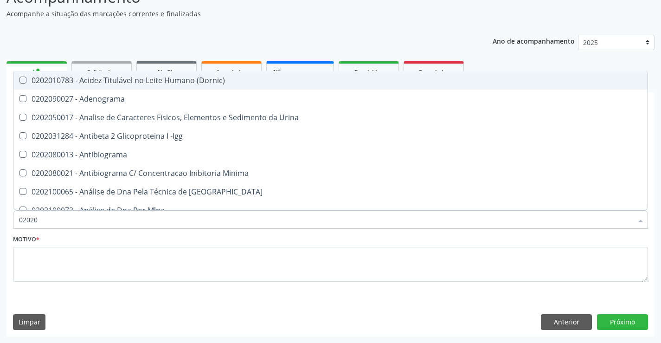
checkbox Hemoglobina "false"
checkbox Completo "false"
checkbox Trabalho "true"
checkbox Carini "true"
checkbox Anticitomegalovirus "false"
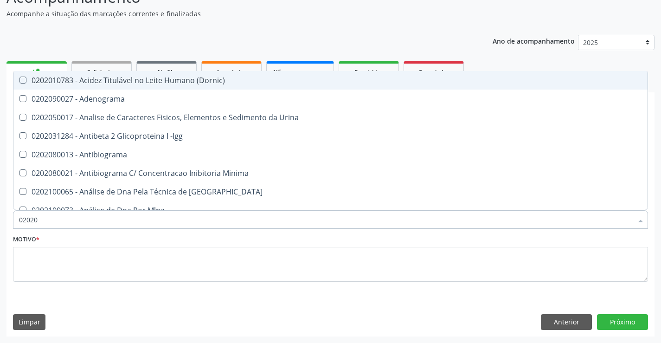
checkbox Antitoxoplasma "false"
type input "020203"
checkbox Parceria\) "true"
checkbox Aminoacidos "true"
checkbox Igm "true"
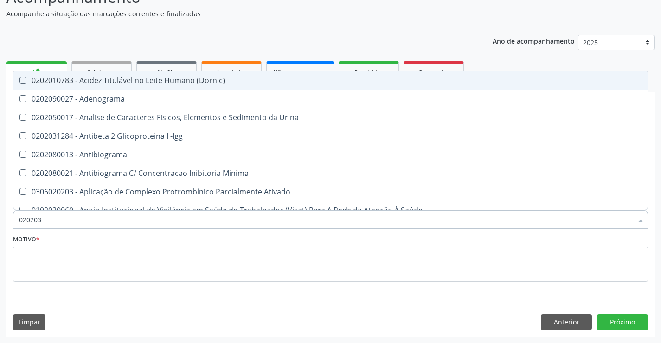
checkbox Anti-Achr "true"
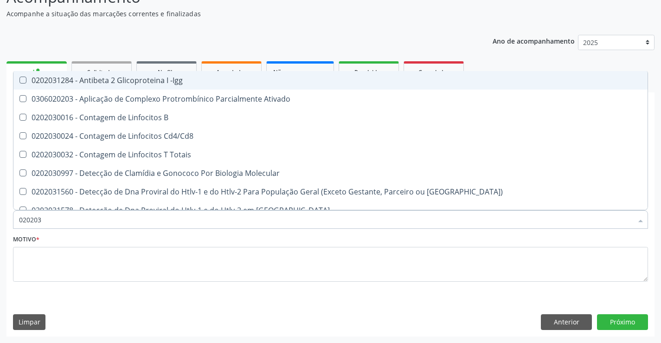
type input "0202030"
checkbox Hemoglobina "false"
checkbox Completo "false"
checkbox Anti-Schistosomas "true"
checkbox \(Ro\) "true"
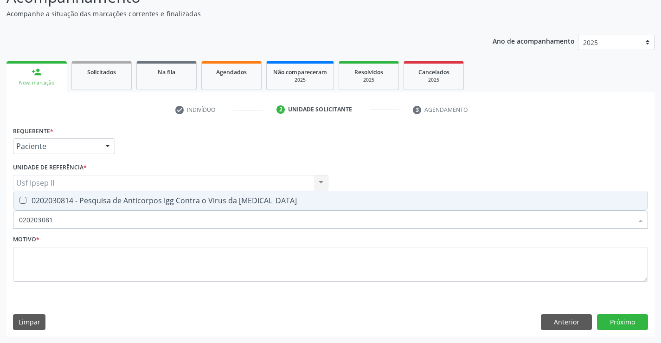
type input "0202030814"
click at [235, 200] on div "0202030814 - Pesquisa de Anticorpos Igg Contra o Virus da Rubeola" at bounding box center [330, 200] width 623 height 7
checkbox Rubeola "true"
click at [97, 222] on input "0202030814" at bounding box center [325, 219] width 613 height 19
type input "0"
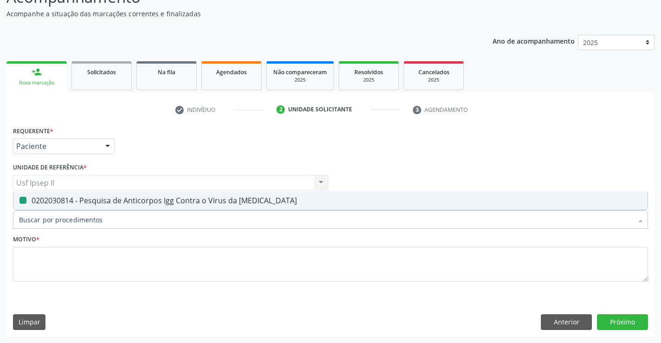
checkbox Rubeola "false"
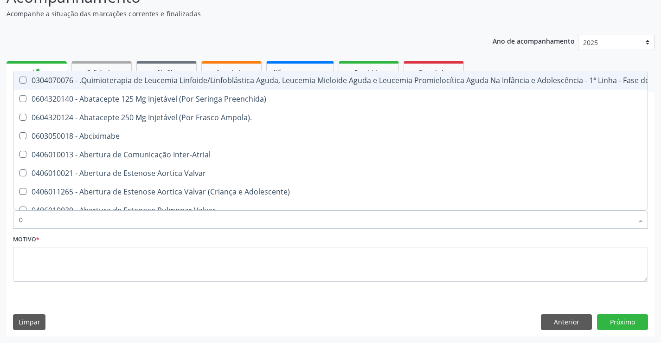
type input "02"
checkbox Bilateral "true"
checkbox Impactado "true"
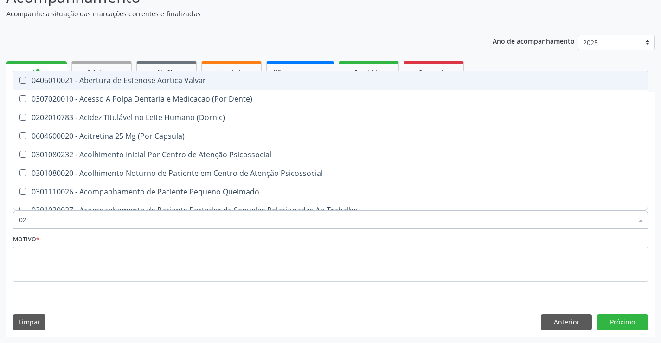
type input "020"
checkbox \(Qualitativo\) "true"
checkbox \(Ada\) "true"
checkbox Glicose "false"
checkbox \(T3\) "true"
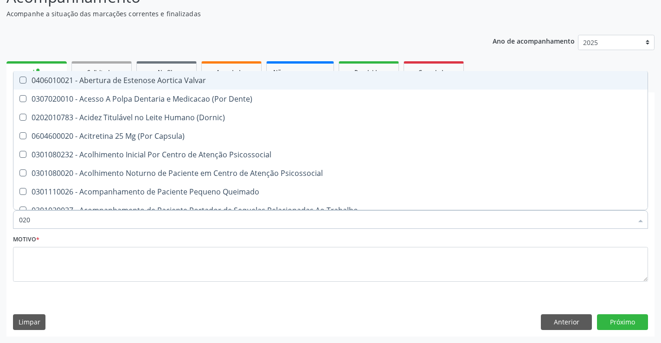
checkbox Hemoglobina "false"
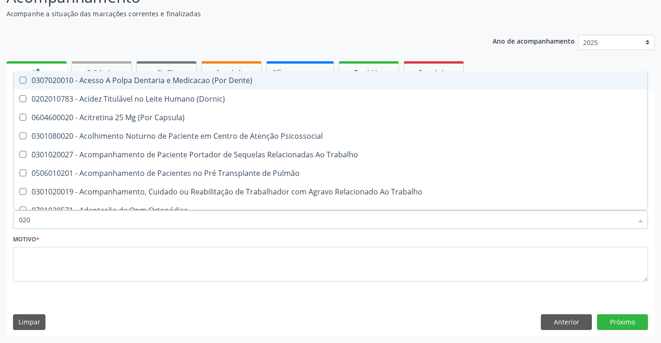
type input "0202"
checkbox Laser "true"
checkbox Indireta "true"
checkbox Biologica "true"
checkbox \(Ch50\) "true"
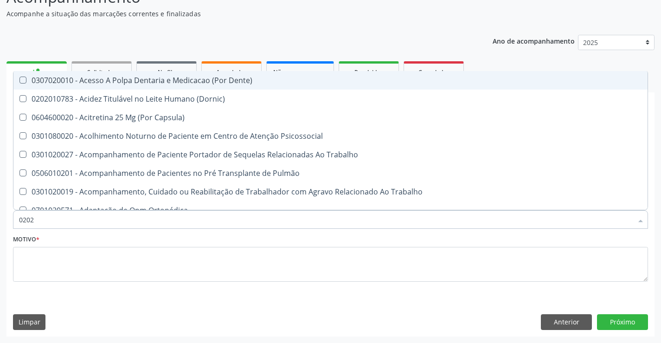
checkbox Dosagens\) "true"
checkbox Osmolaridade "true"
checkbox Glicose "false"
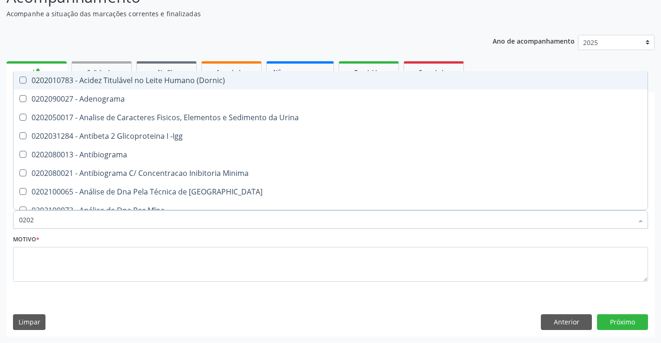
type input "02020"
checkbox Xi "true"
checkbox Glicose "false"
checkbox Sirolimo "true"
checkbox Zinco "true"
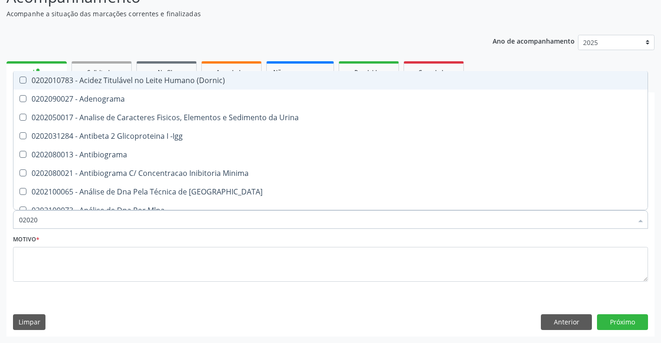
checkbox Hemoglobina "false"
checkbox Completo "false"
checkbox Trabalho "true"
checkbox Carini "true"
checkbox Gestante "true"
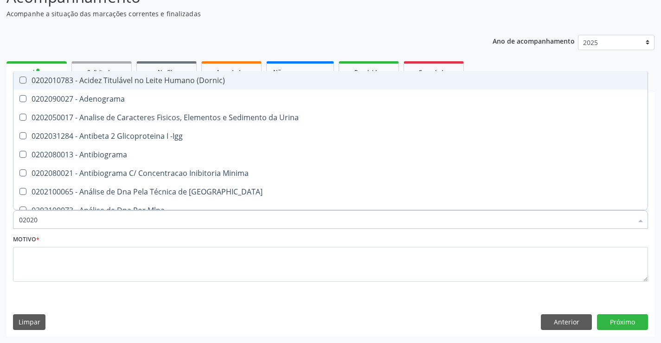
checkbox Anticitomegalovirus "false"
checkbox Antitoxoplasma "false"
checkbox Rubeola "false"
type input "020203"
checkbox Parceria\) "true"
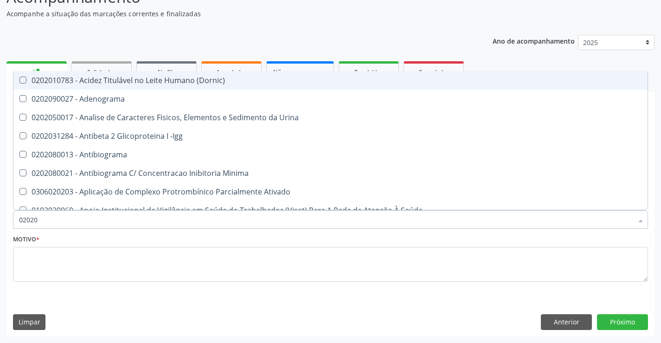
checkbox Aminoacidos "true"
checkbox Igm "true"
checkbox Anti-Achr "true"
checkbox Barbituratos "true"
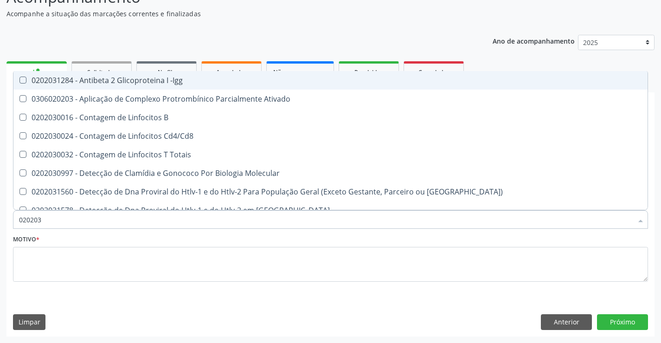
type input "0202030"
checkbox Hemoglobina "false"
checkbox Completo "false"
checkbox Anti-Schistosomas "true"
checkbox \(Ro\) "true"
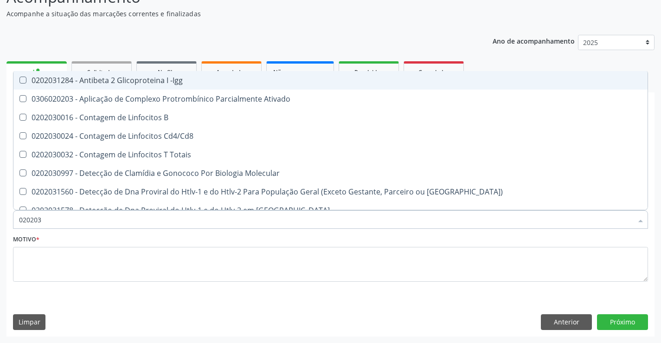
checkbox Anticisticerco "true"
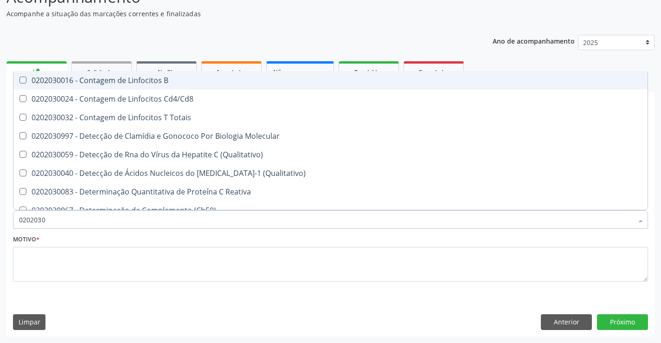
type input "02020308"
checkbox Molecular "true"
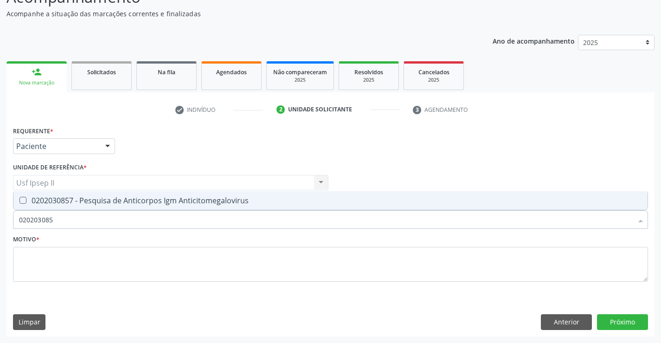
type input "0202030857"
click at [112, 201] on div "0202030857 - Pesquisa de Anticorpos Igm Anticitomegalovirus" at bounding box center [330, 200] width 623 height 7
checkbox Anticitomegalovirus "true"
click at [102, 217] on input "0202030857" at bounding box center [325, 219] width 613 height 19
type input "0"
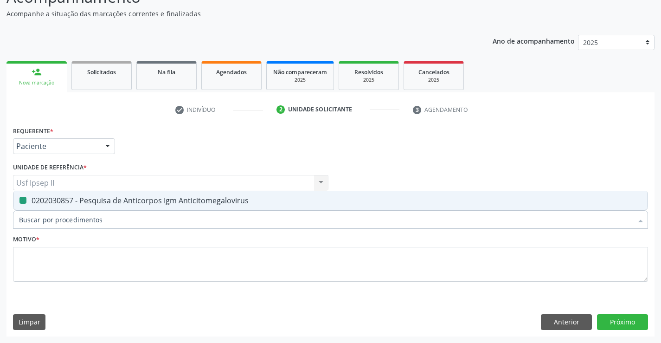
checkbox Anticitomegalovirus "false"
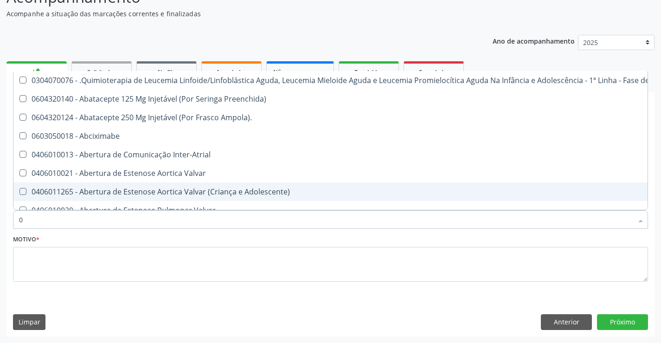
type input "02"
checkbox Bilateral "true"
checkbox Impactado "true"
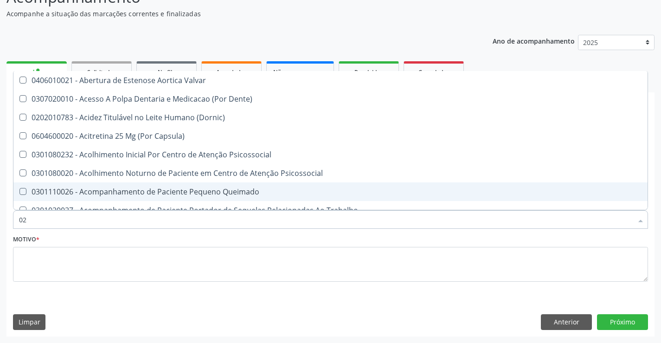
type input "020"
checkbox \(Qualitativo\) "true"
checkbox \(Ada\) "true"
checkbox Glicose "false"
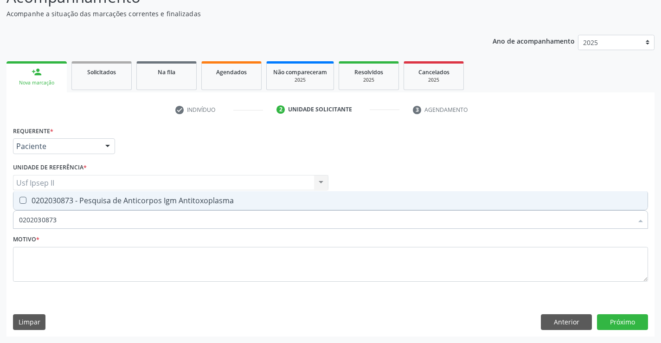
click at [110, 194] on span "0202030873 - Pesquisa de Anticorpos Igm Antitoxoplasma" at bounding box center [330, 200] width 634 height 19
click at [78, 219] on input "0202030873" at bounding box center [325, 219] width 613 height 19
click at [108, 198] on div "0202030920 - Pesquisa de Anticorpos Igm Contra o Virus da Rubeola" at bounding box center [330, 200] width 623 height 7
click at [94, 223] on input "0202030920" at bounding box center [325, 219] width 613 height 19
click at [134, 197] on div "0202050017 - Analise de Caracteres Fisicos, Elementos e Sedimento da Urina" at bounding box center [330, 200] width 623 height 7
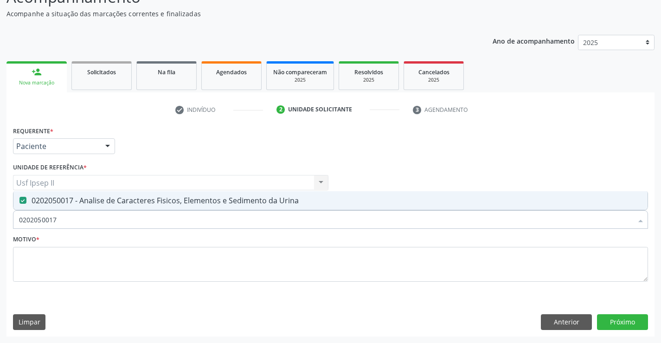
click at [103, 225] on input "0202050017" at bounding box center [325, 219] width 613 height 19
click at [130, 197] on div "0202080080 - Cultura de Bactérias P/ Identificação" at bounding box center [330, 200] width 623 height 7
click at [81, 249] on textarea at bounding box center [330, 264] width 635 height 35
click at [71, 264] on textarea at bounding box center [330, 264] width 635 height 35
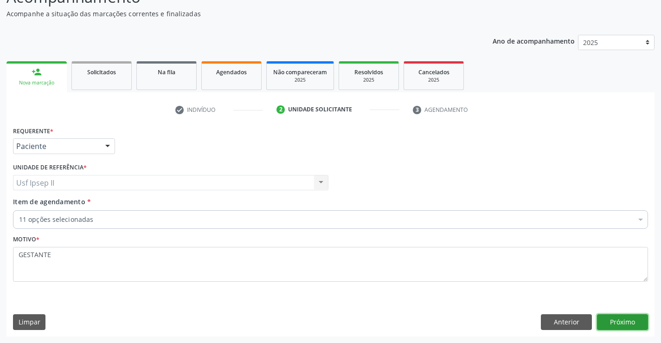
click at [625, 319] on button "Próximo" at bounding box center [622, 322] width 51 height 16
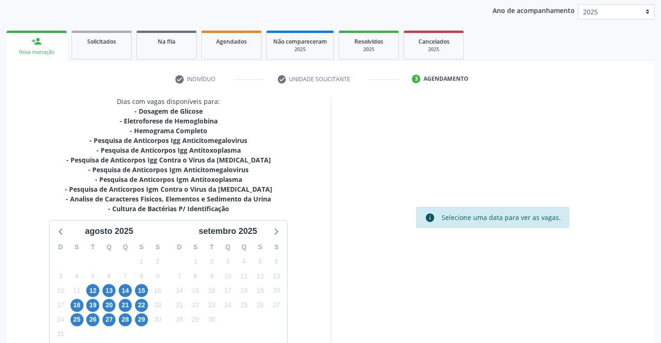
scroll to position [158, 0]
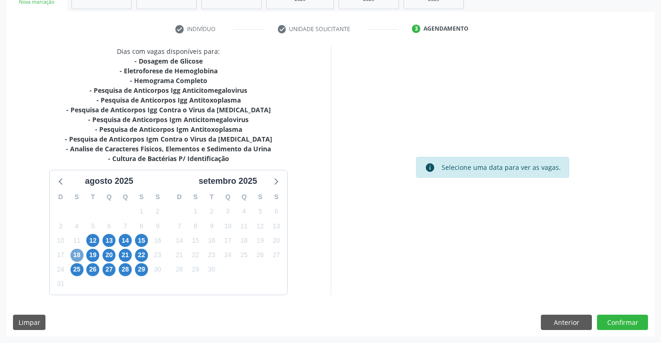
click at [79, 249] on span "18" at bounding box center [76, 255] width 13 height 13
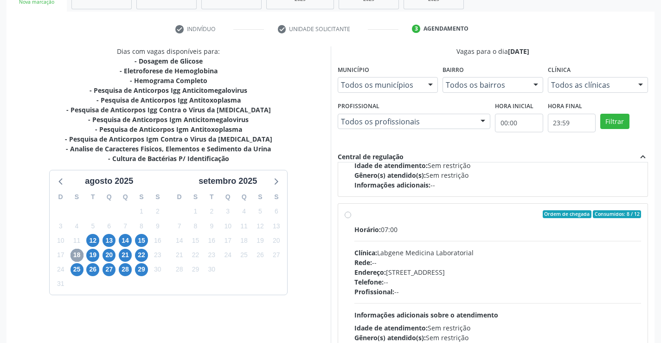
scroll to position [139, 0]
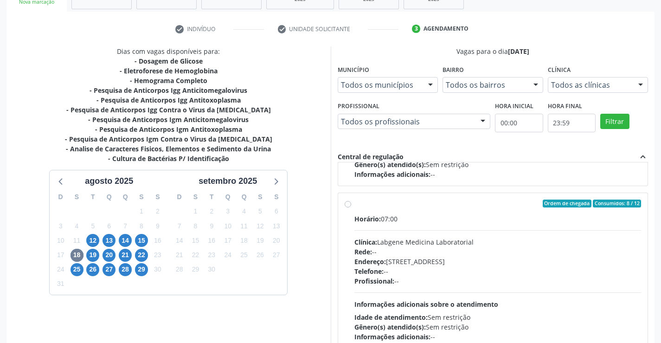
click at [395, 248] on div "Rede: --" at bounding box center [497, 252] width 287 height 10
click at [351, 208] on input "Ordem de chegada Consumidos: 8 / 12 Horário: 07:00 Clínica: Labgene Medicina La…" at bounding box center [348, 203] width 6 height 8
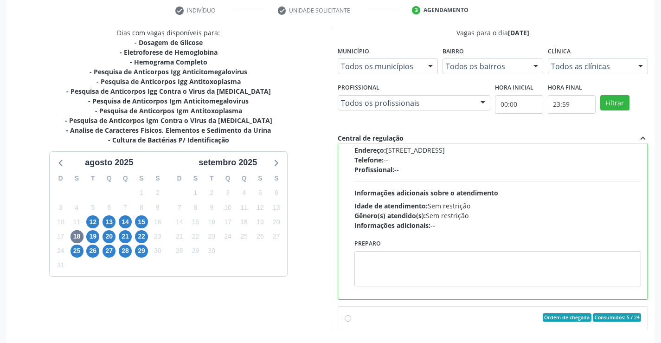
scroll to position [211, 0]
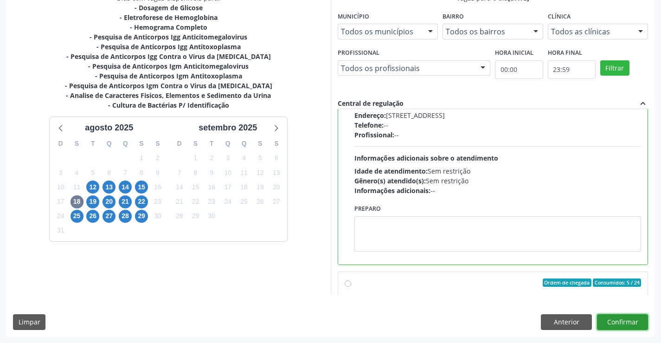
click at [618, 326] on button "Confirmar" at bounding box center [622, 322] width 51 height 16
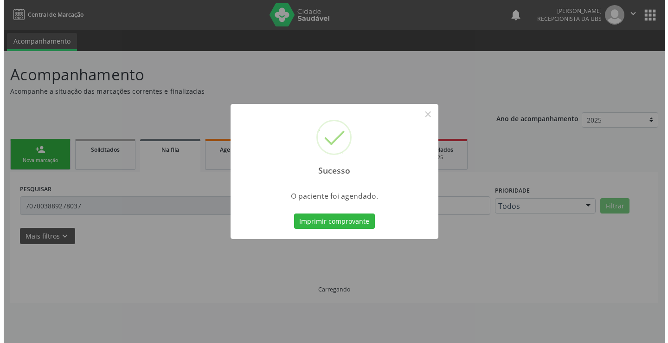
scroll to position [0, 0]
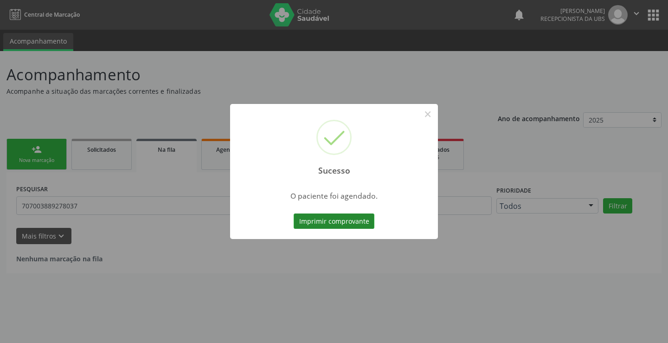
click at [353, 219] on button "Imprimir comprovante" at bounding box center [334, 221] width 81 height 16
